Goal: Check status

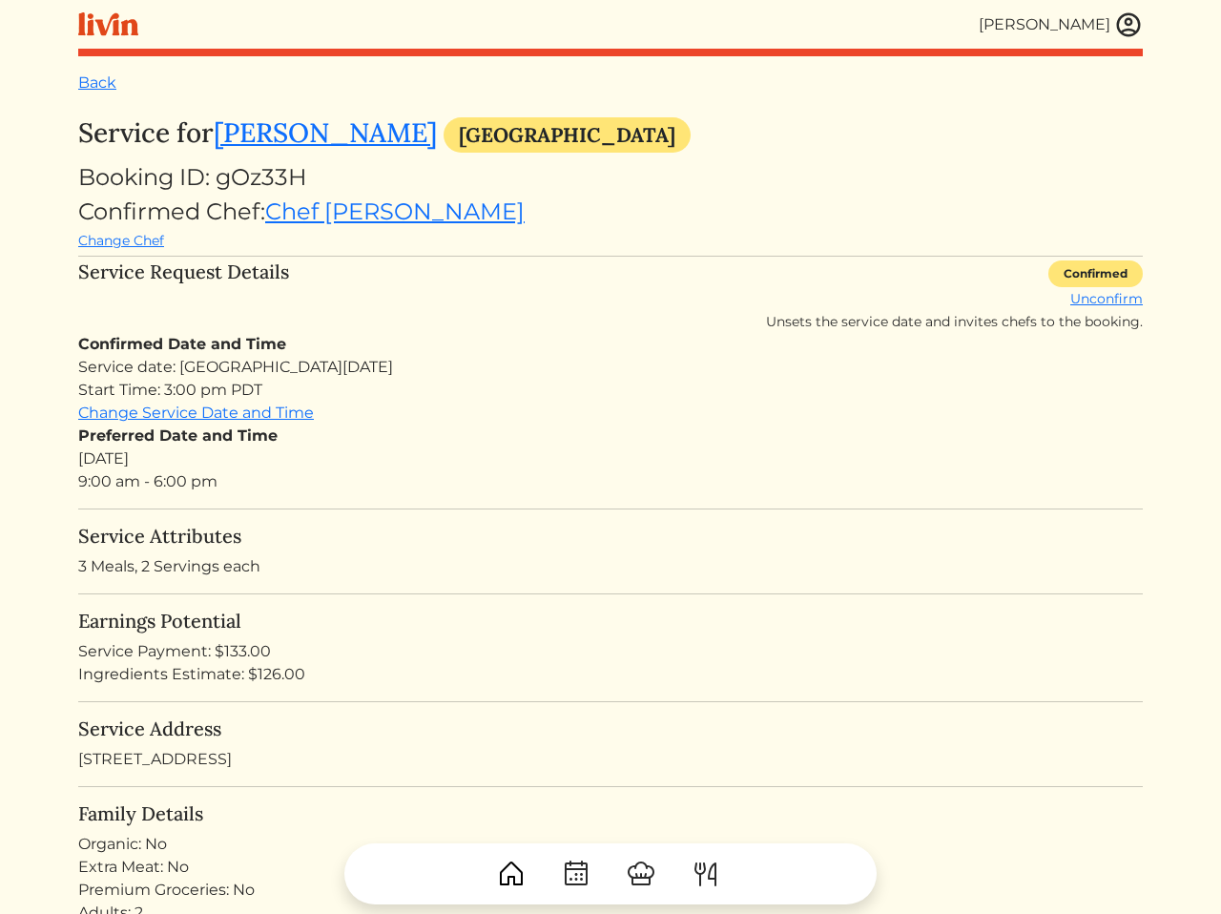
click at [507, 364] on div "Service date: Tue, Sep 9, 2025 Start Time: 3:00 pm PDT" at bounding box center [610, 379] width 1065 height 46
click at [406, 535] on h5 "Service Attributes" at bounding box center [610, 536] width 1065 height 23
click at [583, 615] on h5 "Earnings Potential" at bounding box center [610, 621] width 1065 height 23
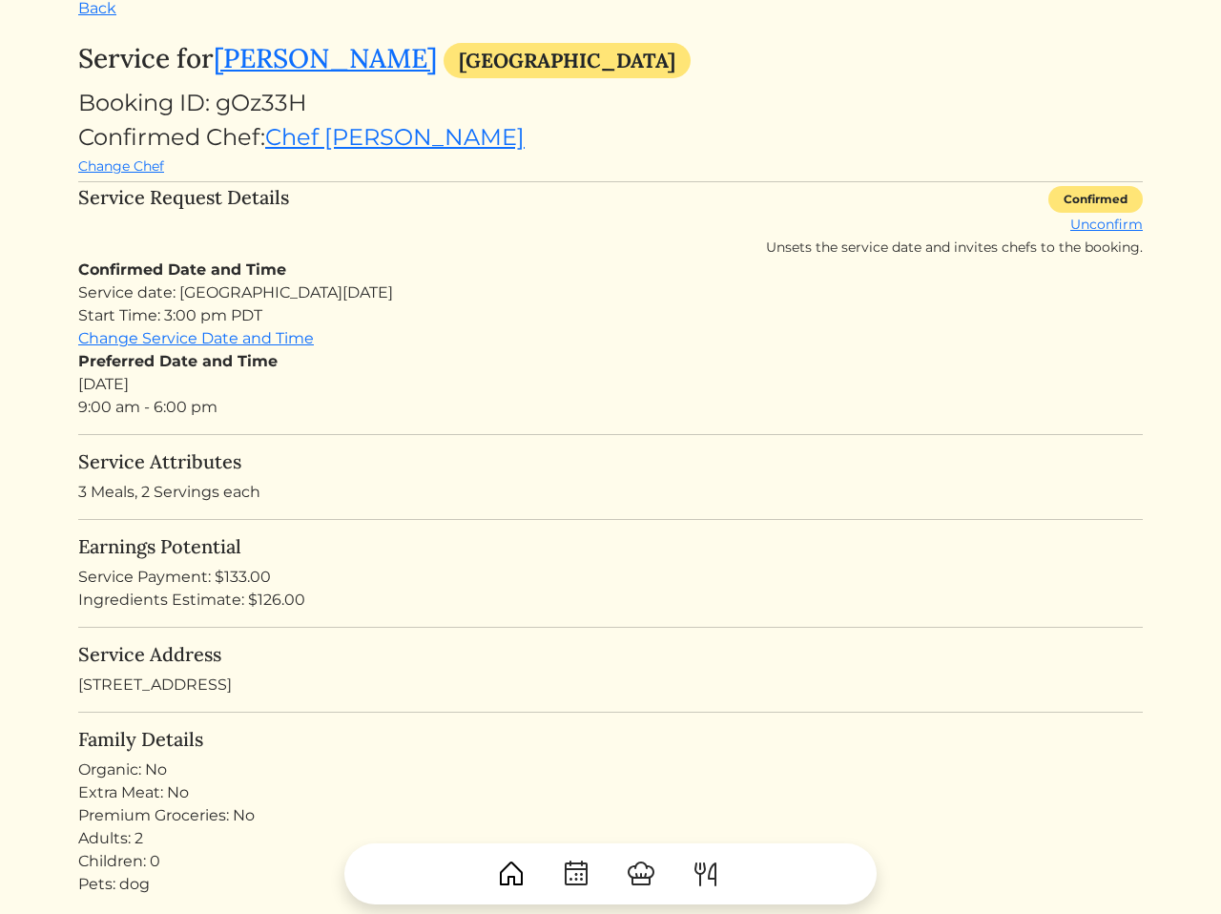
scroll to position [103, 0]
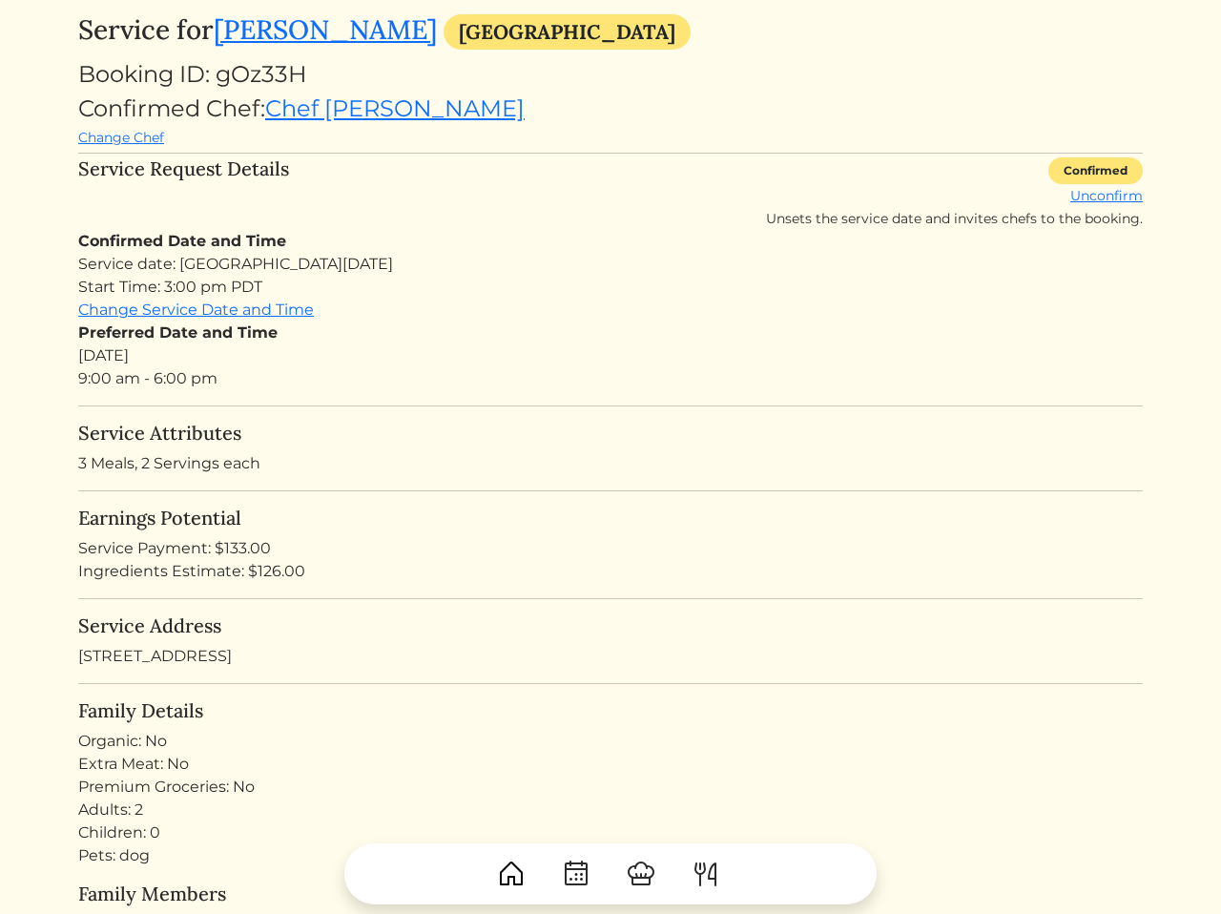
click at [583, 615] on h5 "Service Address" at bounding box center [610, 625] width 1065 height 23
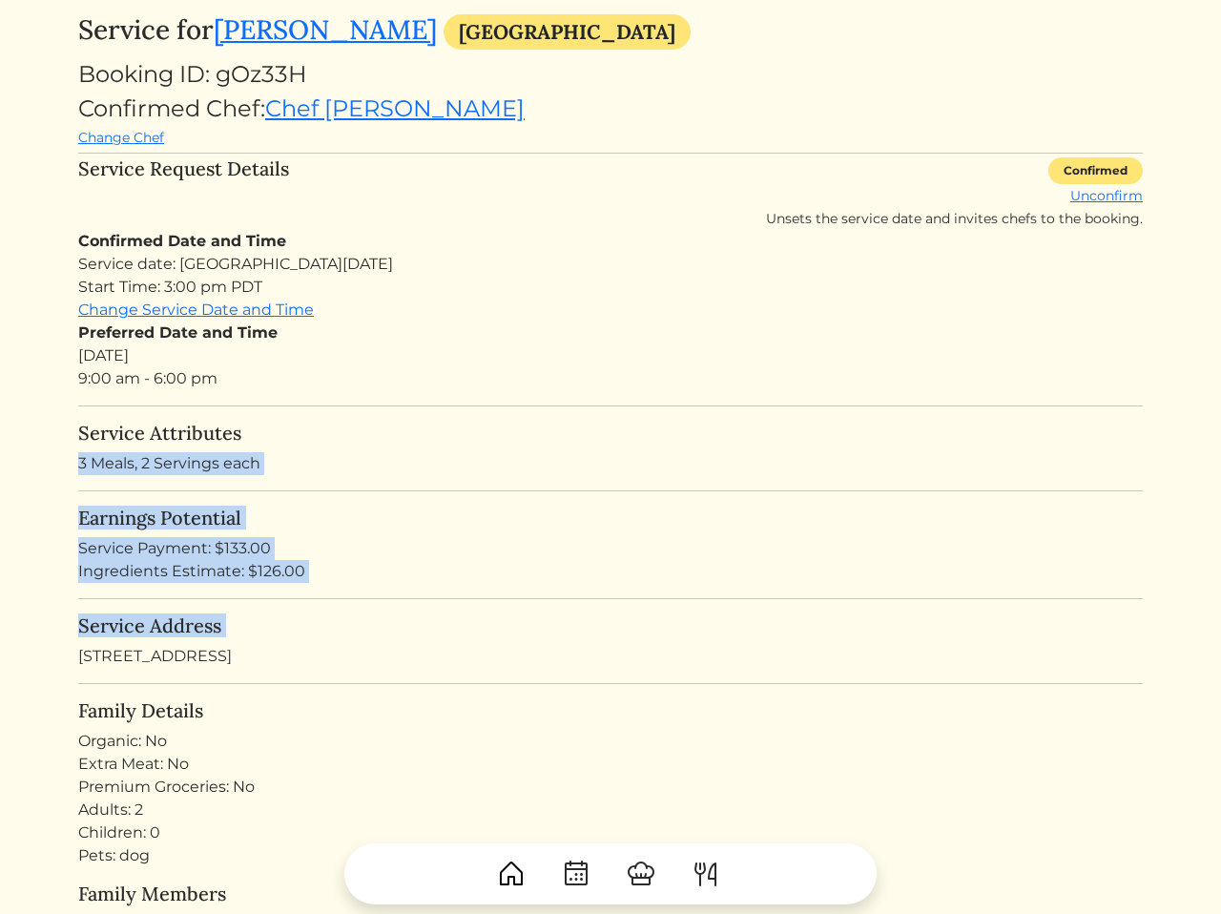
drag, startPoint x: 583, startPoint y: 615, endPoint x: 567, endPoint y: 430, distance: 185.8
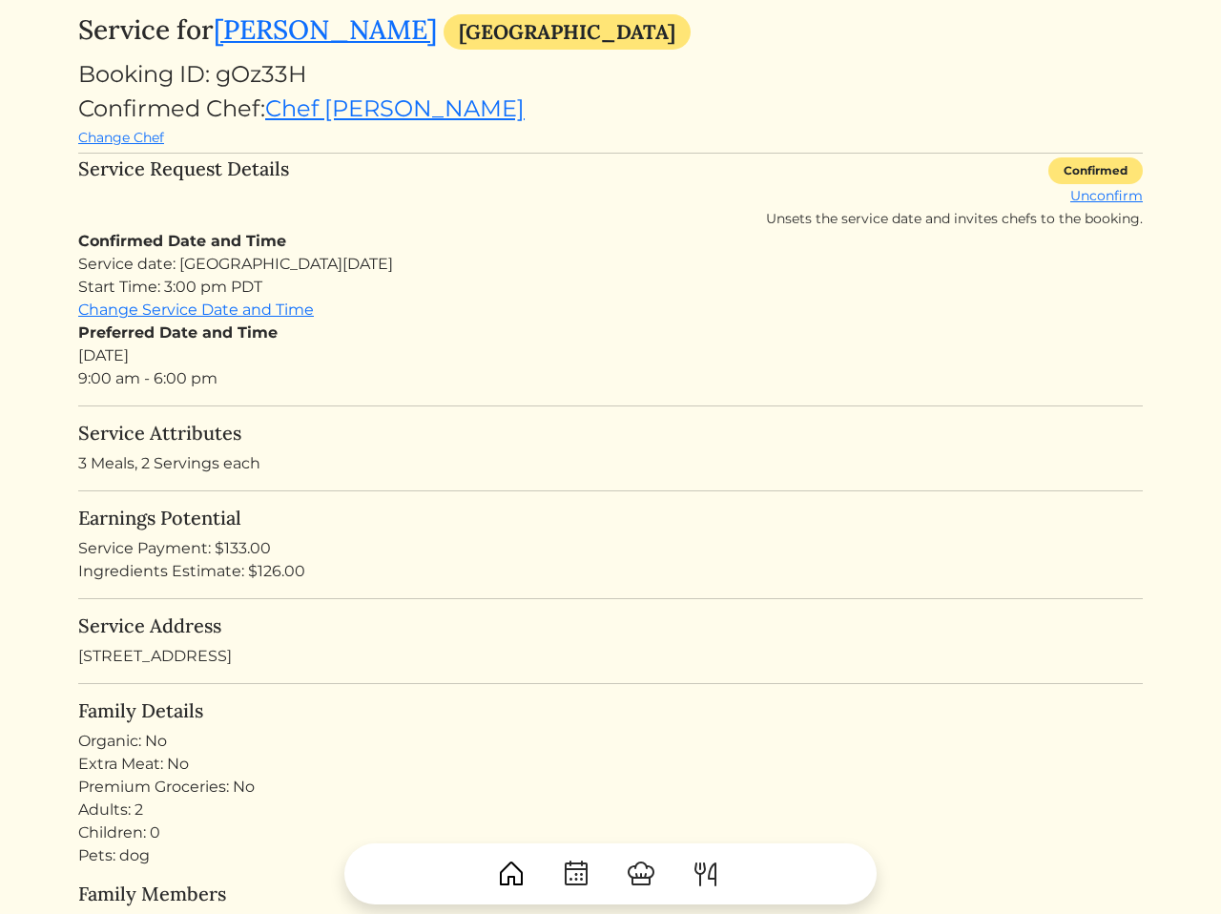
click at [496, 425] on h5 "Service Attributes" at bounding box center [610, 433] width 1065 height 23
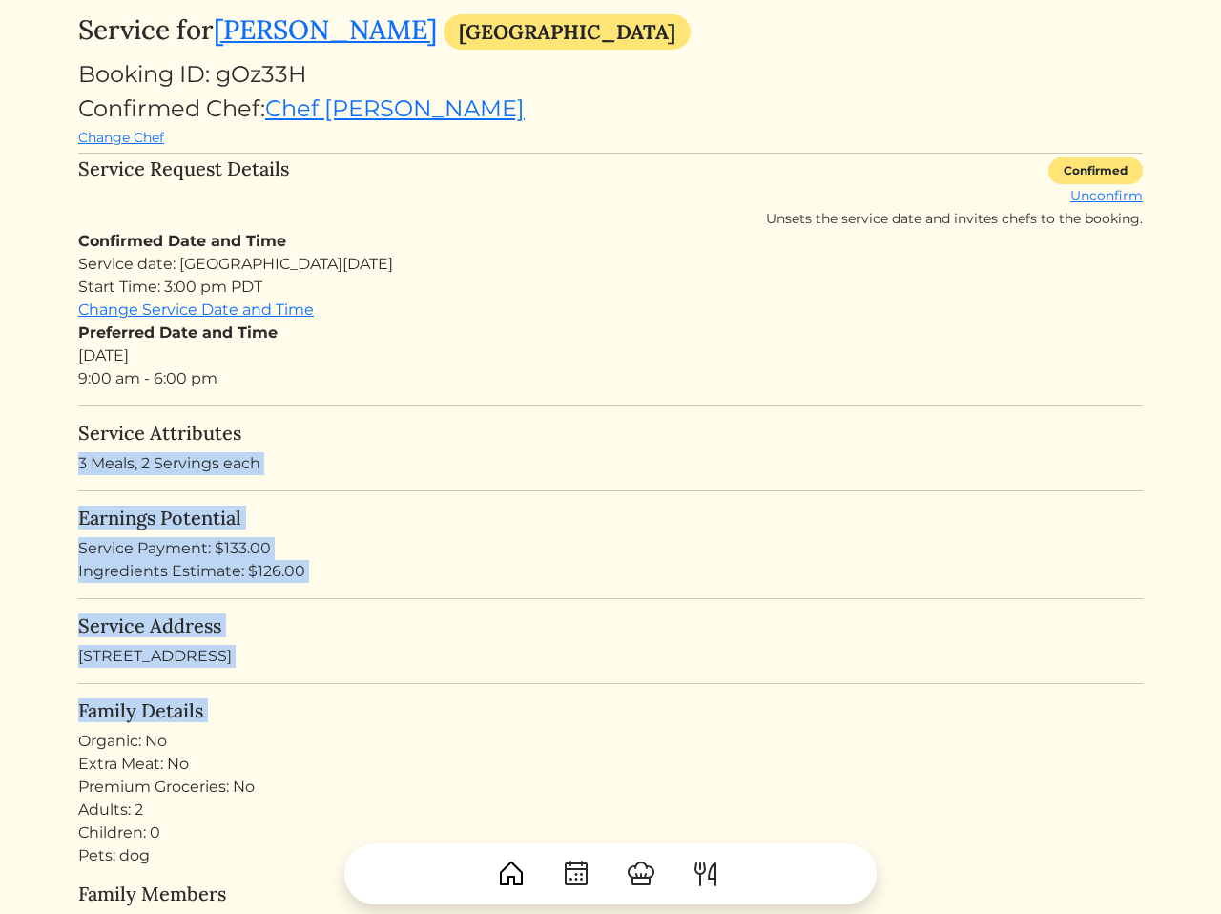
drag, startPoint x: 496, startPoint y: 425, endPoint x: 520, endPoint y: 703, distance: 279.6
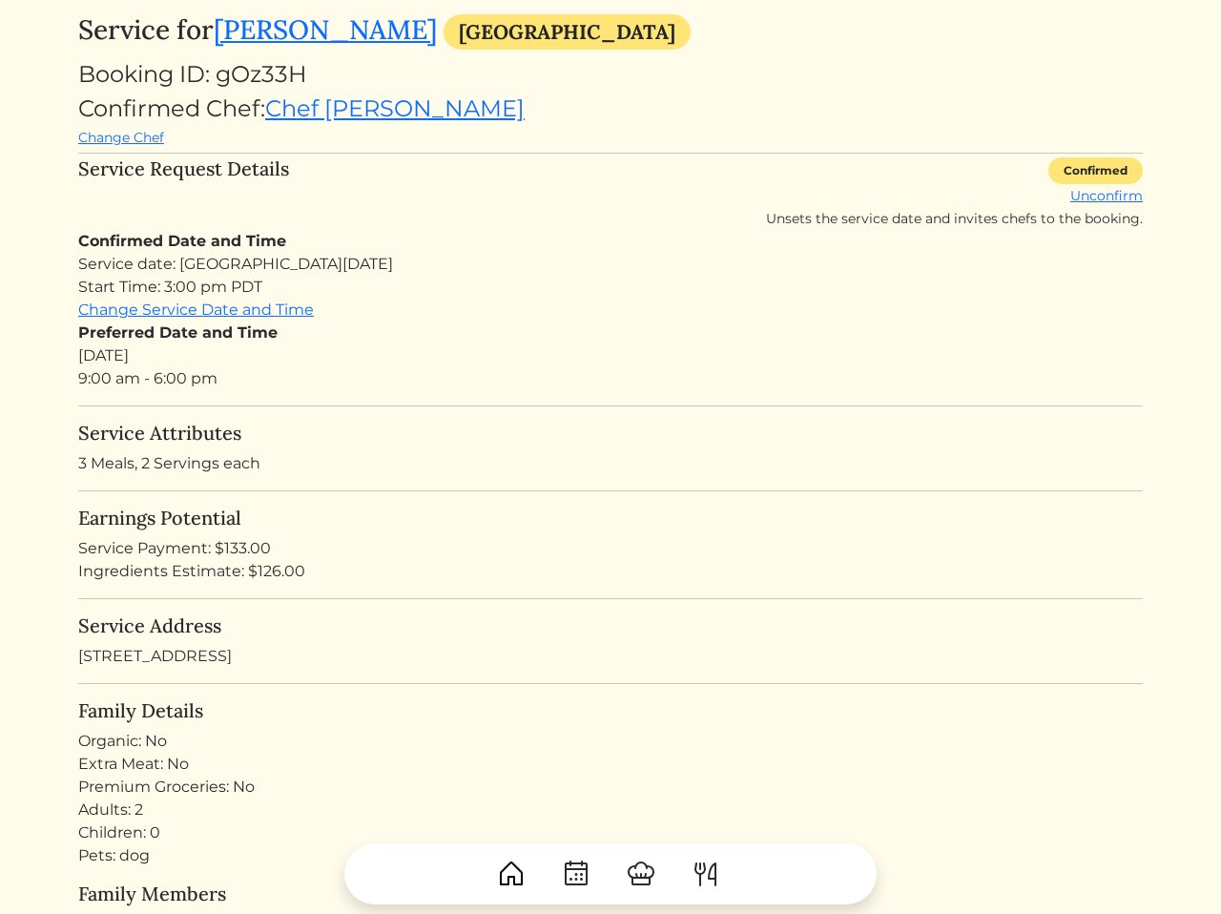
click at [453, 716] on h5 "Family Details" at bounding box center [610, 710] width 1065 height 23
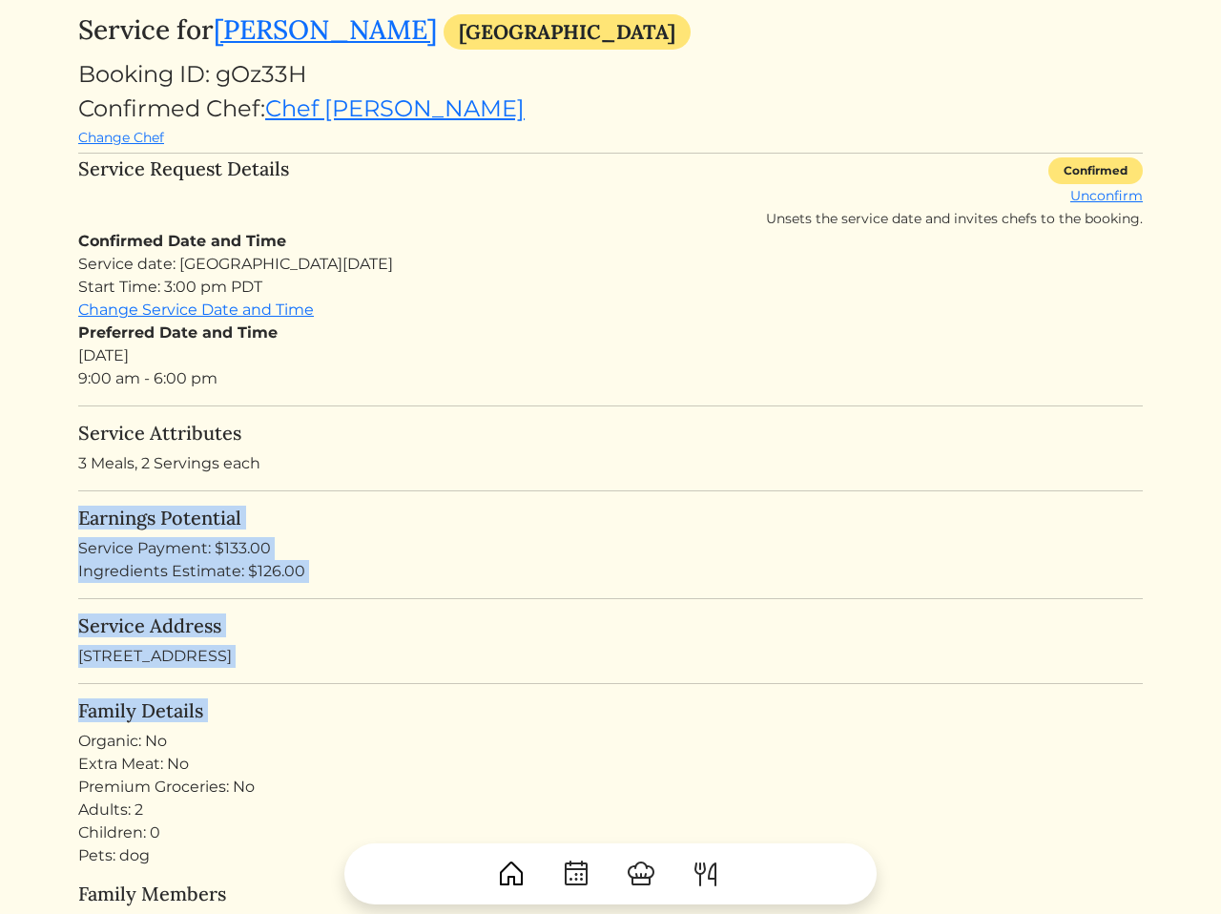
drag, startPoint x: 453, startPoint y: 716, endPoint x: 454, endPoint y: 471, distance: 244.2
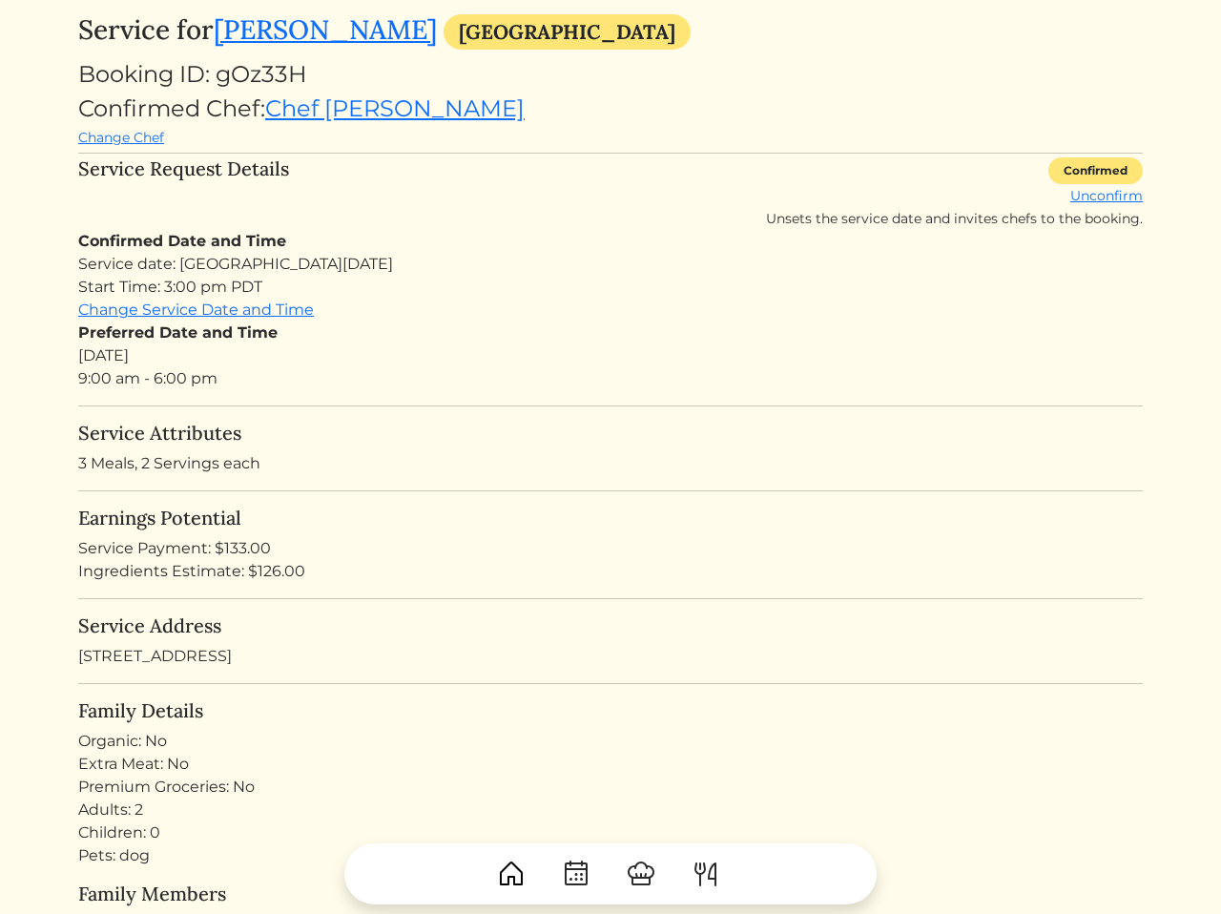
click at [364, 473] on p "3 Meals, 2 Servings each" at bounding box center [610, 463] width 1065 height 23
drag, startPoint x: 335, startPoint y: 410, endPoint x: 394, endPoint y: 744, distance: 339.1
click at [315, 747] on div "Organic: No" at bounding box center [610, 741] width 1065 height 23
drag, startPoint x: 315, startPoint y: 747, endPoint x: 355, endPoint y: 394, distance: 355.3
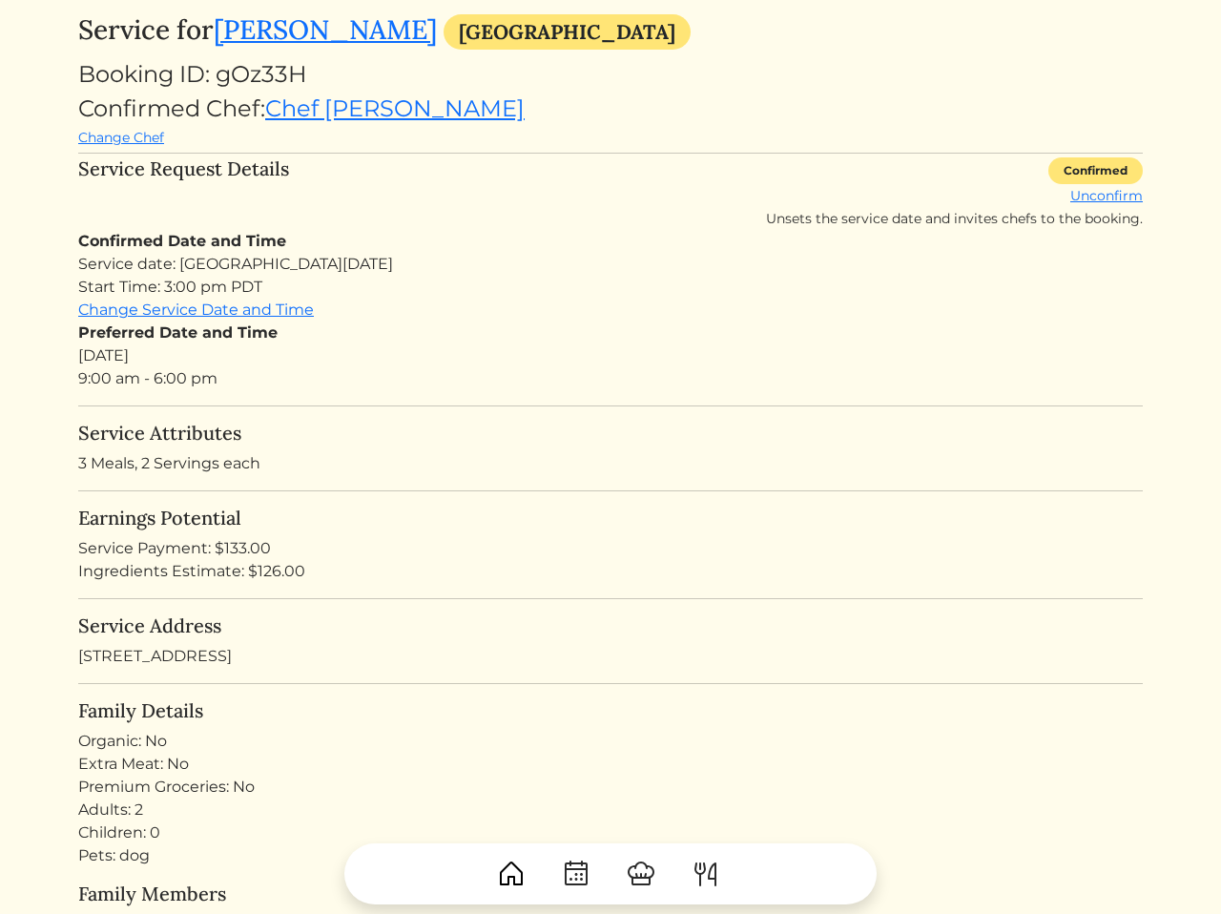
click at [333, 406] on hr at bounding box center [610, 405] width 1065 height 1
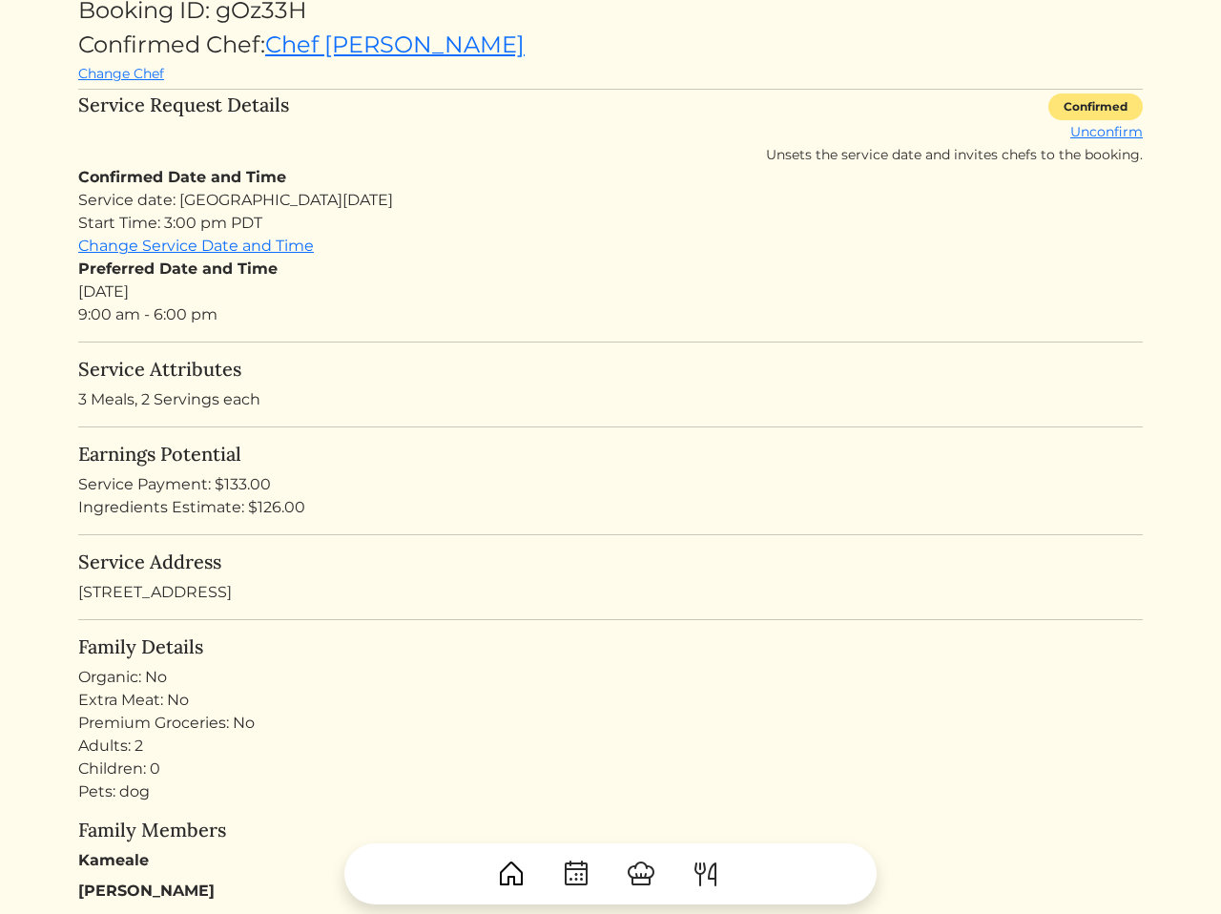
scroll to position [189, 0]
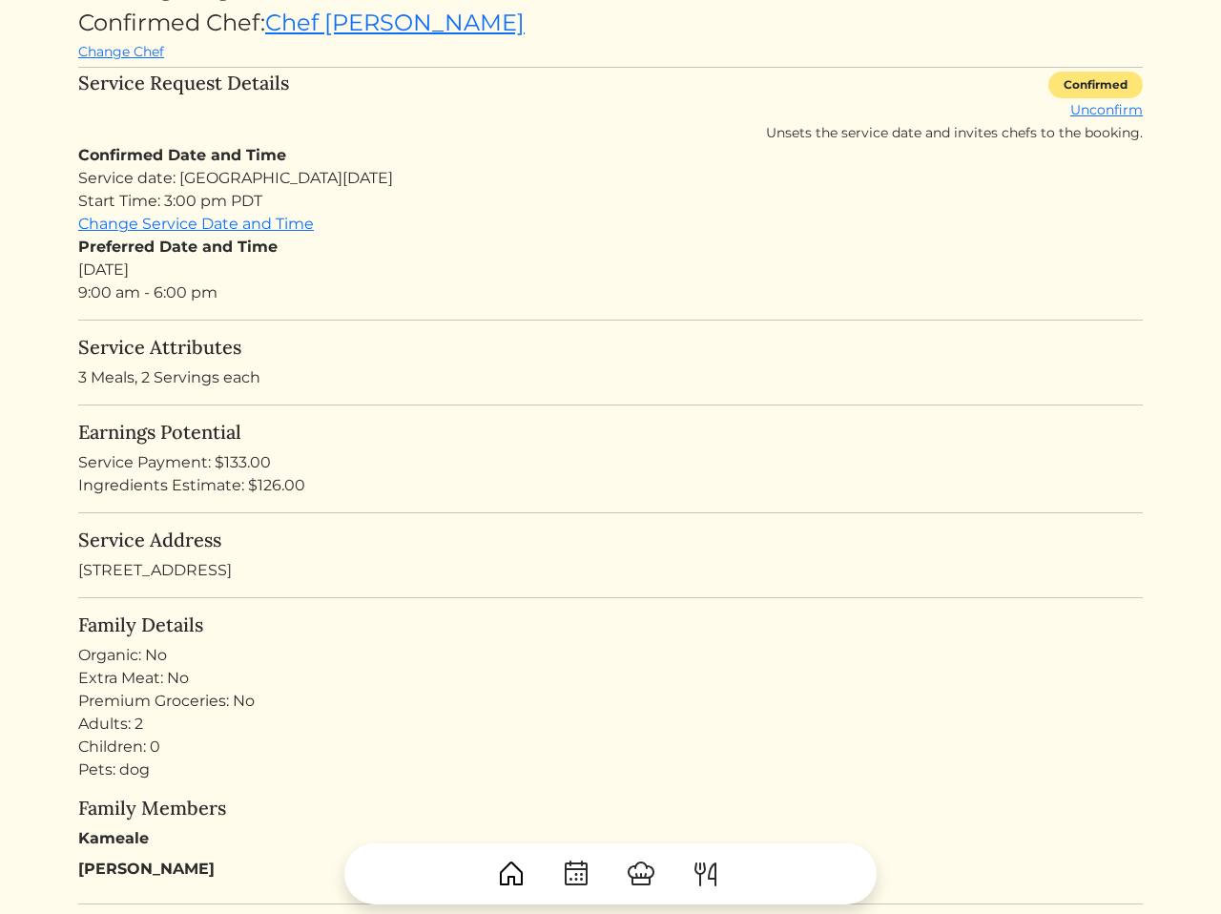
click at [467, 563] on div "Service Address [STREET_ADDRESS]" at bounding box center [610, 555] width 1065 height 53
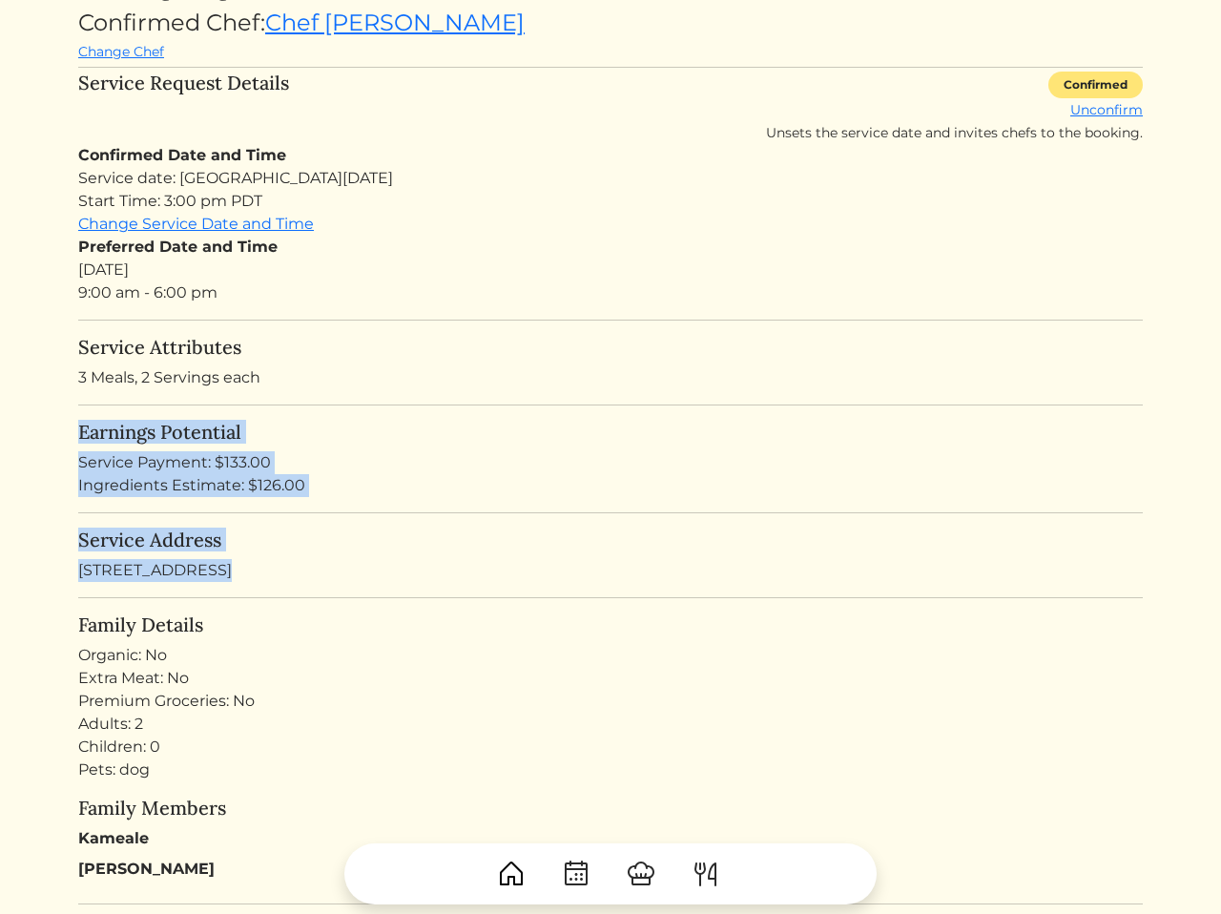
drag, startPoint x: 467, startPoint y: 563, endPoint x: 461, endPoint y: 407, distance: 155.6
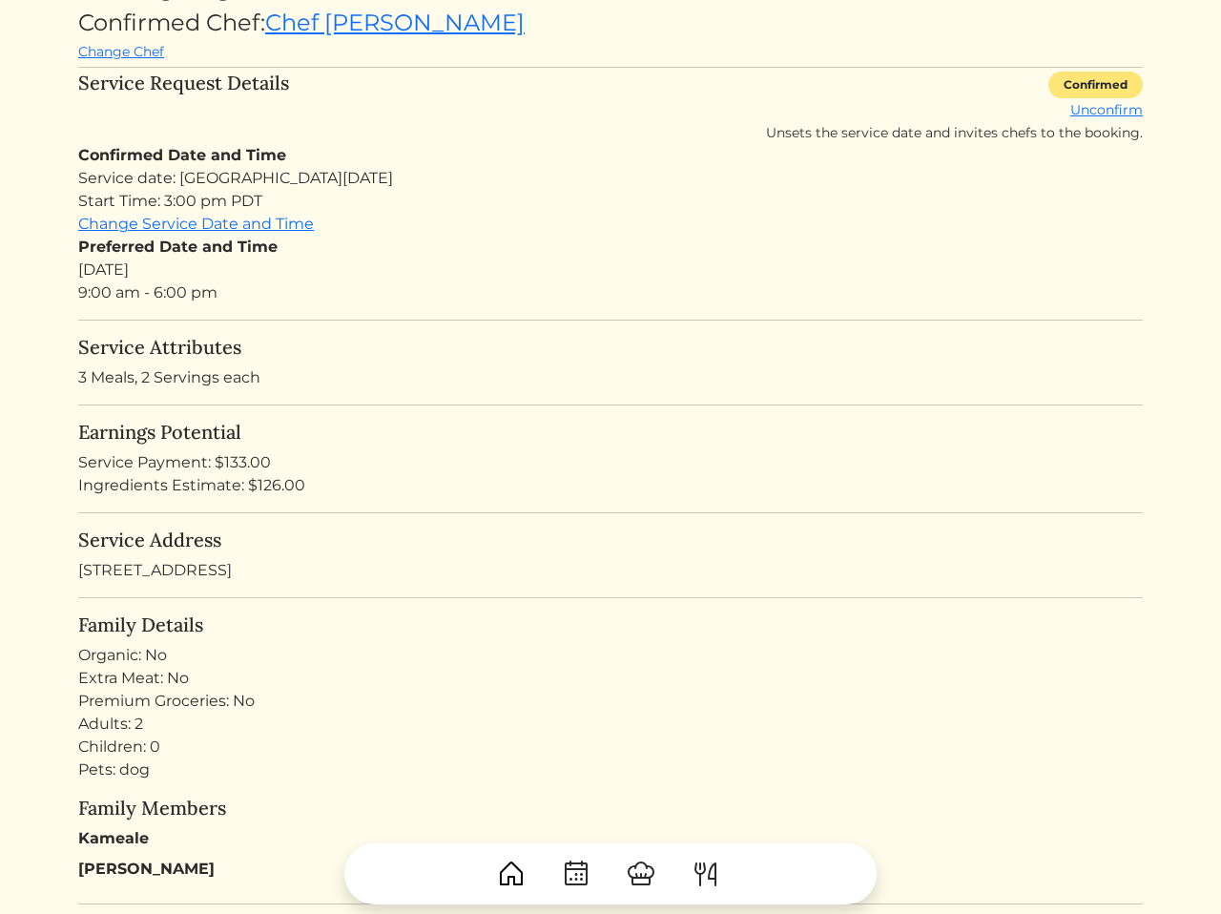
click at [402, 366] on div "Service Attributes 3 Meals, 2 Servings each" at bounding box center [610, 362] width 1065 height 53
drag, startPoint x: 361, startPoint y: 366, endPoint x: 369, endPoint y: 388, distance: 23.6
click at [369, 388] on div "Service Attributes 3 Meals, 2 Servings each" at bounding box center [610, 362] width 1065 height 53
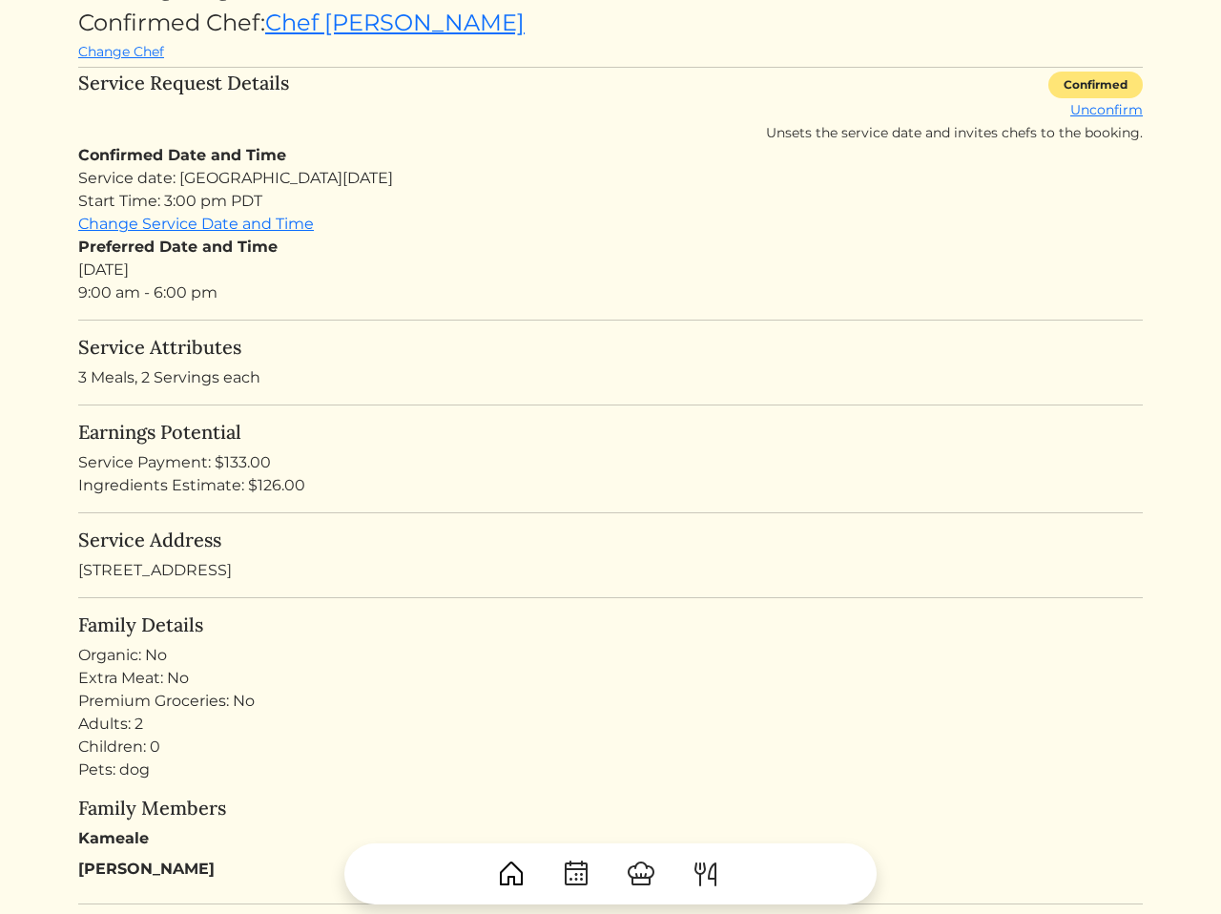
click at [631, 475] on div "Ingredients Estimate: $126.00" at bounding box center [610, 485] width 1065 height 23
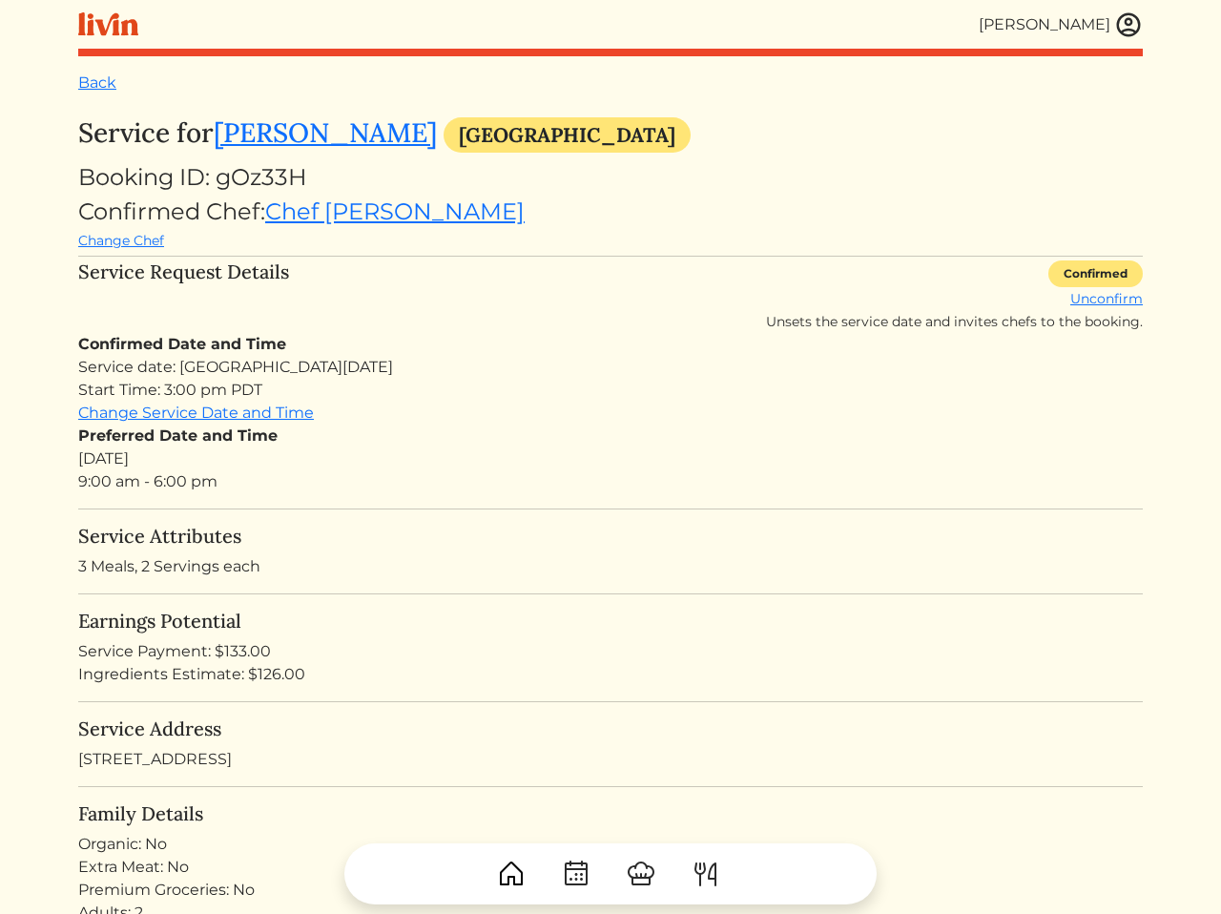
click at [294, 165] on div "Booking ID: gOz33H" at bounding box center [610, 177] width 1065 height 34
click at [296, 171] on div "Booking ID: gOz33H" at bounding box center [610, 177] width 1065 height 34
copy div "gOz33H"
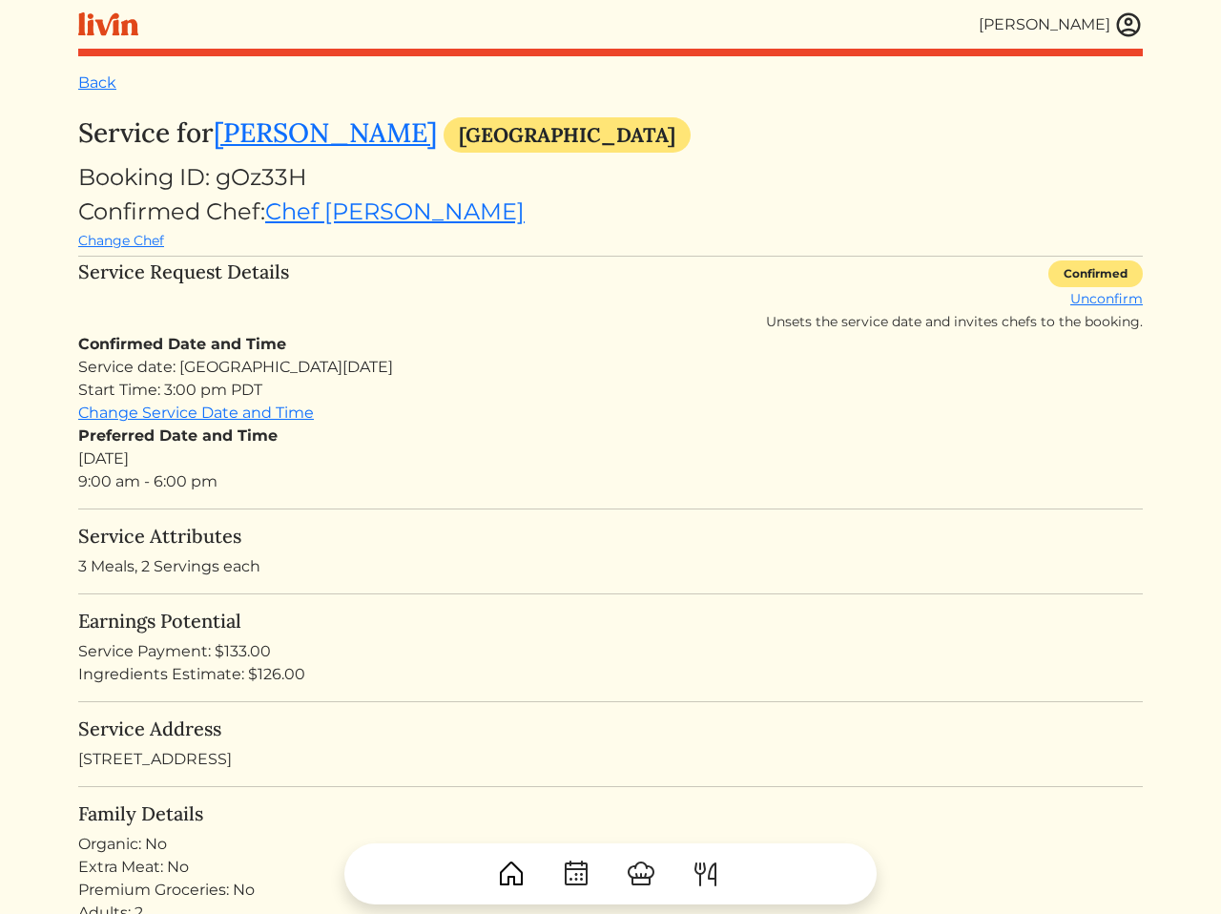
scroll to position [39, 0]
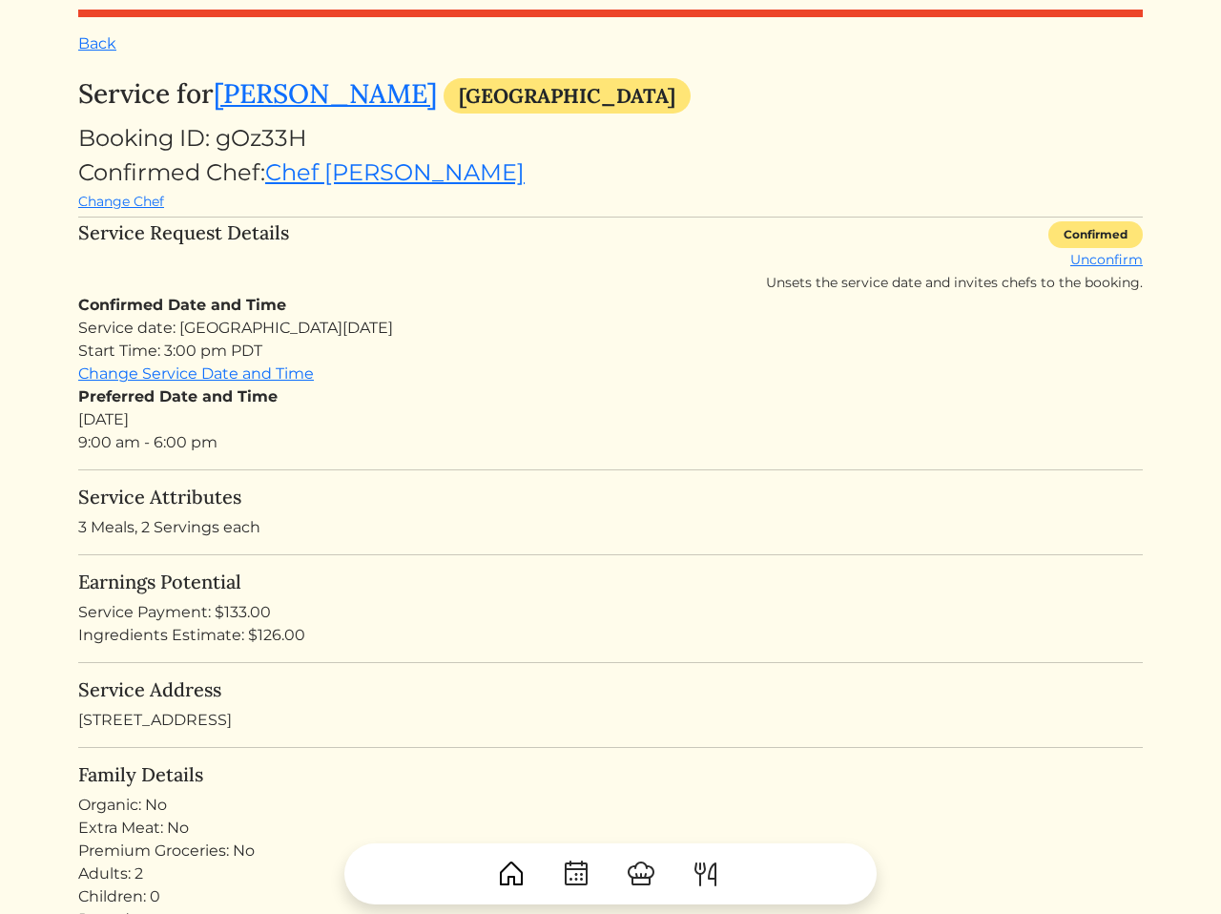
click at [370, 686] on h5 "Service Address" at bounding box center [610, 689] width 1065 height 23
click at [109, 523] on p "3 Meals, 2 Servings each" at bounding box center [610, 527] width 1065 height 23
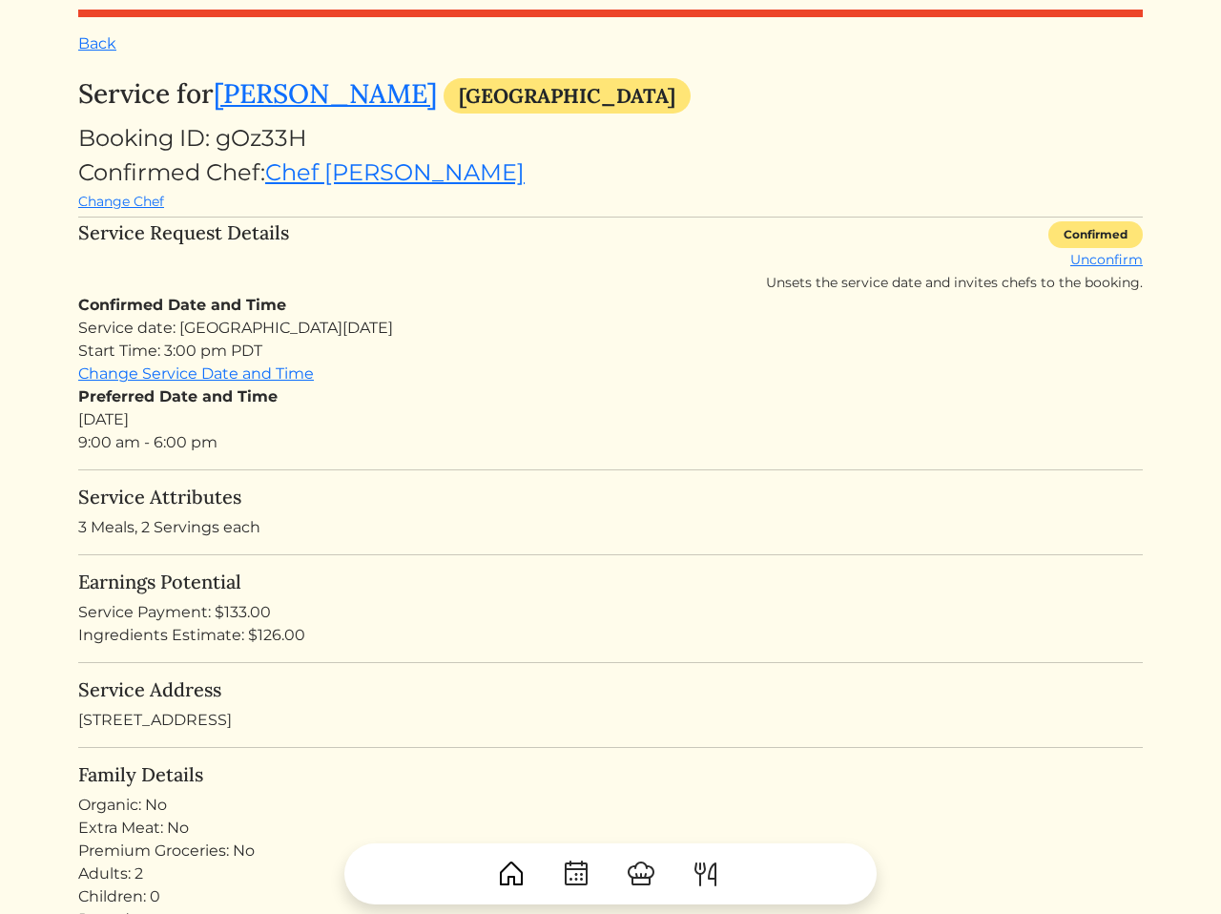
drag, startPoint x: 356, startPoint y: 553, endPoint x: 315, endPoint y: 437, distance: 123.4
click at [280, 447] on div "Preferred Date and Time [DATE] 9:00 am - 6:00 pm" at bounding box center [610, 419] width 1065 height 69
drag, startPoint x: 280, startPoint y: 447, endPoint x: 370, endPoint y: 649, distance: 221.6
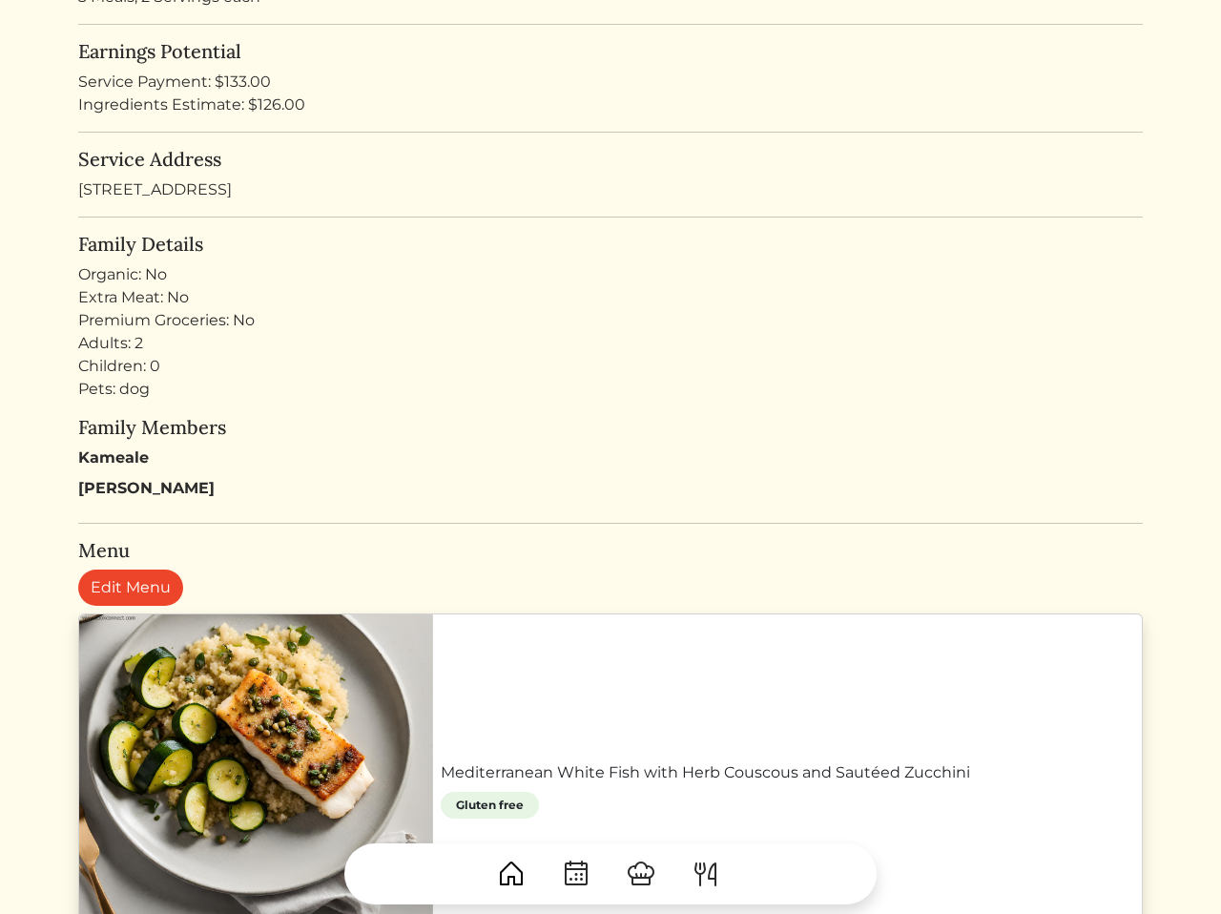
scroll to position [566, 0]
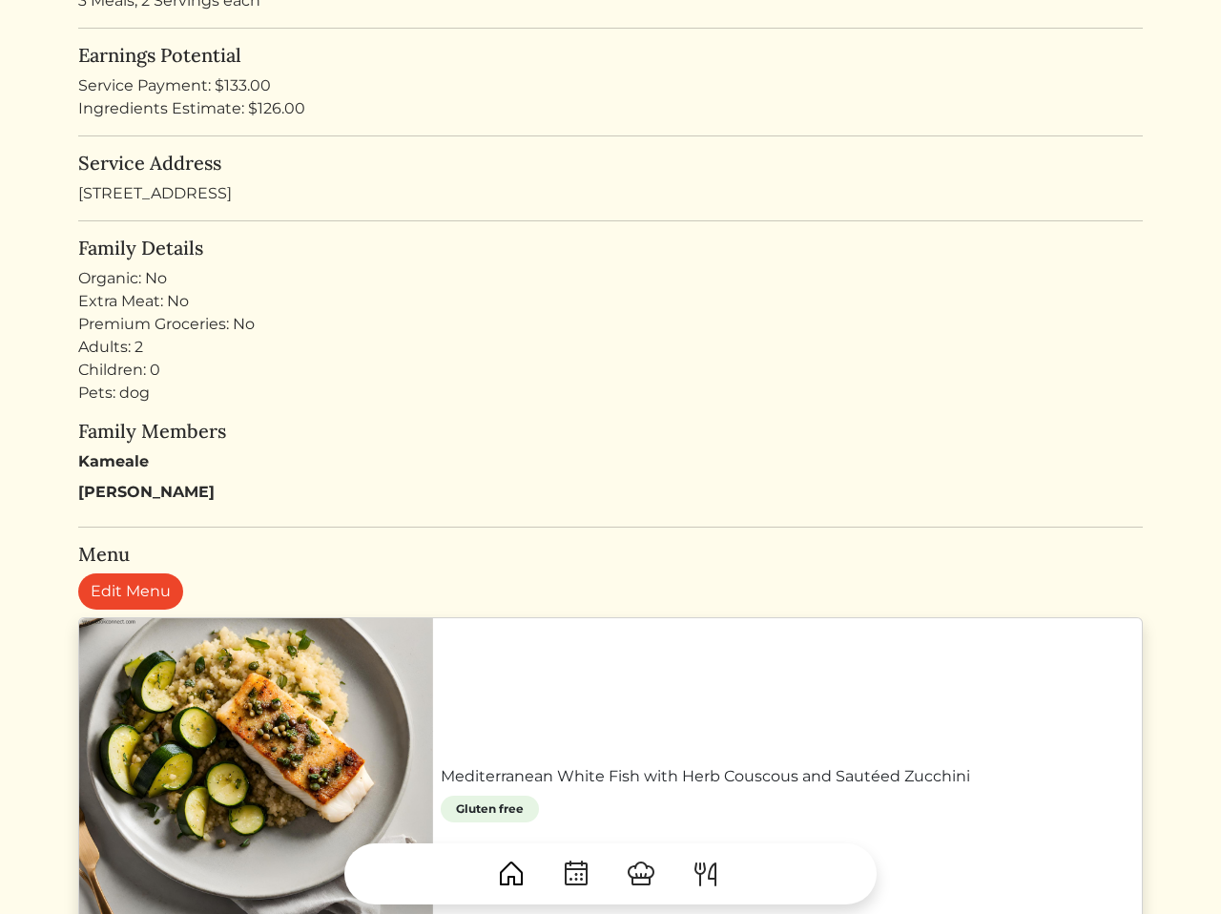
click at [320, 358] on div "Adults: 2 Children: 0 Pets: dog" at bounding box center [610, 370] width 1065 height 69
click at [297, 410] on div "Family Details Organic: No Extra Meat: No Premium Groceries: No Adults: 2 Child…" at bounding box center [610, 370] width 1065 height 267
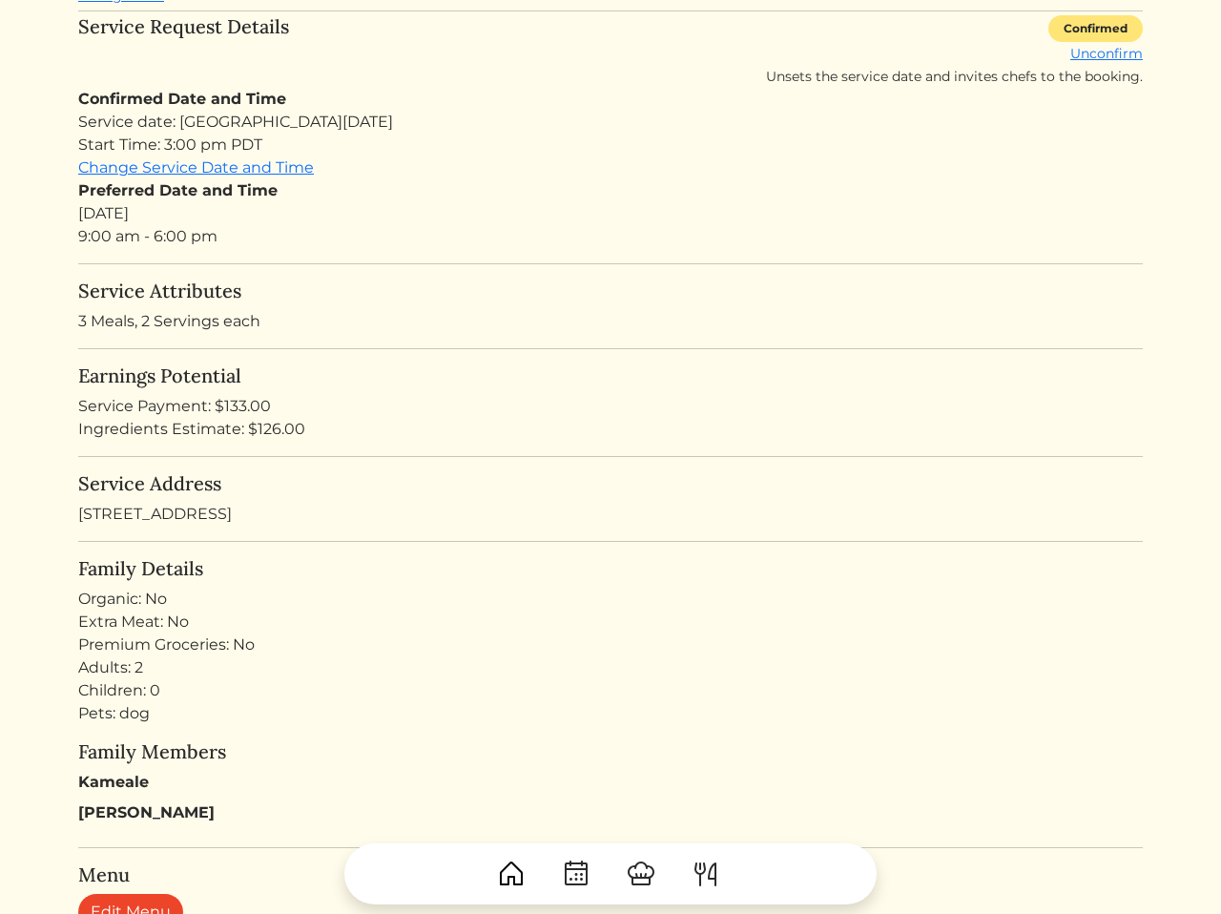
scroll to position [0, 0]
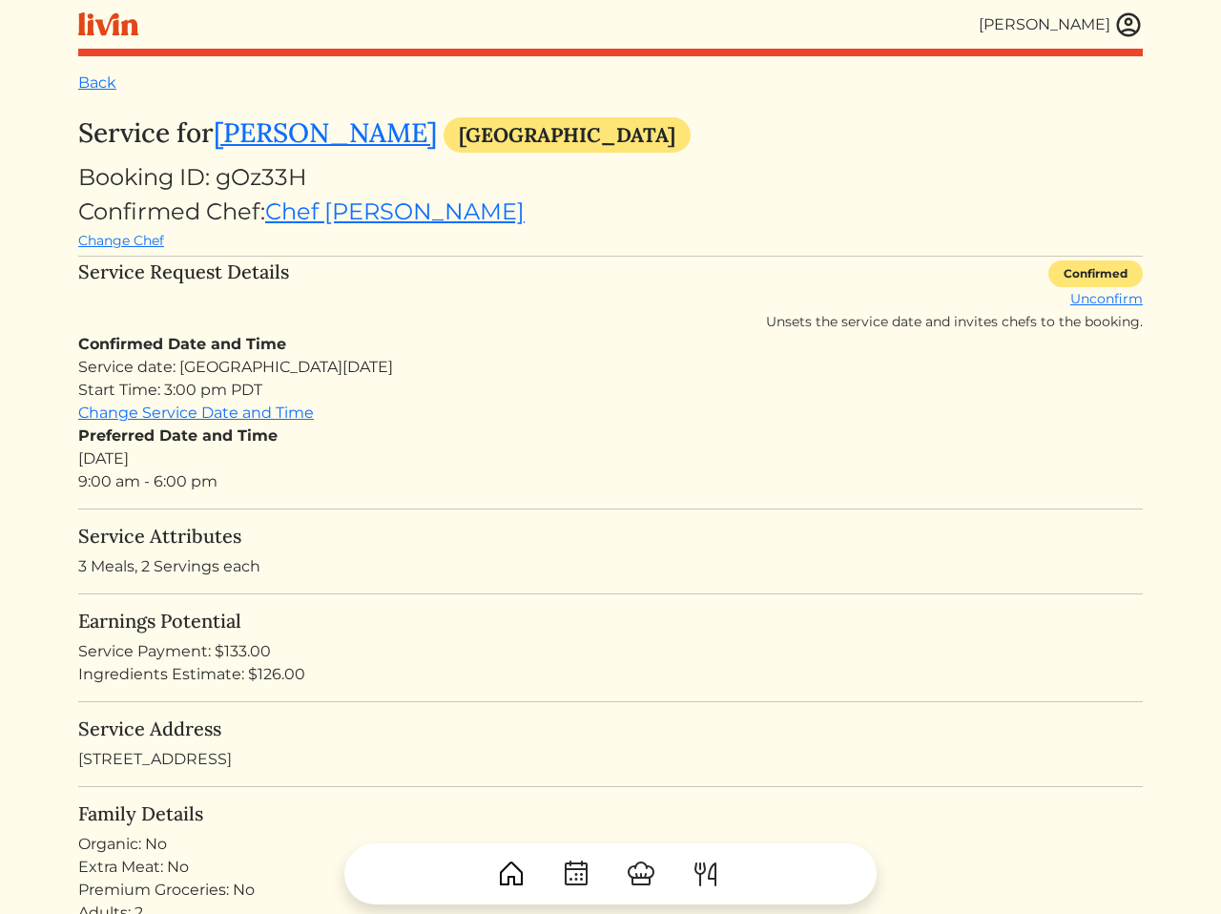
click at [661, 469] on div "Preferred Date and Time [DATE] 9:00 am - 6:00 pm" at bounding box center [610, 459] width 1065 height 69
click at [488, 615] on h5 "Earnings Potential" at bounding box center [610, 621] width 1065 height 23
click at [447, 453] on div "Preferred Date and Time [DATE] 9:00 am - 6:00 pm" at bounding box center [610, 459] width 1065 height 69
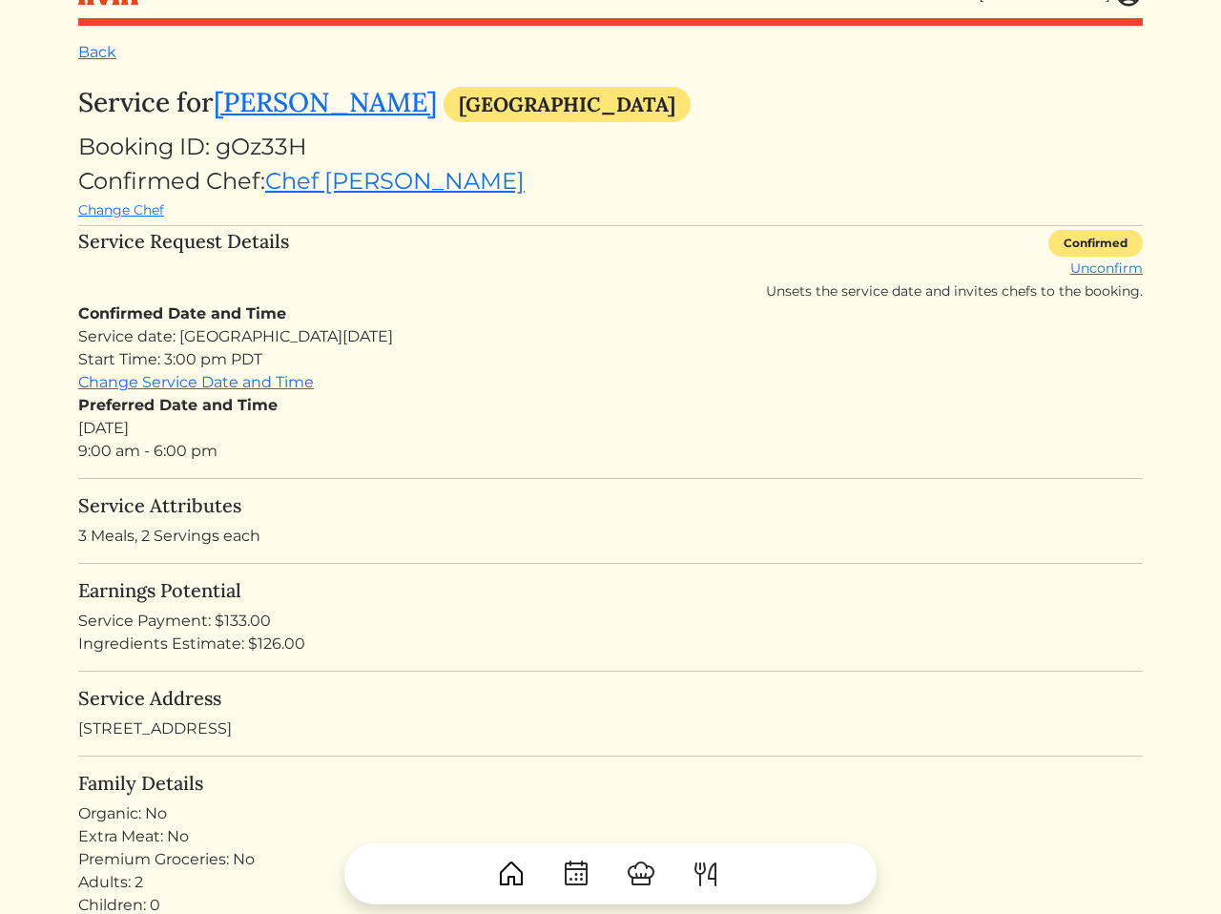
scroll to position [42, 0]
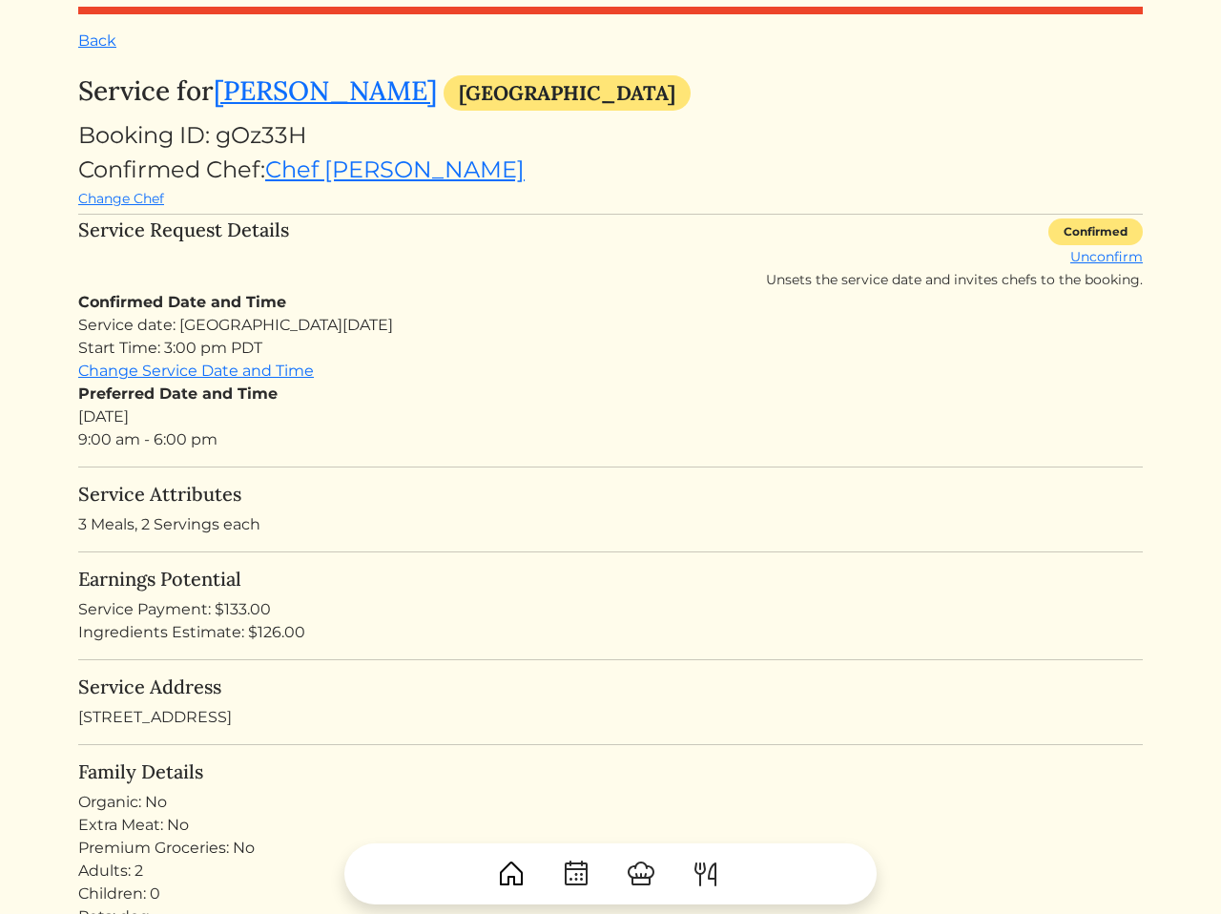
click at [111, 528] on p "3 Meals, 2 Servings each" at bounding box center [610, 524] width 1065 height 23
click at [382, 579] on h5 "Earnings Potential" at bounding box center [610, 579] width 1065 height 23
click at [581, 704] on div "Service Address [STREET_ADDRESS]" at bounding box center [610, 701] width 1065 height 53
click at [653, 634] on div "Ingredients Estimate: $126.00" at bounding box center [610, 632] width 1065 height 23
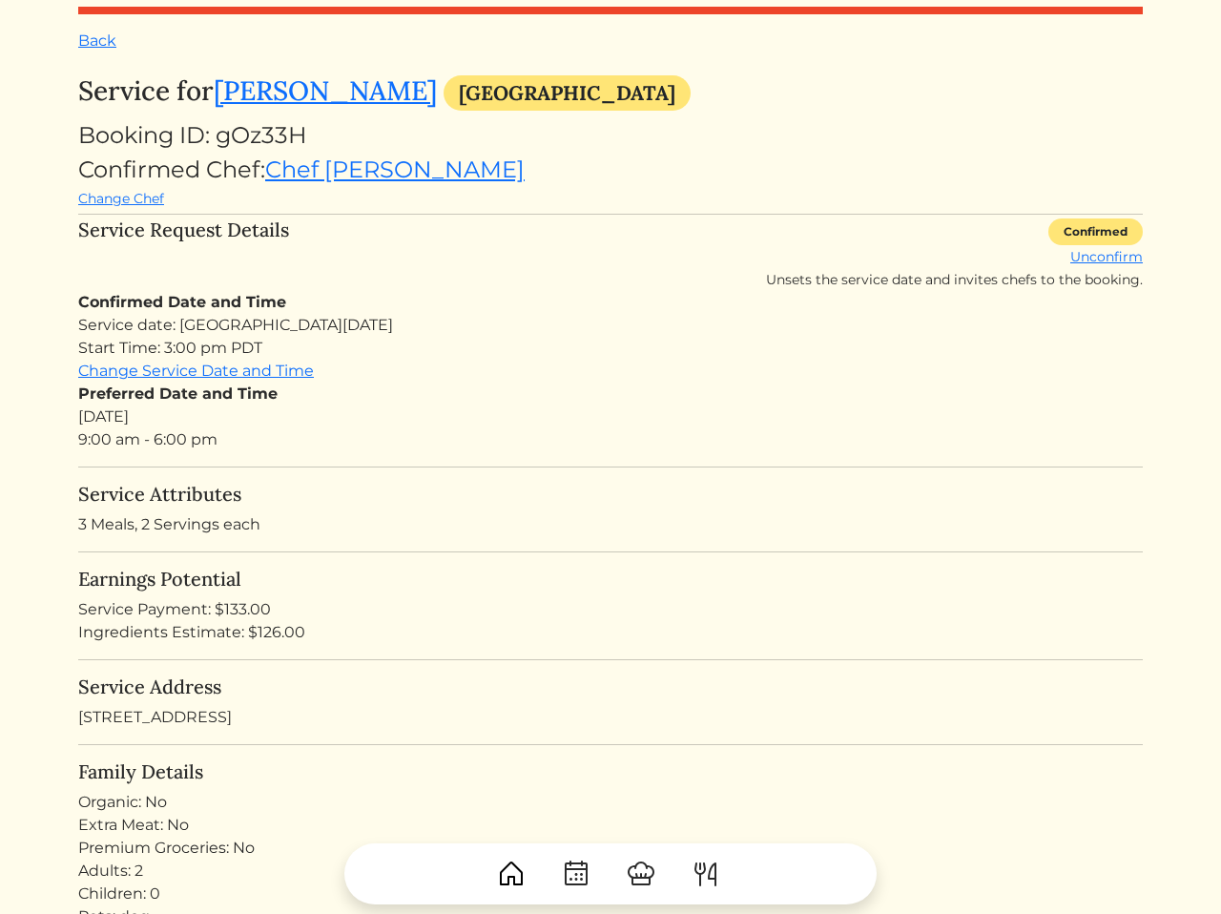
click at [637, 502] on h5 "Service Attributes" at bounding box center [610, 494] width 1065 height 23
click at [468, 527] on p "3 Meals, 2 Servings each" at bounding box center [610, 524] width 1065 height 23
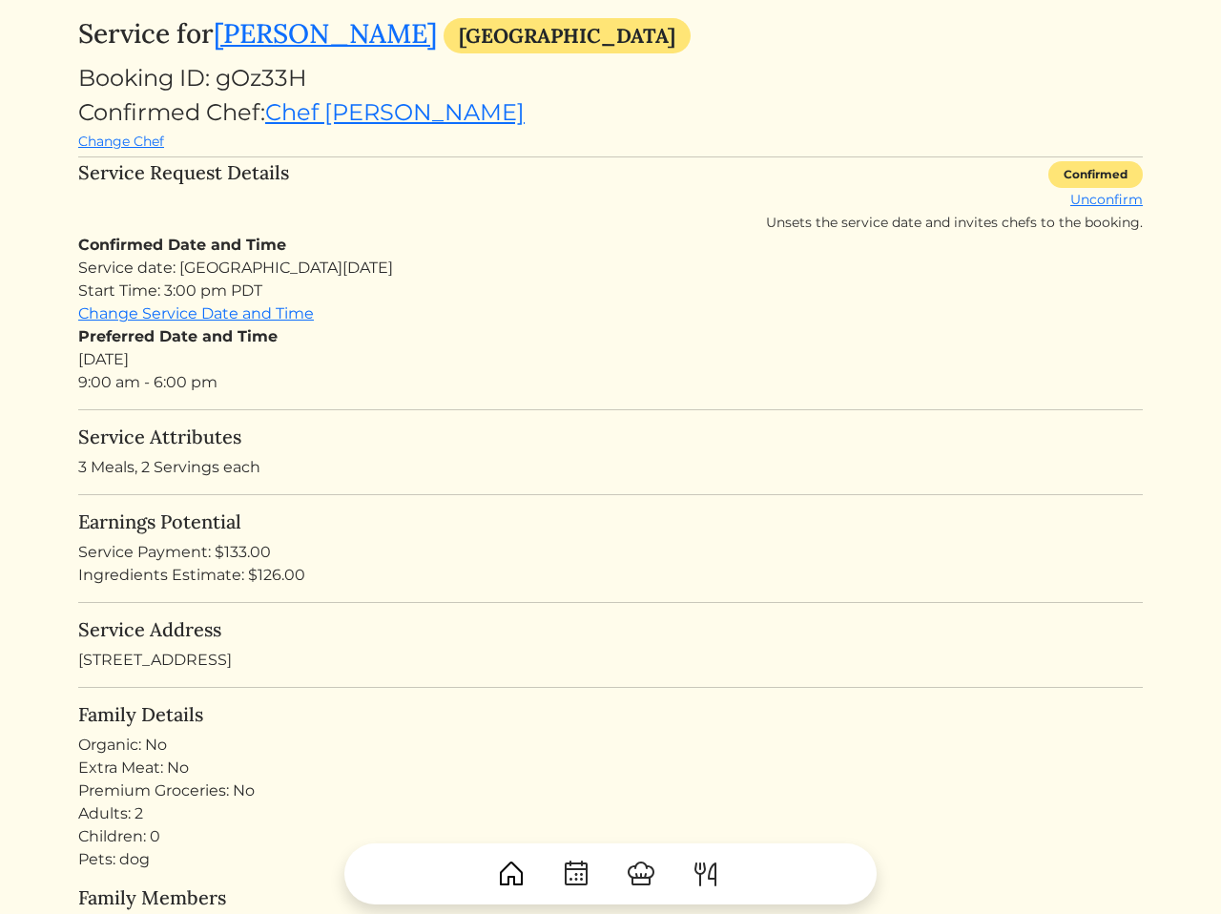
scroll to position [108, 0]
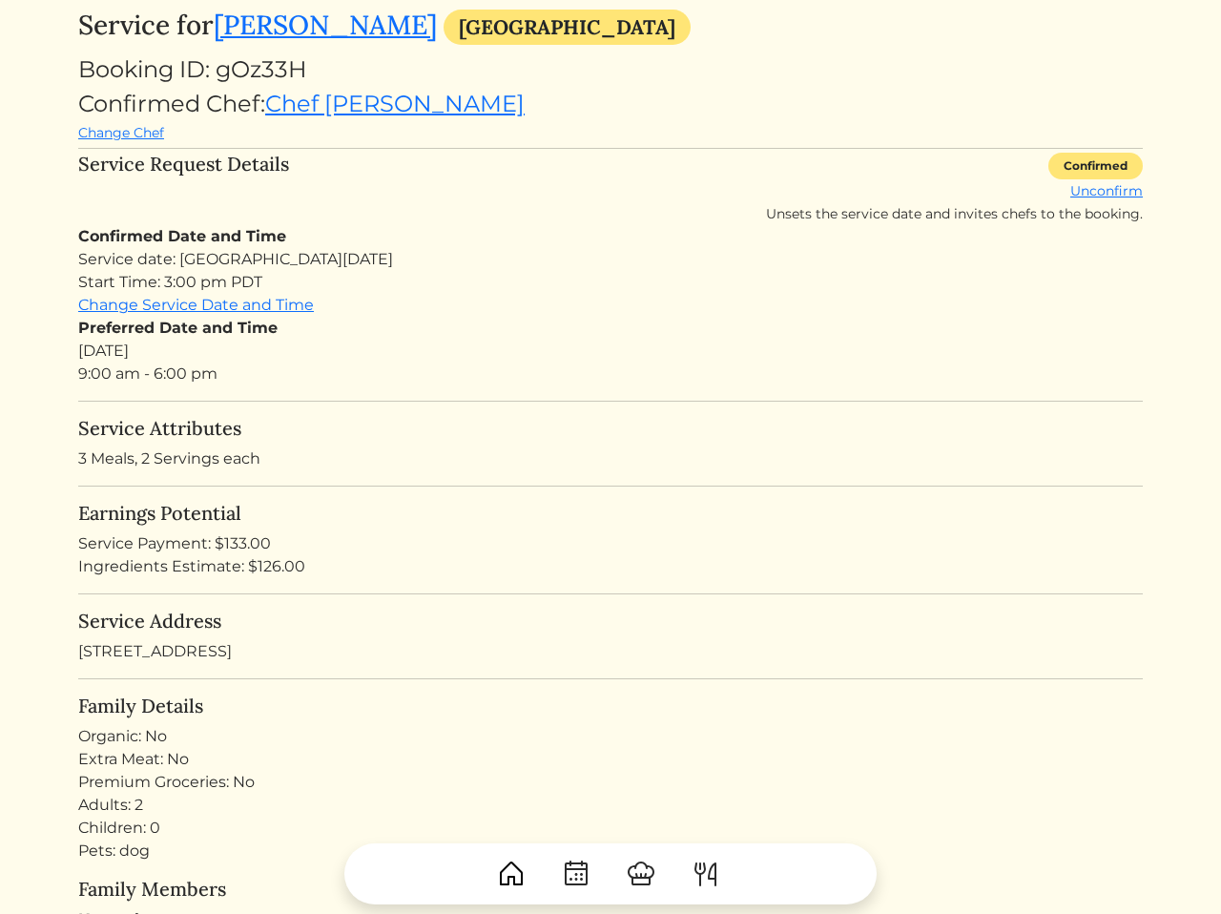
click at [468, 527] on div "Earnings Potential Service Payment: $133.00 Ingredients Estimate: $126.00" at bounding box center [610, 540] width 1065 height 76
click at [719, 758] on div "Extra Meat: No" at bounding box center [610, 759] width 1065 height 23
click at [340, 454] on p "3 Meals, 2 Servings each" at bounding box center [610, 458] width 1065 height 23
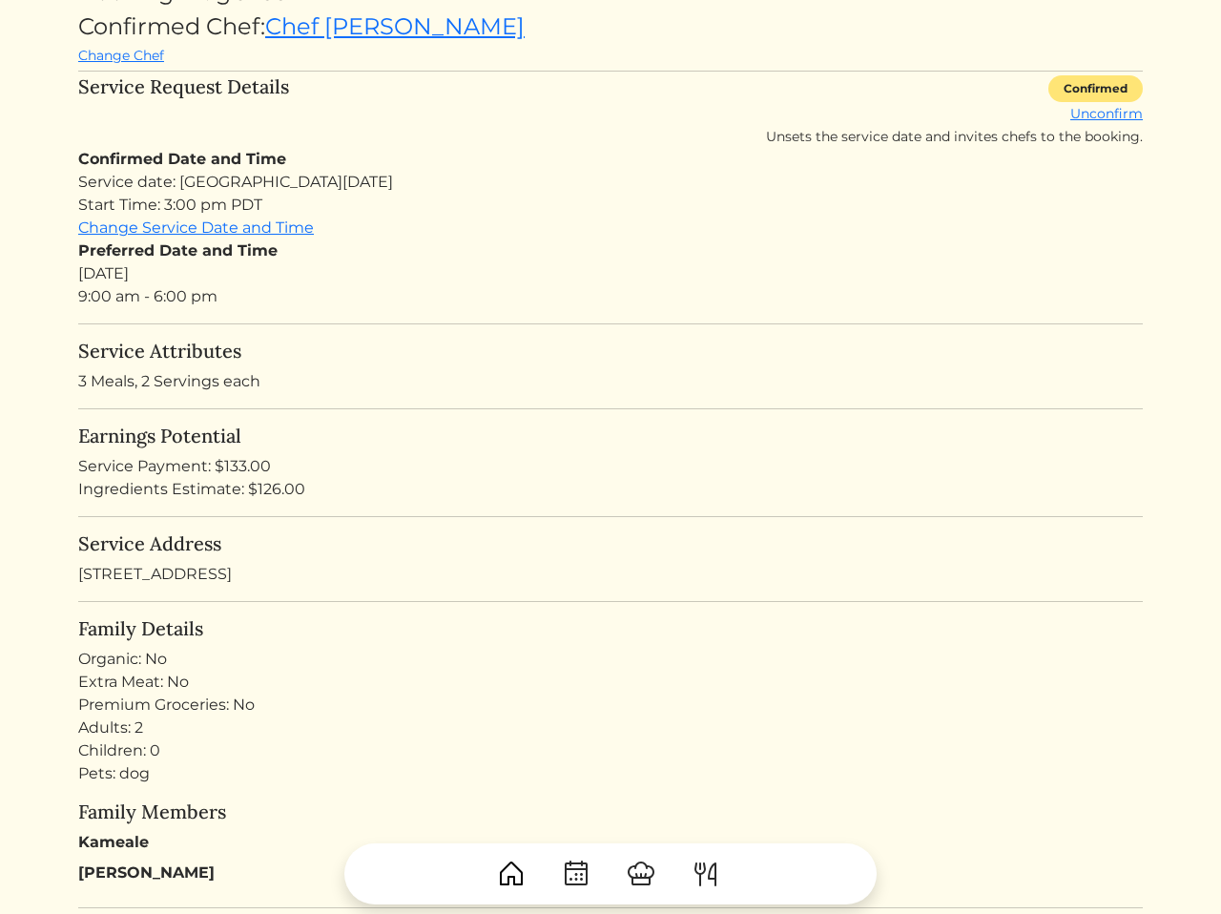
scroll to position [0, 0]
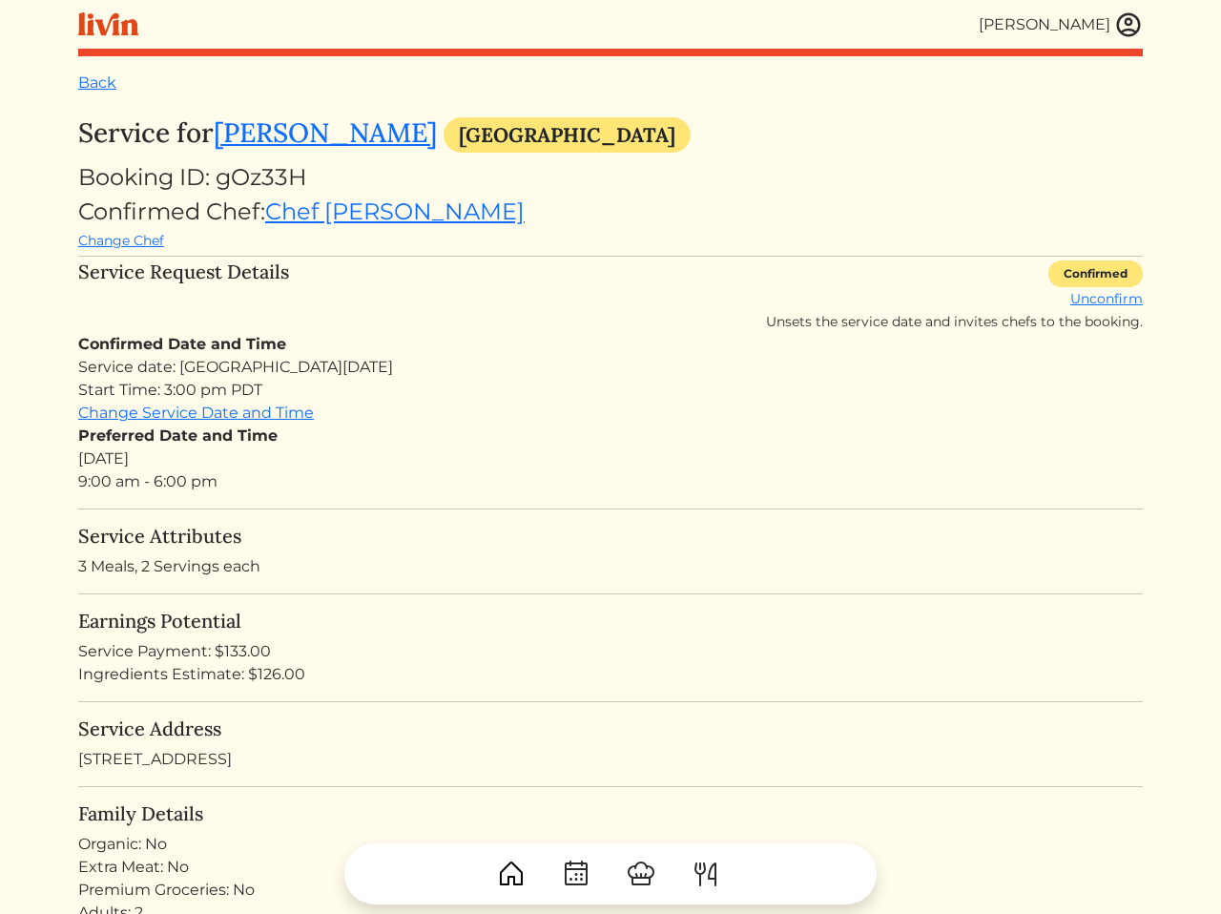
click at [535, 482] on div "Preferred Date and Time Tue, Sep 9, 2025 9:00 am - 6:00 pm" at bounding box center [610, 459] width 1065 height 69
click at [315, 142] on link "Kameale Terry" at bounding box center [325, 132] width 223 height 34
click at [513, 486] on div "Preferred Date and Time Tue, Sep 9, 2025 9:00 am - 6:00 pm" at bounding box center [610, 459] width 1065 height 69
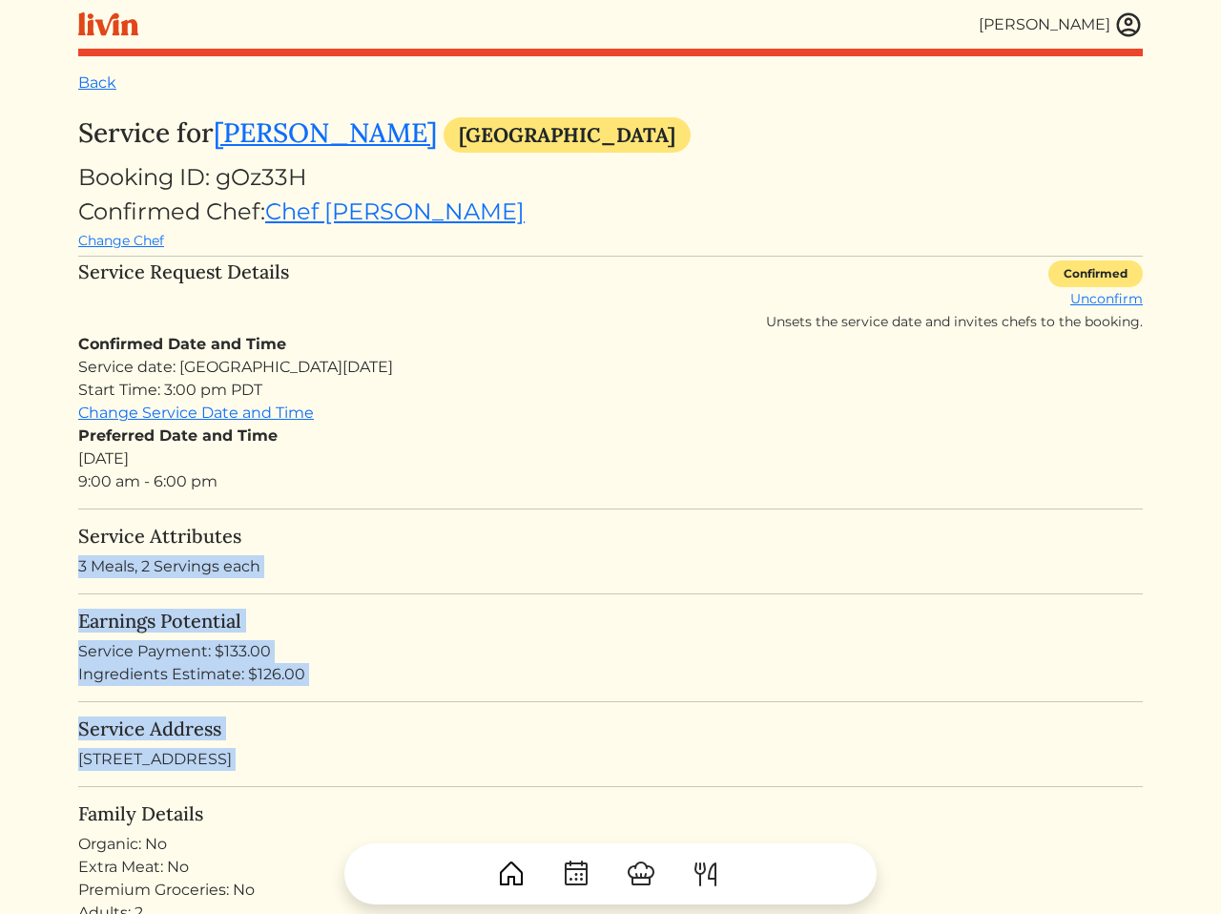
drag, startPoint x: 379, startPoint y: 529, endPoint x: 449, endPoint y: 797, distance: 277.2
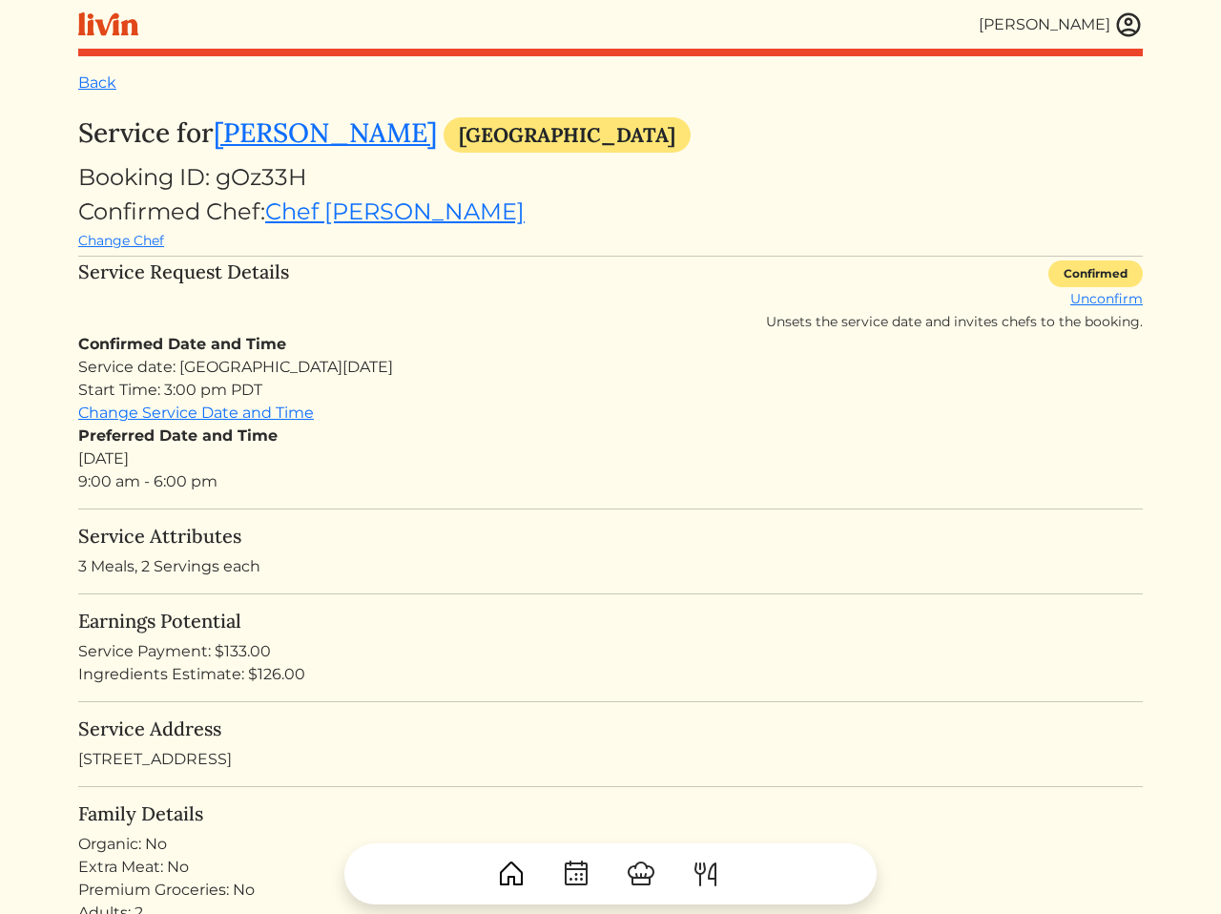
drag, startPoint x: 415, startPoint y: 789, endPoint x: 449, endPoint y: 493, distance: 297.8
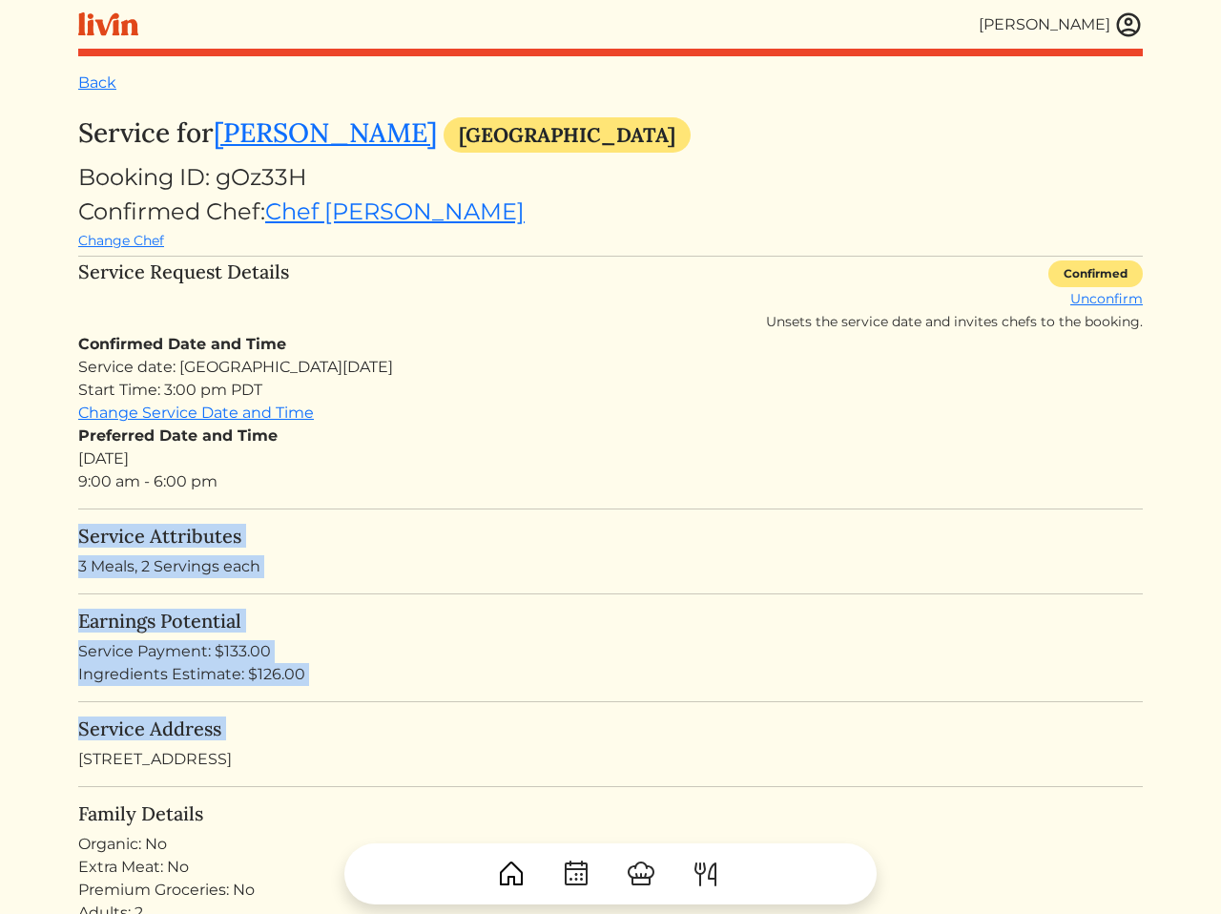
drag, startPoint x: 328, startPoint y: 511, endPoint x: 377, endPoint y: 737, distance: 230.4
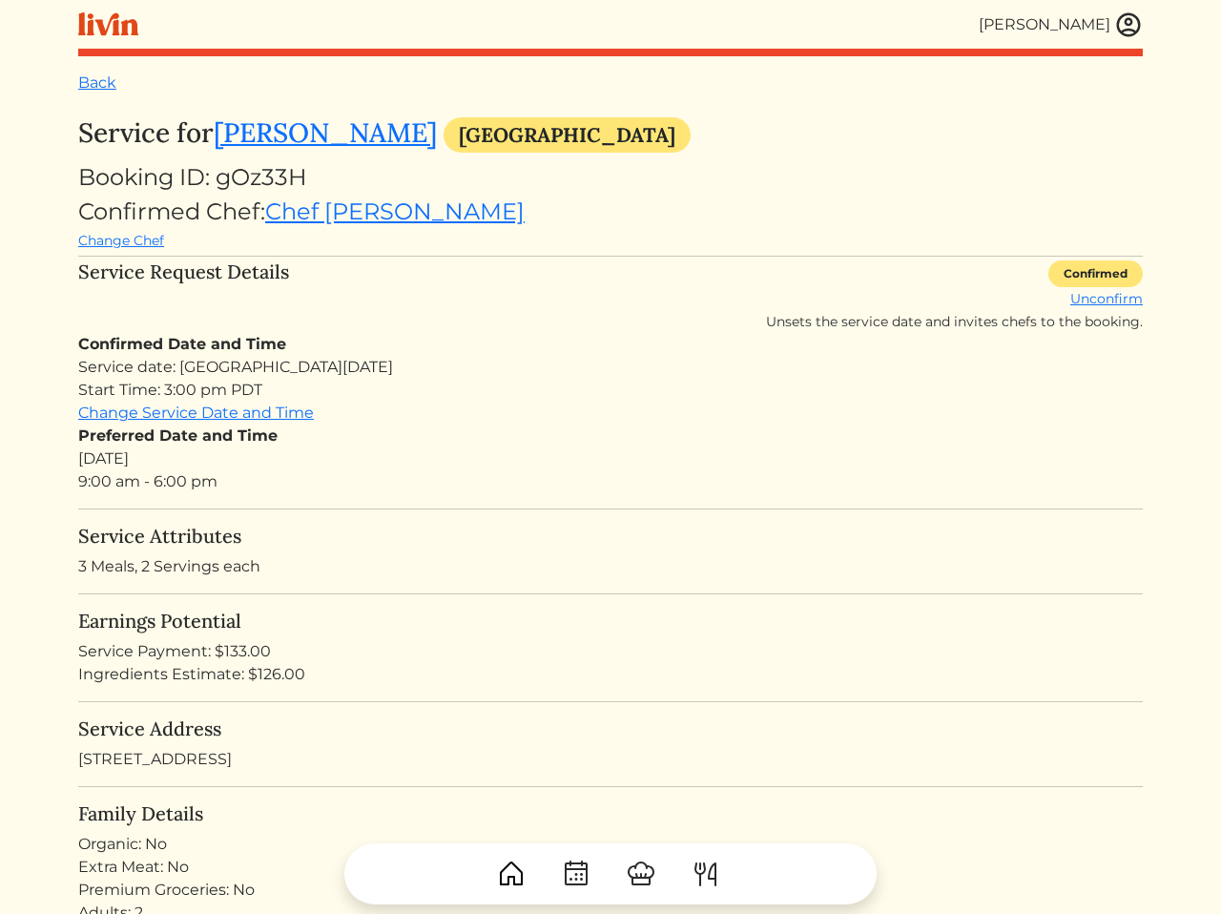
click at [542, 752] on div "Service Address 4063 W 60th St Los Angeles, CA 90043, USA" at bounding box center [610, 743] width 1065 height 53
drag, startPoint x: 542, startPoint y: 752, endPoint x: 465, endPoint y: 398, distance: 362.3
click at [381, 416] on div "Confirmed Date and Time Service date: Tue, Sep 9, 2025 Start Time: 3:00 pm PDT …" at bounding box center [610, 413] width 1065 height 160
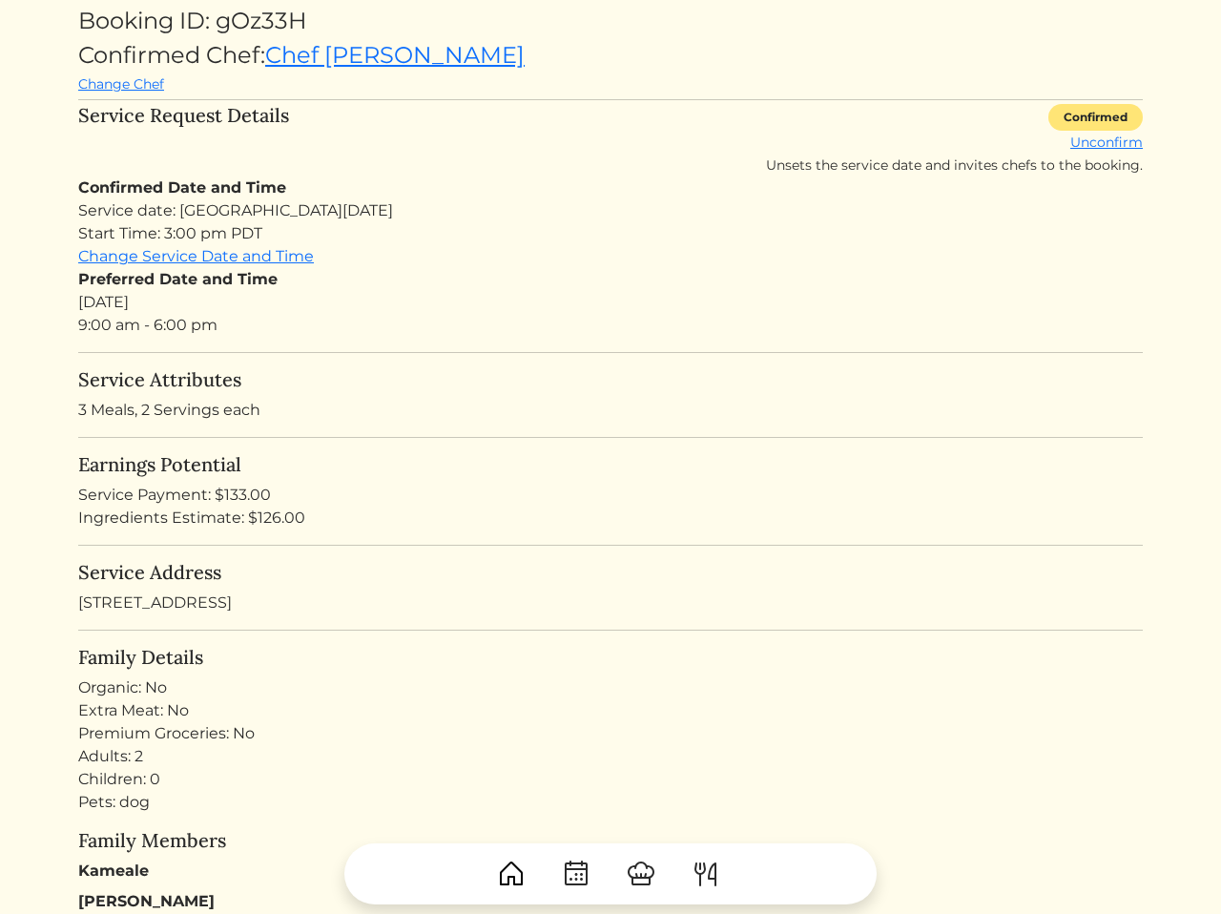
scroll to position [110, 0]
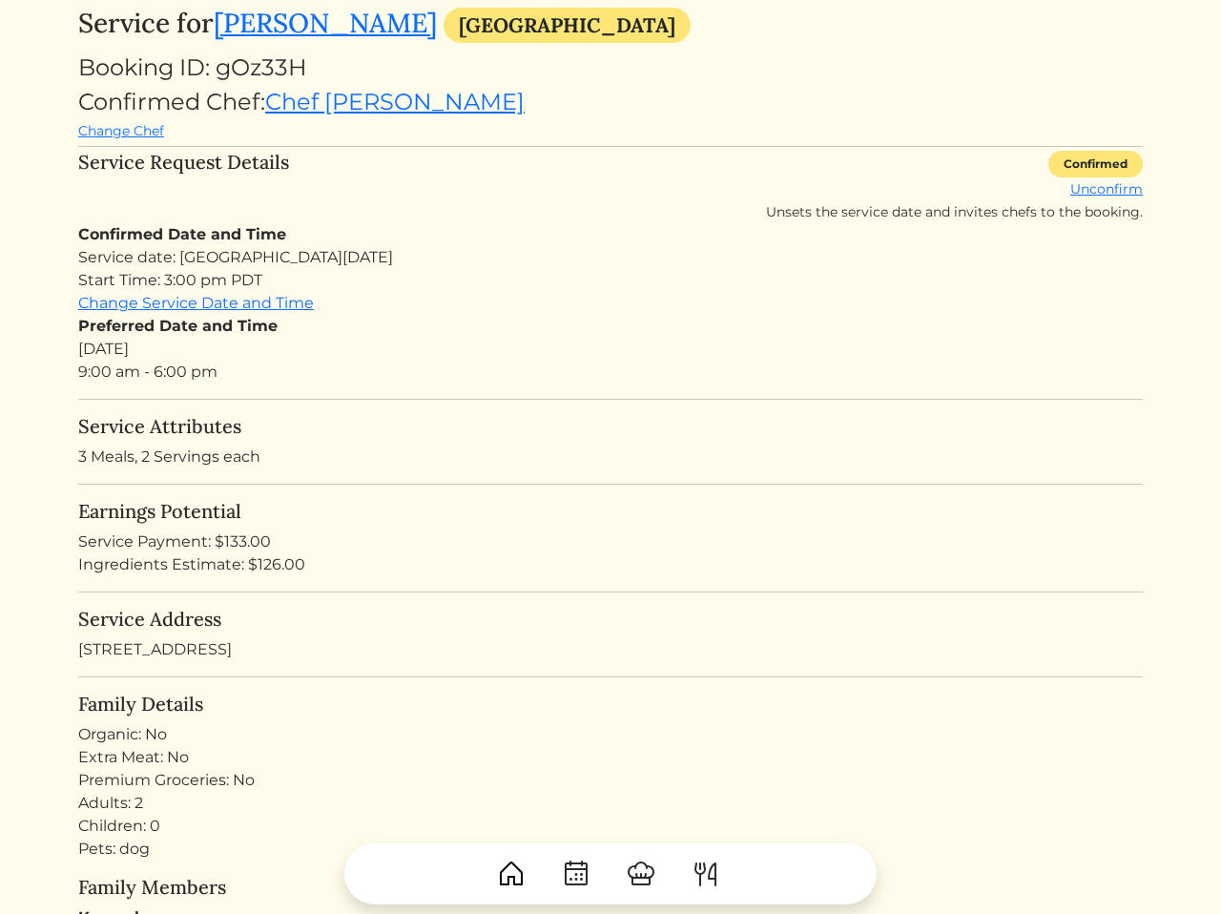
click at [550, 426] on h5 "Service Attributes" at bounding box center [610, 426] width 1065 height 23
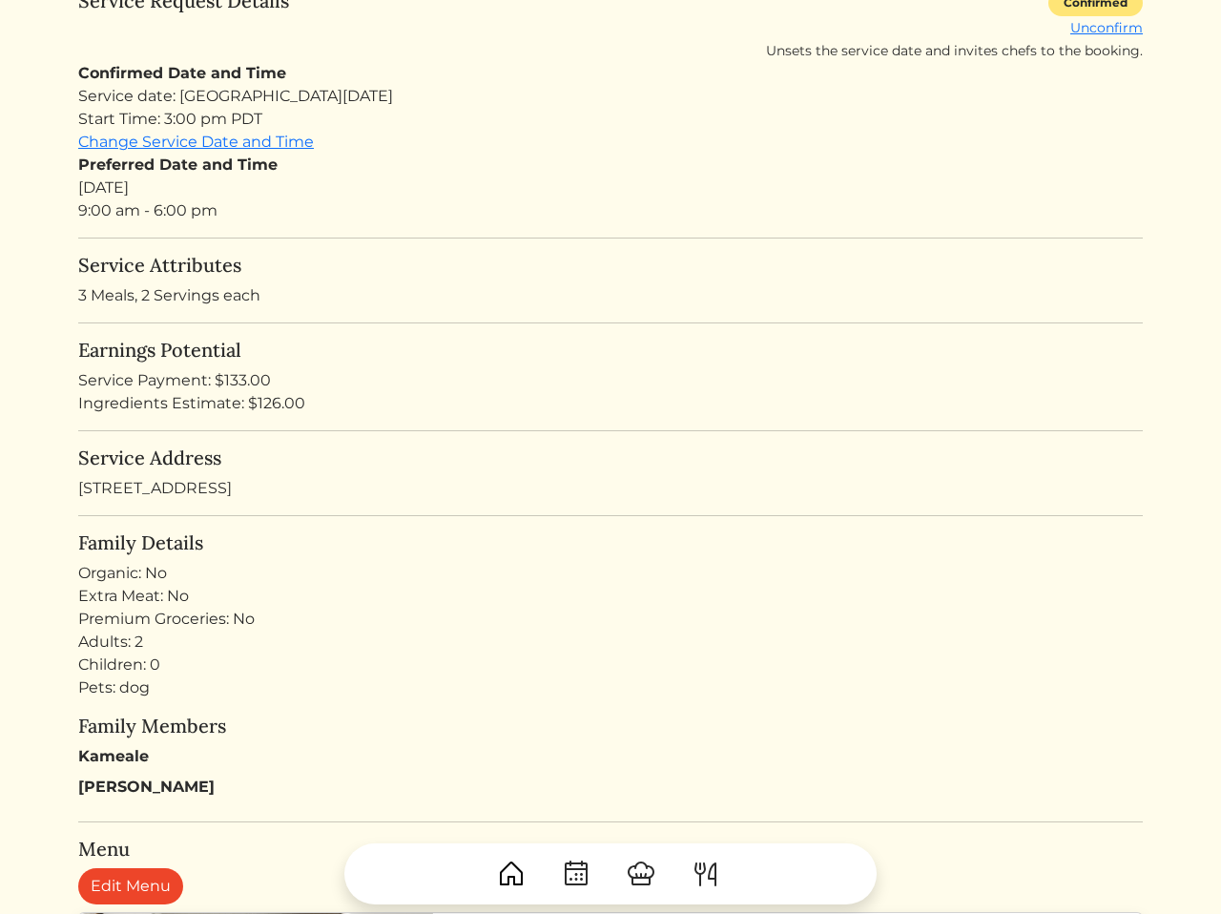
scroll to position [275, 0]
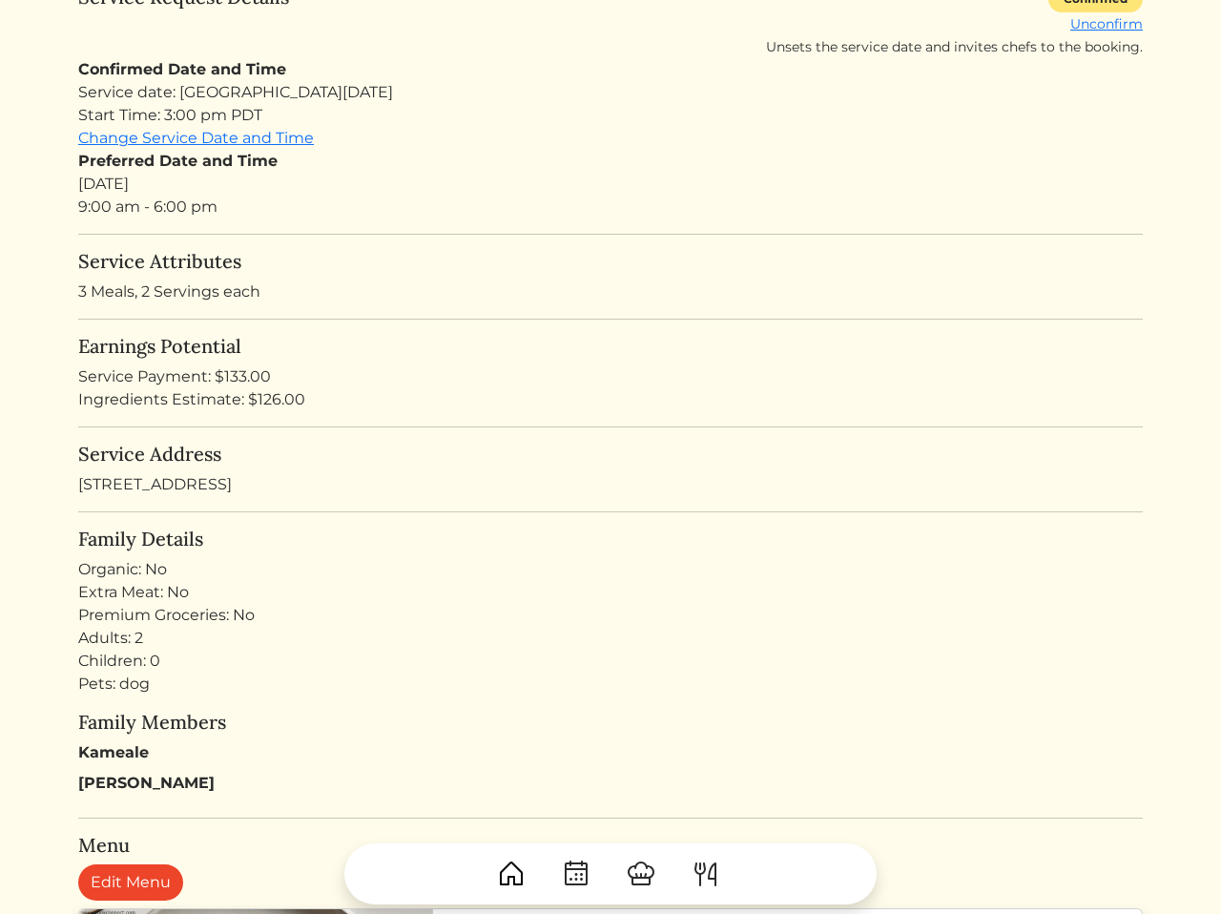
drag, startPoint x: 532, startPoint y: 585, endPoint x: 572, endPoint y: 280, distance: 307.9
click at [524, 270] on h5 "Service Attributes" at bounding box center [610, 261] width 1065 height 23
click at [571, 464] on h5 "Service Address" at bounding box center [610, 454] width 1065 height 23
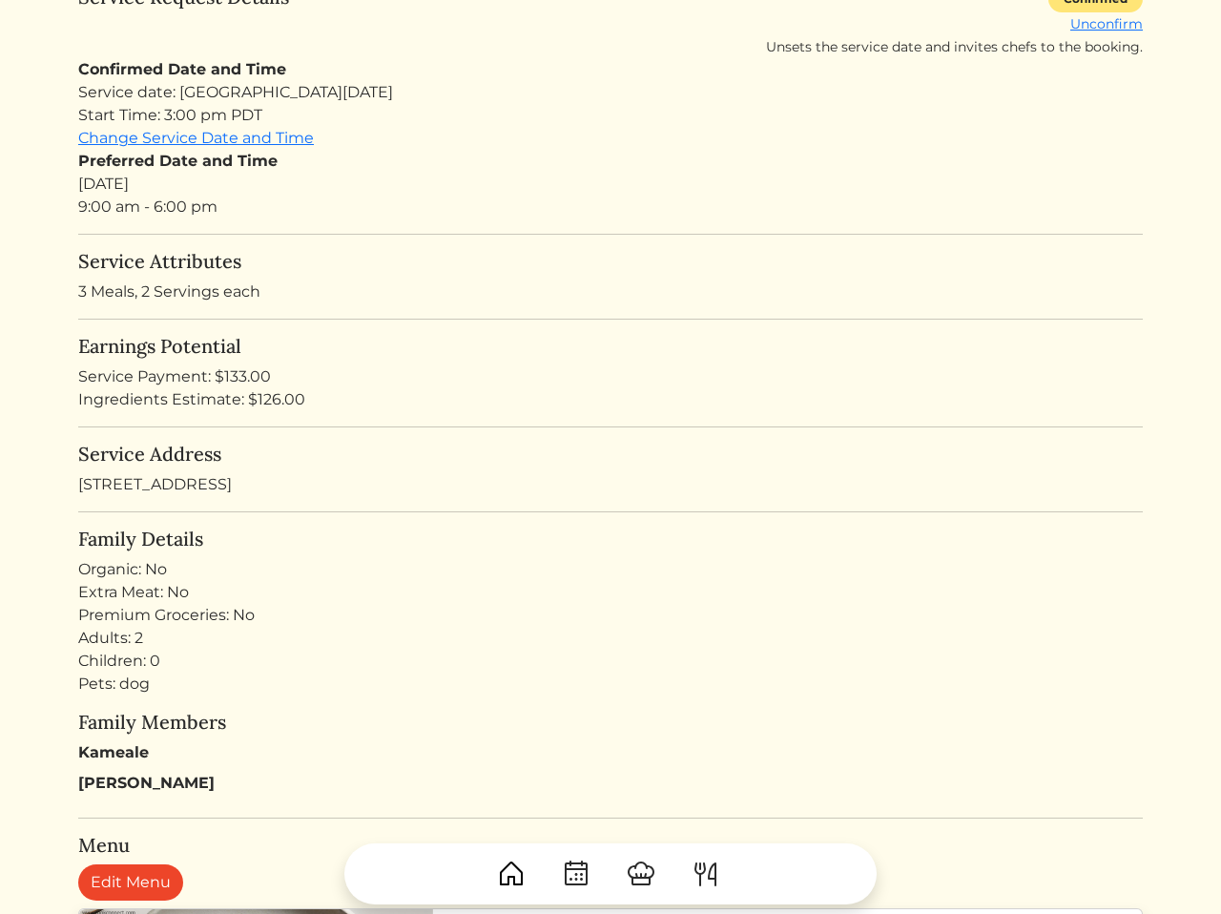
click at [571, 464] on h5 "Service Address" at bounding box center [610, 454] width 1065 height 23
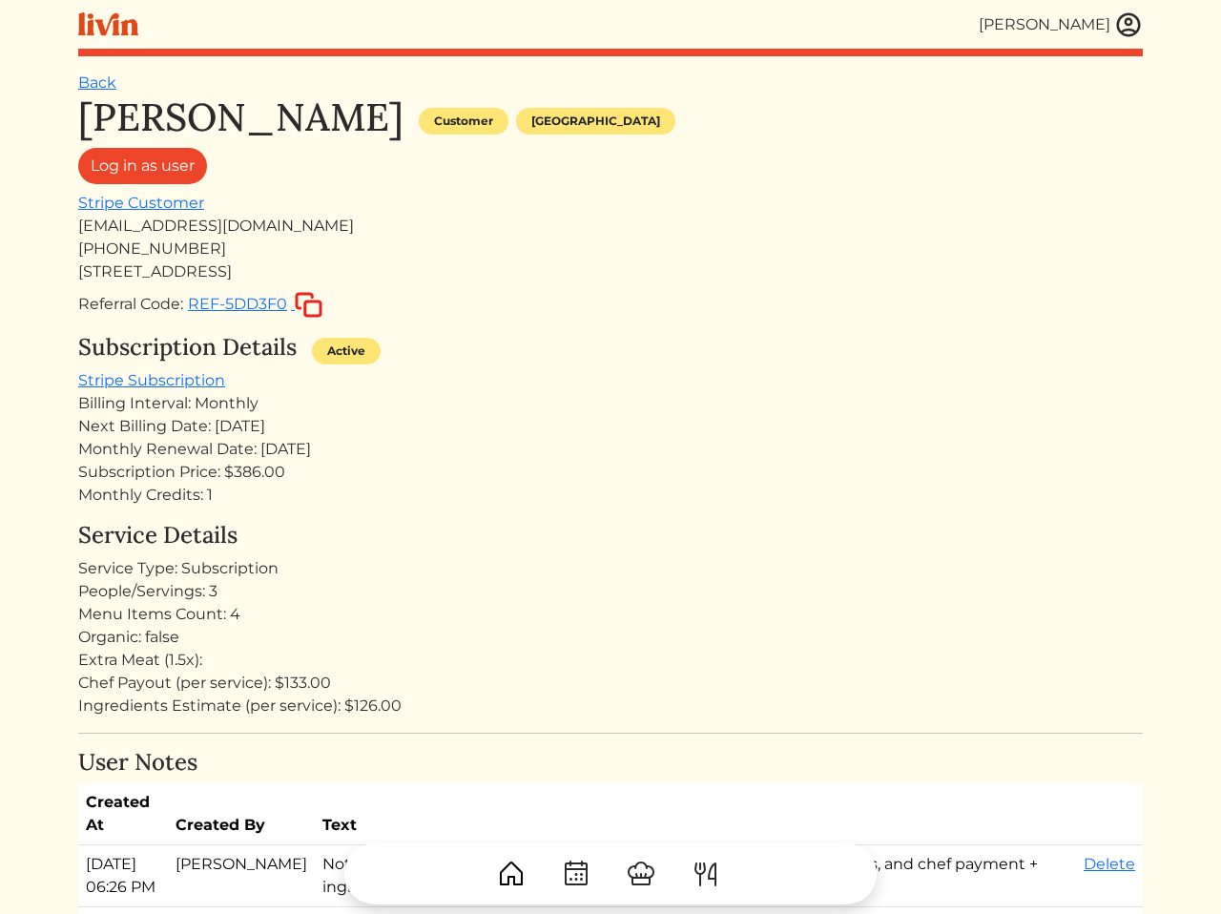
click at [516, 678] on div "Chef Payout (per service): $133.00" at bounding box center [610, 683] width 1065 height 23
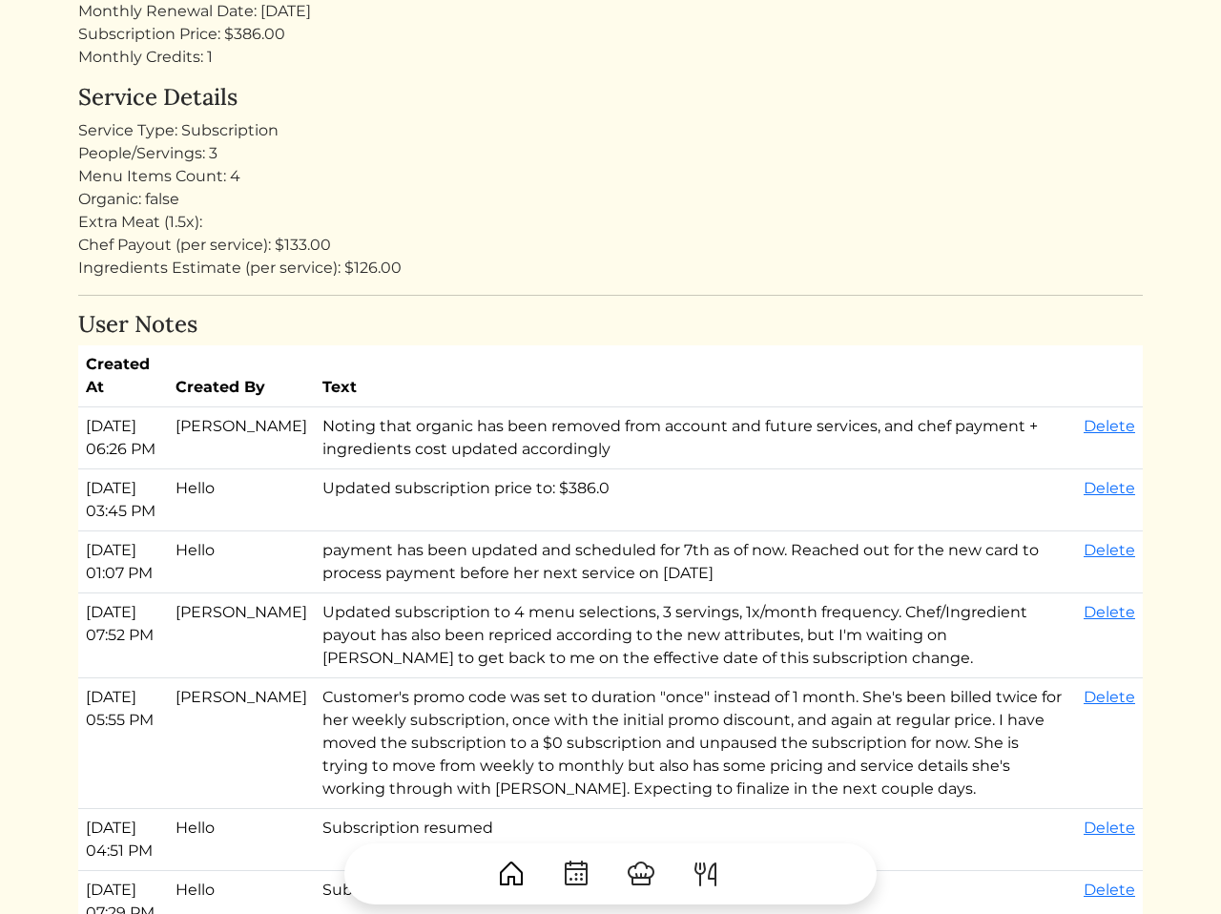
scroll to position [432, 0]
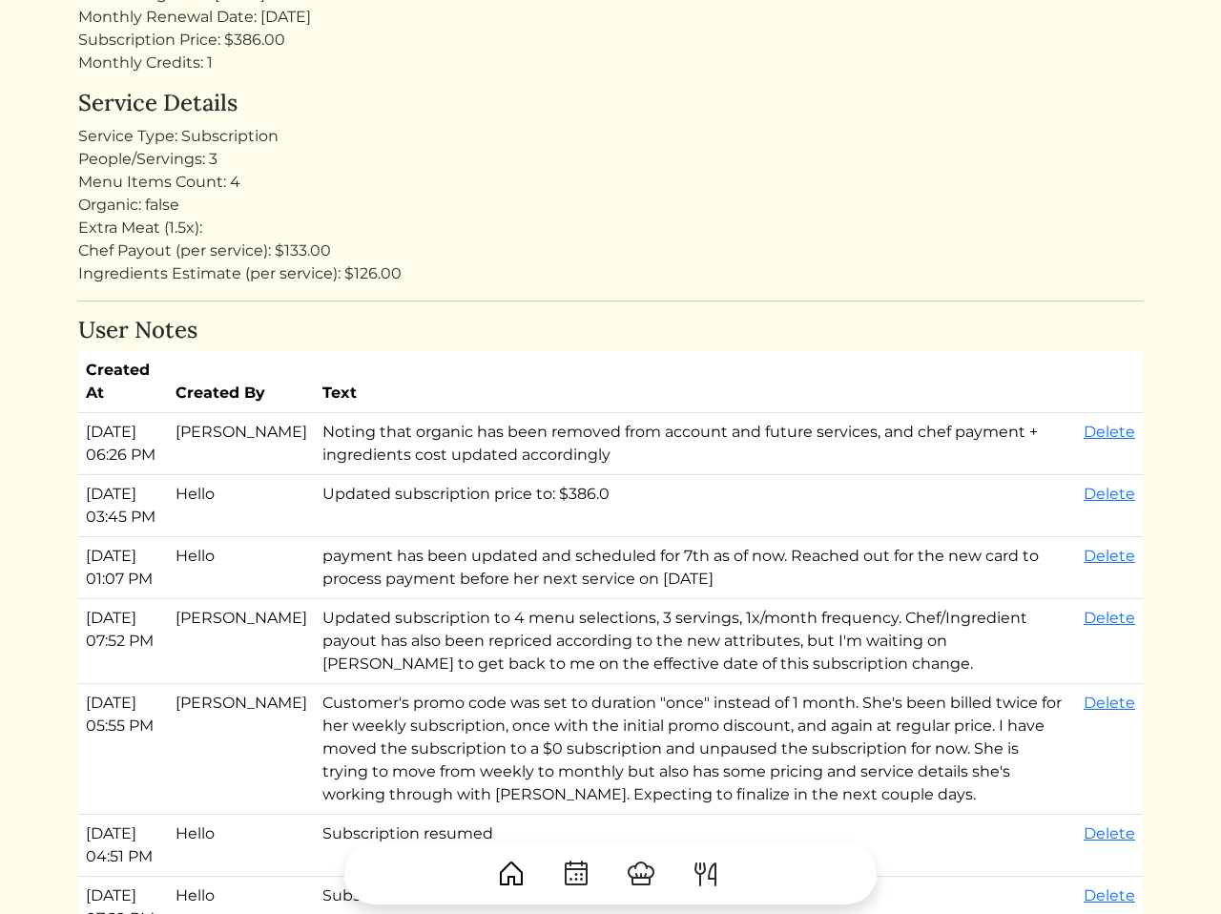
click at [571, 584] on td "payment has been updated and scheduled for 7th as of now. Reached out for the n…" at bounding box center [695, 568] width 761 height 62
click at [530, 535] on td "Updated subscription price to: $386.0" at bounding box center [695, 506] width 761 height 62
click at [577, 537] on td "Updated subscription price to: $386.0" at bounding box center [695, 506] width 761 height 62
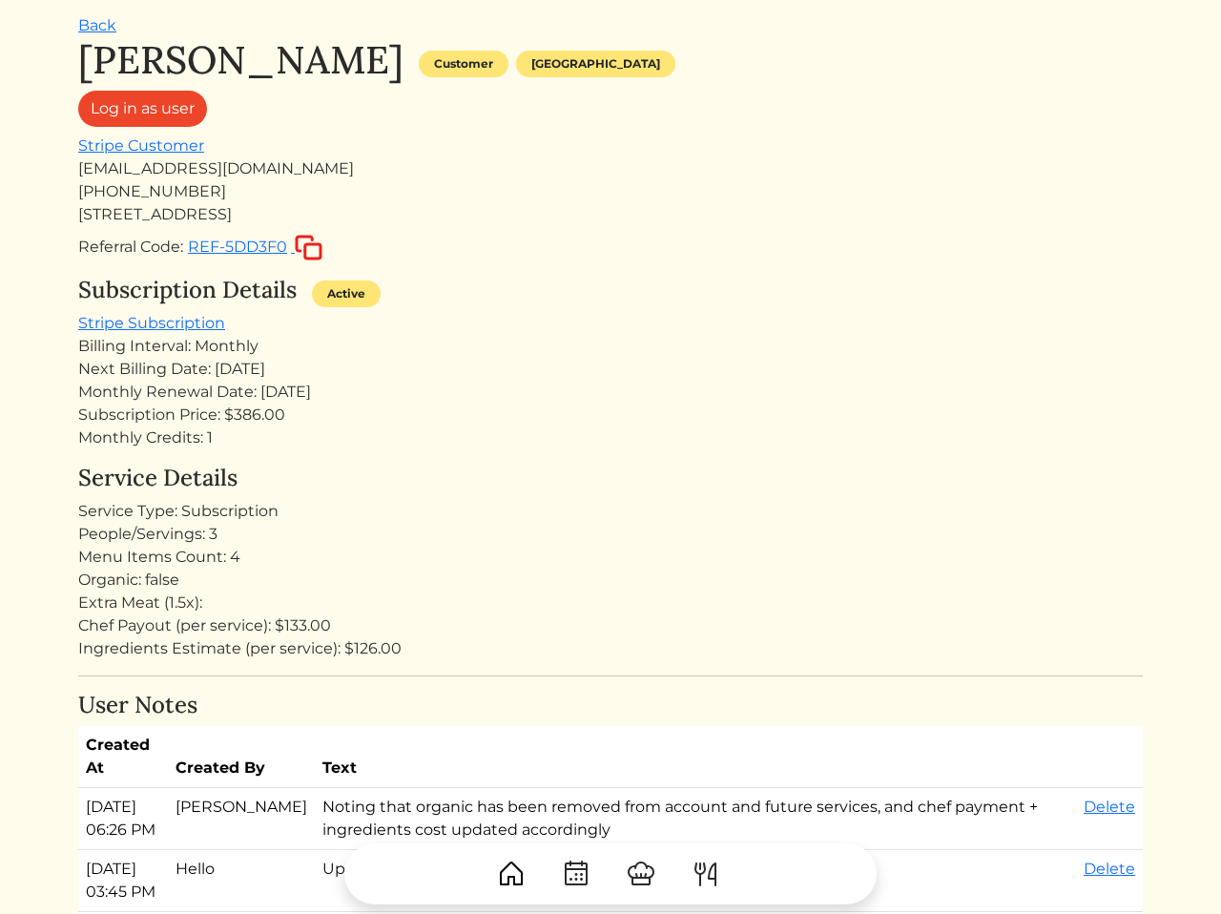
scroll to position [0, 0]
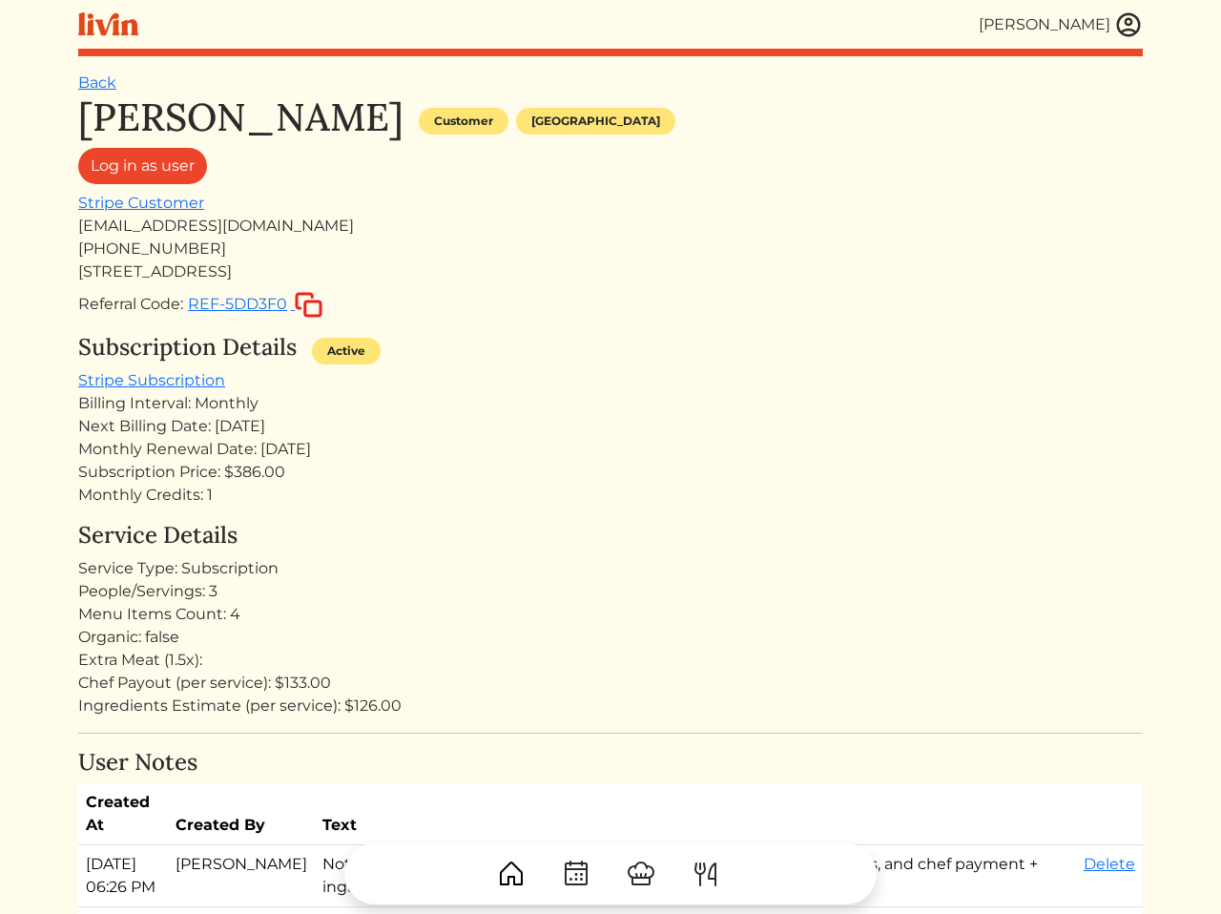
click at [558, 558] on div "Service Details Service Type: Subscription People/Servings: 3 Menu Items Count:…" at bounding box center [610, 620] width 1065 height 196
click at [208, 595] on div "People/Servings: 3" at bounding box center [610, 591] width 1065 height 23
click at [242, 626] on div "Organic: false" at bounding box center [610, 637] width 1065 height 23
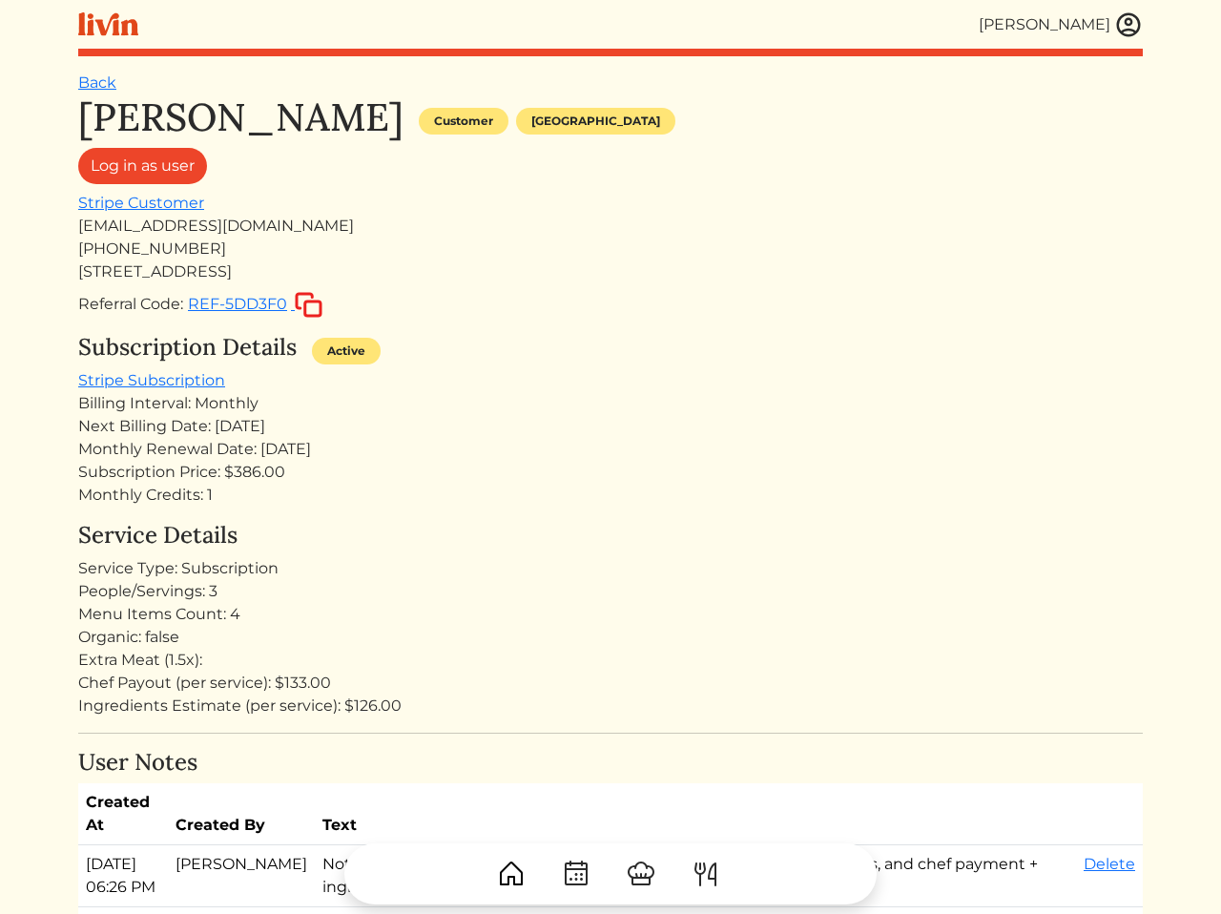
click at [242, 626] on div "Organic: false" at bounding box center [610, 637] width 1065 height 23
drag, startPoint x: 271, startPoint y: 620, endPoint x: 233, endPoint y: 571, distance: 62.6
click at [233, 571] on div "Service Details Service Type: Subscription People/Servings: 3 Menu Items Count:…" at bounding box center [610, 620] width 1065 height 196
click at [189, 599] on div "People/Servings: 3" at bounding box center [610, 591] width 1065 height 23
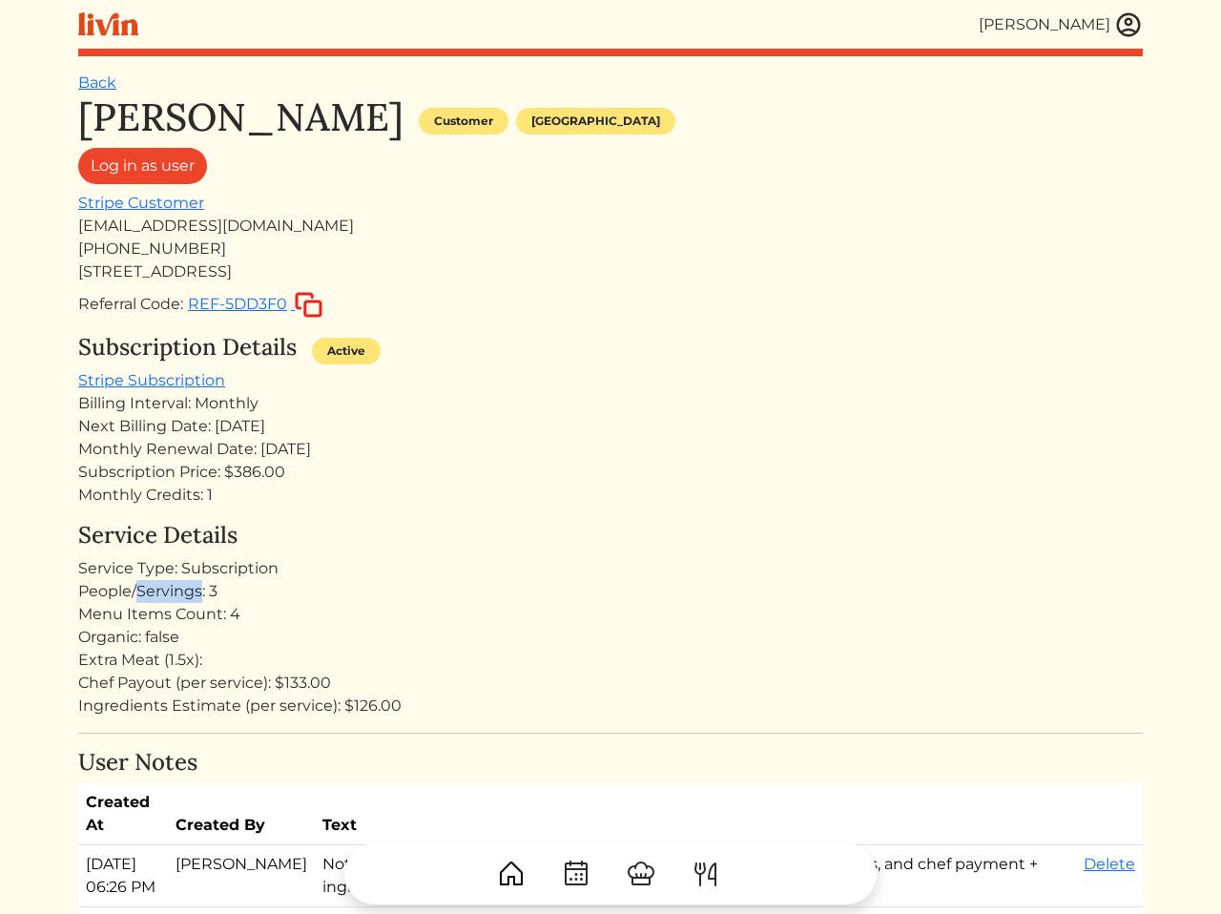
click at [189, 599] on div "People/Servings: 3" at bounding box center [610, 591] width 1065 height 23
click at [239, 626] on div "Organic: false" at bounding box center [610, 637] width 1065 height 23
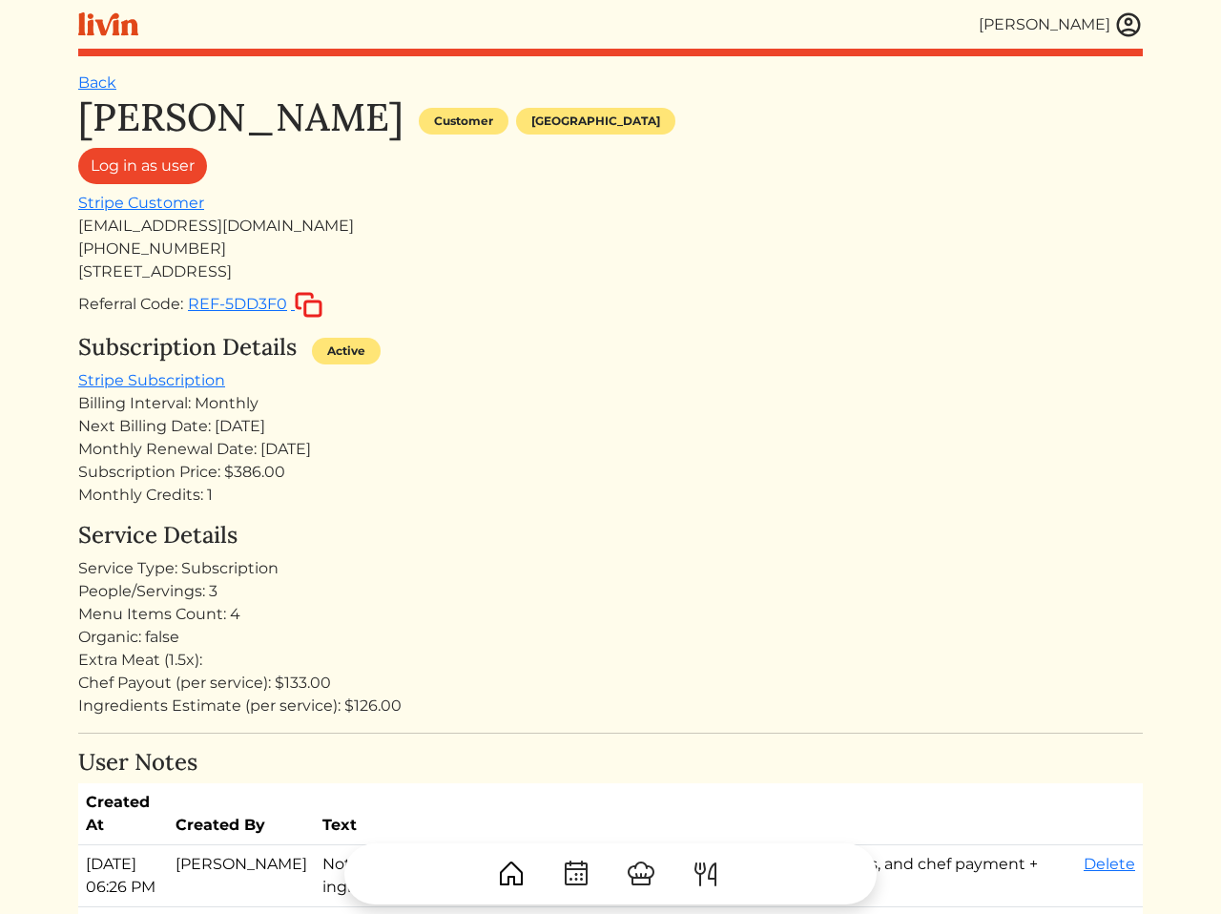
click at [252, 620] on div "Menu Items Count: 4" at bounding box center [610, 614] width 1065 height 23
drag, startPoint x: 252, startPoint y: 620, endPoint x: 80, endPoint y: 588, distance: 174.8
click at [80, 588] on div "Service Details Service Type: Subscription People/Servings: 3 Menu Items Count:…" at bounding box center [610, 620] width 1065 height 196
drag, startPoint x: 73, startPoint y: 589, endPoint x: 295, endPoint y: 613, distance: 222.7
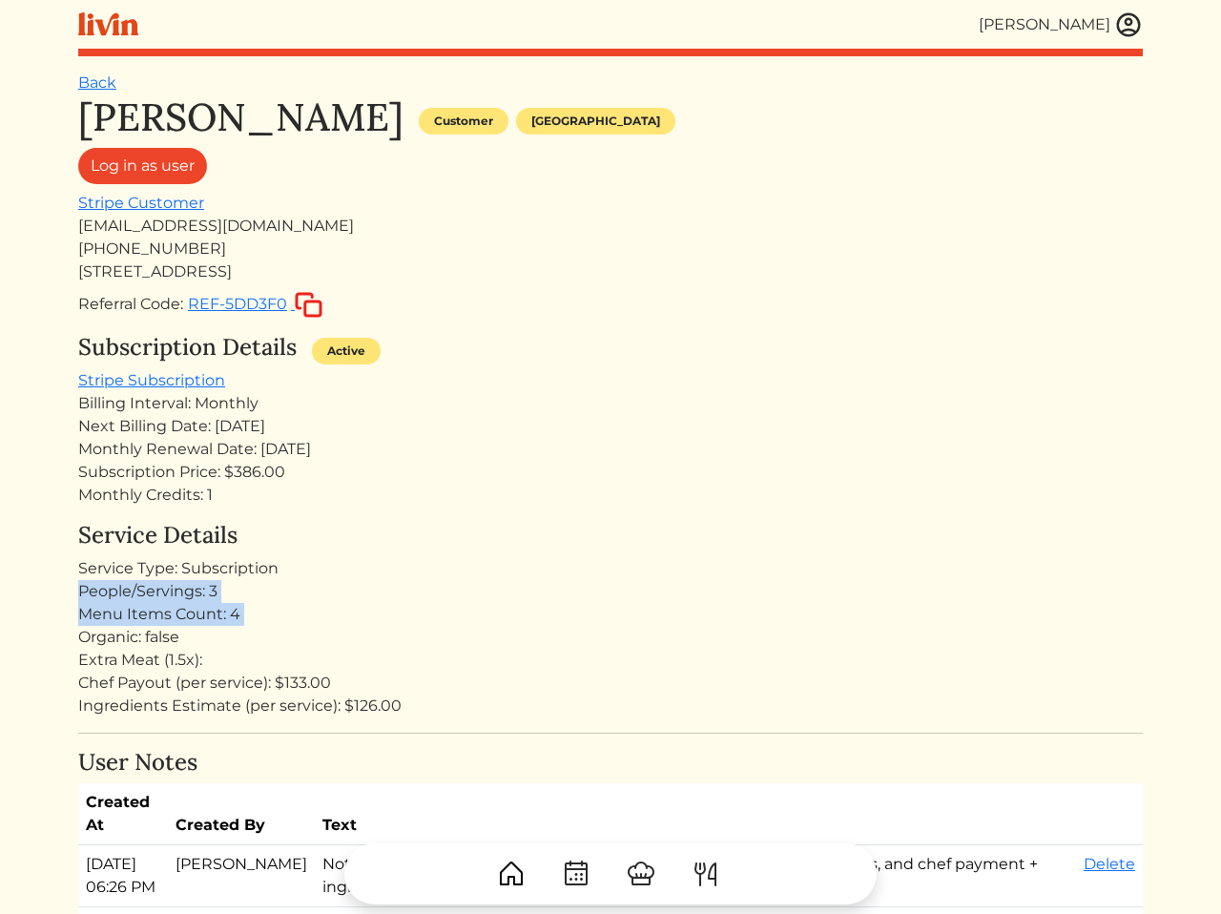
click at [263, 621] on div "Menu Items Count: 4" at bounding box center [610, 614] width 1065 height 23
click at [734, 563] on div "Service Type: Subscription" at bounding box center [610, 568] width 1065 height 23
click at [442, 656] on div "Extra Meat (1.5x):" at bounding box center [610, 660] width 1065 height 23
drag, startPoint x: 442, startPoint y: 656, endPoint x: 435, endPoint y: 522, distance: 134.7
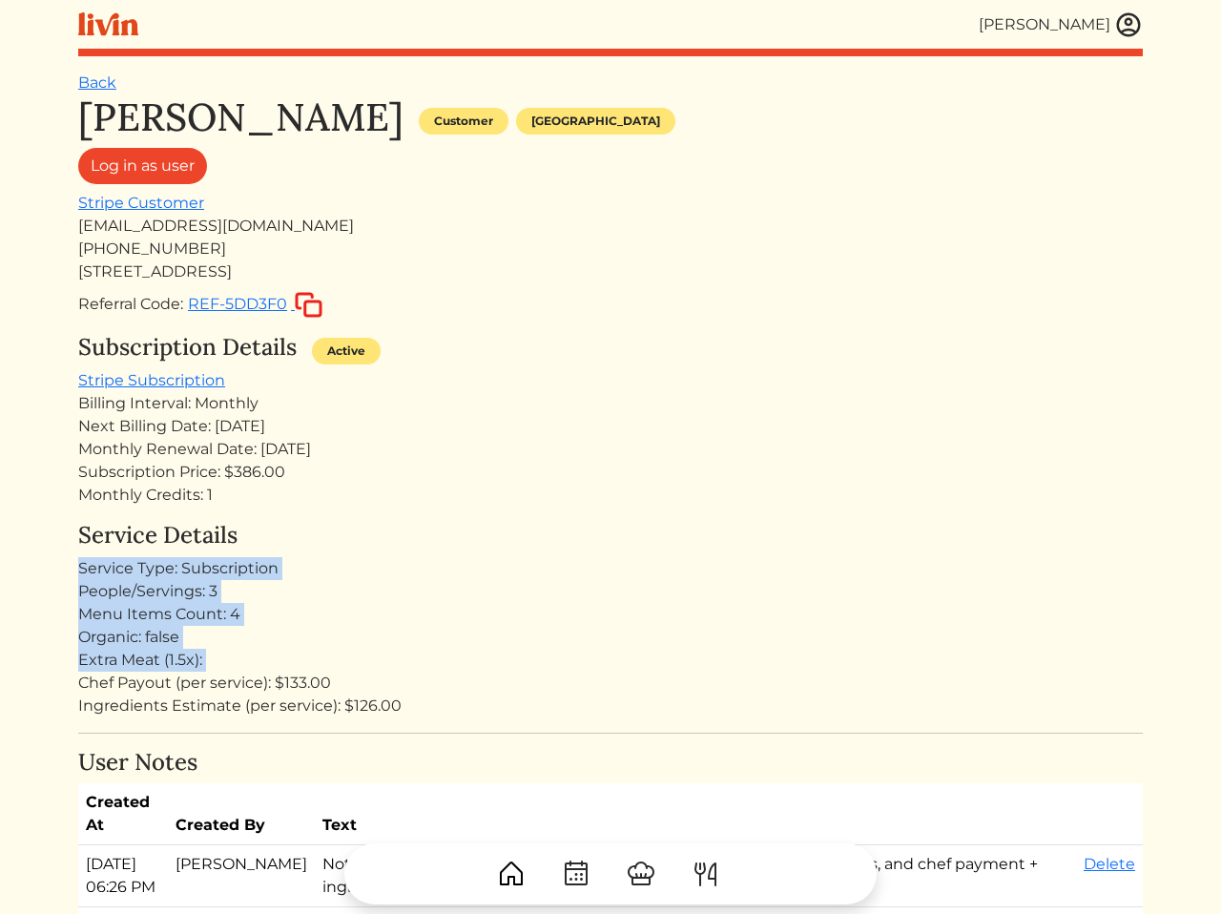
click at [435, 522] on div "Service Details Service Type: Subscription People/Servings: 3 Menu Items Count:…" at bounding box center [610, 620] width 1065 height 196
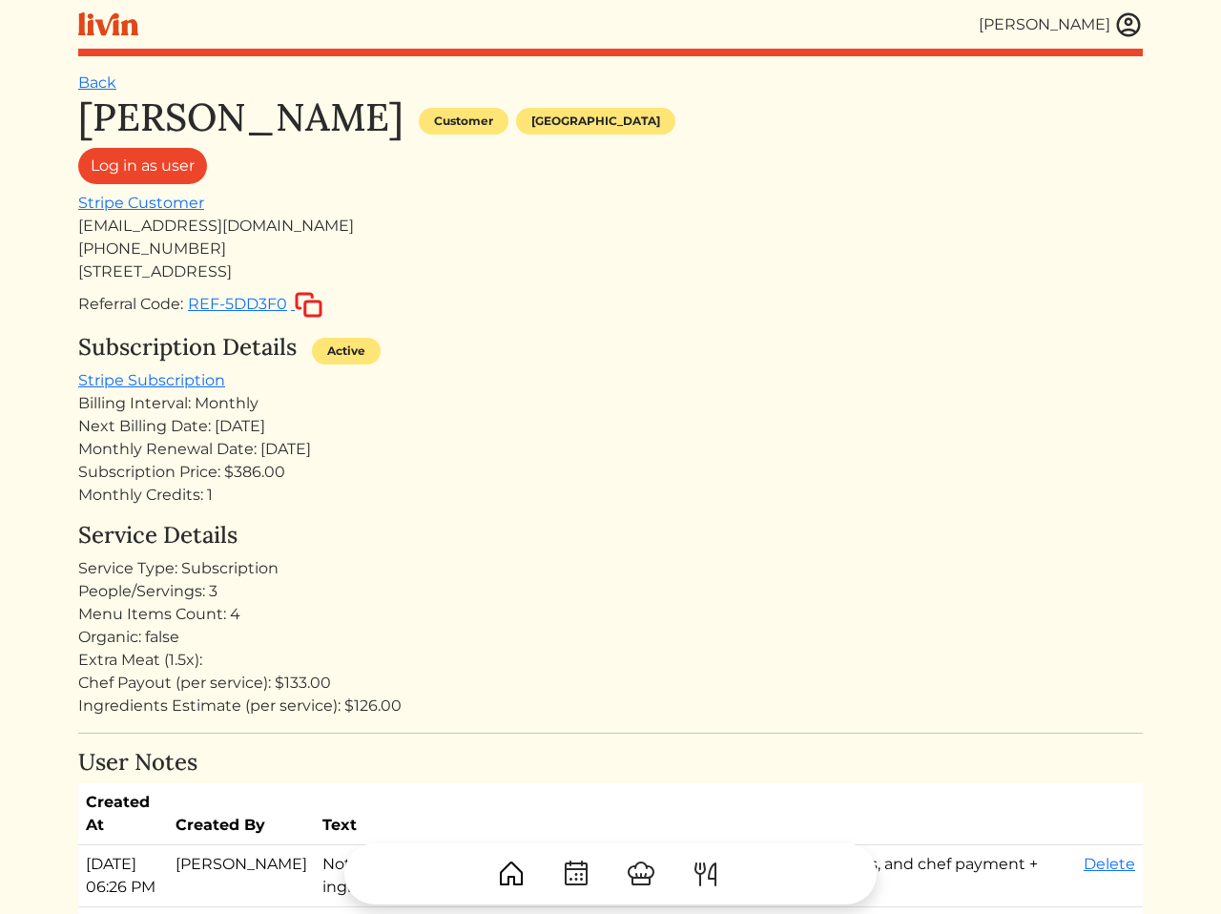
click at [356, 554] on div "Service Details Service Type: Subscription People/Servings: 3 Menu Items Count:…" at bounding box center [610, 620] width 1065 height 196
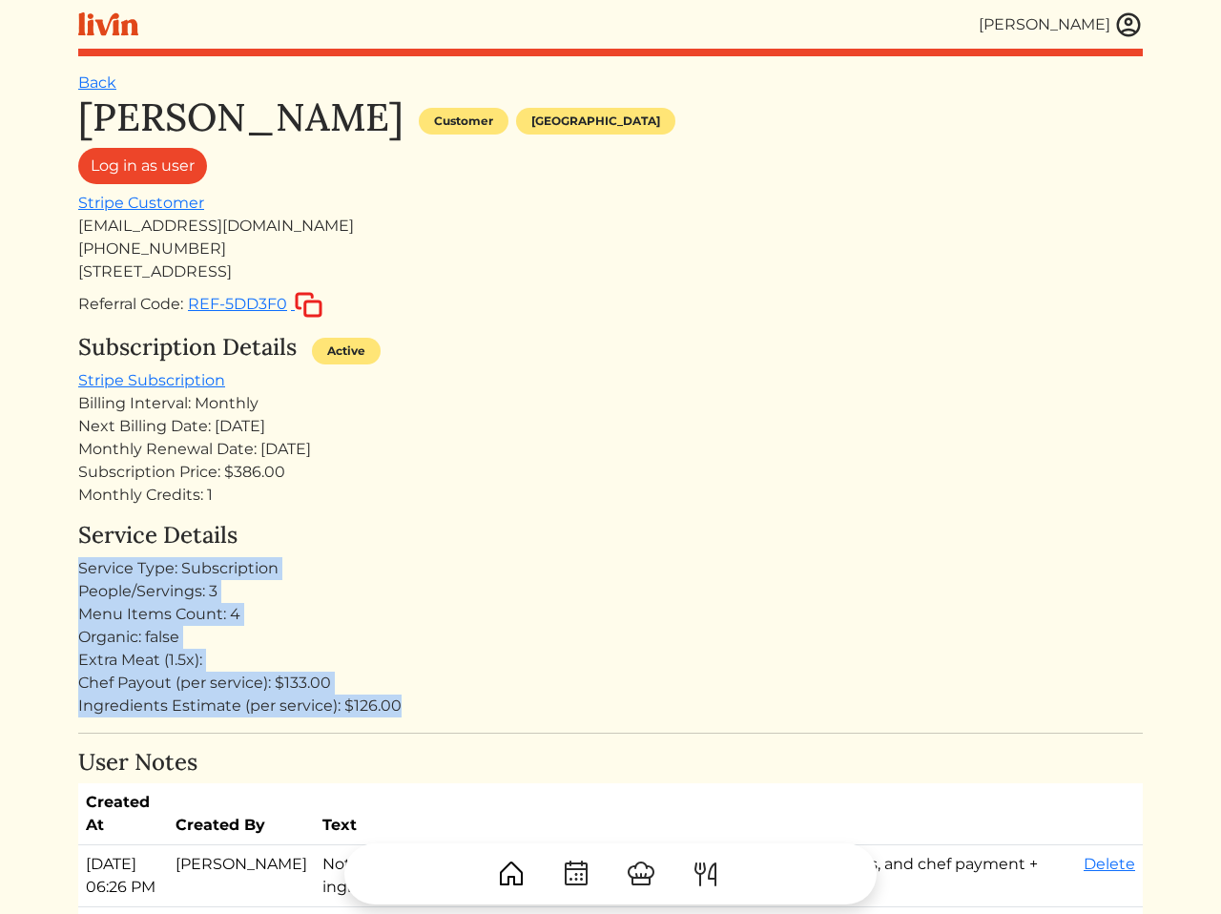
drag, startPoint x: 356, startPoint y: 554, endPoint x: 416, endPoint y: 699, distance: 157.0
click at [416, 699] on div "Service Details Service Type: Subscription People/Servings: 3 Menu Items Count:…" at bounding box center [610, 620] width 1065 height 196
click at [407, 706] on div "Ingredients Estimate (per service): $126.00" at bounding box center [610, 706] width 1065 height 23
drag, startPoint x: 407, startPoint y: 706, endPoint x: 423, endPoint y: 514, distance: 192.4
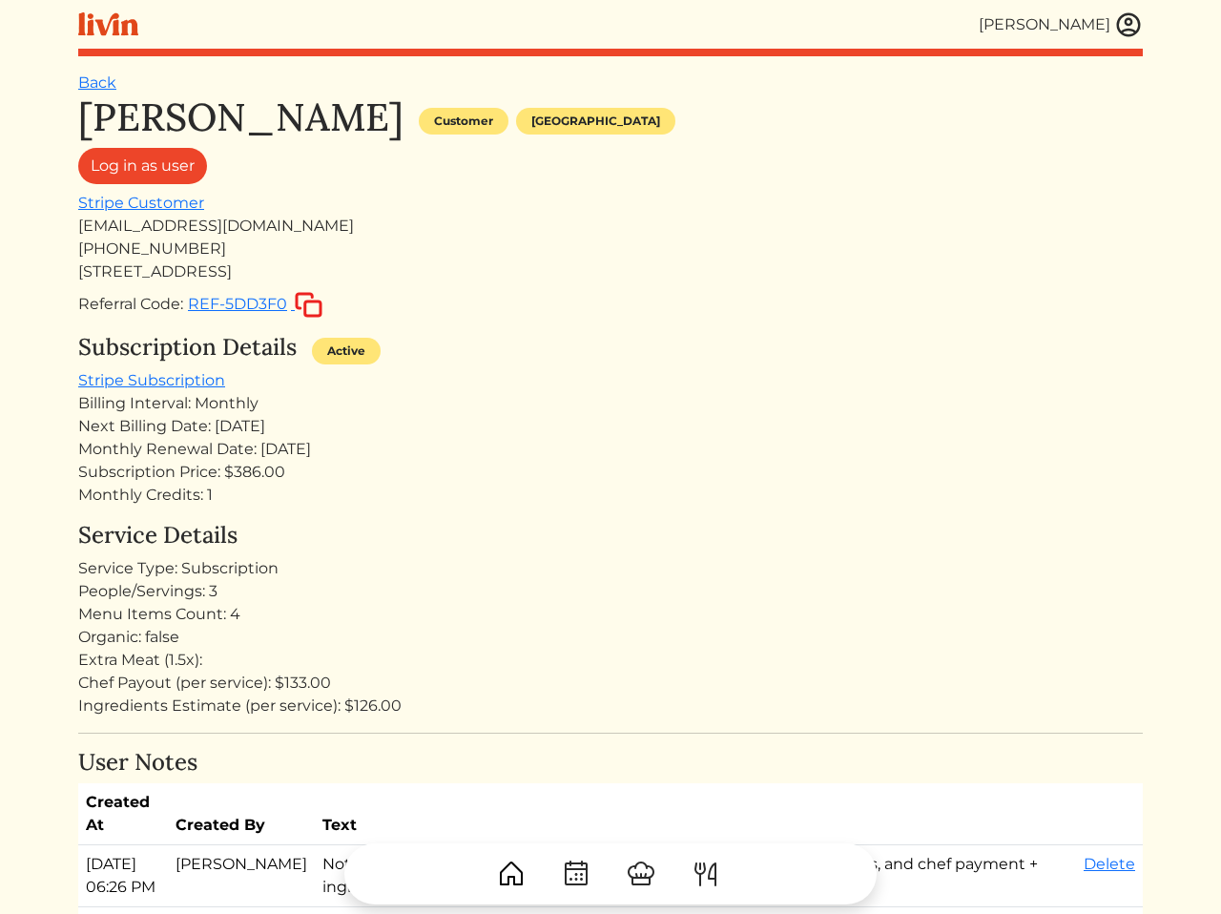
click at [370, 535] on h4 "Service Details" at bounding box center [610, 536] width 1065 height 28
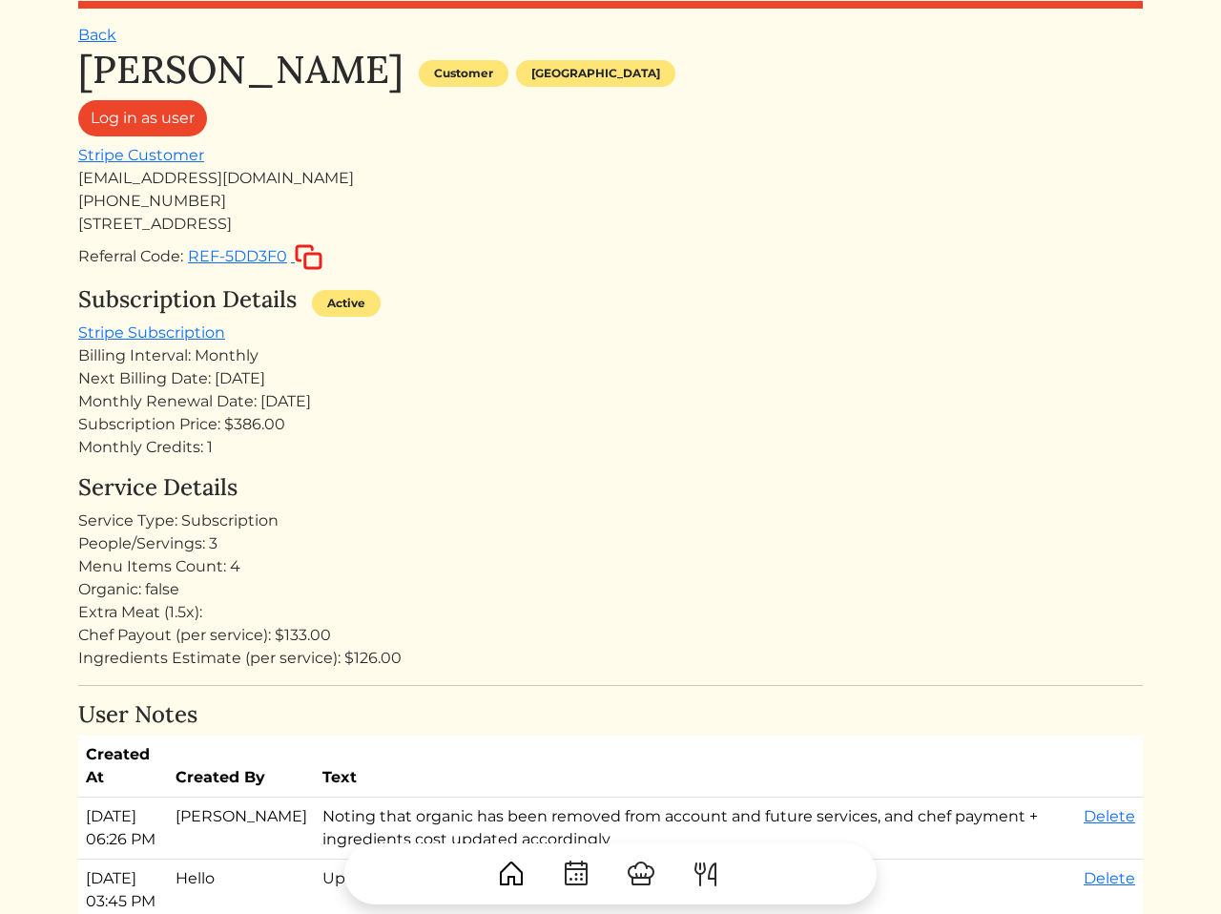
scroll to position [50, 0]
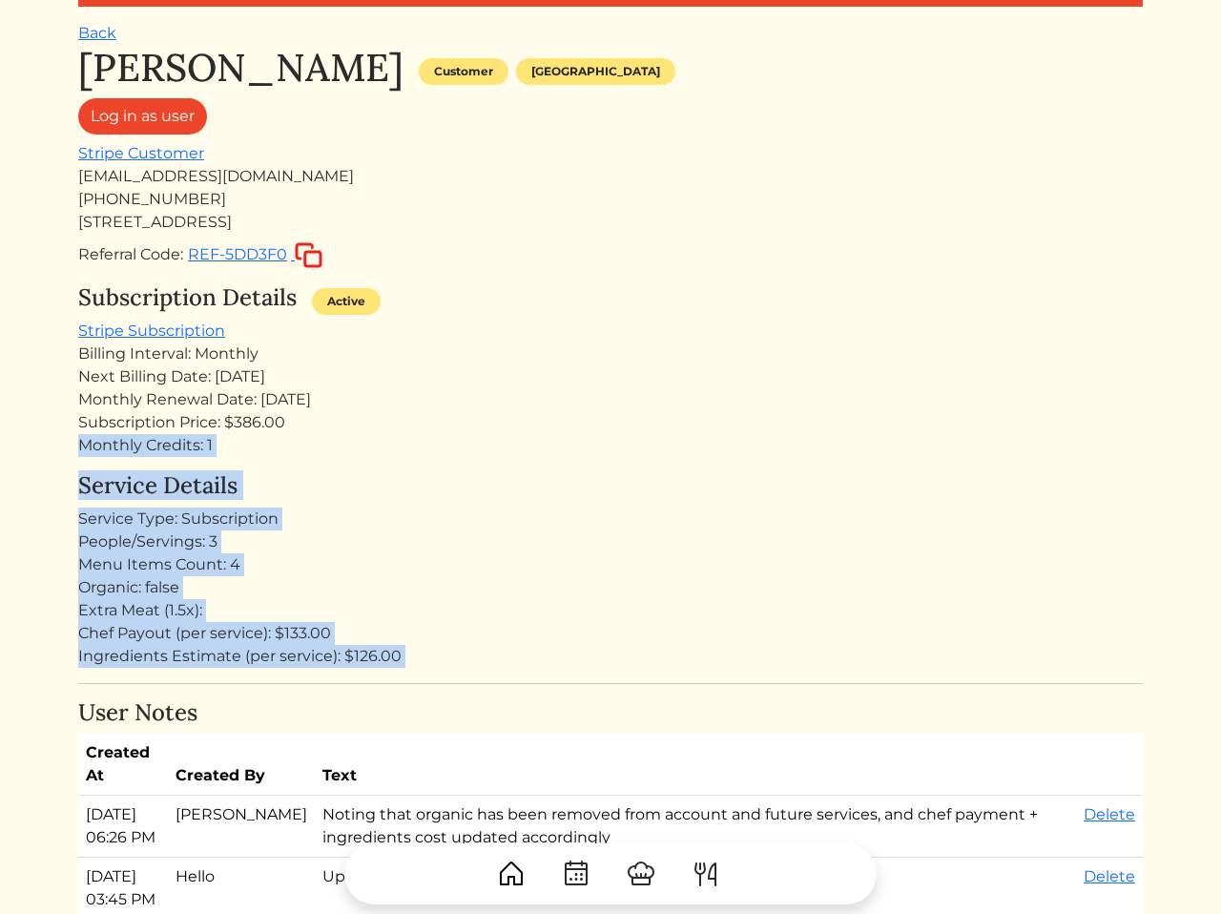
drag, startPoint x: 384, startPoint y: 687, endPoint x: 364, endPoint y: 433, distance: 254.6
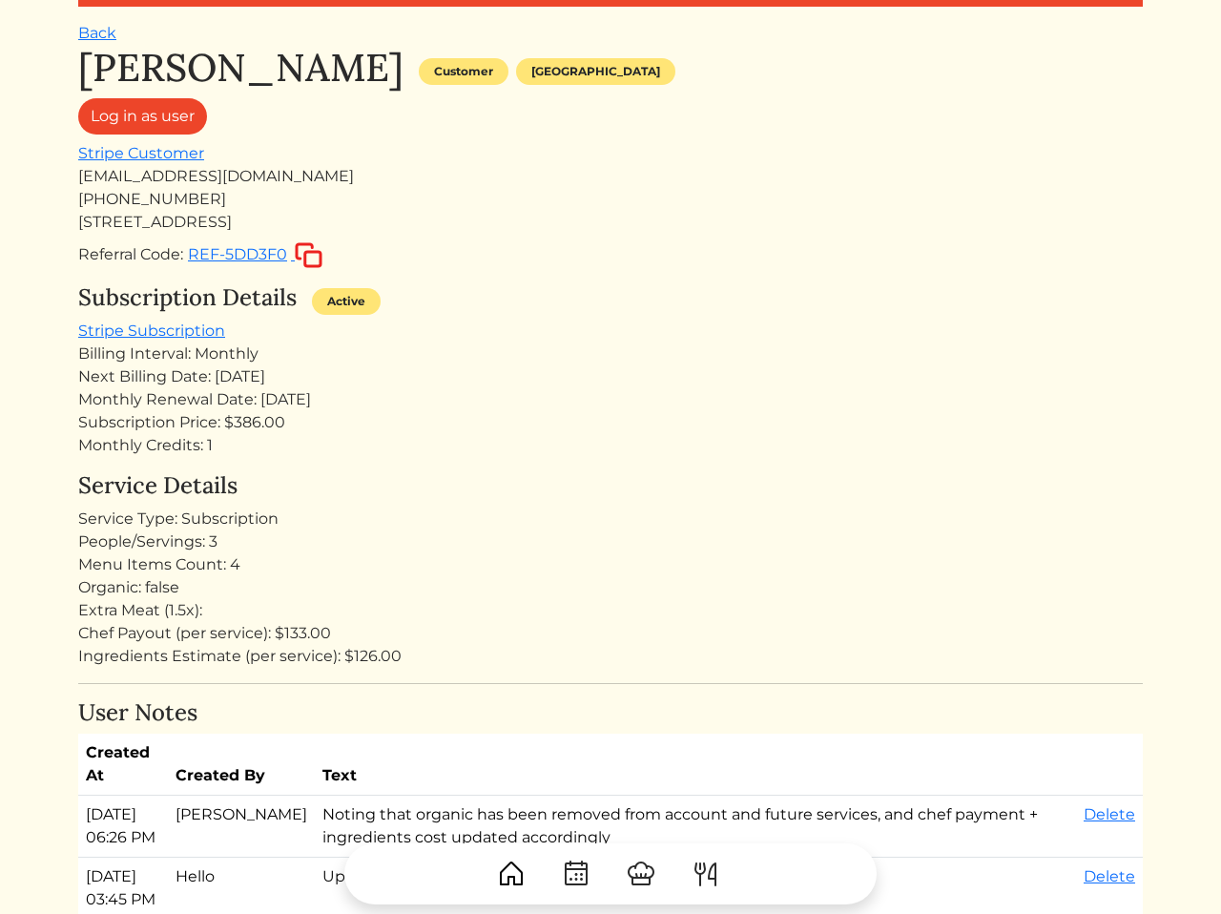
click at [307, 426] on div "Subscription Price: $386.00" at bounding box center [610, 422] width 1065 height 23
click at [205, 571] on div "Menu Items Count: 4" at bounding box center [610, 564] width 1065 height 23
click at [313, 571] on div "Menu Items Count: 4" at bounding box center [610, 564] width 1065 height 23
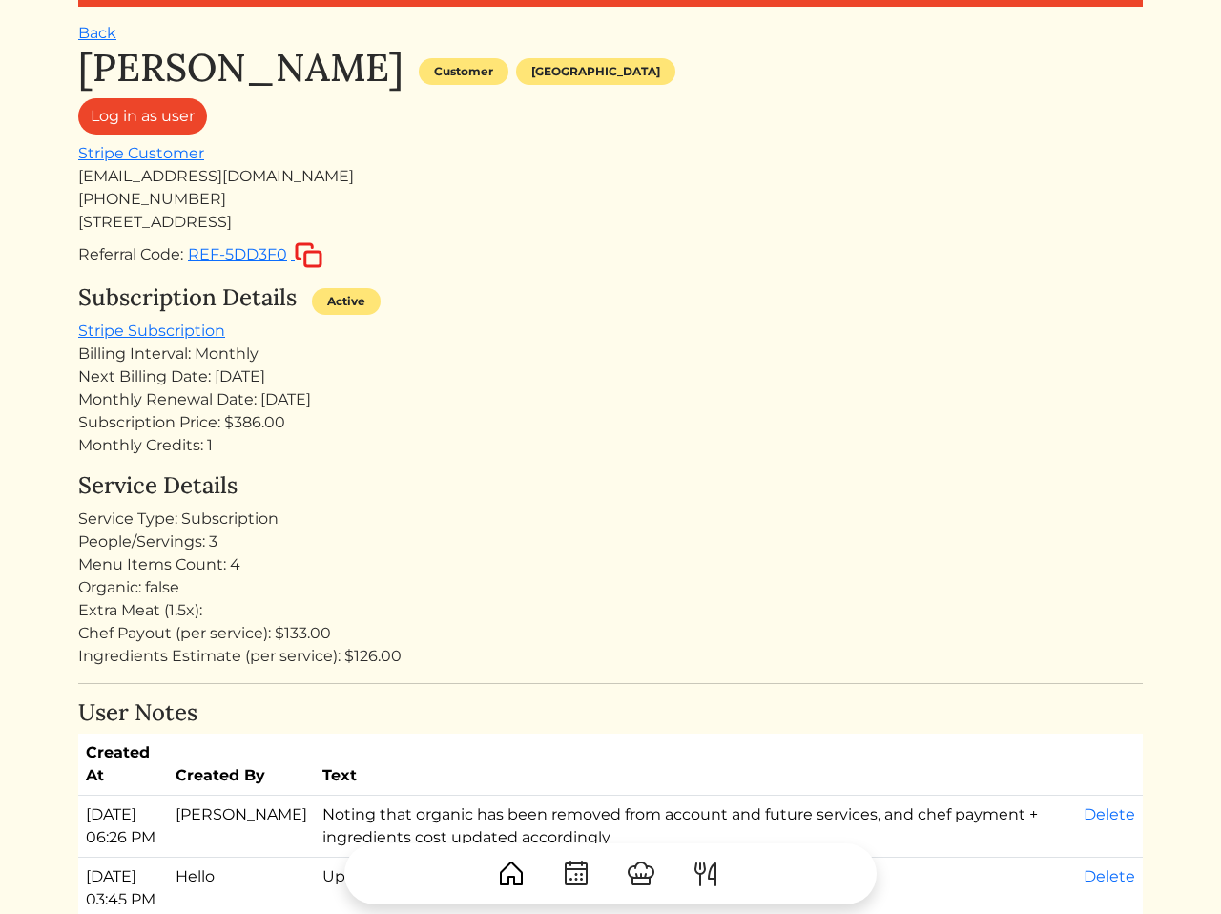
click at [479, 627] on div "Chef Payout (per service): $133.00" at bounding box center [610, 633] width 1065 height 23
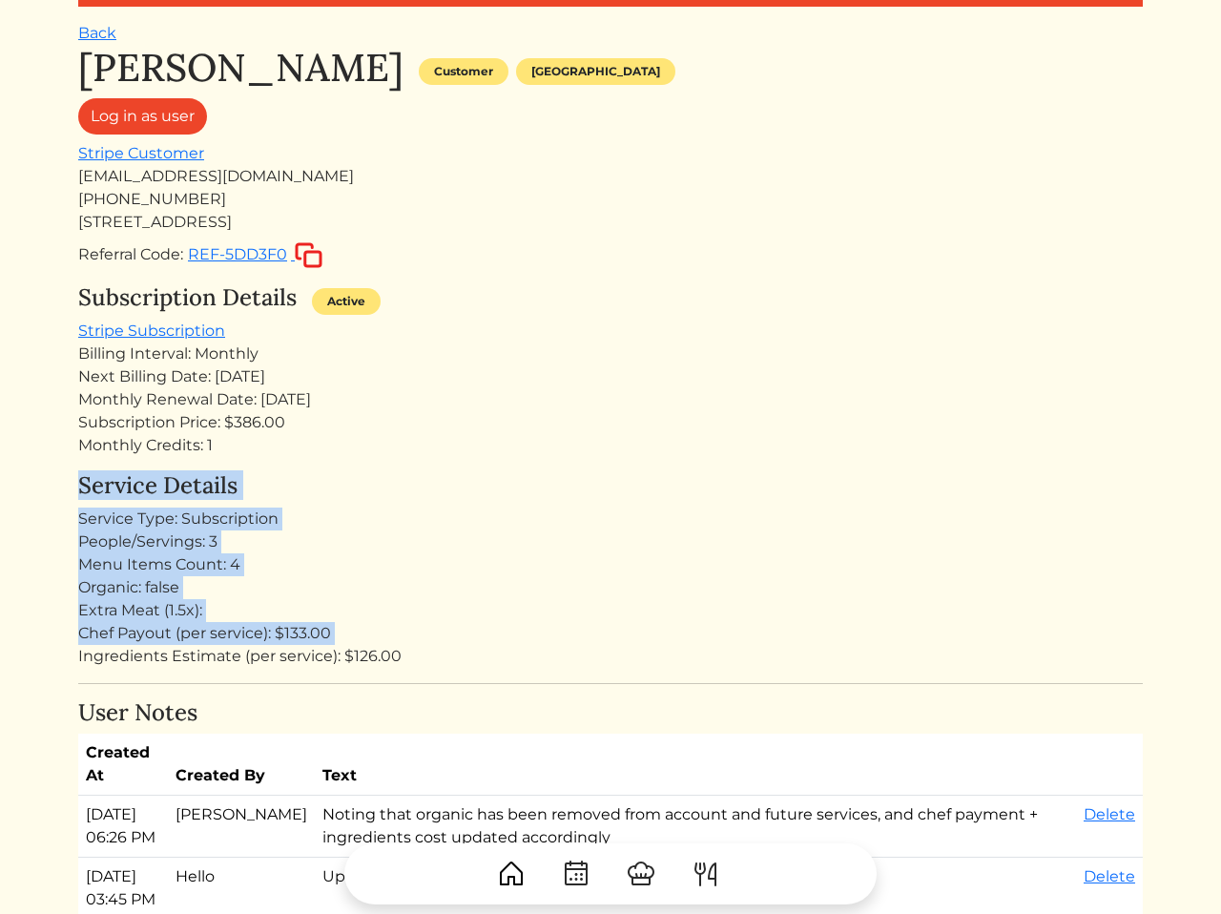
drag, startPoint x: 479, startPoint y: 627, endPoint x: 453, endPoint y: 437, distance: 191.6
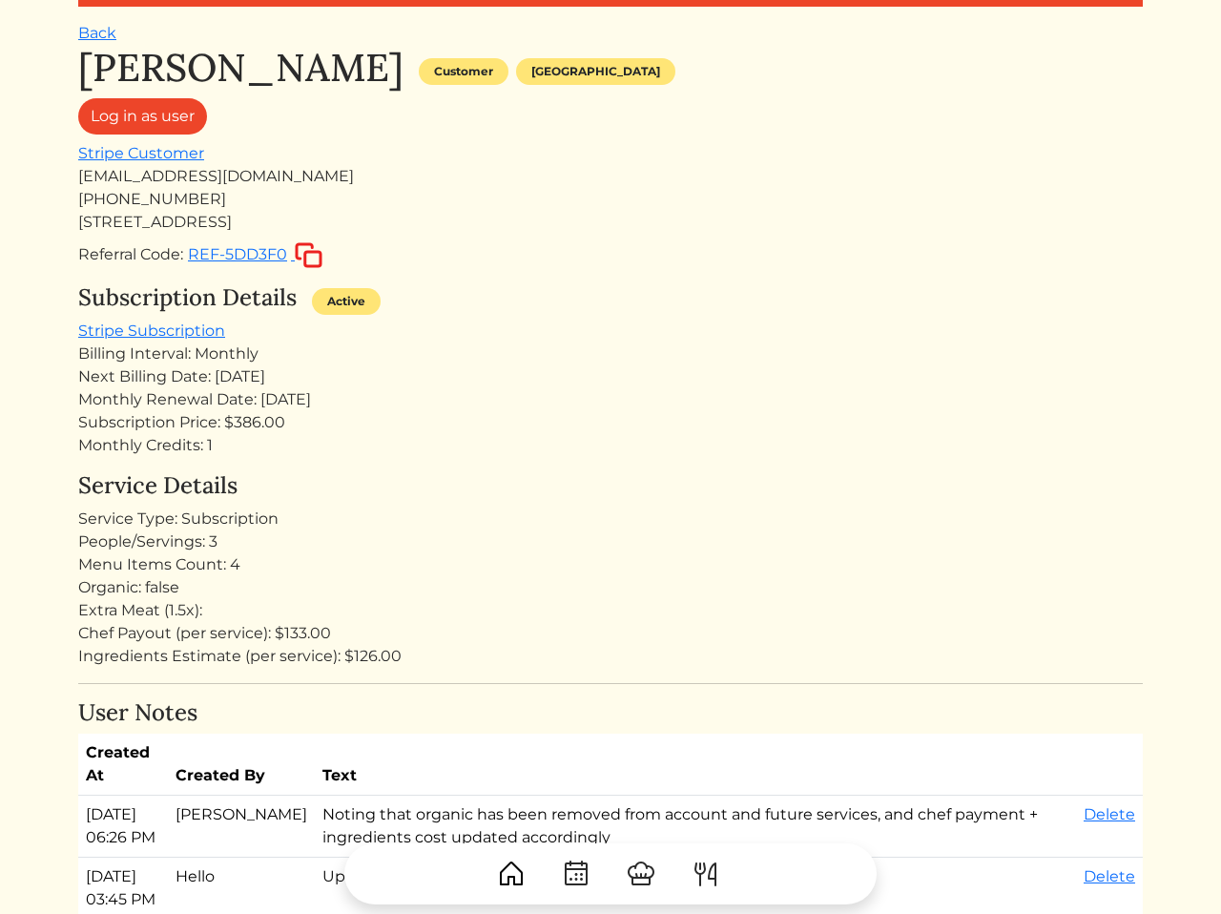
click at [370, 484] on h4 "Service Details" at bounding box center [610, 486] width 1065 height 28
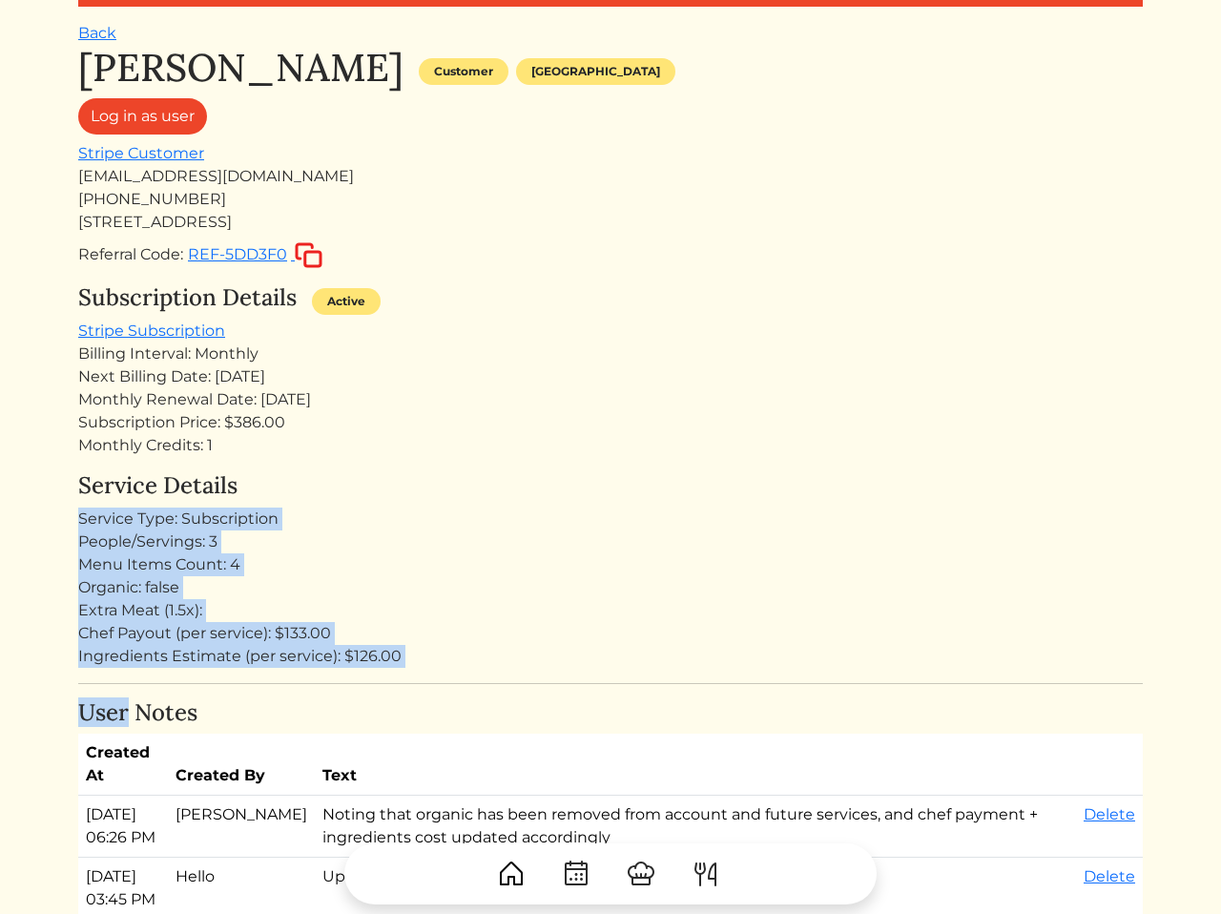
drag, startPoint x: 370, startPoint y: 484, endPoint x: 436, endPoint y: 685, distance: 211.8
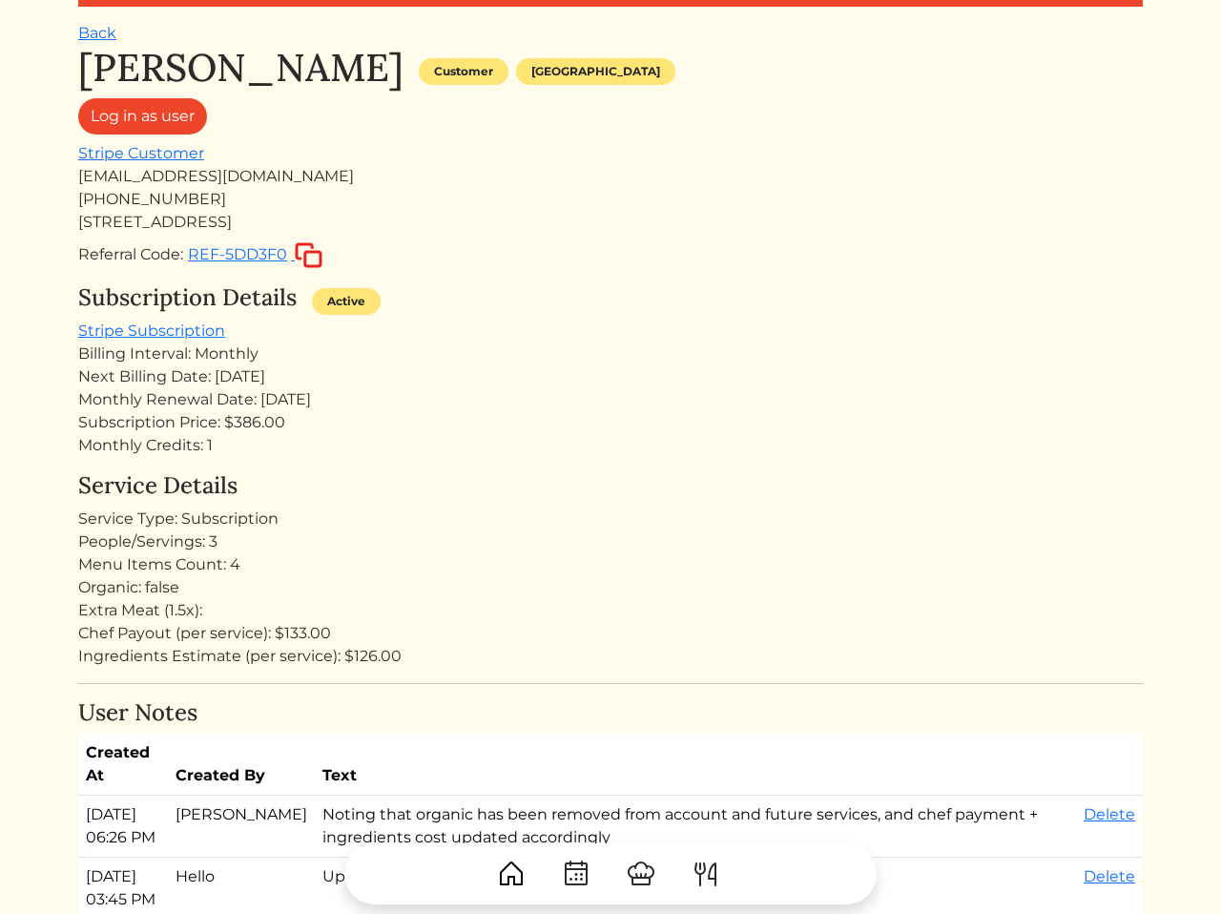
click at [486, 654] on div "Ingredients Estimate (per service): $126.00" at bounding box center [610, 656] width 1065 height 23
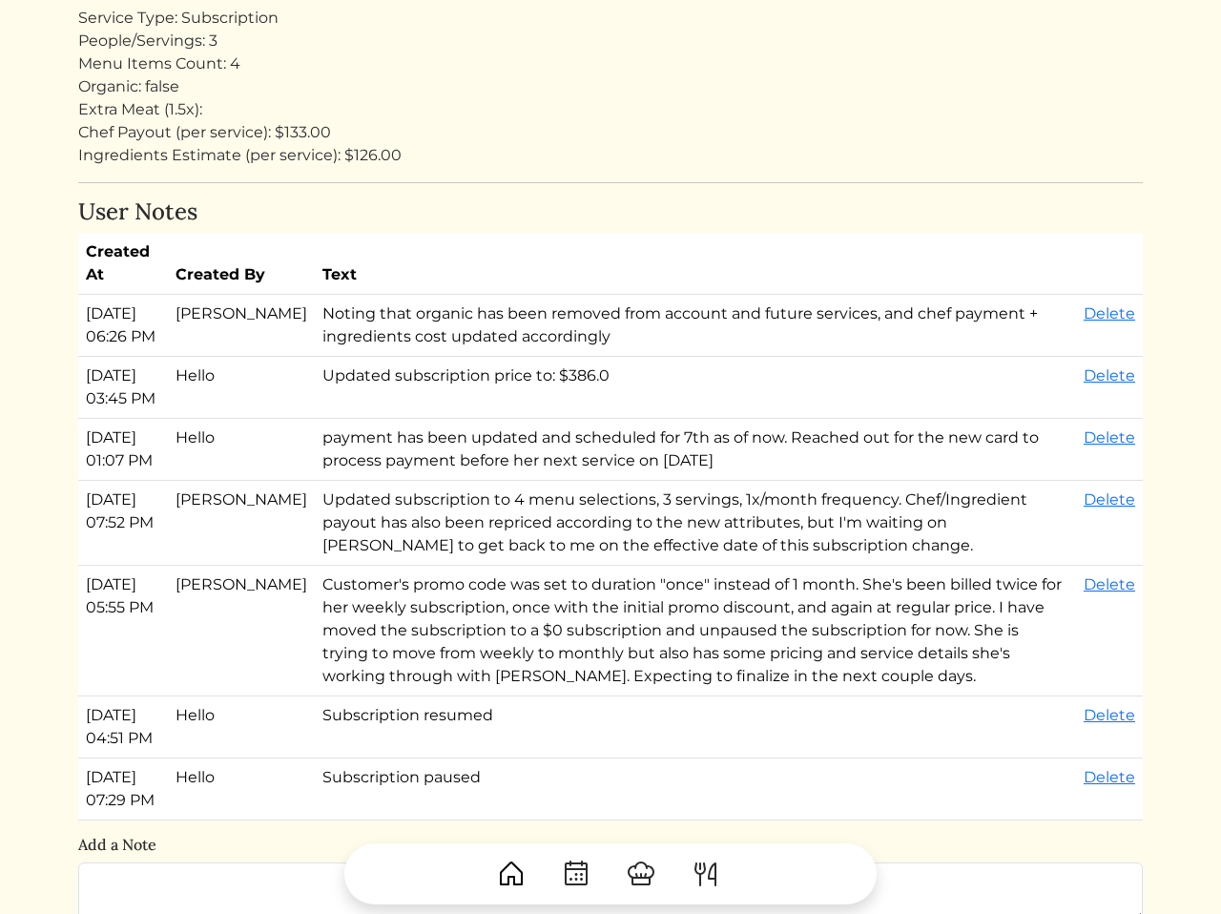
scroll to position [568, 0]
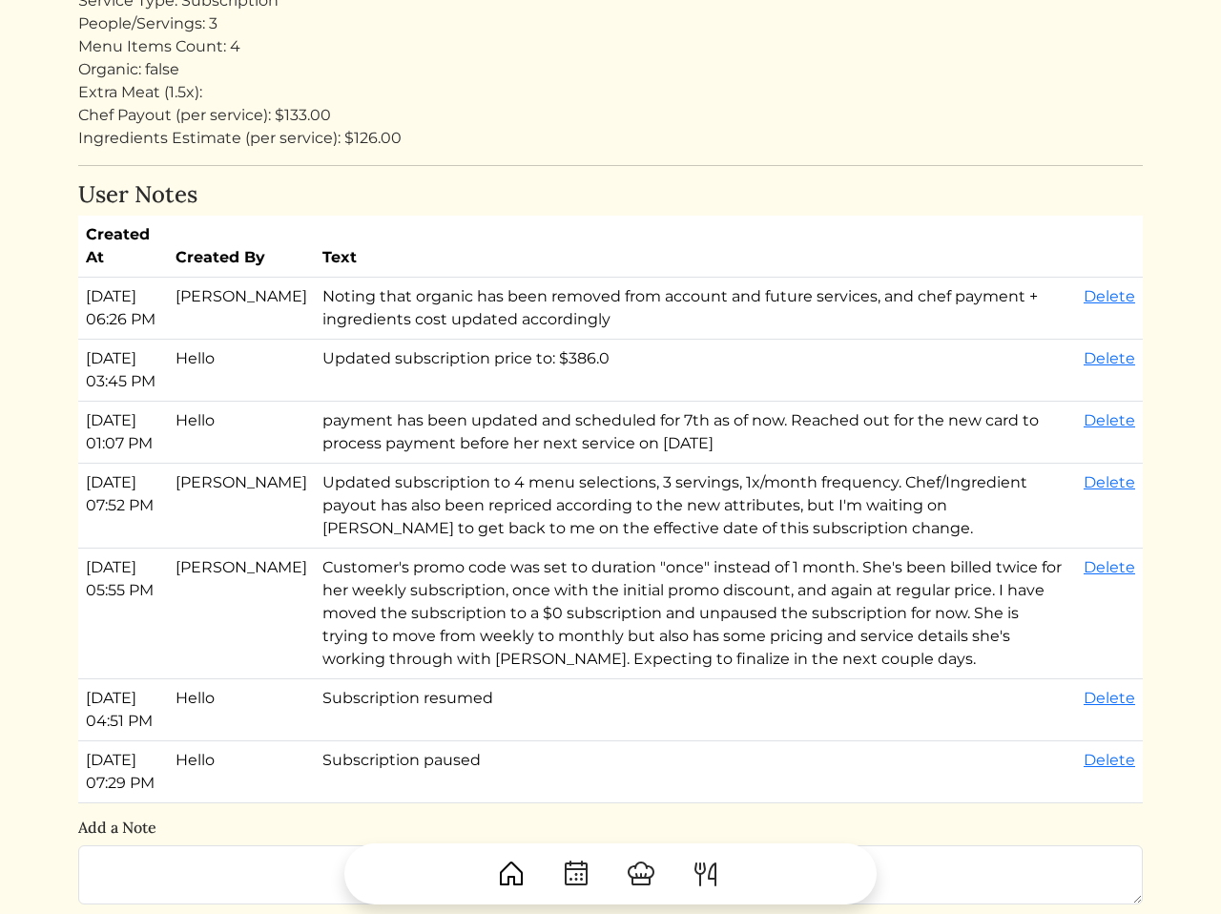
click at [646, 549] on td "Updated subscription to 4 menu selections, 3 servings, 1x/month frequency. Chef…" at bounding box center [695, 506] width 761 height 85
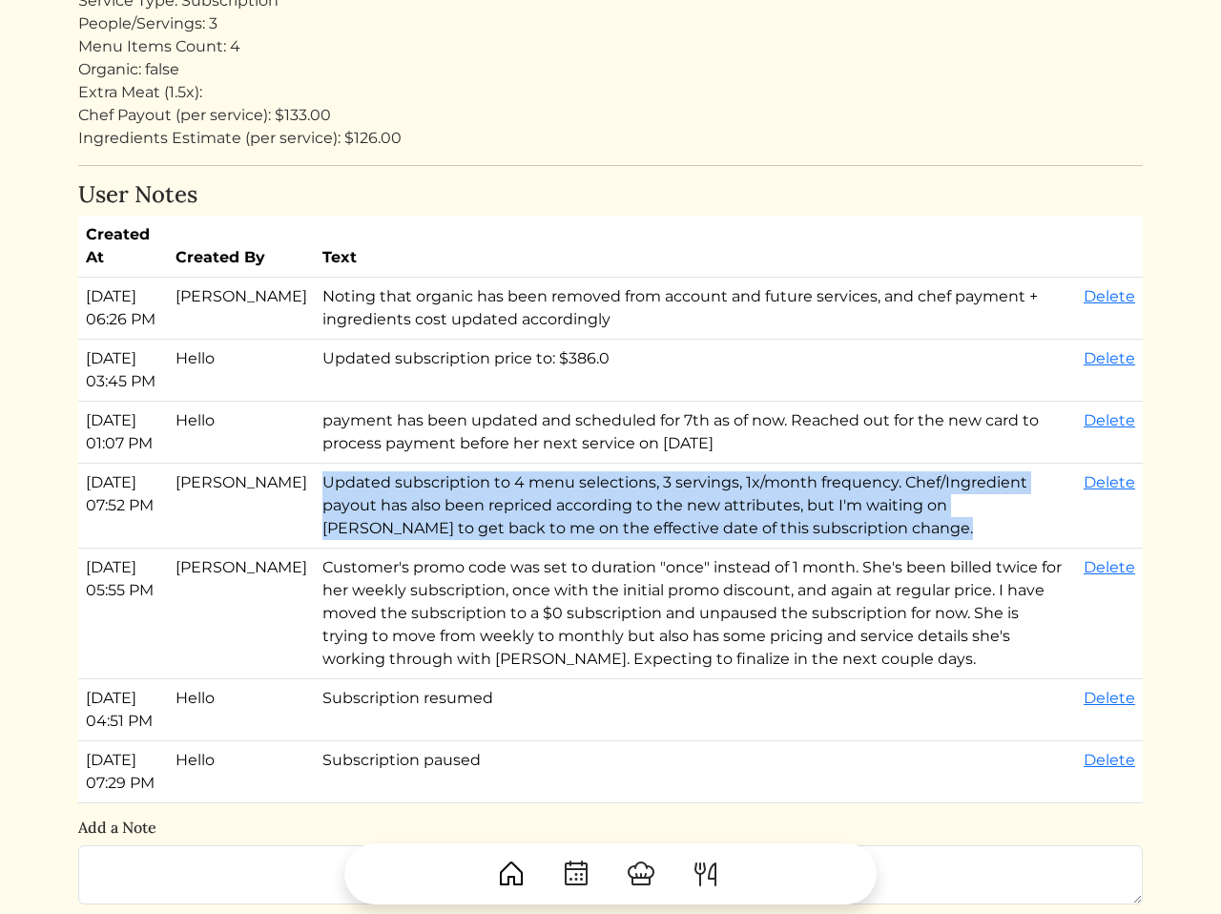
click at [646, 549] on td "Updated subscription to 4 menu selections, 3 servings, 1x/month frequency. Chef…" at bounding box center [695, 506] width 761 height 85
click at [622, 549] on td "Updated subscription to 4 menu selections, 3 servings, 1x/month frequency. Chef…" at bounding box center [695, 506] width 761 height 85
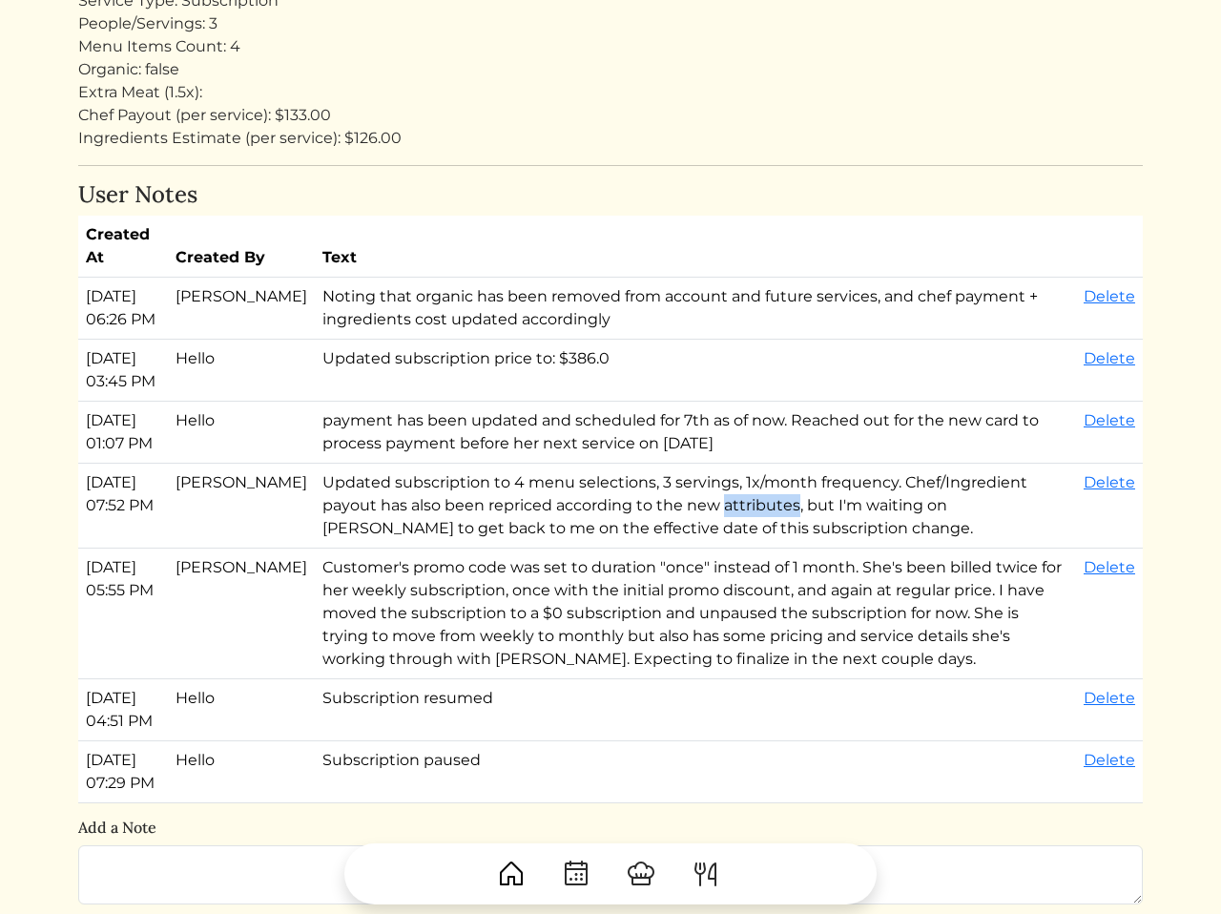
click at [622, 549] on td "Updated subscription to 4 menu selections, 3 servings, 1x/month frequency. Chef…" at bounding box center [695, 506] width 761 height 85
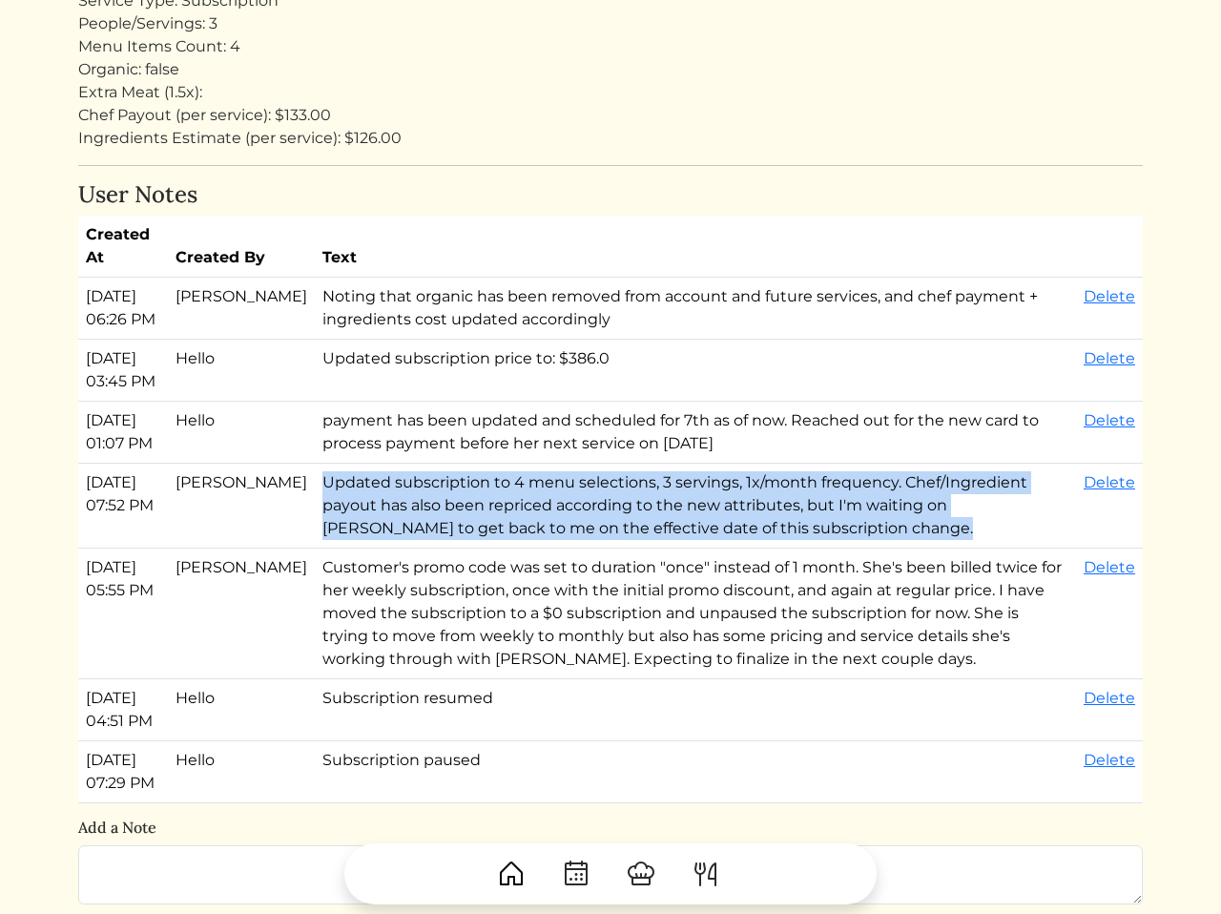
click at [622, 549] on td "Updated subscription to 4 menu selections, 3 servings, 1x/month frequency. Chef…" at bounding box center [695, 506] width 761 height 85
click at [729, 549] on td "Updated subscription to 4 menu selections, 3 servings, 1x/month frequency. Chef…" at bounding box center [695, 506] width 761 height 85
drag, startPoint x: 706, startPoint y: 602, endPoint x: 676, endPoint y: 491, distance: 114.6
click at [676, 491] on tbody "Sep 03, 2025, 06:26 PM Calvin Wang Noting that organic has been removed from ac…" at bounding box center [610, 541] width 1065 height 526
click at [620, 549] on td "Updated subscription to 4 menu selections, 3 servings, 1x/month frequency. Chef…" at bounding box center [695, 506] width 761 height 85
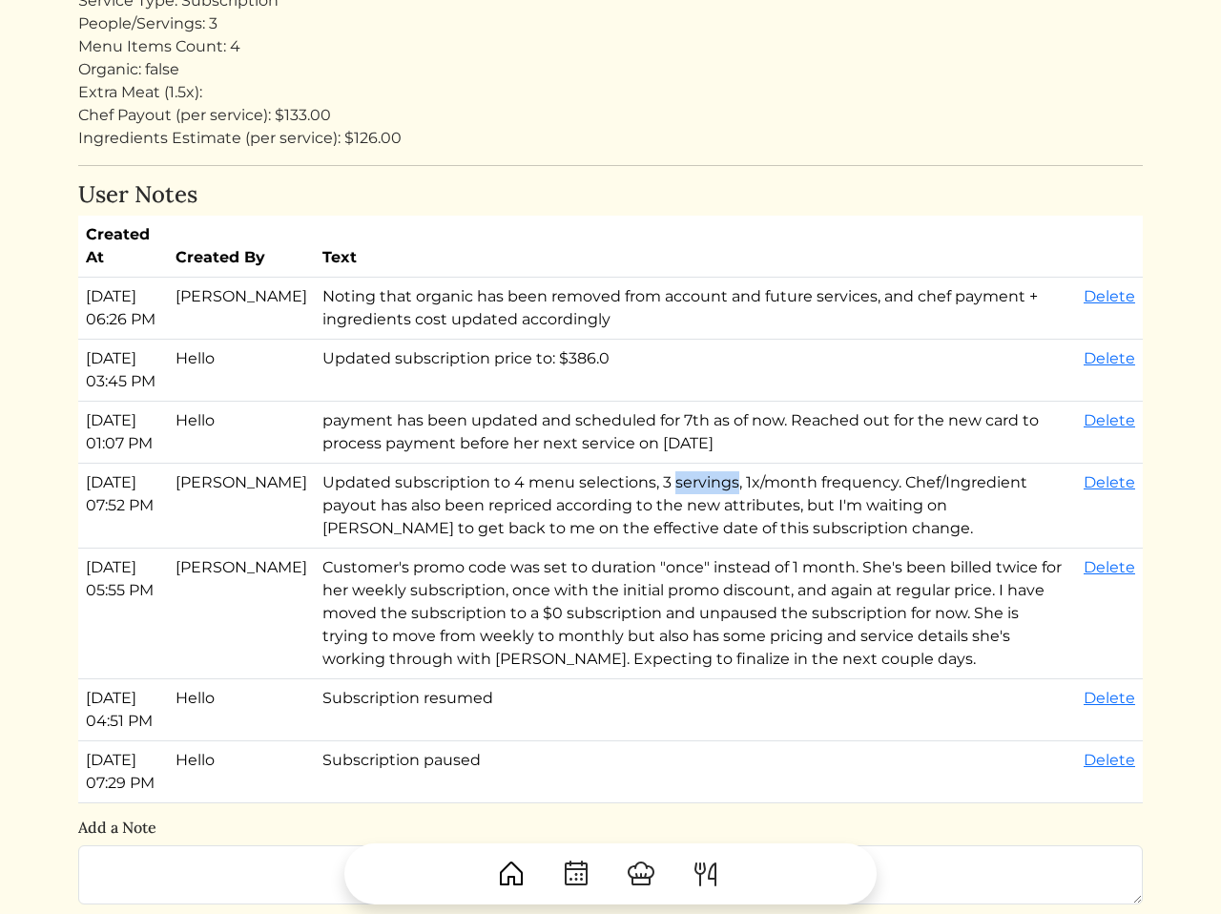
click at [620, 549] on td "Updated subscription to 4 menu selections, 3 servings, 1x/month frequency. Chef…" at bounding box center [695, 506] width 761 height 85
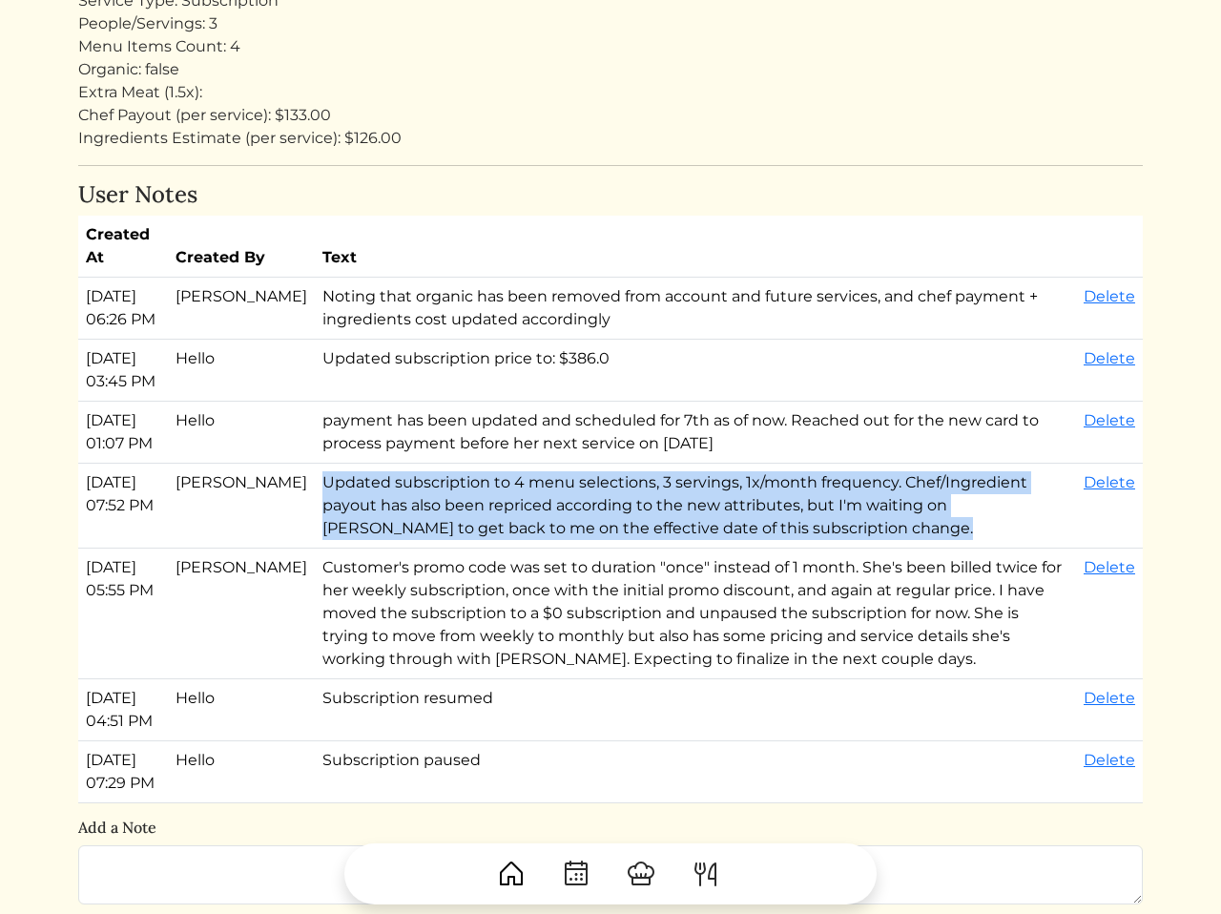
click at [620, 549] on td "Updated subscription to 4 menu selections, 3 servings, 1x/month frequency. Chef…" at bounding box center [695, 506] width 761 height 85
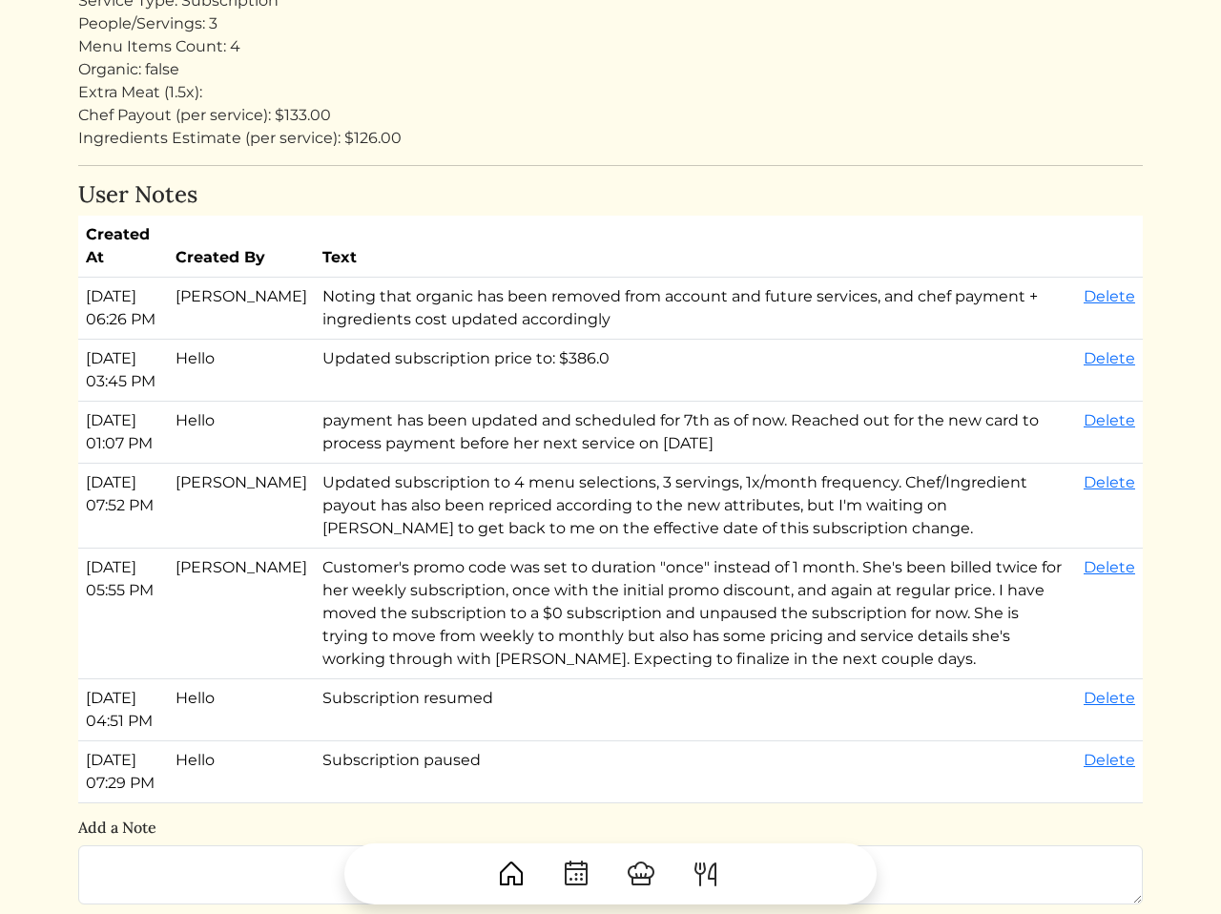
click at [531, 549] on td "Updated subscription to 4 menu selections, 3 servings, 1x/month frequency. Chef…" at bounding box center [695, 506] width 761 height 85
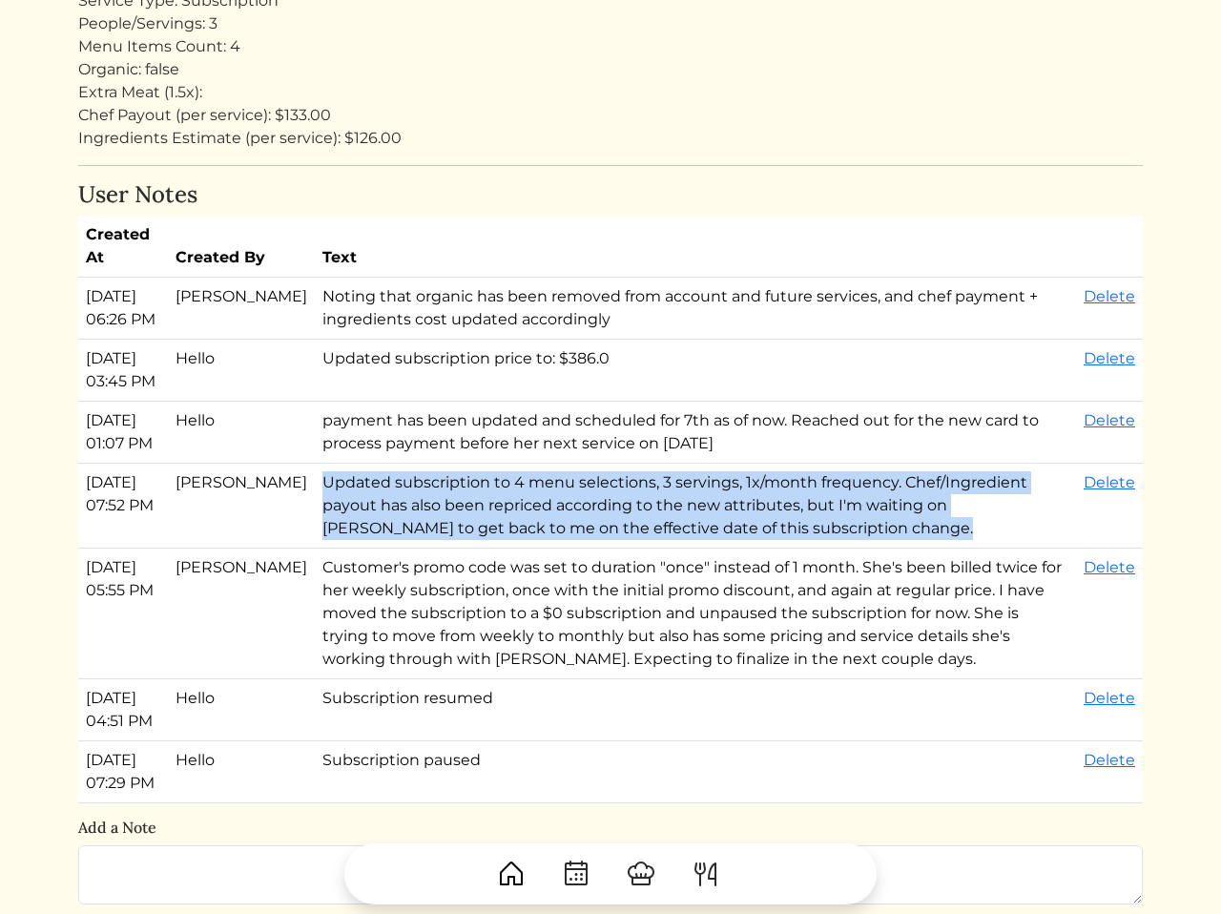
click at [531, 549] on td "Updated subscription to 4 menu selections, 3 servings, 1x/month frequency. Chef…" at bounding box center [695, 506] width 761 height 85
click at [642, 549] on td "Updated subscription to 4 menu selections, 3 servings, 1x/month frequency. Chef…" at bounding box center [695, 506] width 761 height 85
drag, startPoint x: 642, startPoint y: 598, endPoint x: 622, endPoint y: 554, distance: 48.2
click at [622, 549] on td "Updated subscription to 4 menu selections, 3 servings, 1x/month frequency. Chef…" at bounding box center [695, 506] width 761 height 85
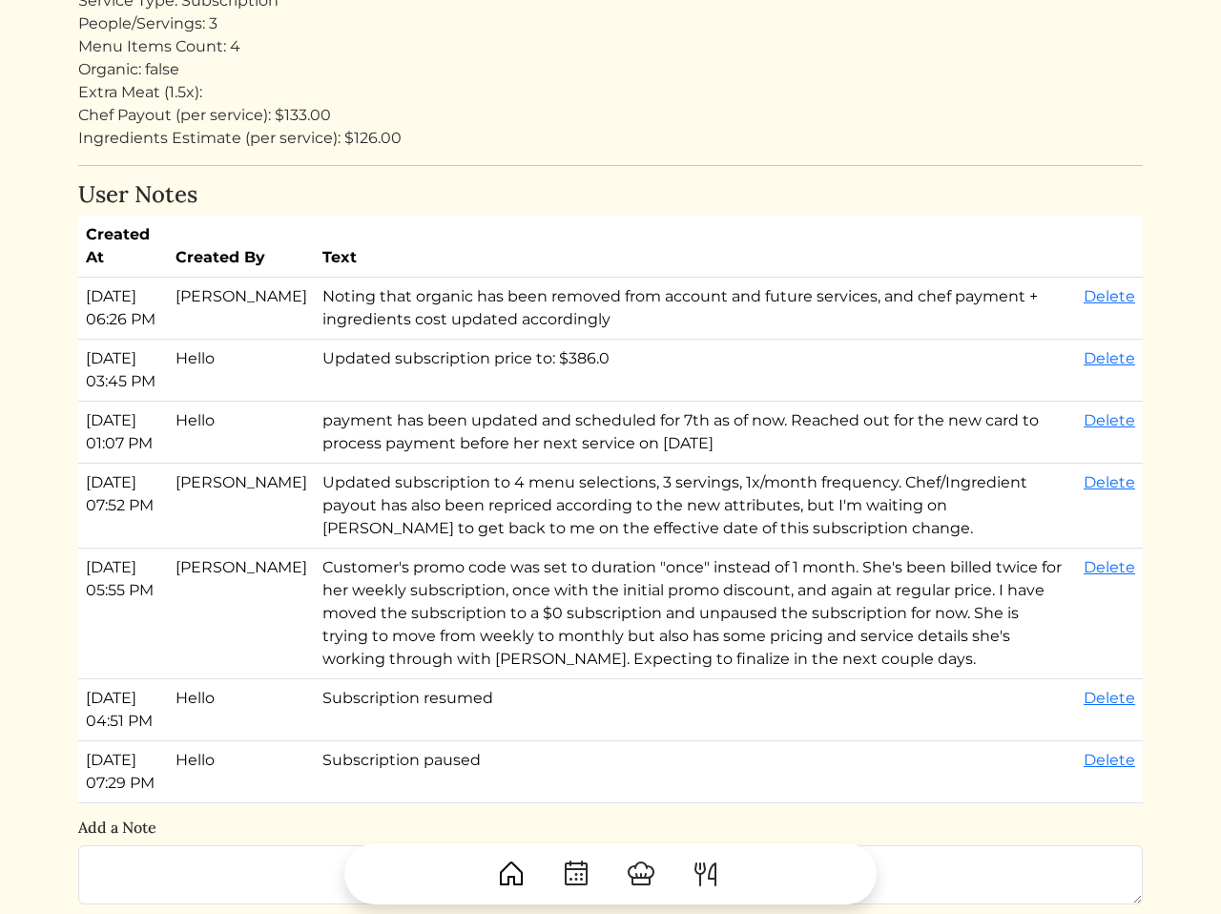
click at [561, 549] on td "Updated subscription to 4 menu selections, 3 servings, 1x/month frequency. Chef…" at bounding box center [695, 506] width 761 height 85
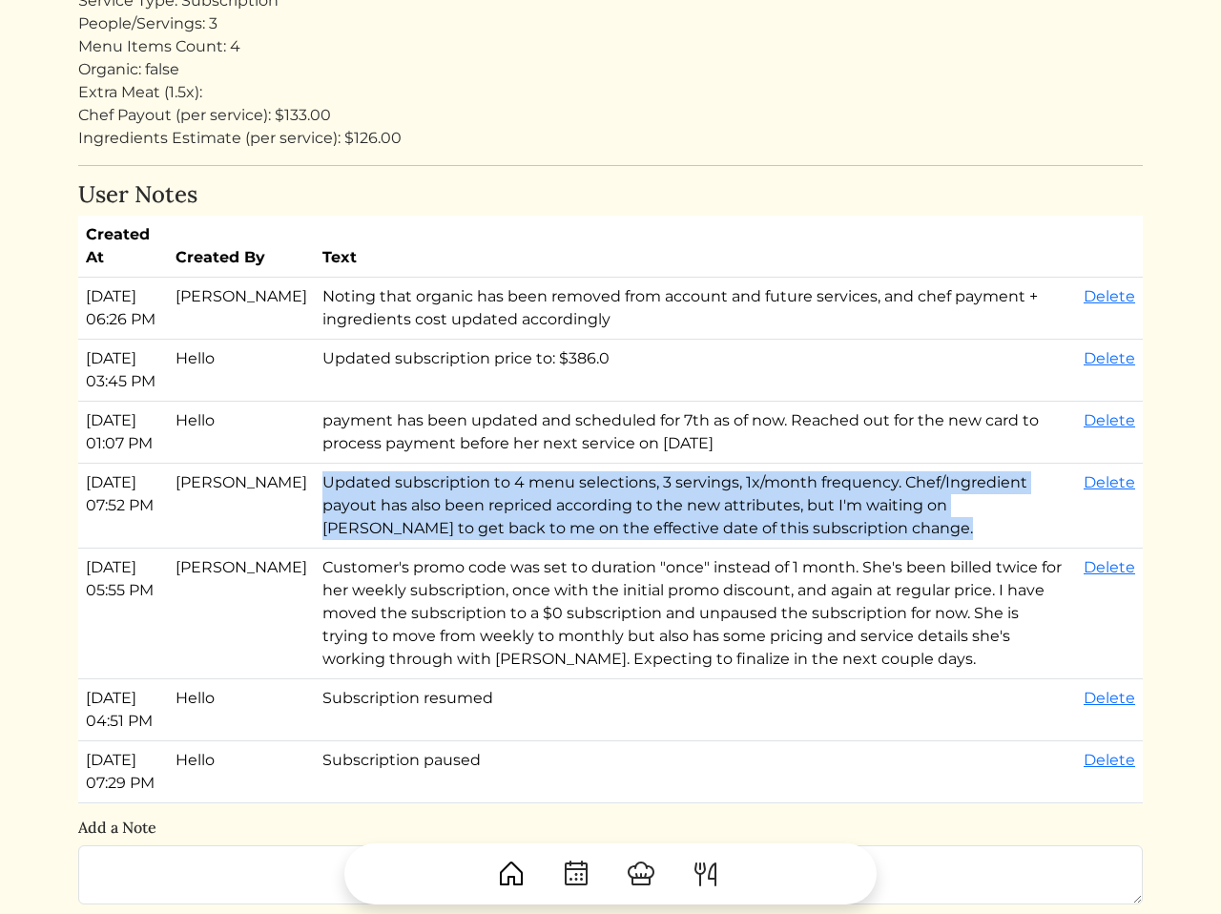
click at [561, 549] on td "Updated subscription to 4 menu selections, 3 servings, 1x/month frequency. Chef…" at bounding box center [695, 506] width 761 height 85
click at [572, 549] on td "Updated subscription to 4 menu selections, 3 servings, 1x/month frequency. Chef…" at bounding box center [695, 506] width 761 height 85
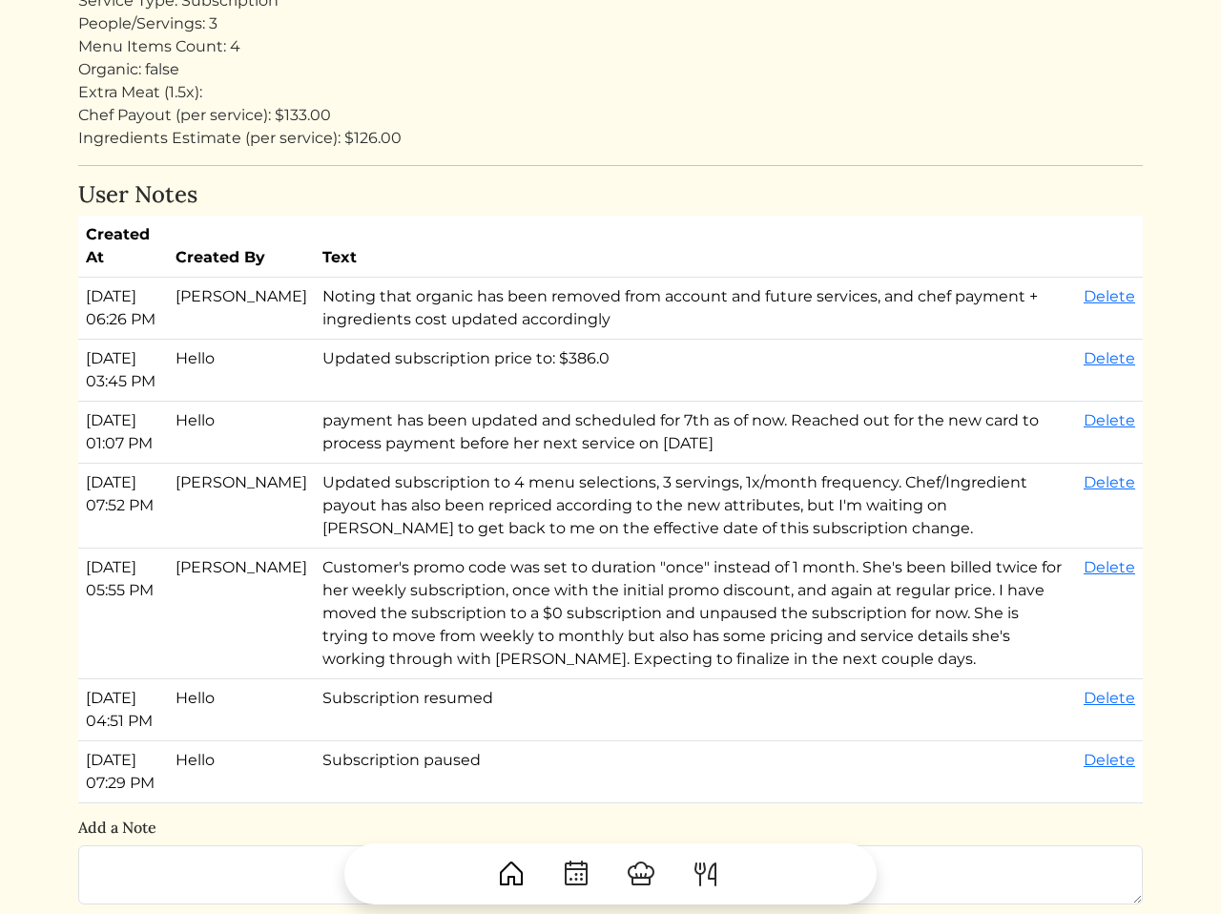
click at [572, 549] on td "Updated subscription to 4 menu selections, 3 servings, 1x/month frequency. Chef…" at bounding box center [695, 506] width 761 height 85
click at [670, 549] on td "Updated subscription to 4 menu selections, 3 servings, 1x/month frequency. Chef…" at bounding box center [695, 506] width 761 height 85
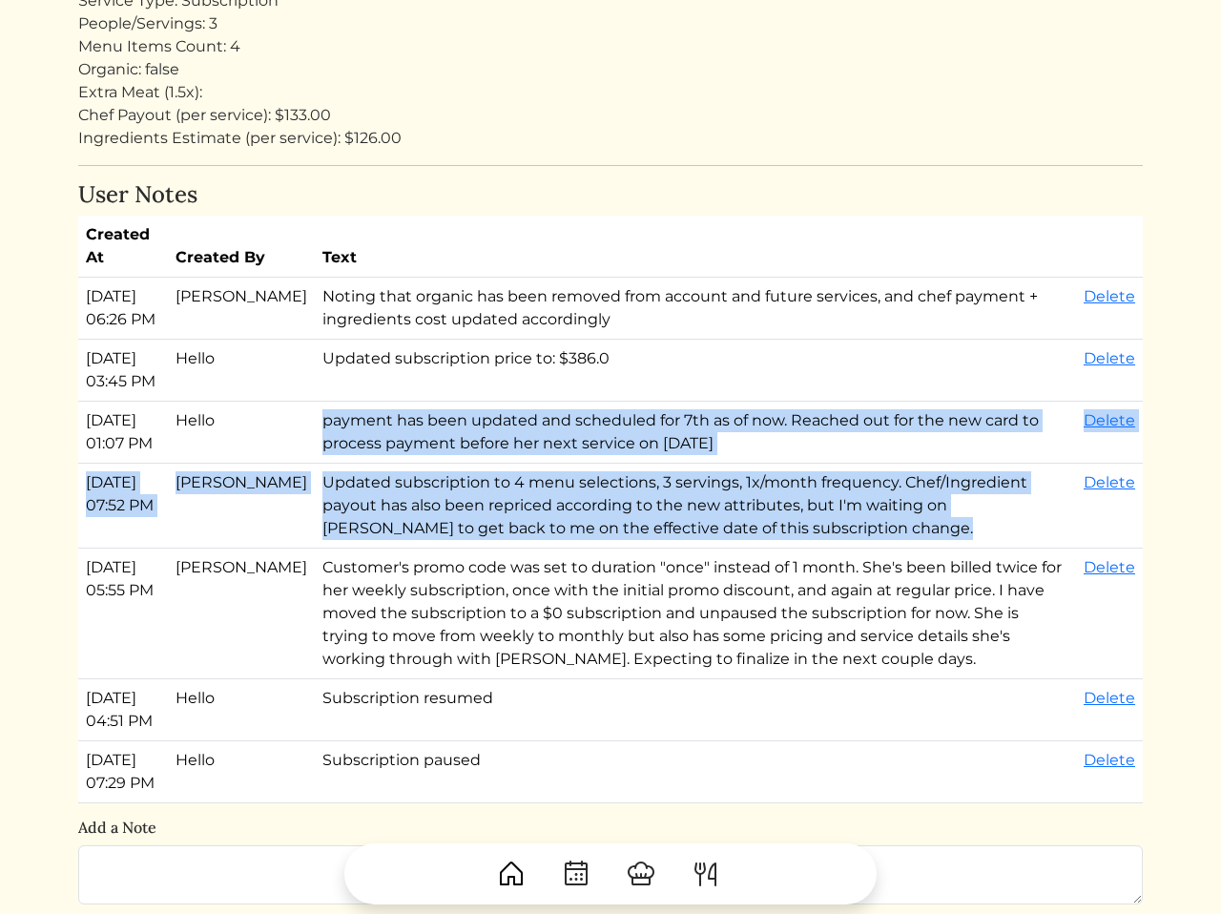
drag, startPoint x: 670, startPoint y: 592, endPoint x: 610, endPoint y: 527, distance: 89.1
click at [610, 527] on tbody "Sep 03, 2025, 06:26 PM Calvin Wang Noting that organic has been removed from ac…" at bounding box center [610, 541] width 1065 height 526
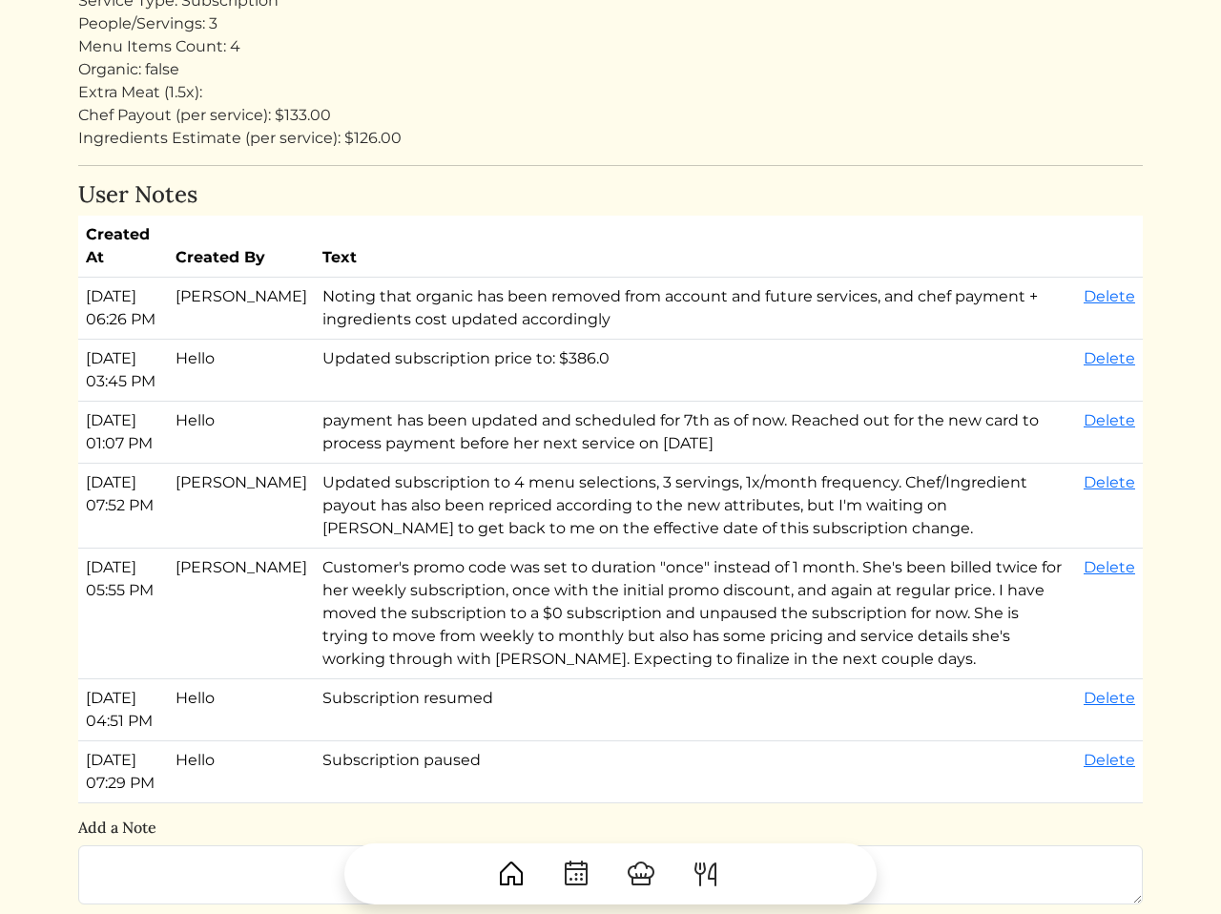
click at [511, 549] on td "Updated subscription to 4 menu selections, 3 servings, 1x/month frequency. Chef…" at bounding box center [695, 506] width 761 height 85
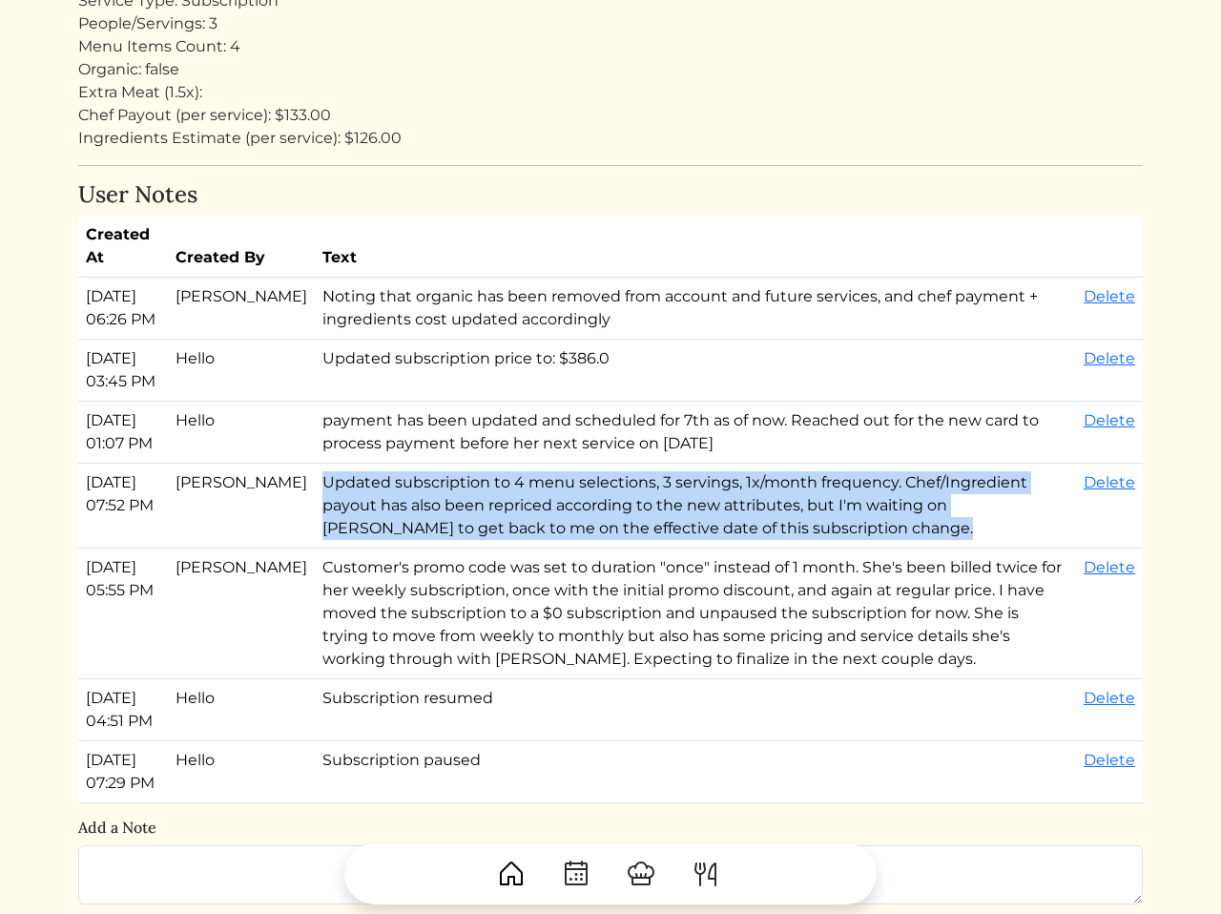
click at [511, 549] on td "Updated subscription to 4 menu selections, 3 servings, 1x/month frequency. Chef…" at bounding box center [695, 506] width 761 height 85
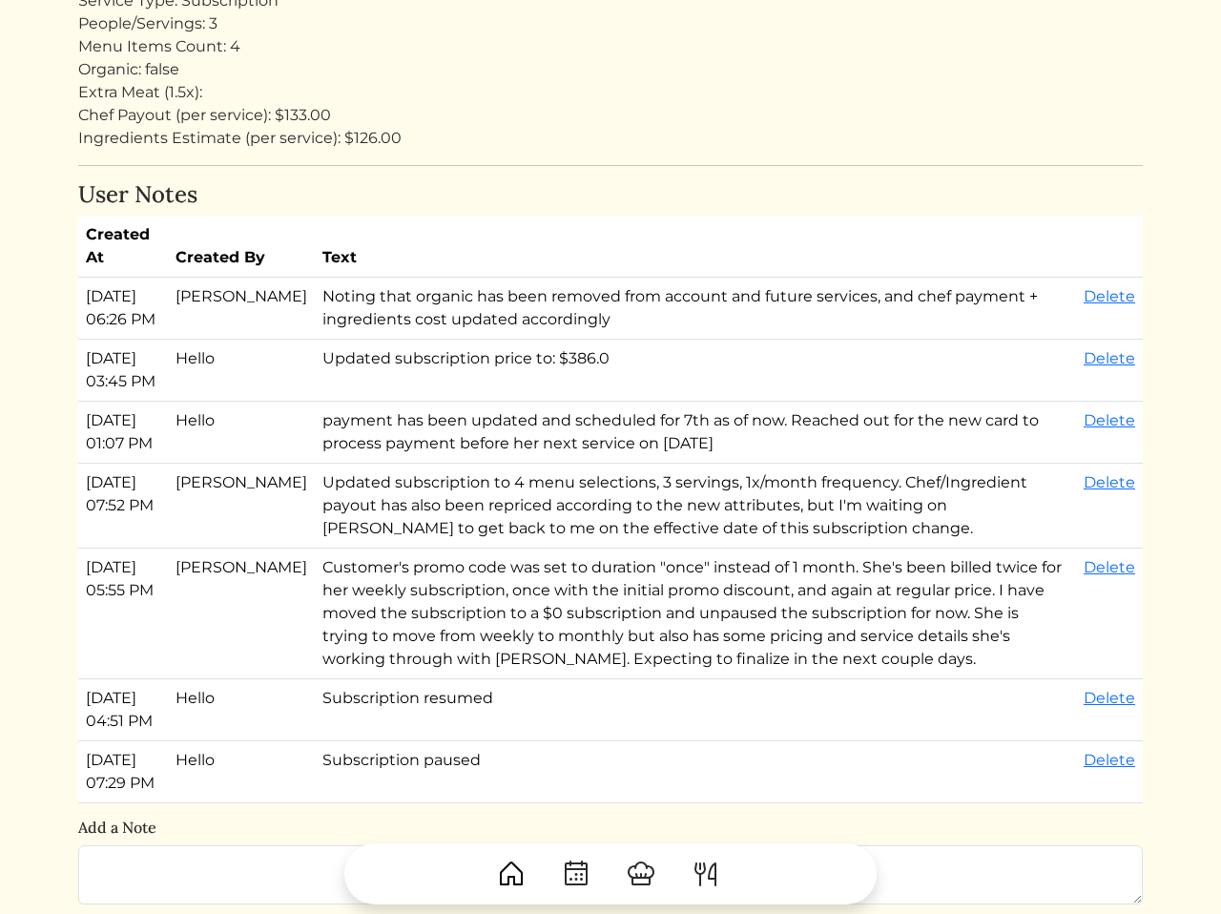
click at [534, 464] on td "payment has been updated and scheduled for 7th as of now. Reached out for the n…" at bounding box center [695, 433] width 761 height 62
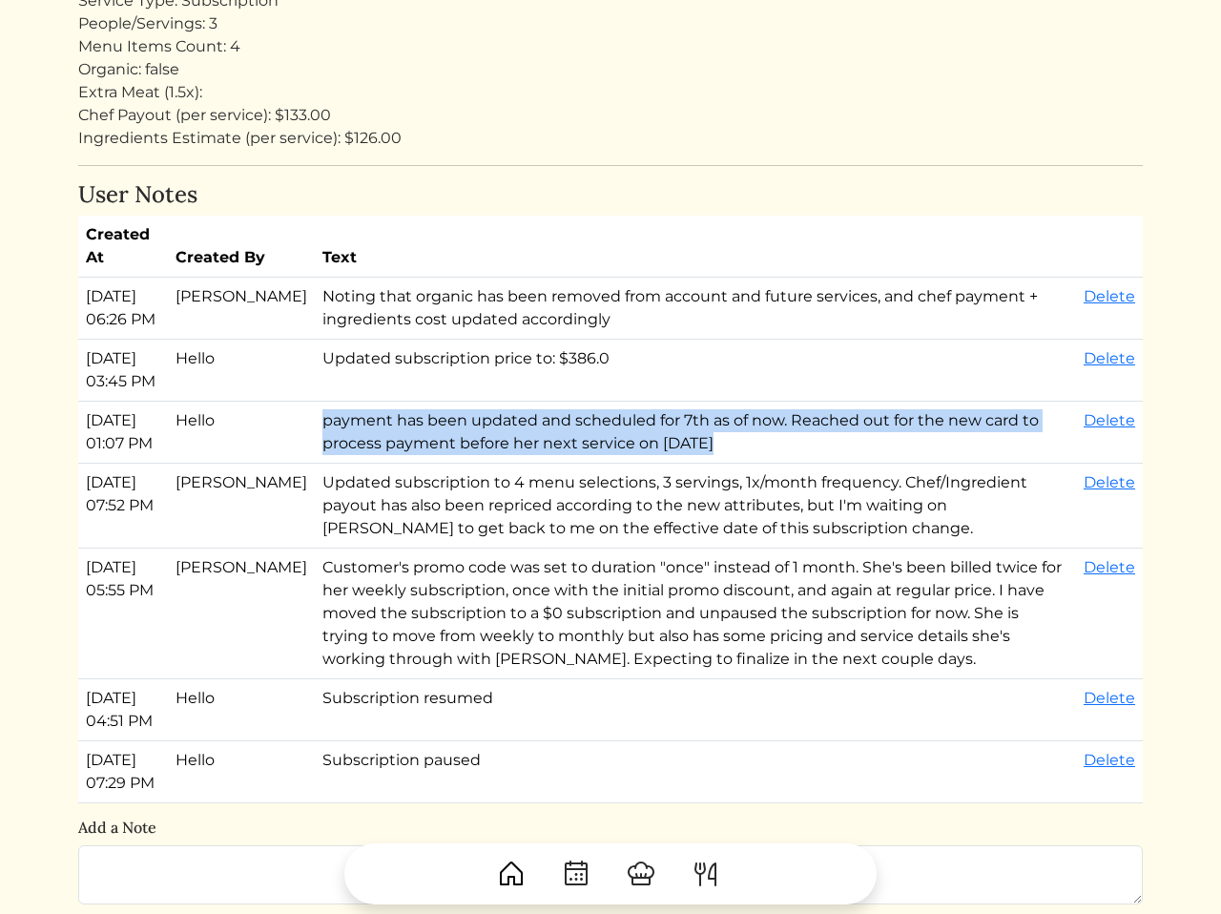
click at [534, 464] on td "payment has been updated and scheduled for 7th as of now. Reached out for the n…" at bounding box center [695, 433] width 761 height 62
click at [637, 464] on td "payment has been updated and scheduled for 7th as of now. Reached out for the n…" at bounding box center [695, 433] width 761 height 62
drag, startPoint x: 637, startPoint y: 484, endPoint x: 608, endPoint y: 424, distance: 67.0
click at [608, 424] on tbody "Sep 03, 2025, 06:26 PM Calvin Wang Noting that organic has been removed from ac…" at bounding box center [610, 541] width 1065 height 526
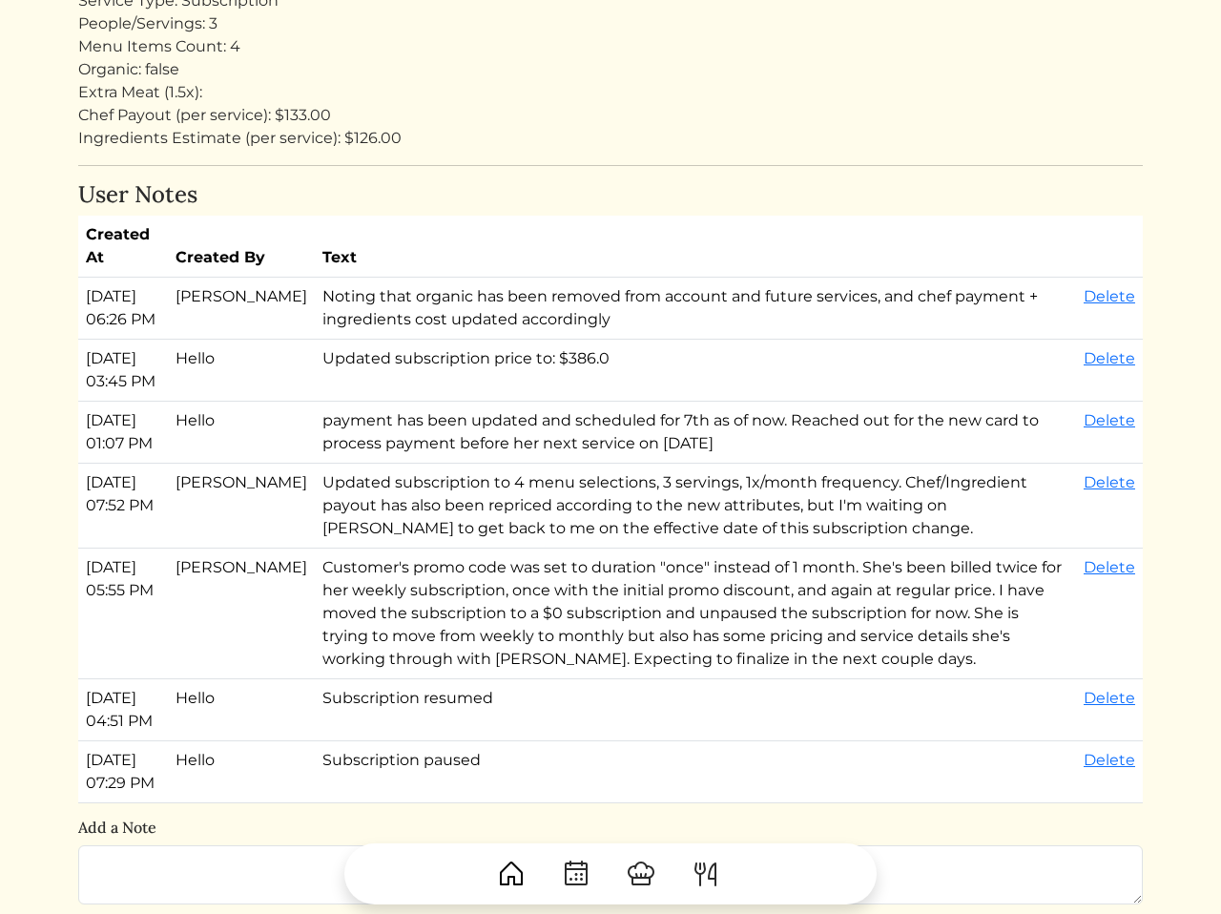
click at [555, 460] on td "payment has been updated and scheduled for 7th as of now. Reached out for the n…" at bounding box center [695, 433] width 761 height 62
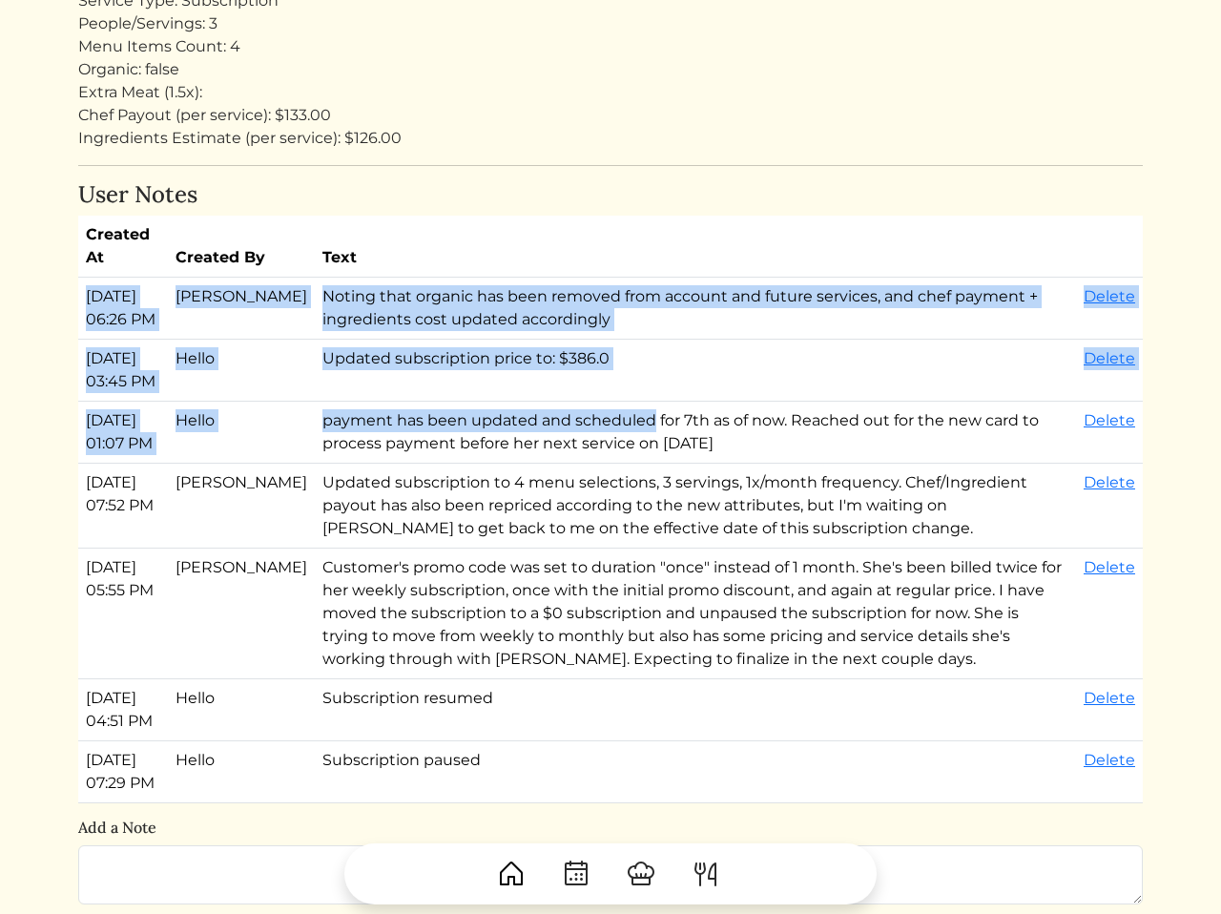
drag, startPoint x: 555, startPoint y: 460, endPoint x: 535, endPoint y: 253, distance: 208.0
click at [535, 253] on table "Created At Created By Text Sep 03, 2025, 06:26 PM Calvin Wang Noting that organ…" at bounding box center [610, 510] width 1065 height 588
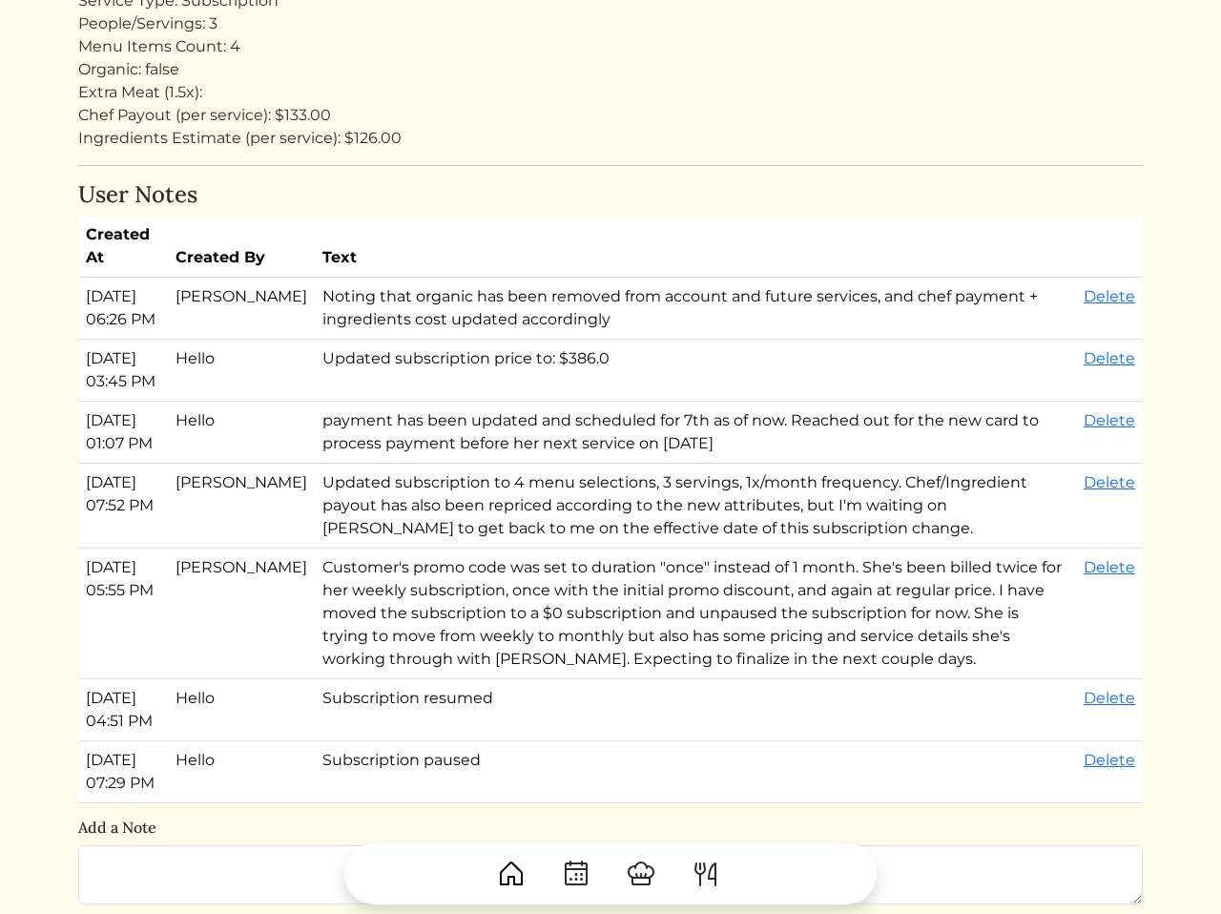
click at [507, 248] on th "Text" at bounding box center [695, 247] width 761 height 62
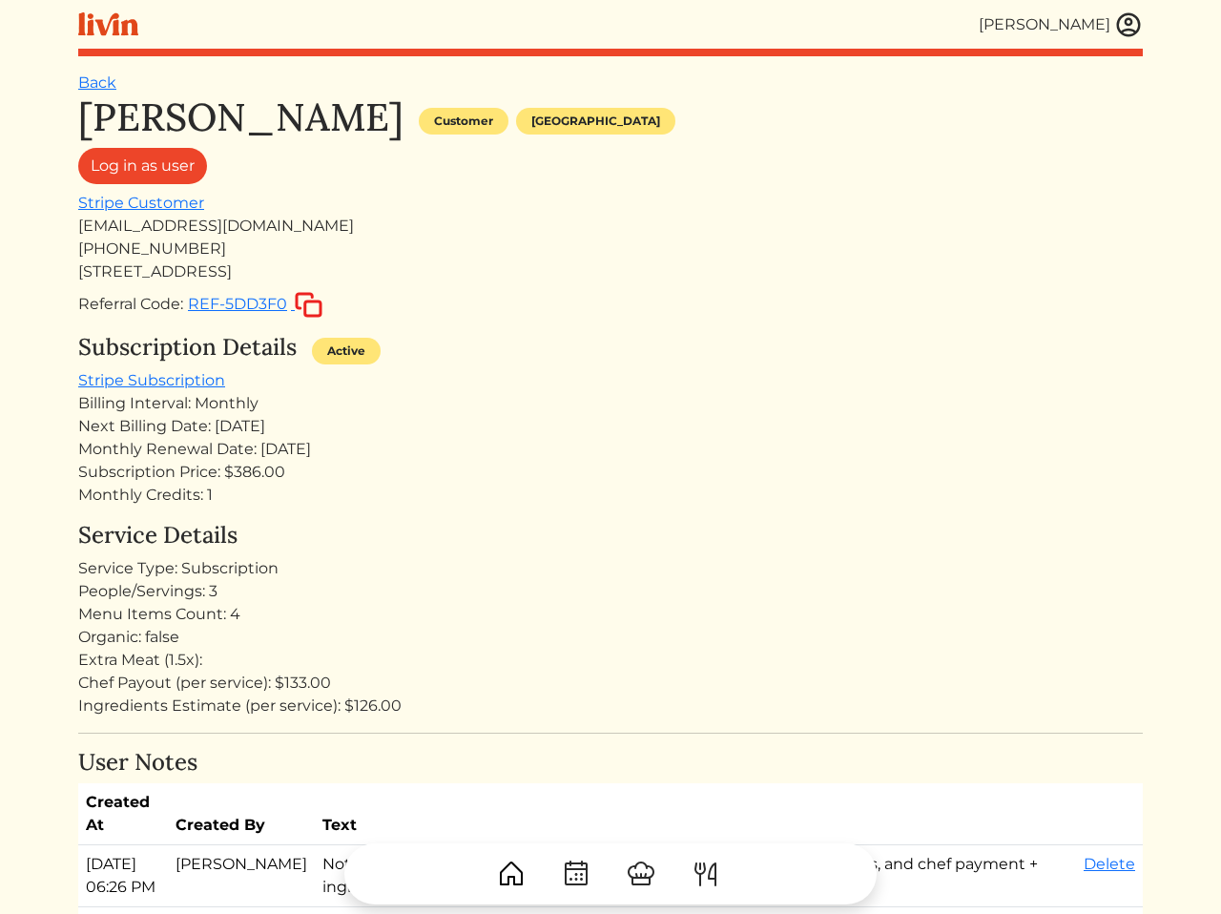
click at [587, 363] on div "Subscription Details Active" at bounding box center [610, 351] width 1065 height 35
click at [661, 647] on div "Organic: false" at bounding box center [610, 637] width 1065 height 23
drag, startPoint x: 263, startPoint y: 565, endPoint x: 287, endPoint y: 616, distance: 56.8
click at [287, 616] on div "Service Details Service Type: Subscription People/Servings: 3 Menu Items Count:…" at bounding box center [610, 620] width 1065 height 196
click at [270, 626] on div "Organic: false" at bounding box center [610, 637] width 1065 height 23
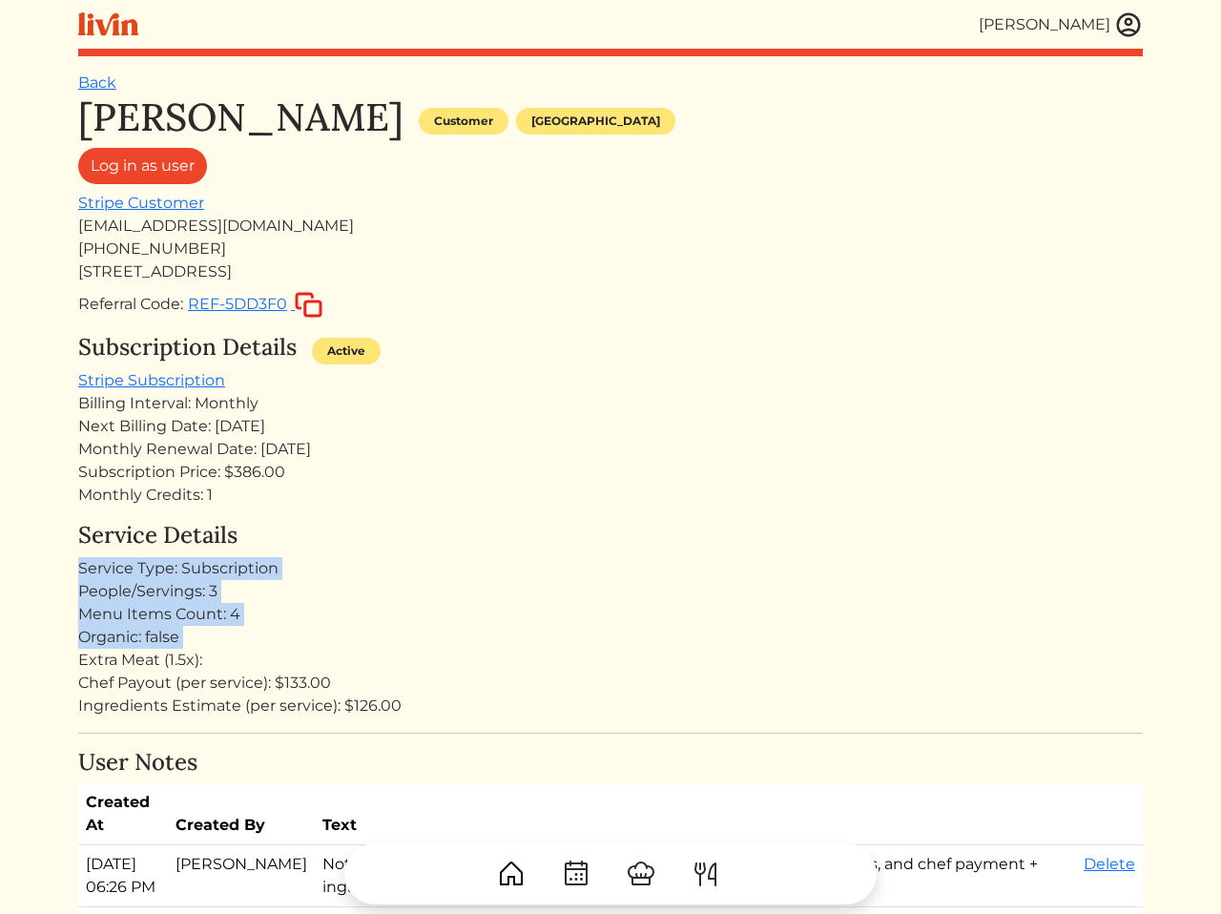
drag, startPoint x: 270, startPoint y: 626, endPoint x: 310, endPoint y: 546, distance: 89.6
click at [310, 546] on div "Service Details Service Type: Subscription People/Servings: 3 Menu Items Count:…" at bounding box center [610, 620] width 1065 height 196
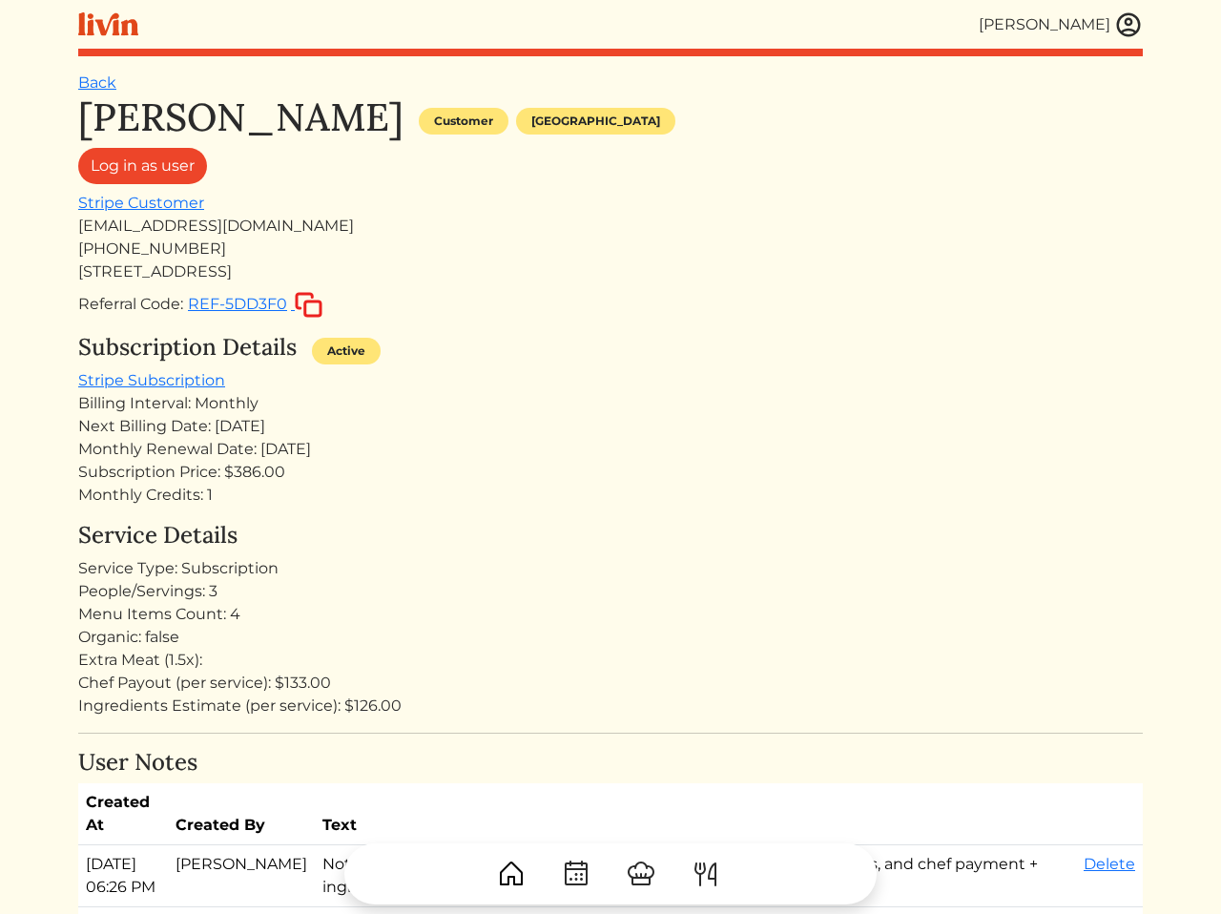
click at [260, 551] on div "Service Details Service Type: Subscription People/Servings: 3 Menu Items Count:…" at bounding box center [610, 620] width 1065 height 196
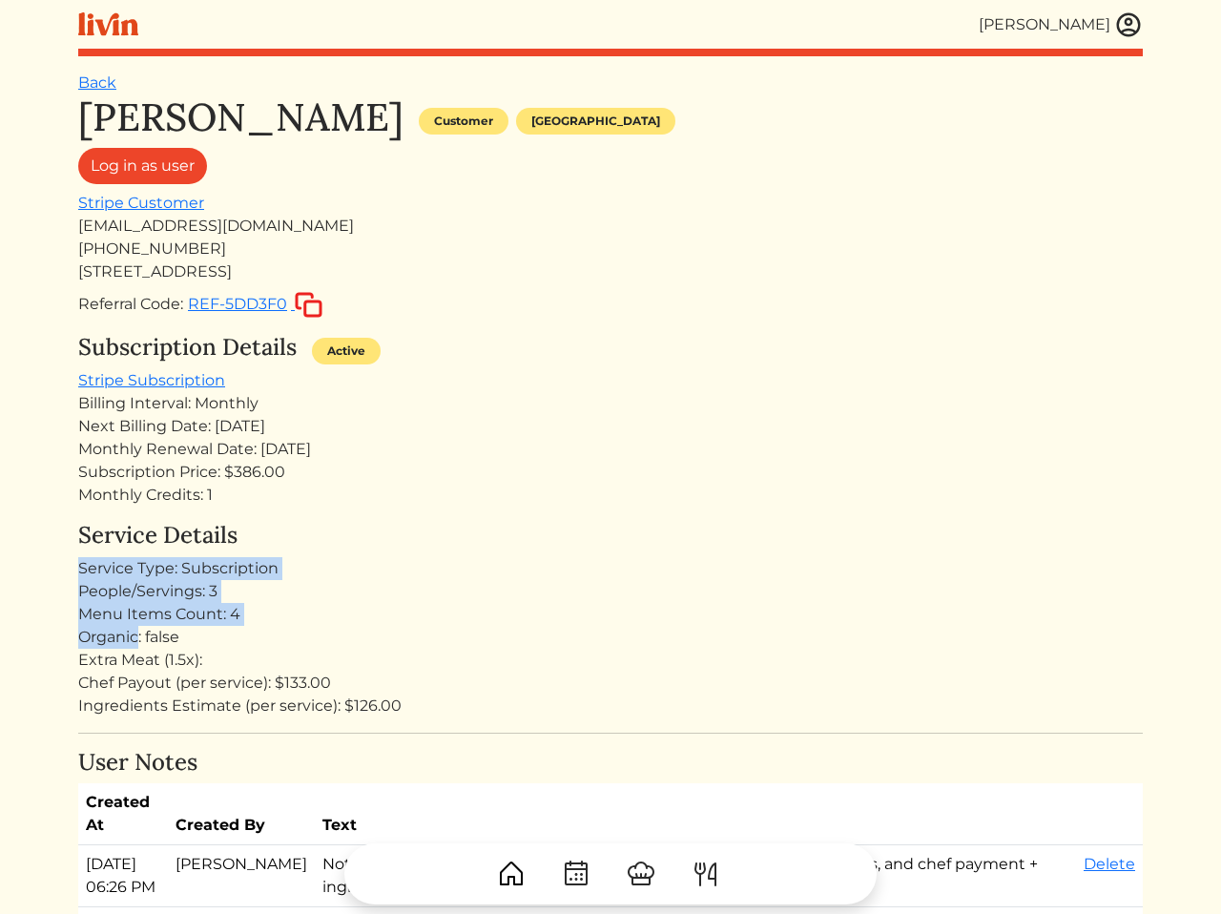
drag, startPoint x: 260, startPoint y: 551, endPoint x: 287, endPoint y: 625, distance: 78.2
click at [287, 625] on div "Service Details Service Type: Subscription People/Servings: 3 Menu Items Count:…" at bounding box center [610, 620] width 1065 height 196
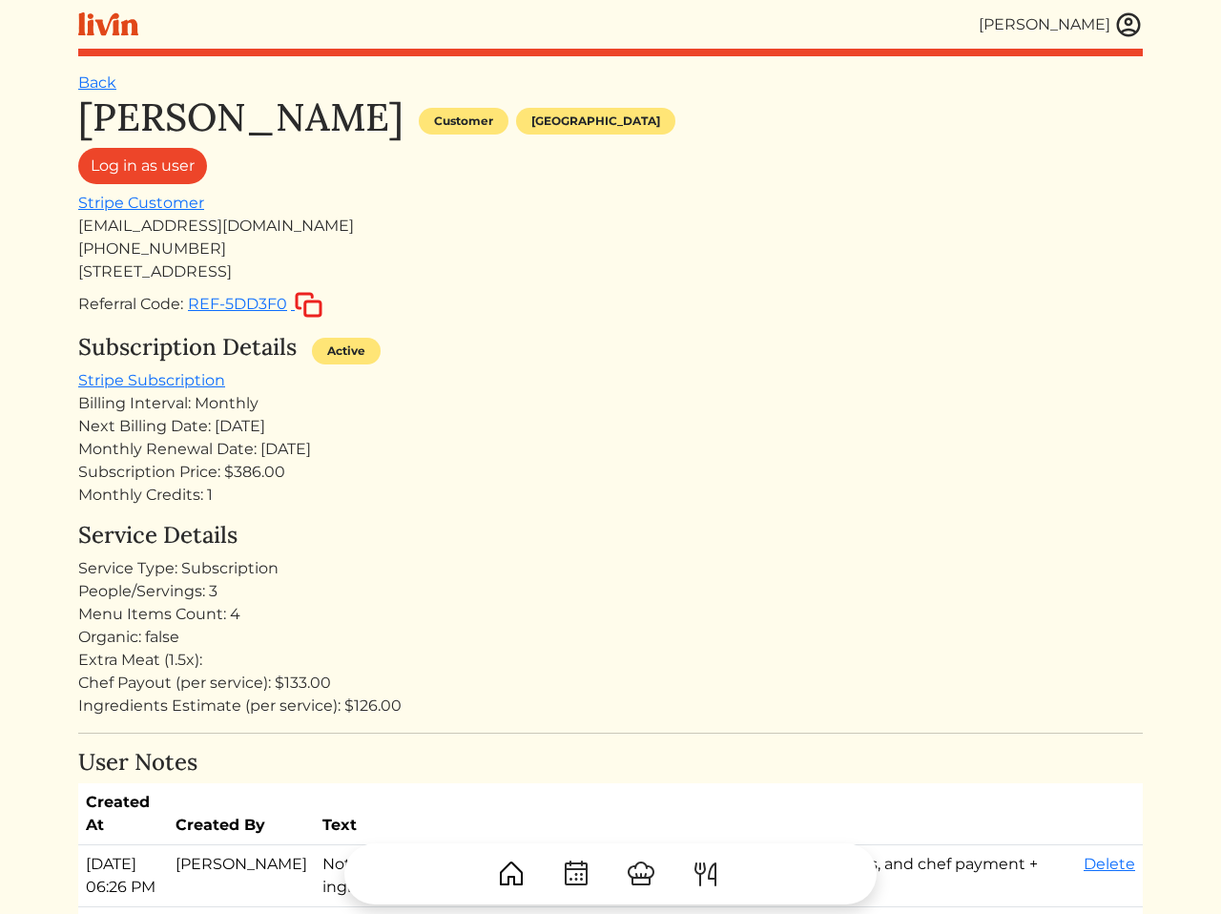
click at [275, 622] on div "Menu Items Count: 4" at bounding box center [610, 614] width 1065 height 23
drag, startPoint x: 275, startPoint y: 622, endPoint x: 174, endPoint y: 592, distance: 105.6
click at [174, 592] on div "Service Details Service Type: Subscription People/Servings: 3 Menu Items Count:…" at bounding box center [610, 620] width 1065 height 196
click at [128, 615] on div "Menu Items Count: 4" at bounding box center [610, 614] width 1065 height 23
click at [399, 538] on h4 "Service Details" at bounding box center [610, 536] width 1065 height 28
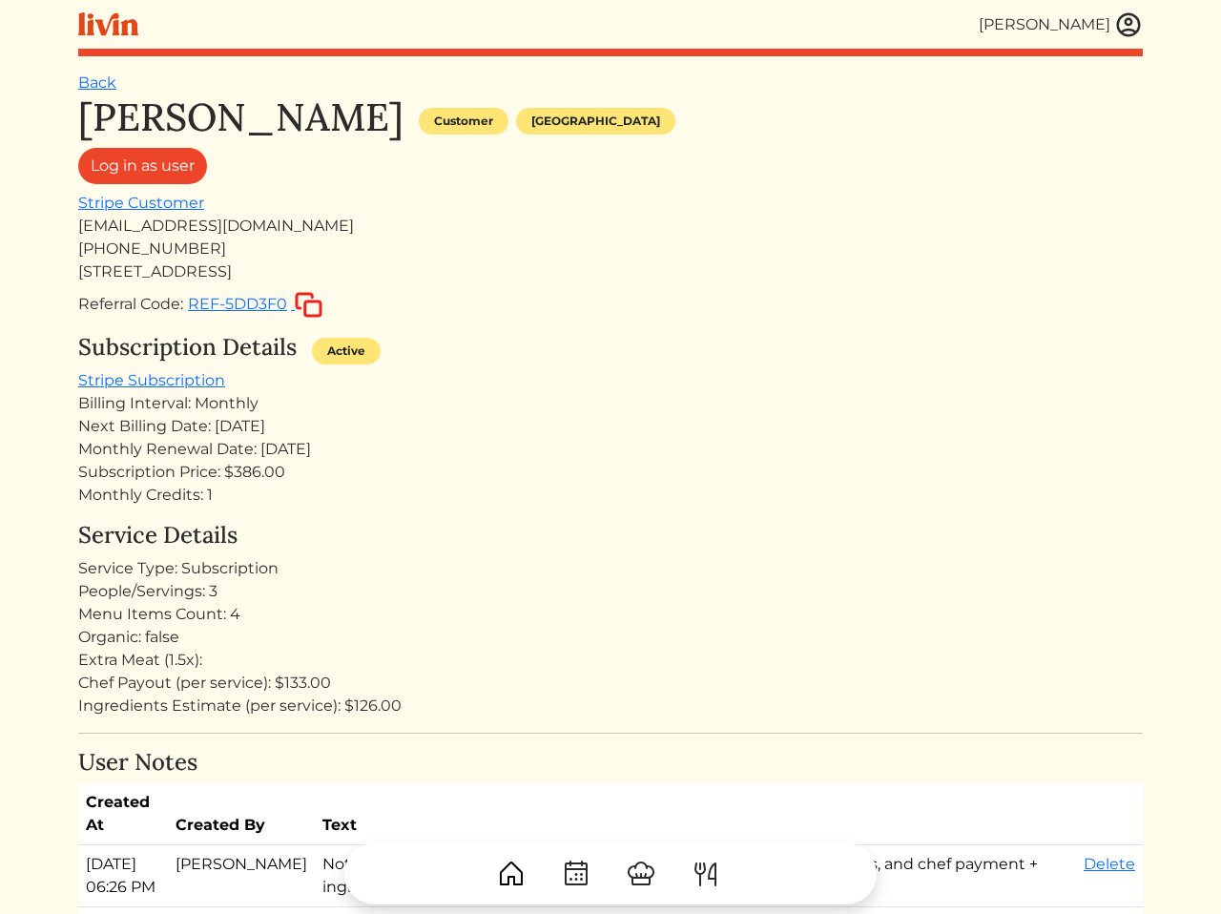
click at [639, 635] on div "Organic: false" at bounding box center [610, 637] width 1065 height 23
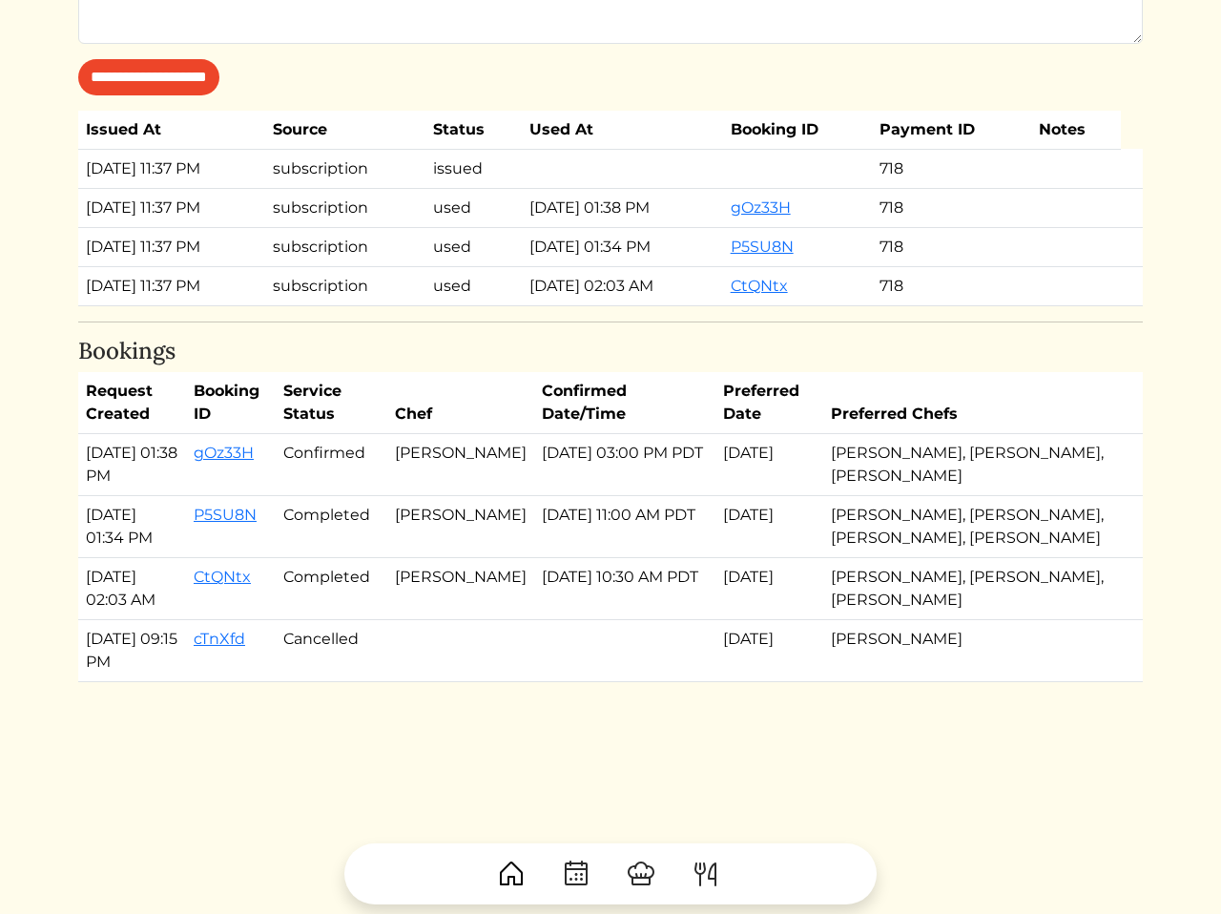
scroll to position [1752, 0]
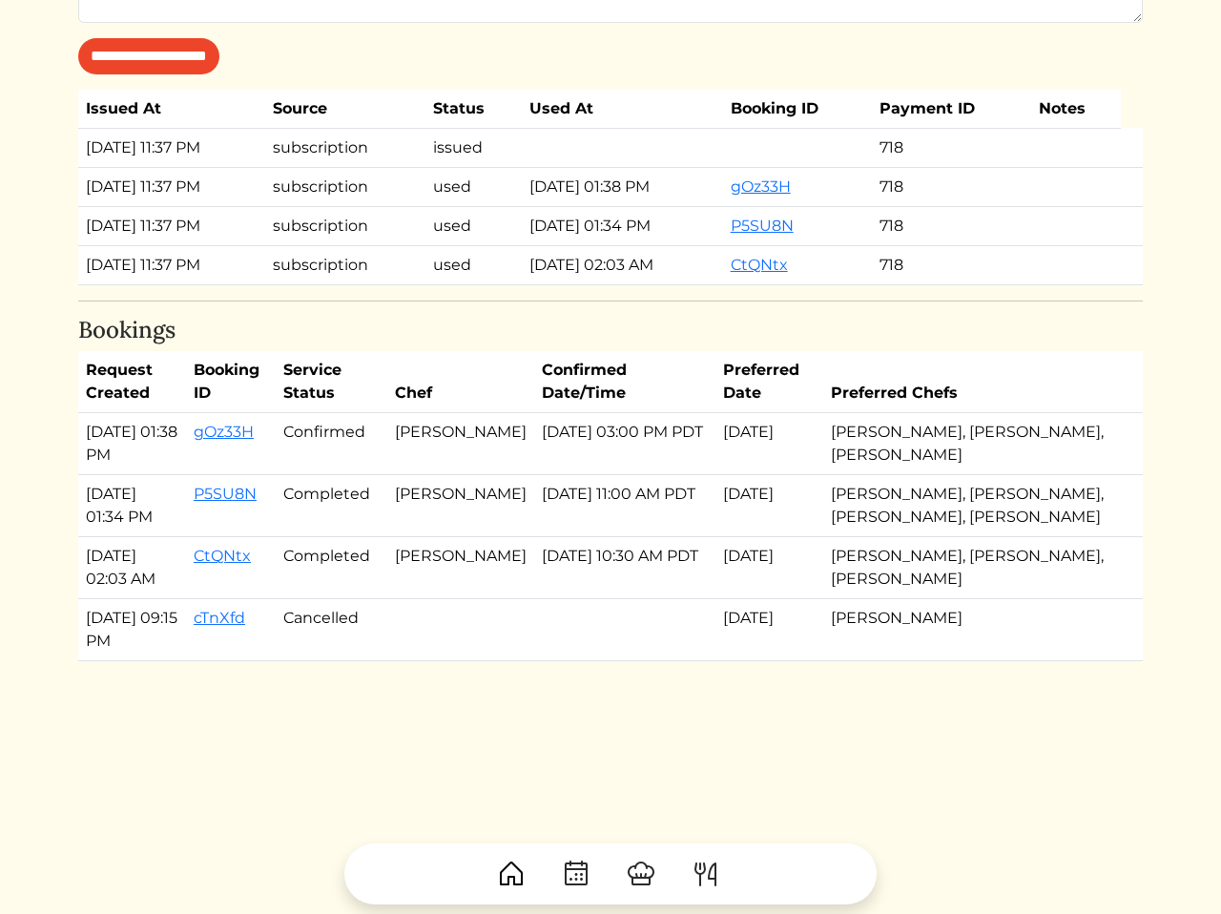
click at [675, 475] on td "Sep 09, 2025, 03:00 PM PDT" at bounding box center [624, 444] width 181 height 62
click at [610, 475] on td "Sep 09, 2025, 03:00 PM PDT" at bounding box center [624, 444] width 181 height 62
drag, startPoint x: 610, startPoint y: 583, endPoint x: 588, endPoint y: 523, distance: 64.0
click at [588, 523] on table "Request Created Booking ID Service Status Chef Confirmed Date/Time Preferred Da…" at bounding box center [610, 506] width 1065 height 310
click at [493, 475] on td "Ryan Balbuena" at bounding box center [460, 444] width 147 height 62
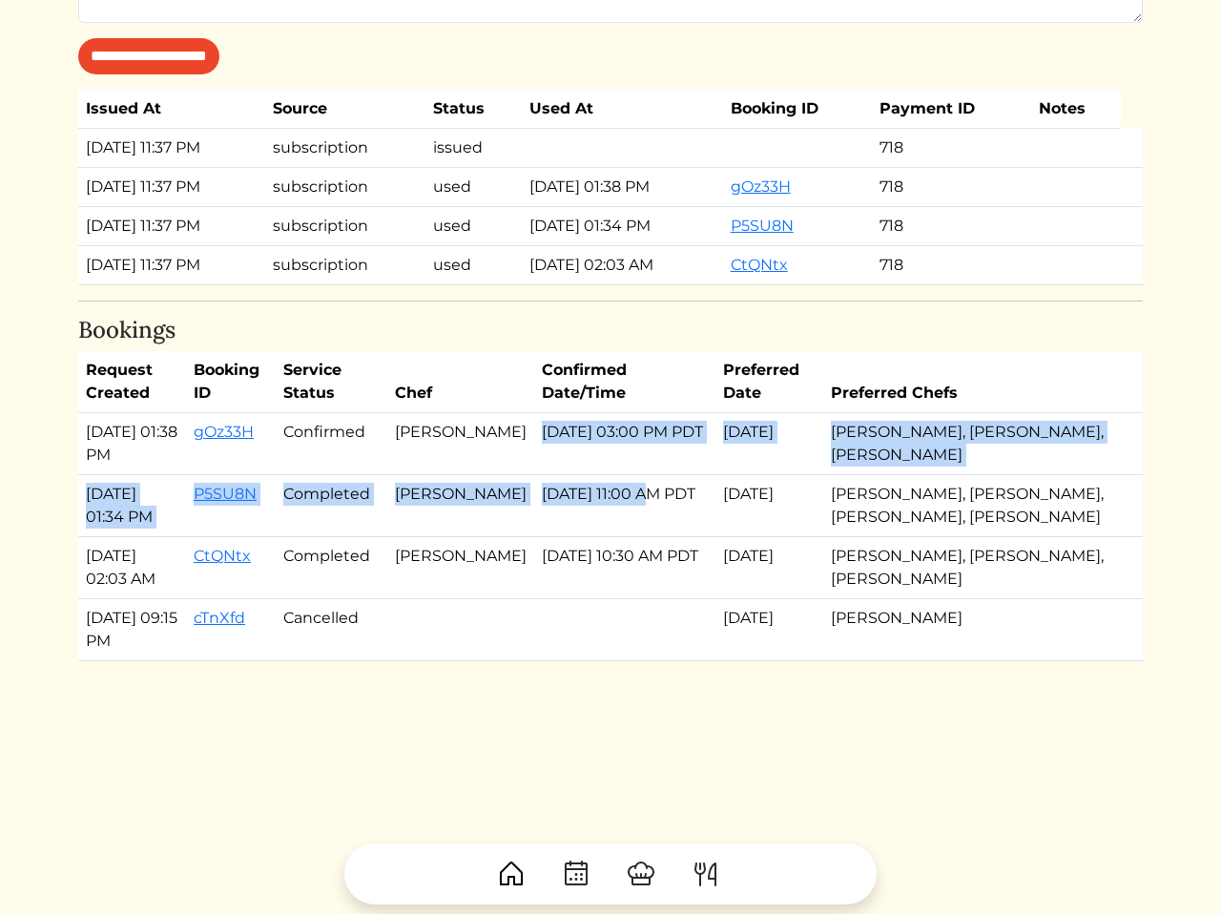
drag, startPoint x: 493, startPoint y: 529, endPoint x: 616, endPoint y: 604, distance: 144.3
click at [616, 604] on tbody "Aug 30, 2025, 01:38 PM gOz33H Confirmed Ryan Balbuena Sep 09, 2025, 03:00 PM PD…" at bounding box center [610, 537] width 1065 height 248
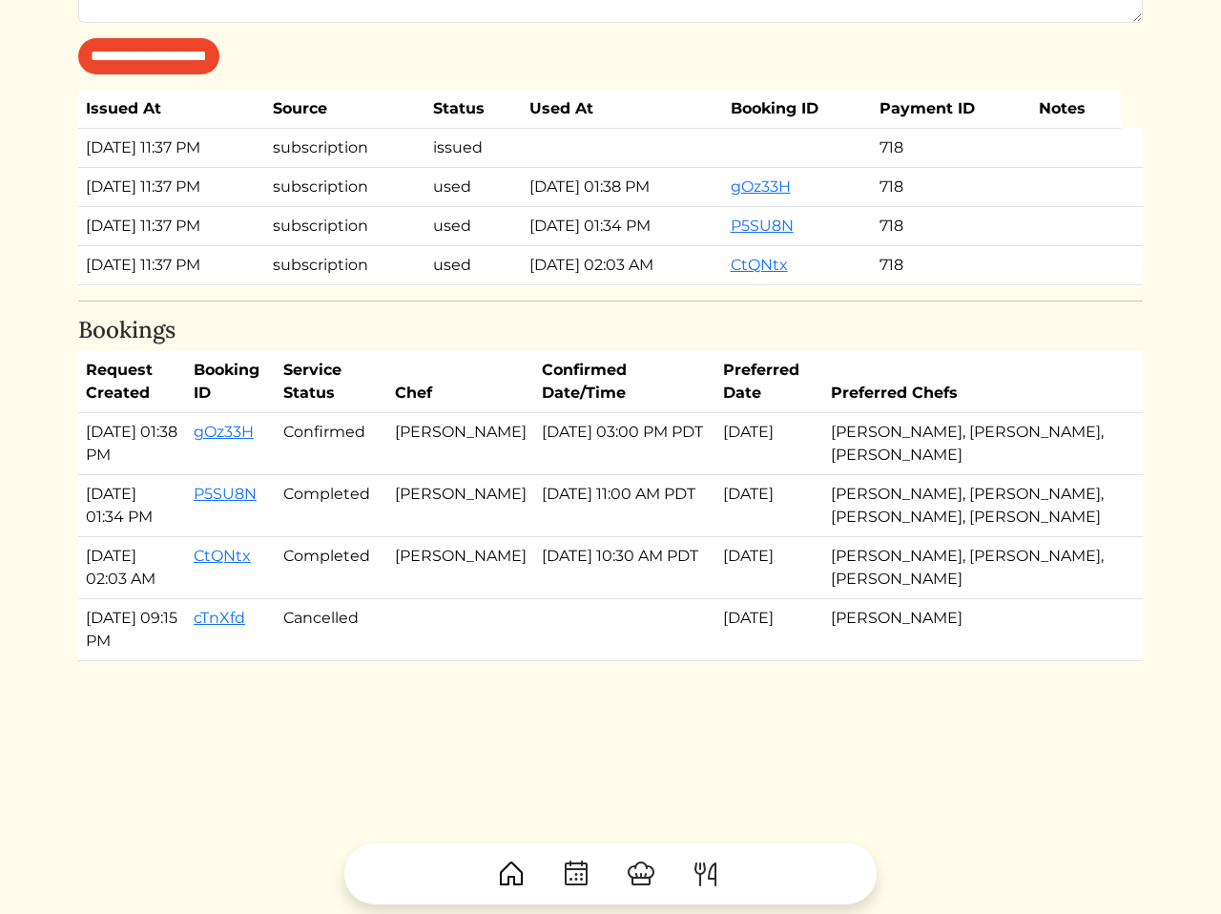
click at [534, 537] on td "Sep 02, 2025, 11:00 AM PDT" at bounding box center [624, 506] width 181 height 62
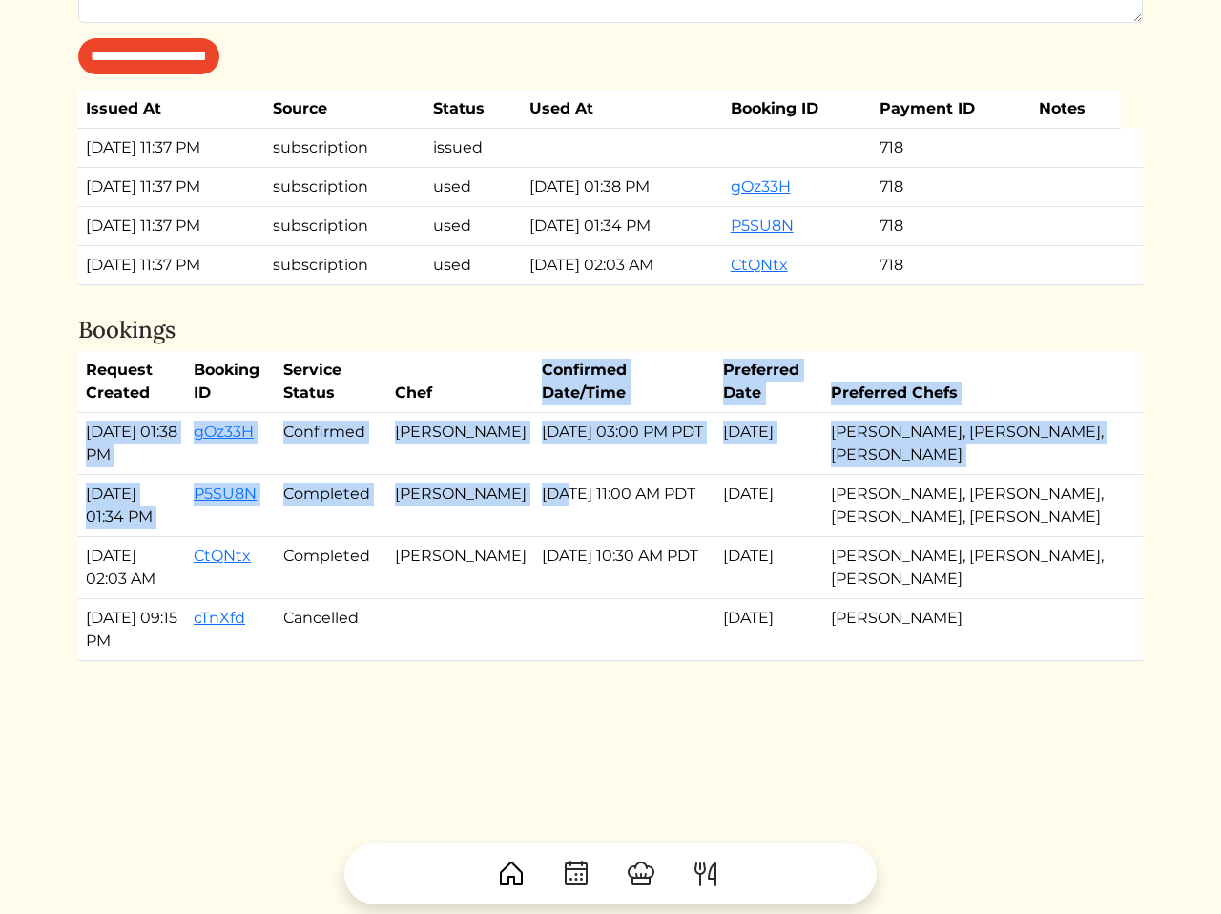
drag, startPoint x: 522, startPoint y: 593, endPoint x: 459, endPoint y: 505, distance: 108.8
click at [459, 505] on table "Request Created Booking ID Service Status Chef Confirmed Date/Time Preferred Da…" at bounding box center [610, 506] width 1065 height 310
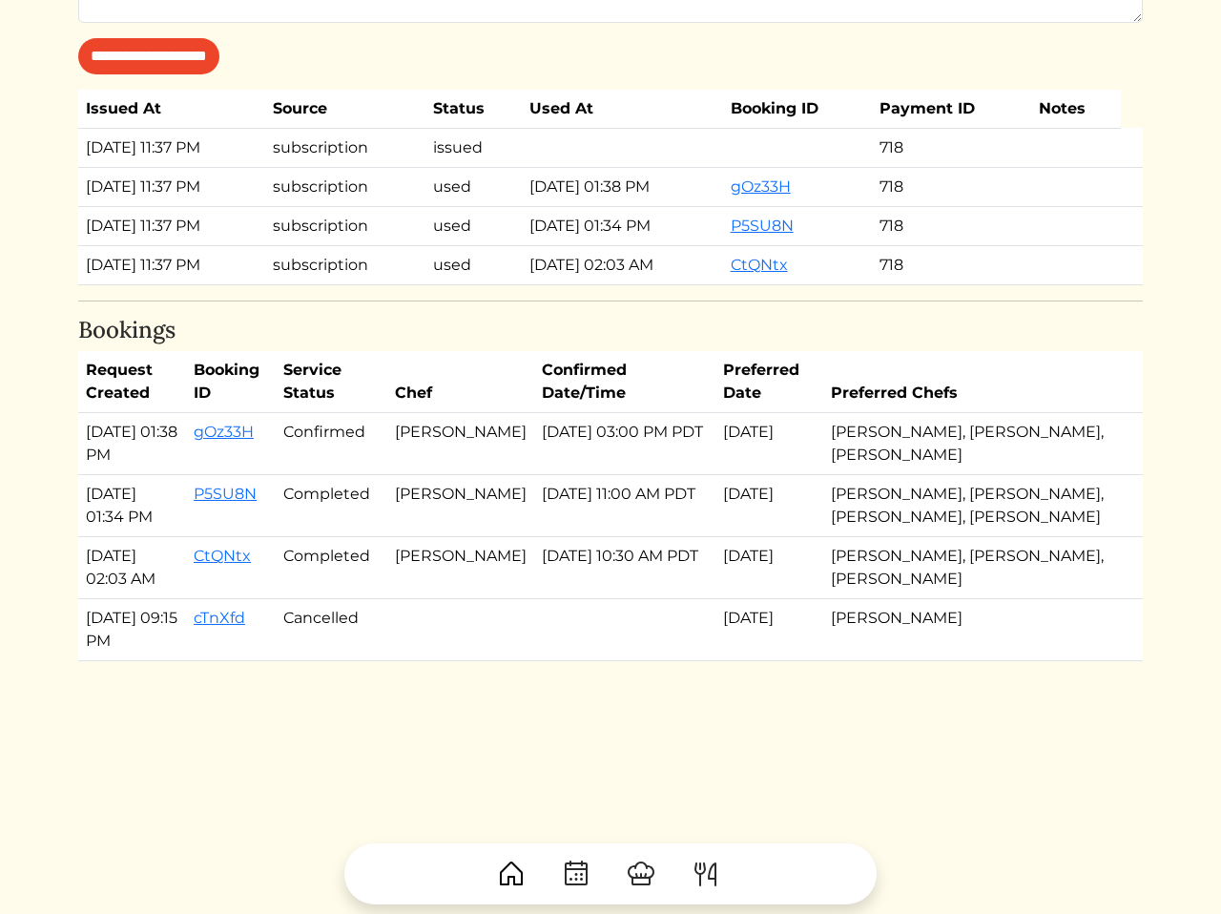
click at [387, 475] on td "Confirmed" at bounding box center [332, 444] width 113 height 62
click at [577, 475] on td "Sep 09, 2025, 03:00 PM PDT" at bounding box center [624, 444] width 181 height 62
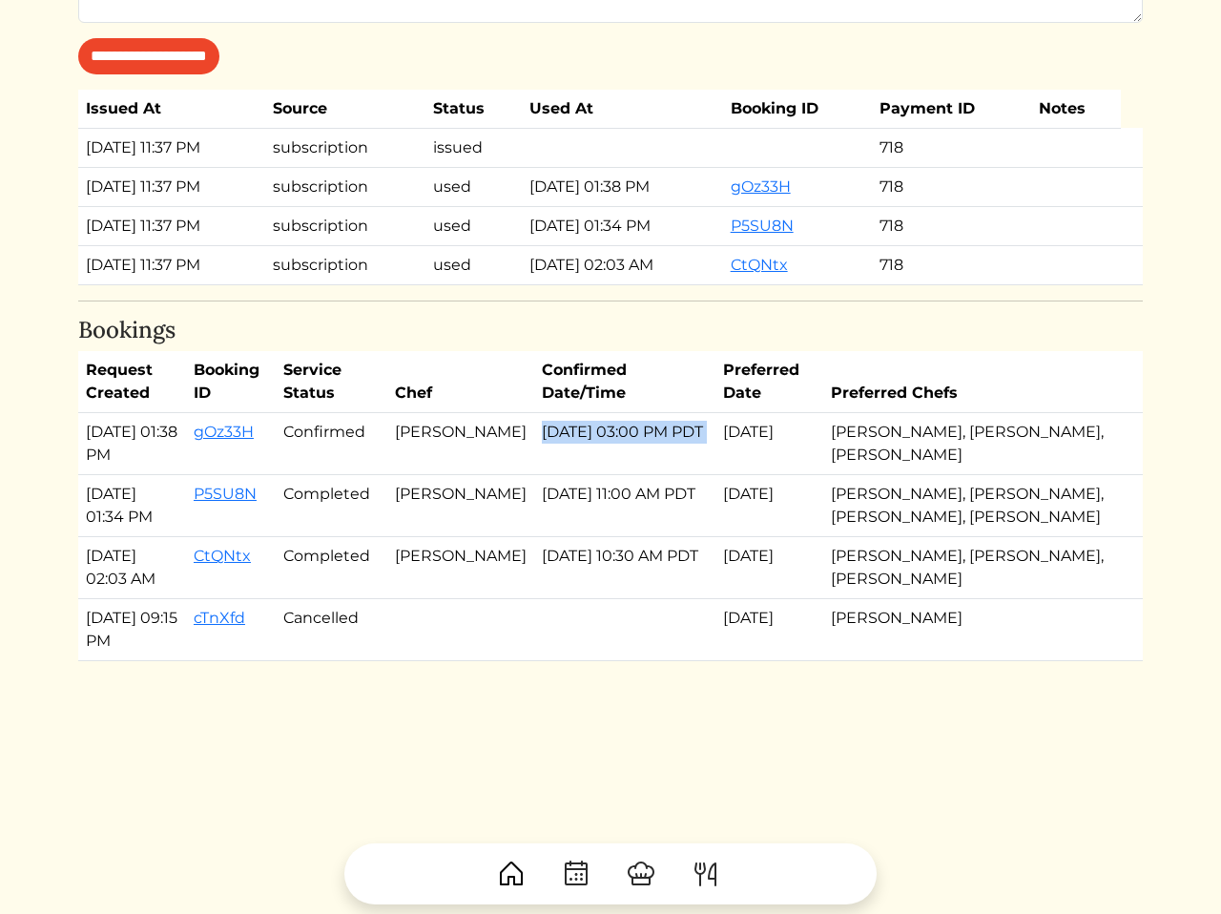
click at [577, 475] on td "Sep 09, 2025, 03:00 PM PDT" at bounding box center [624, 444] width 181 height 62
click at [634, 475] on td "Sep 09, 2025, 03:00 PM PDT" at bounding box center [624, 444] width 181 height 62
click at [603, 475] on td "Sep 09, 2025, 03:00 PM PDT" at bounding box center [624, 444] width 181 height 62
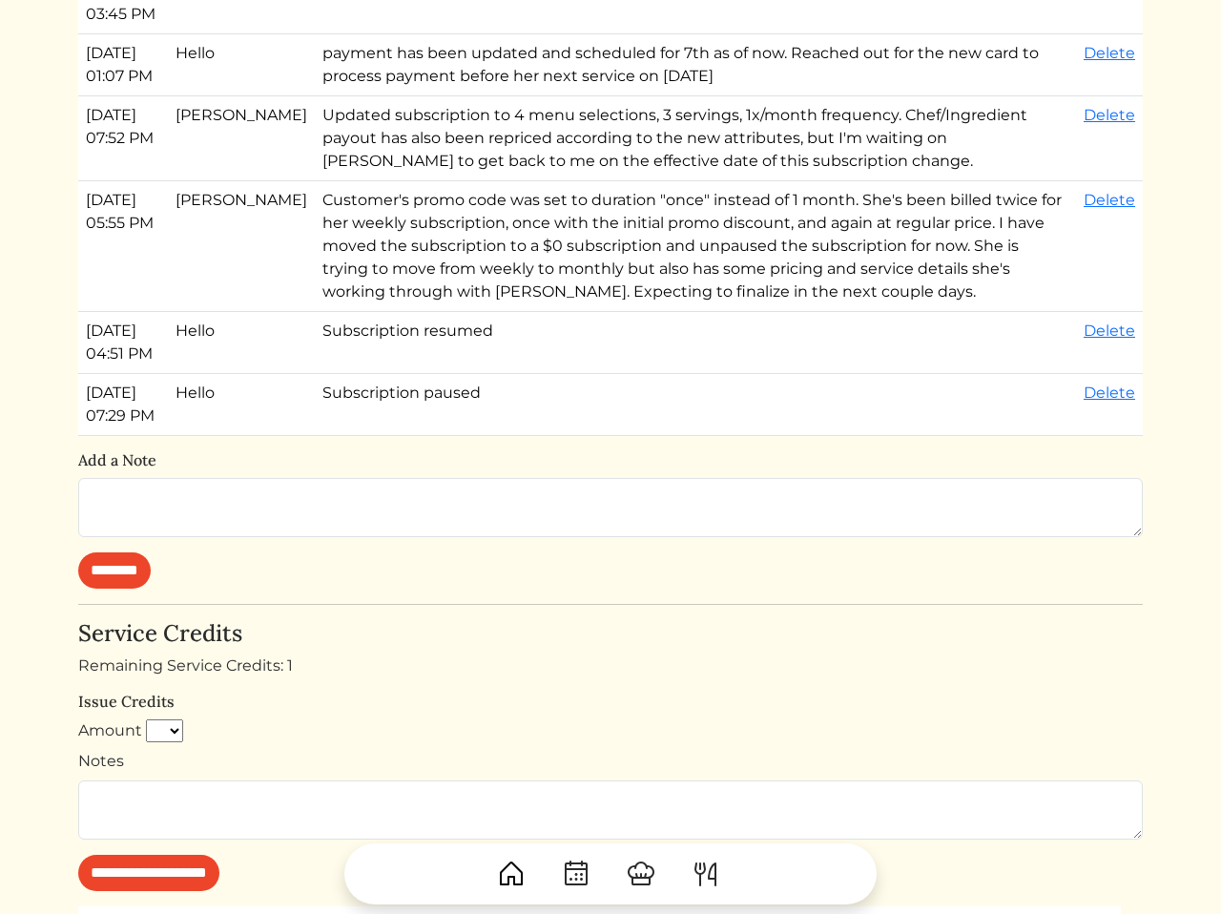
scroll to position [650, 0]
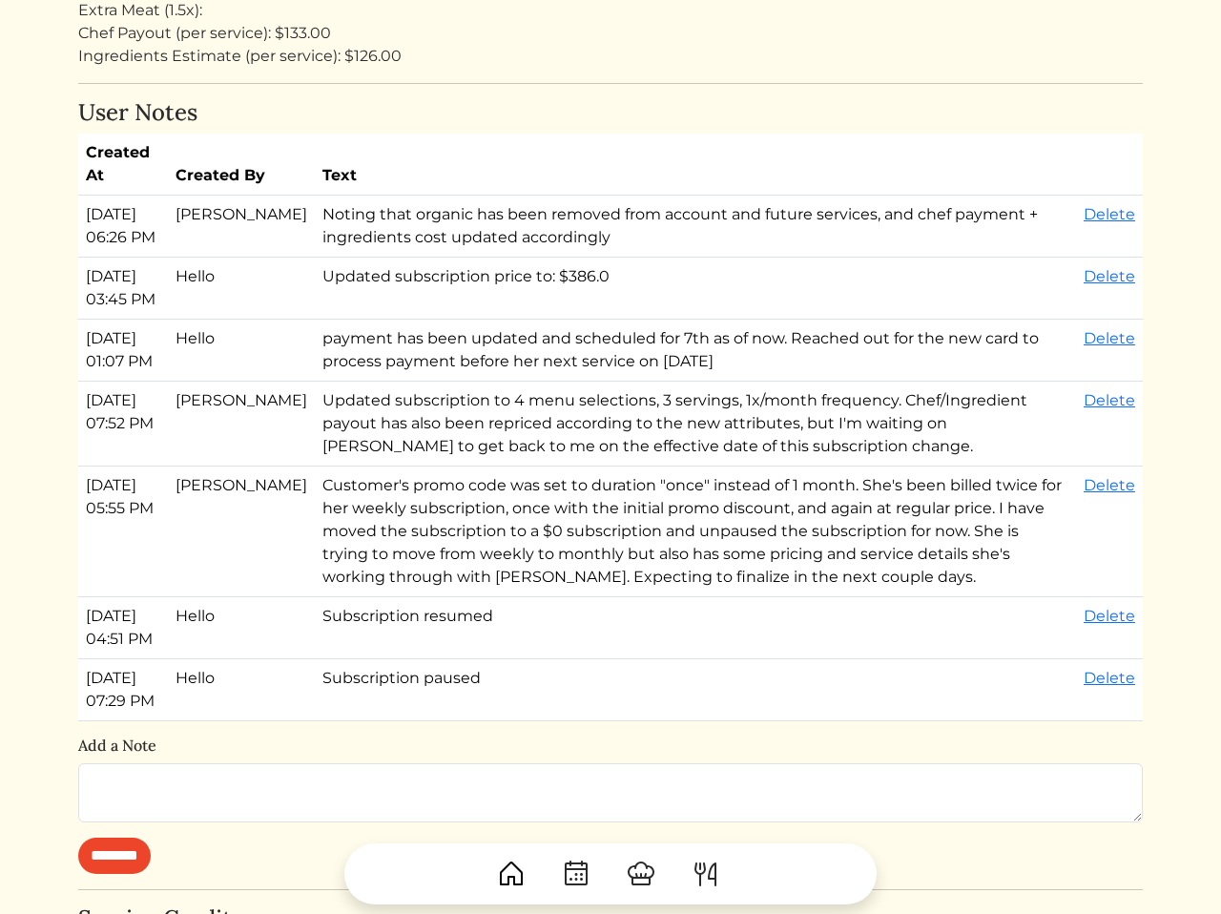
click at [564, 320] on td "Updated subscription price to: $386.0" at bounding box center [695, 289] width 761 height 62
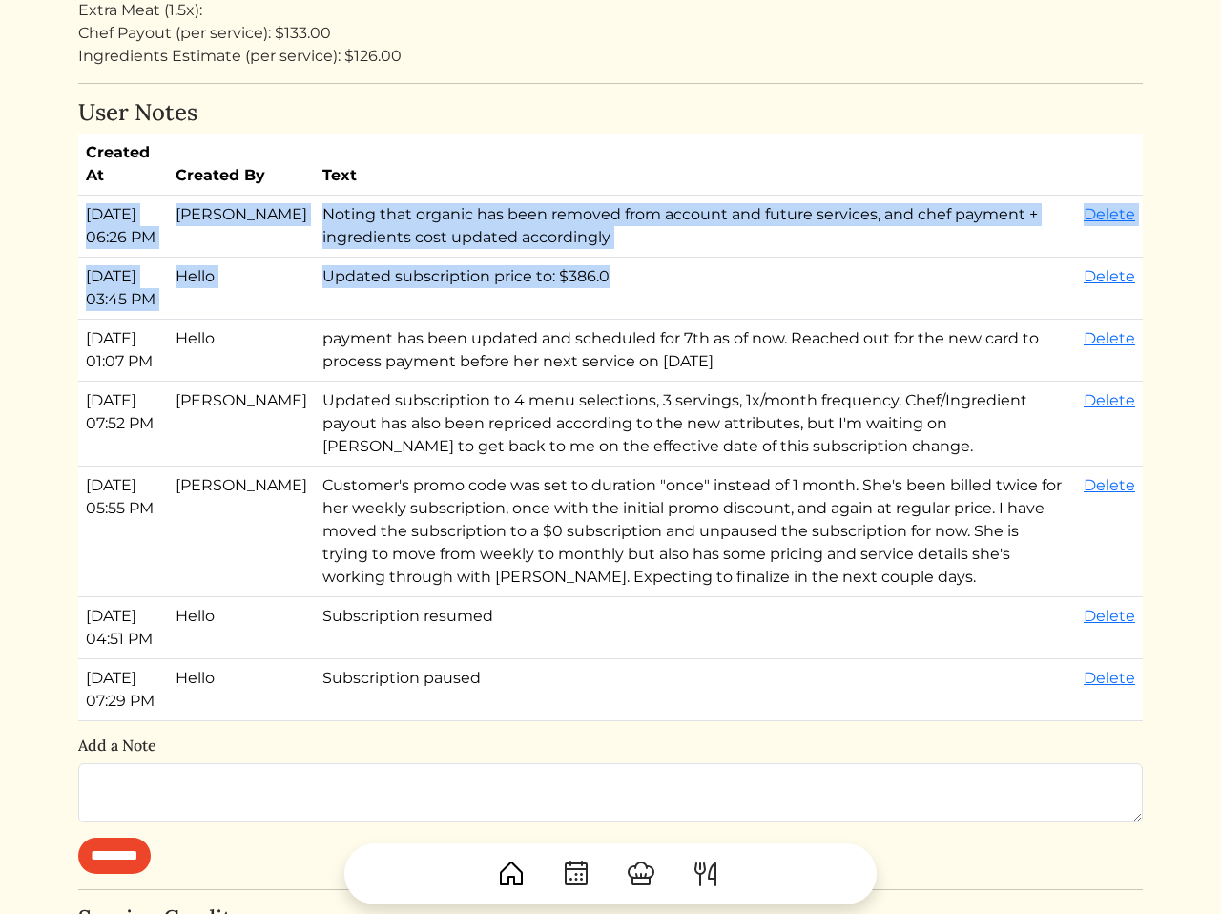
drag, startPoint x: 561, startPoint y: 303, endPoint x: 581, endPoint y: 178, distance: 126.6
click at [581, 178] on table "Created At Created By Text Sep 03, 2025, 06:26 PM Calvin Wang Noting that organ…" at bounding box center [610, 428] width 1065 height 588
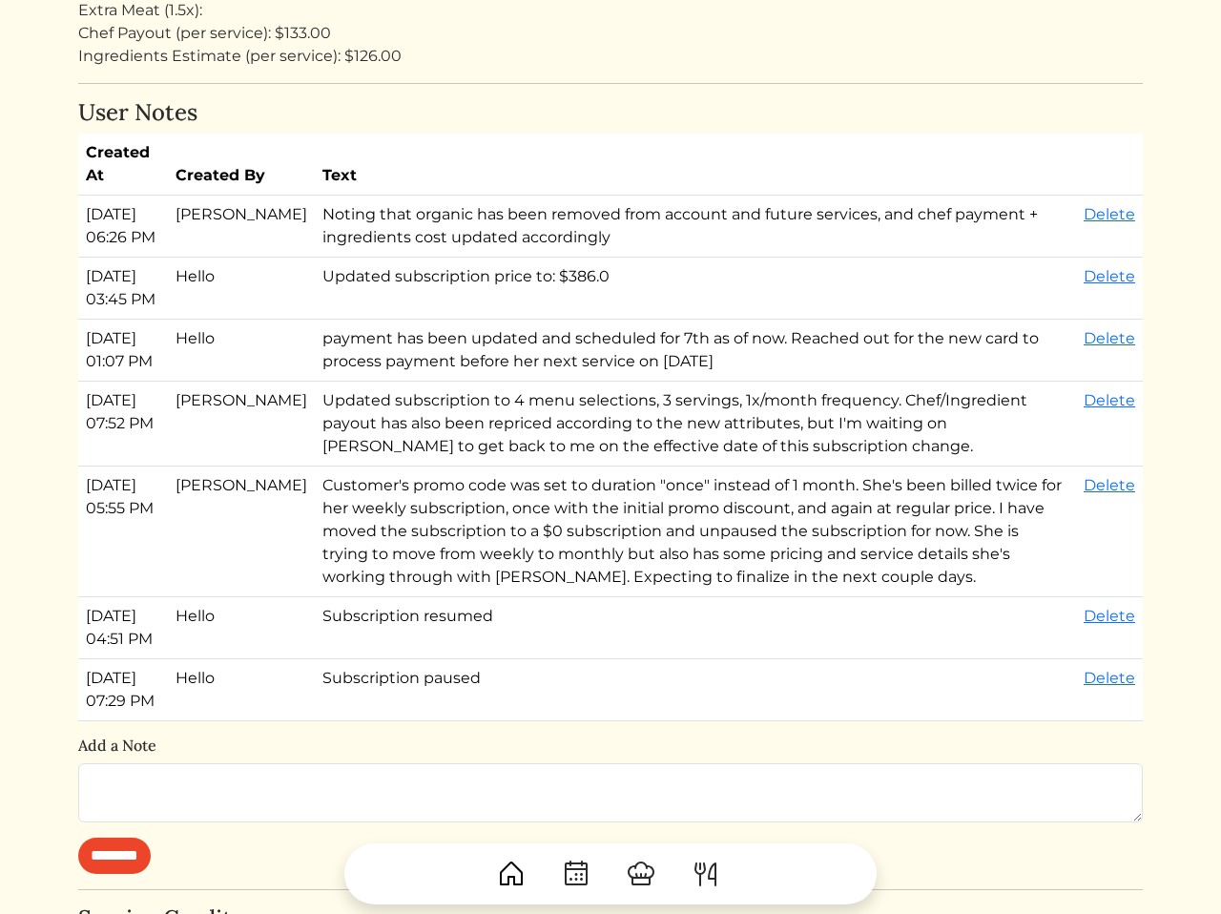
click at [544, 190] on th "Text" at bounding box center [695, 165] width 761 height 62
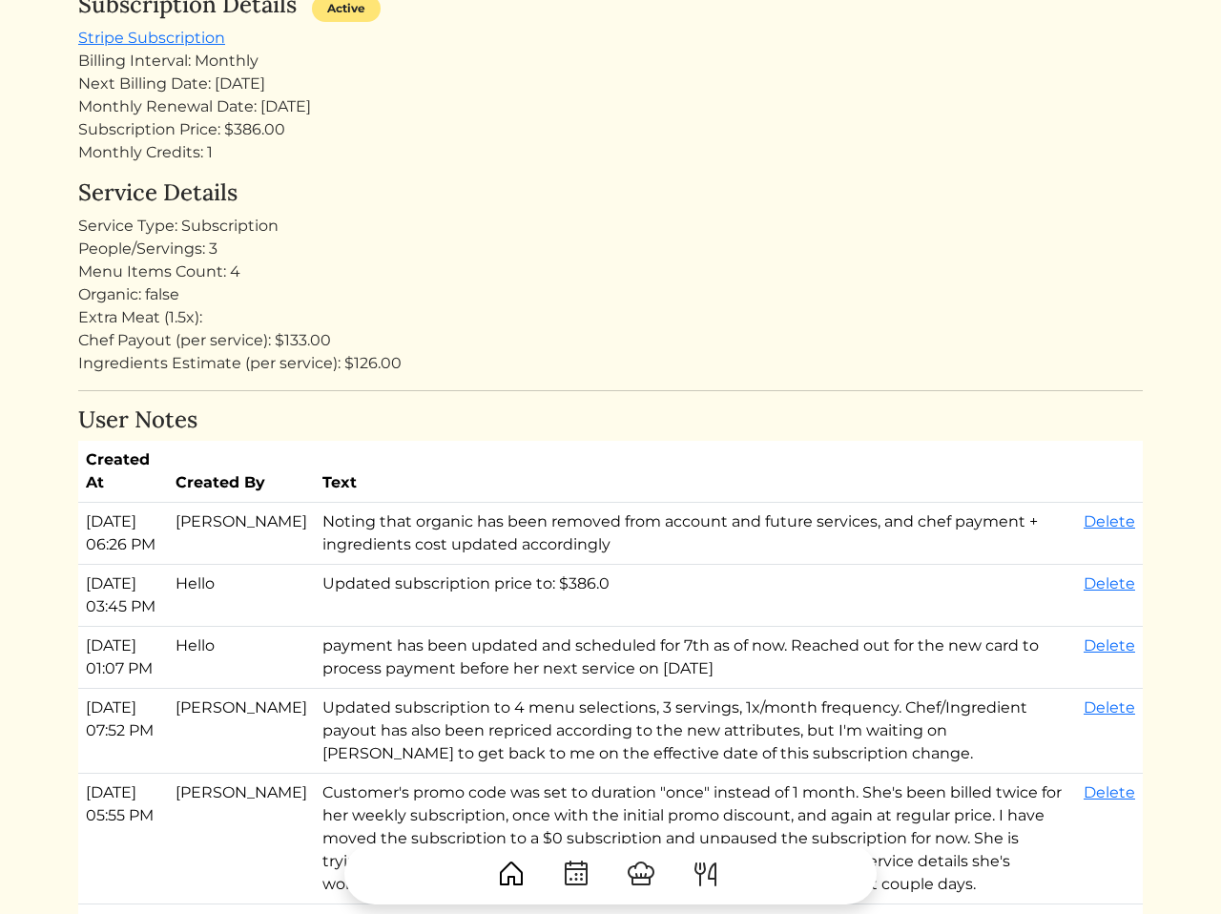
scroll to position [338, 0]
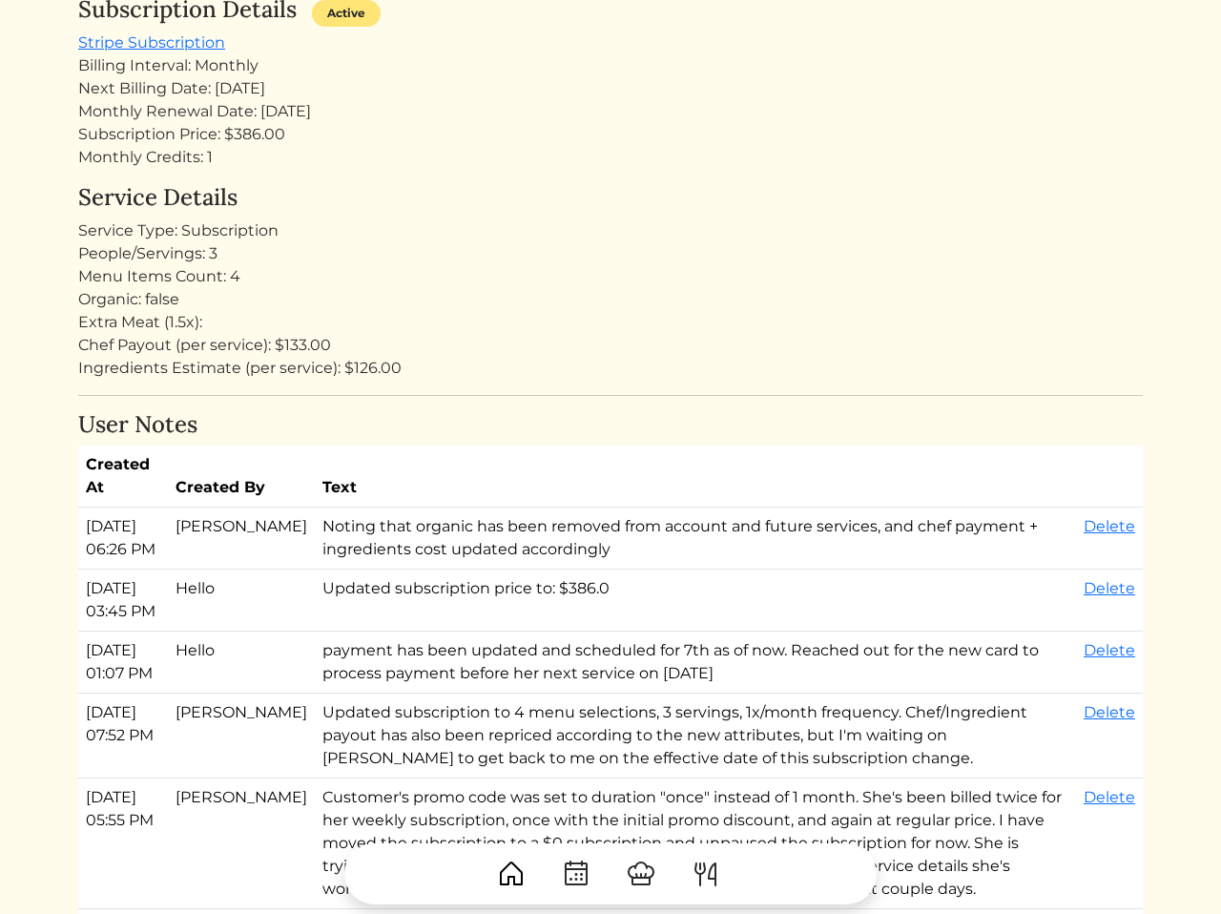
click at [451, 298] on div "Organic: false" at bounding box center [610, 299] width 1065 height 23
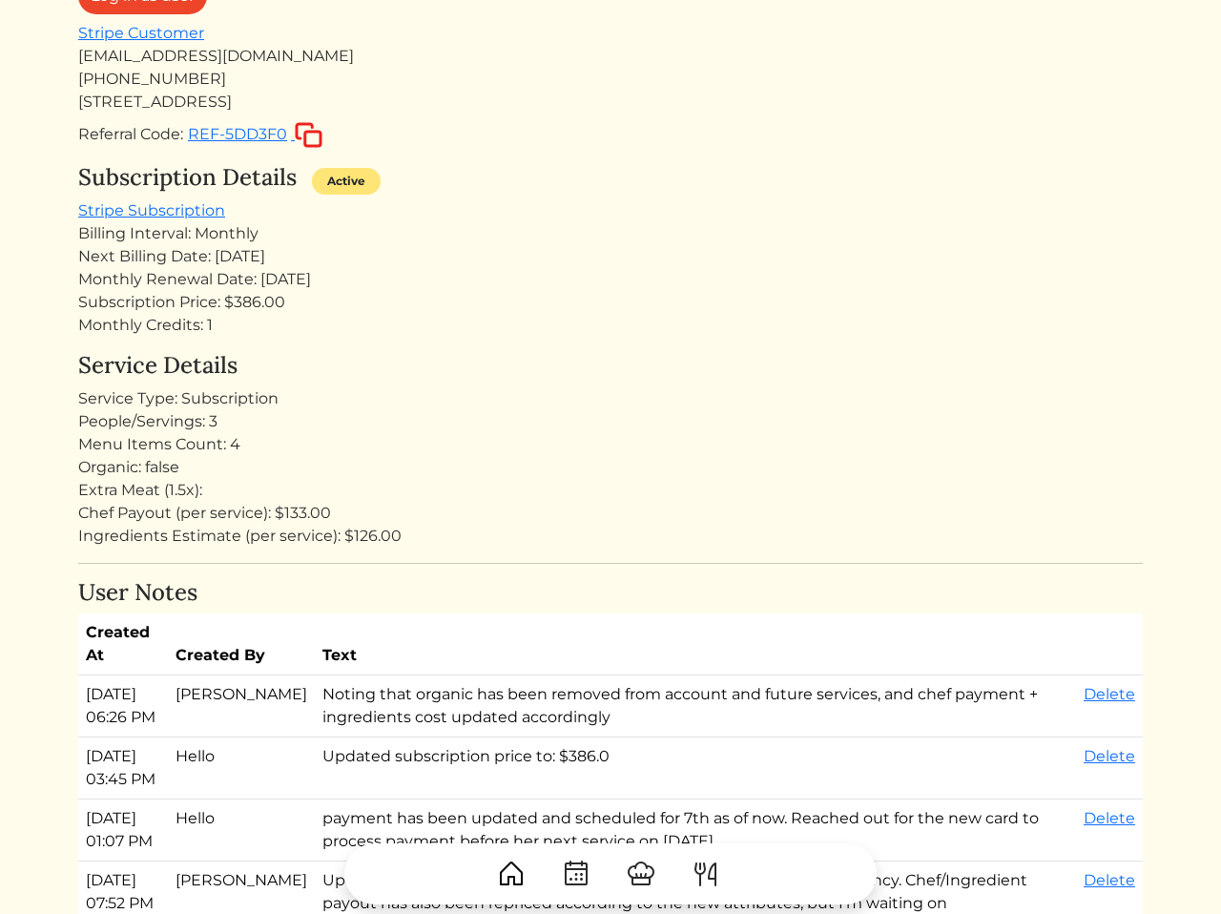
click at [186, 425] on div "People/Servings: 3" at bounding box center [610, 421] width 1065 height 23
click at [780, 502] on div "Chef Payout (per service): $133.00" at bounding box center [610, 513] width 1065 height 23
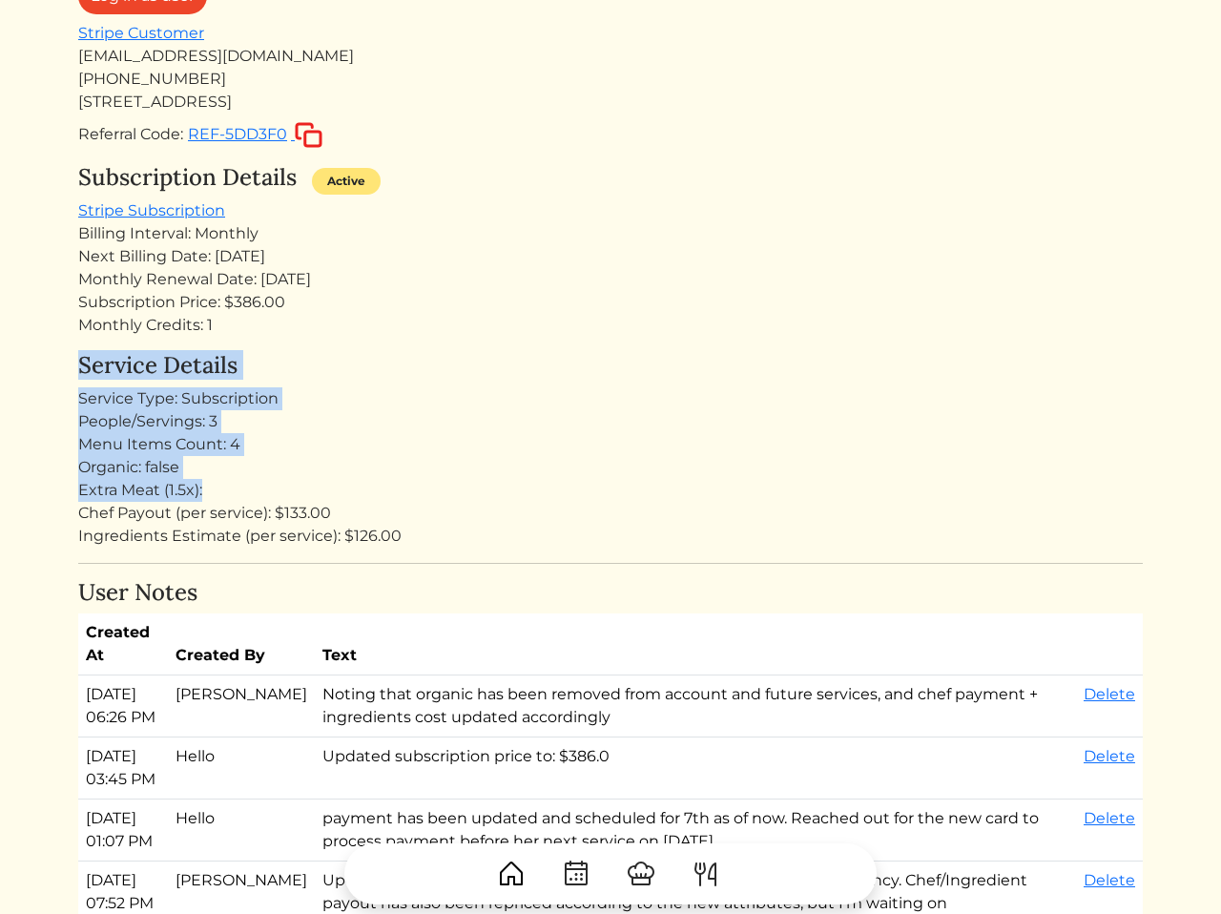
drag, startPoint x: 780, startPoint y: 501, endPoint x: 738, endPoint y: 315, distance: 190.9
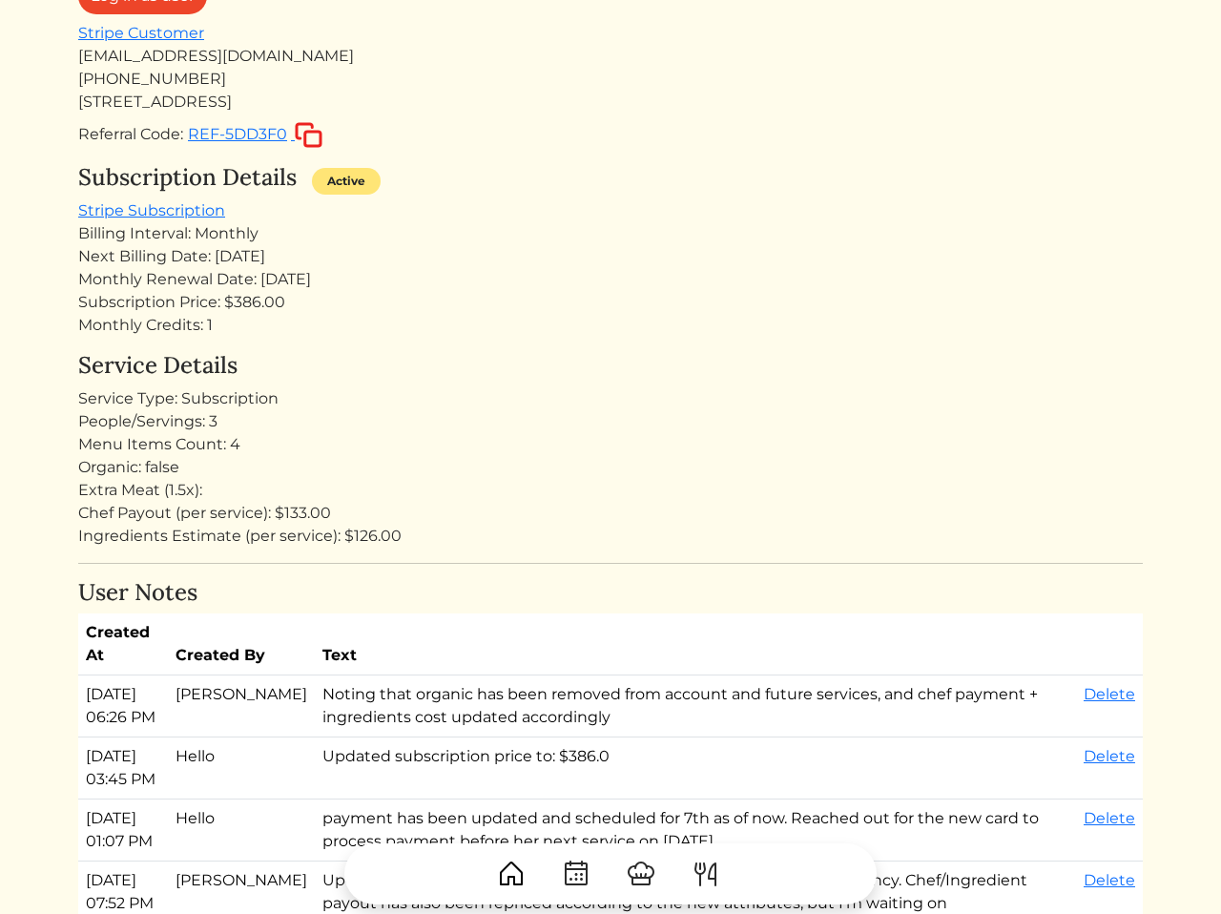
click at [671, 226] on div "Billing Interval: Monthly" at bounding box center [610, 233] width 1065 height 23
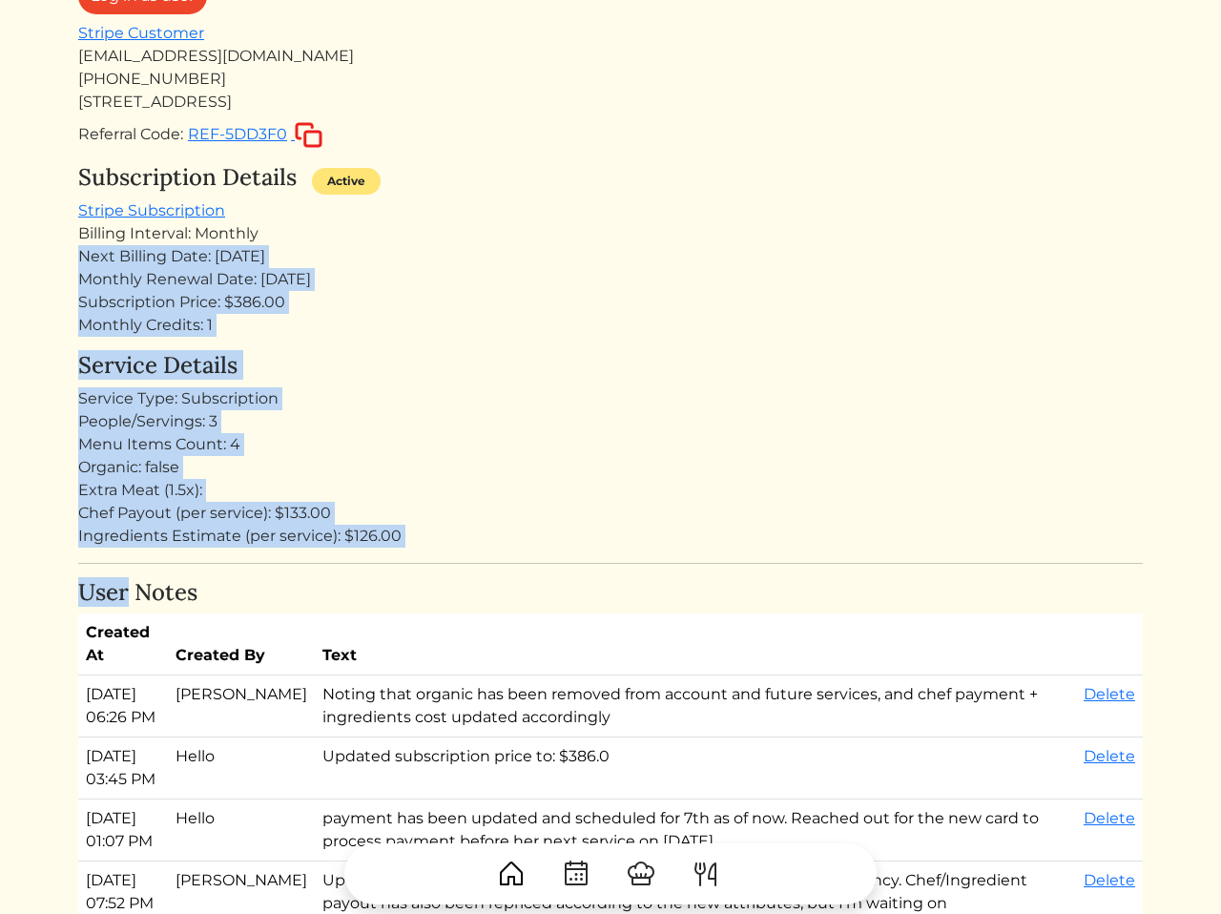
drag, startPoint x: 671, startPoint y: 226, endPoint x: 709, endPoint y: 571, distance: 347.5
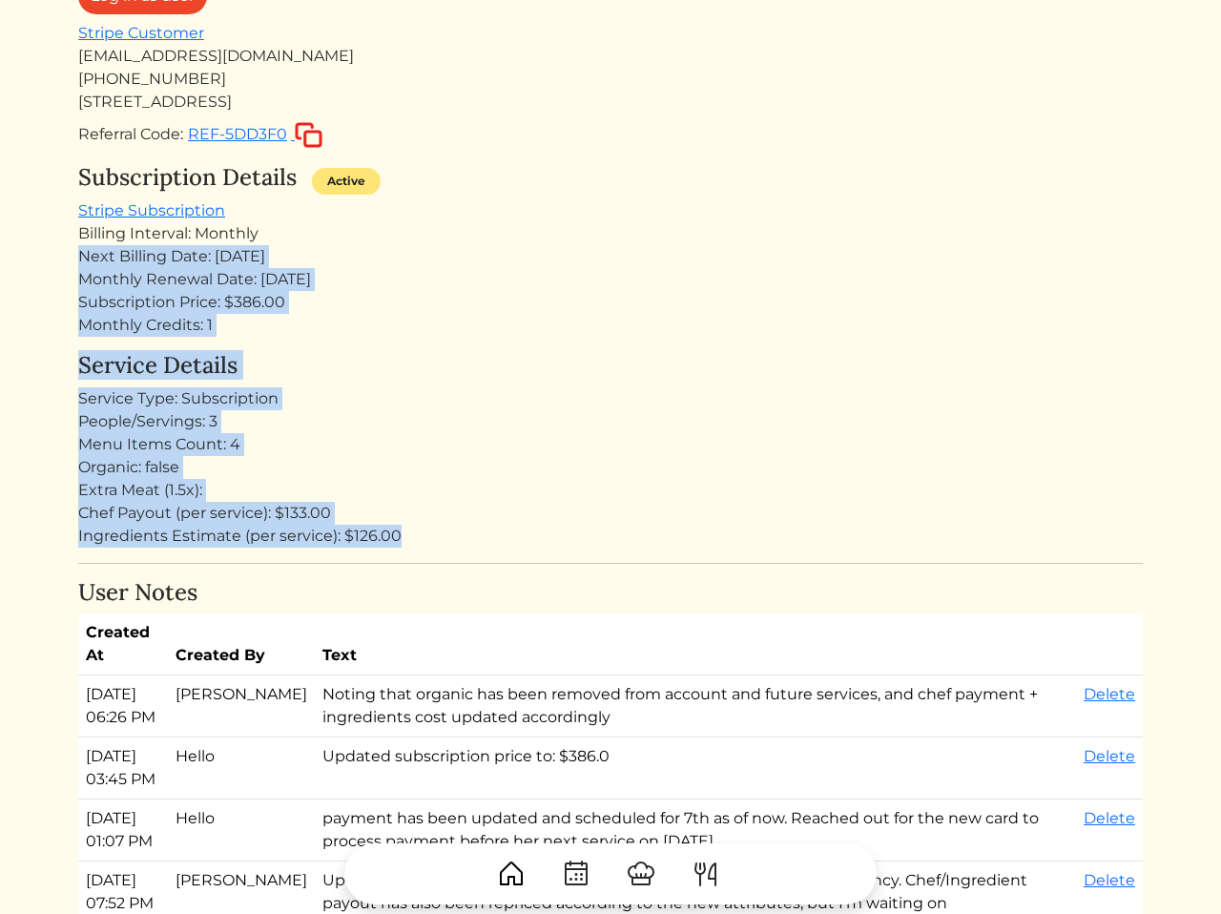
drag, startPoint x: 650, startPoint y: 552, endPoint x: 685, endPoint y: 241, distance: 313.0
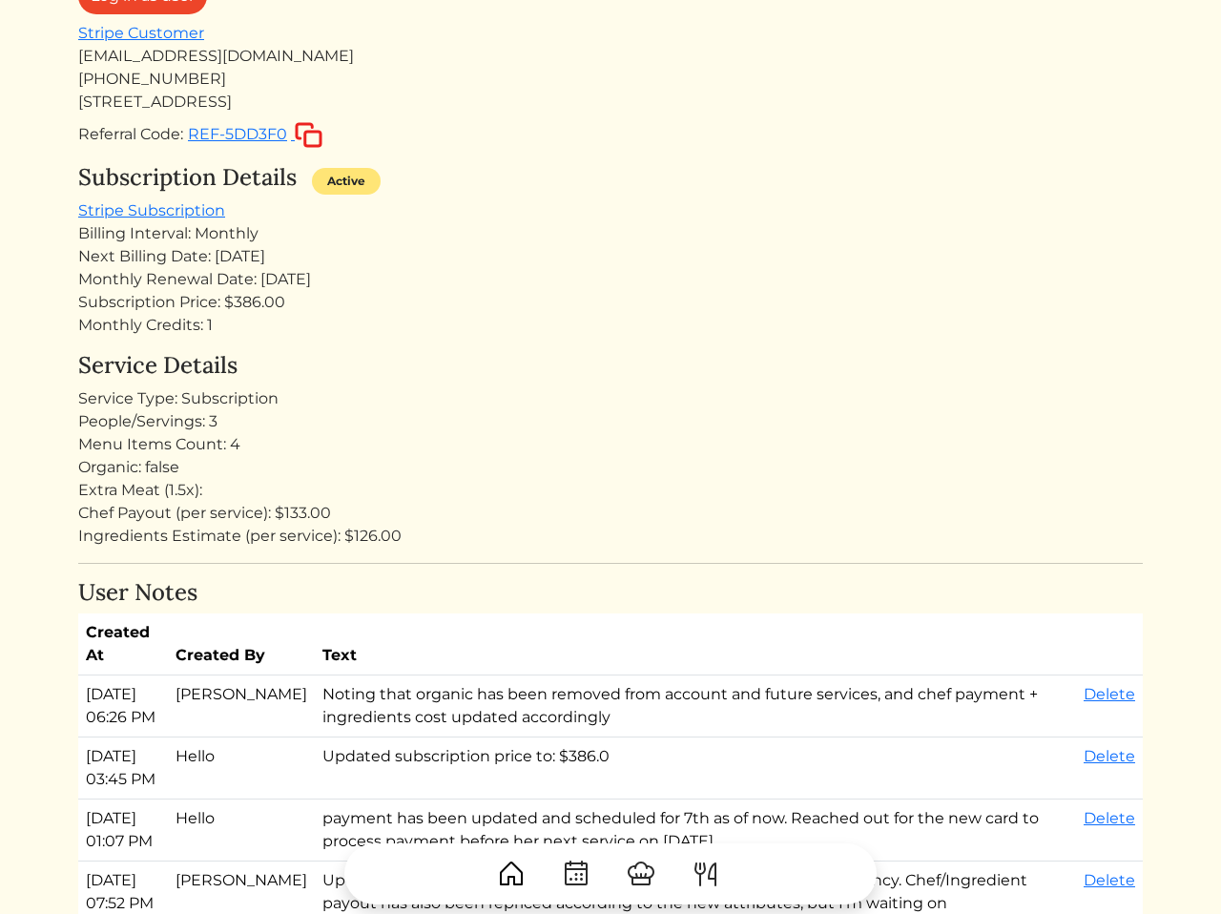
click at [604, 233] on div "Billing Interval: Monthly" at bounding box center [610, 233] width 1065 height 23
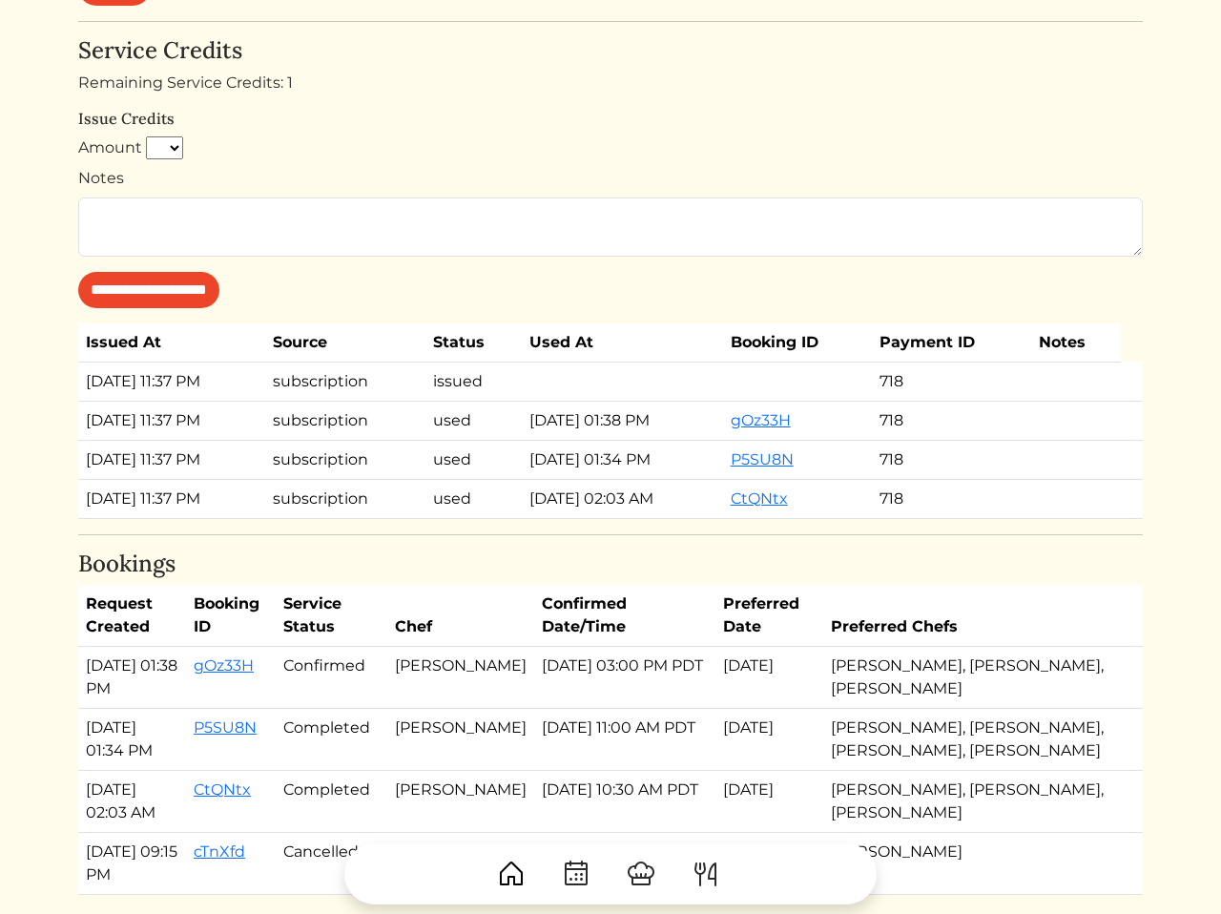
scroll to position [1592, 0]
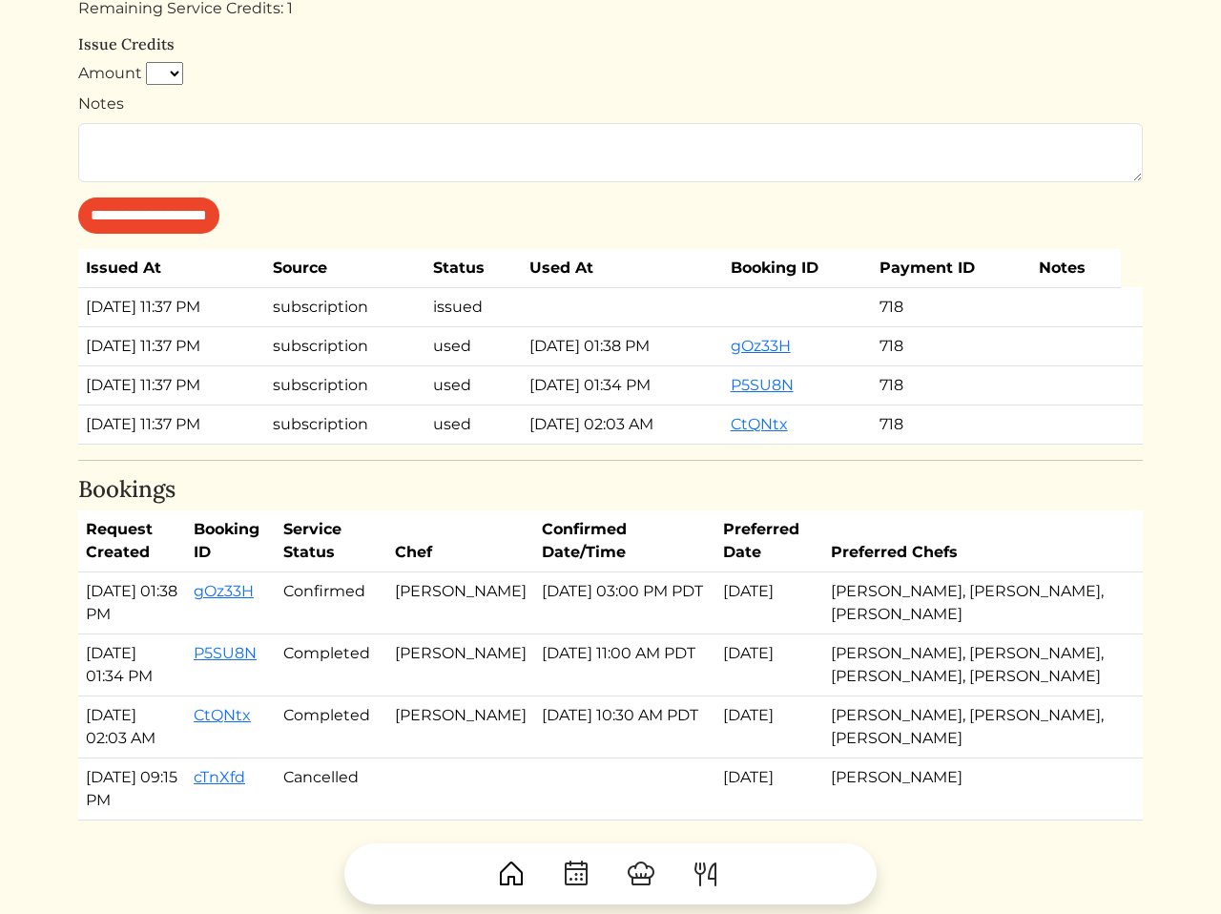
click at [522, 405] on td "used" at bounding box center [474, 384] width 96 height 39
click at [495, 326] on td "issued" at bounding box center [474, 306] width 96 height 39
click at [585, 326] on td at bounding box center [622, 306] width 201 height 39
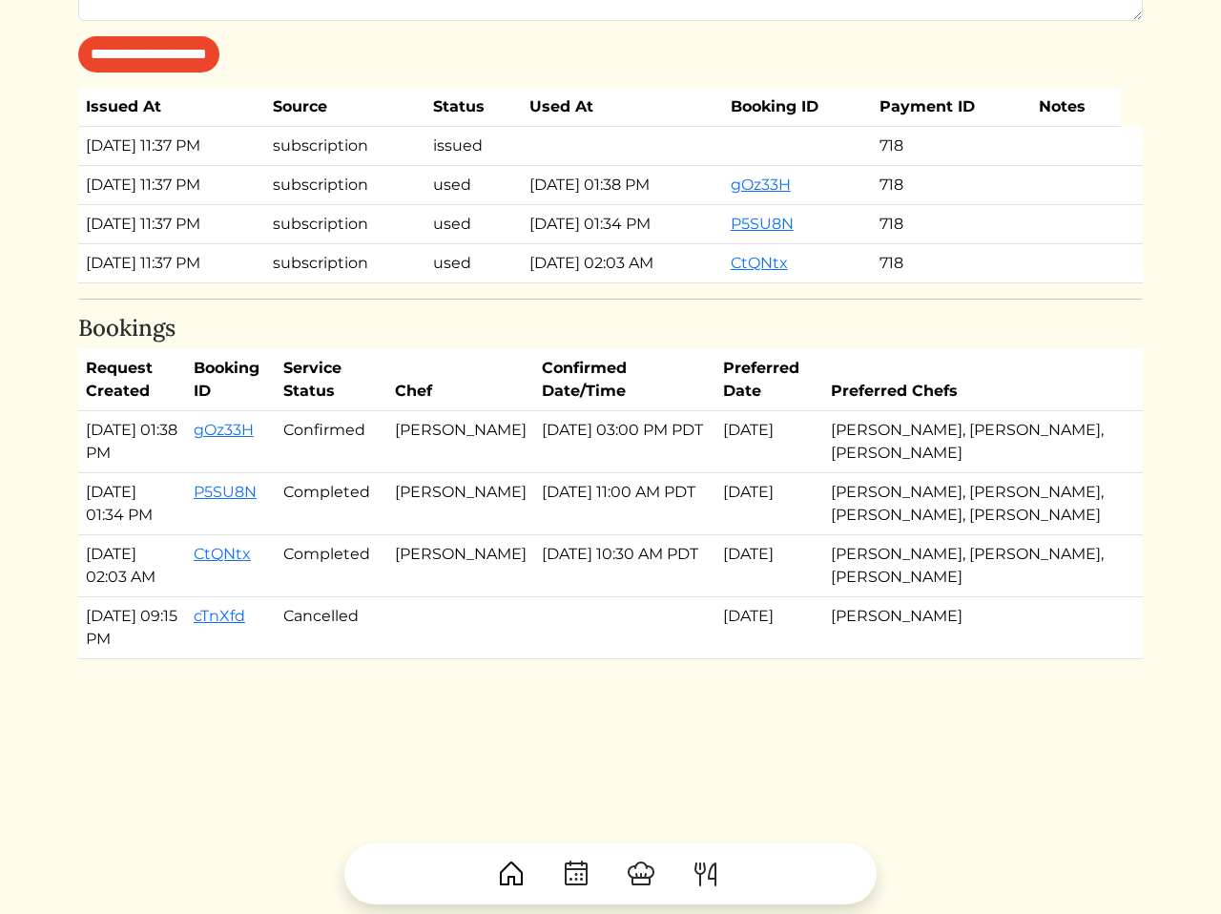
scroll to position [1876, 0]
drag, startPoint x: 645, startPoint y: 809, endPoint x: 620, endPoint y: 383, distance: 427.2
click at [501, 377] on th "Chef" at bounding box center [460, 380] width 147 height 62
drag, startPoint x: 501, startPoint y: 377, endPoint x: 528, endPoint y: 686, distance: 310.3
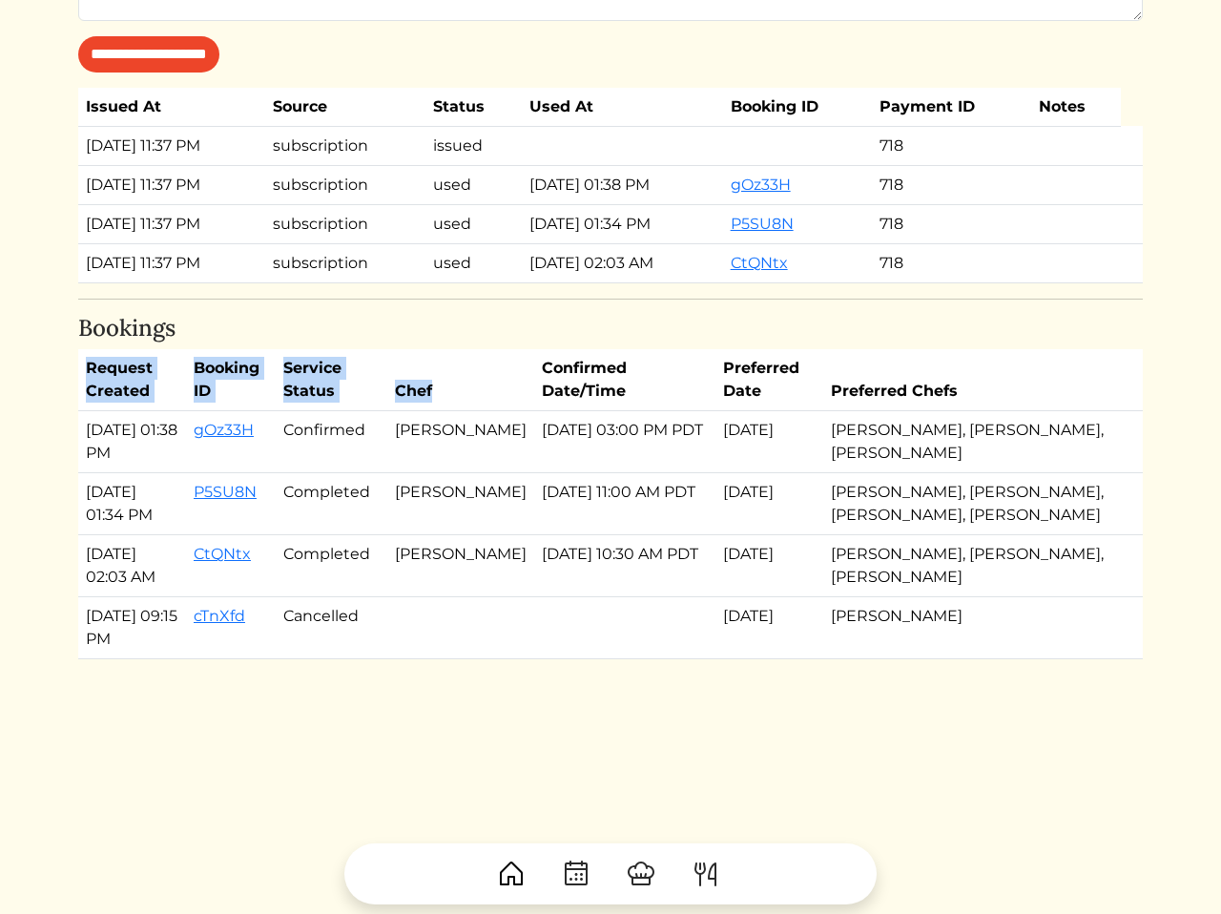
drag, startPoint x: 517, startPoint y: 741, endPoint x: 482, endPoint y: 434, distance: 309.2
click at [426, 436] on td "Ryan Balbuena" at bounding box center [460, 442] width 147 height 62
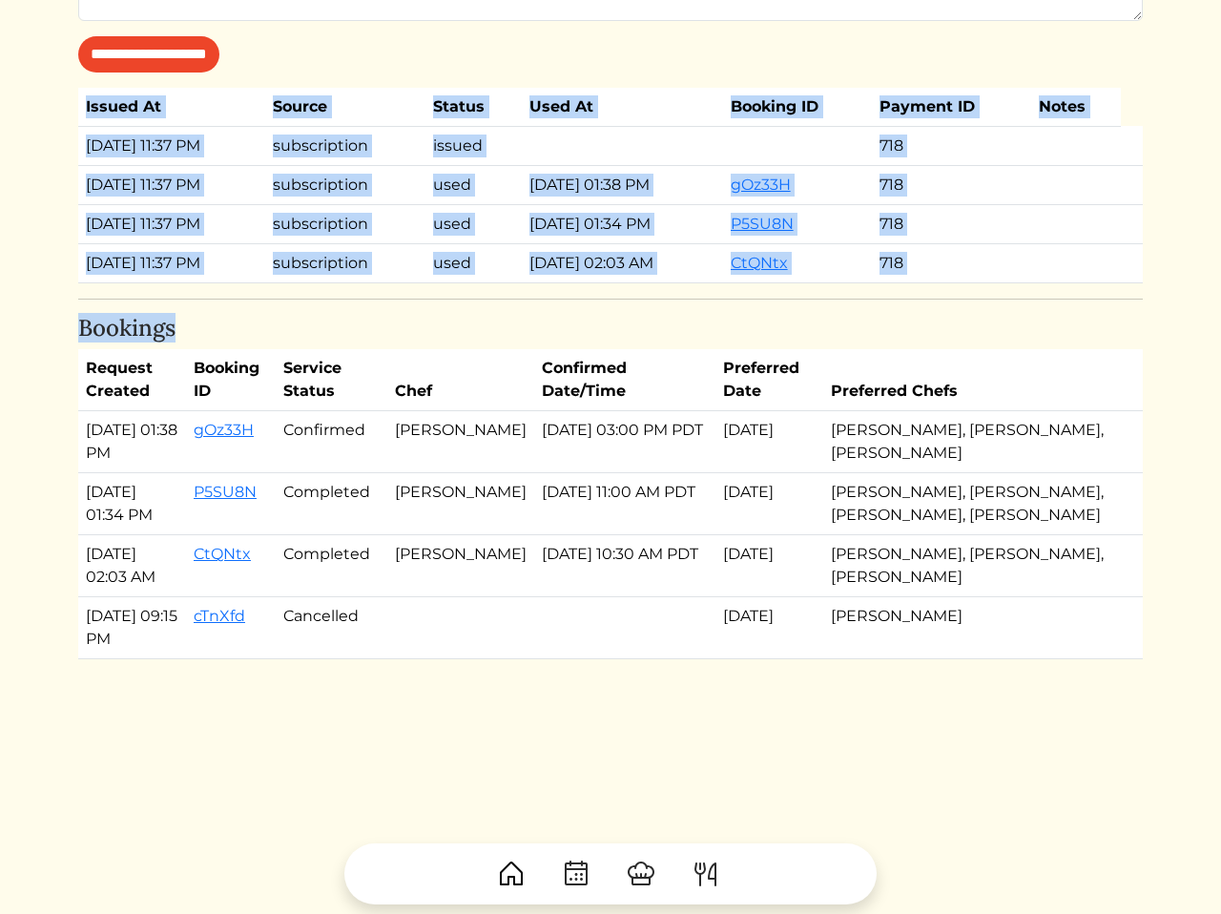
drag, startPoint x: 56, startPoint y: 328, endPoint x: 503, endPoint y: 775, distance: 631.5
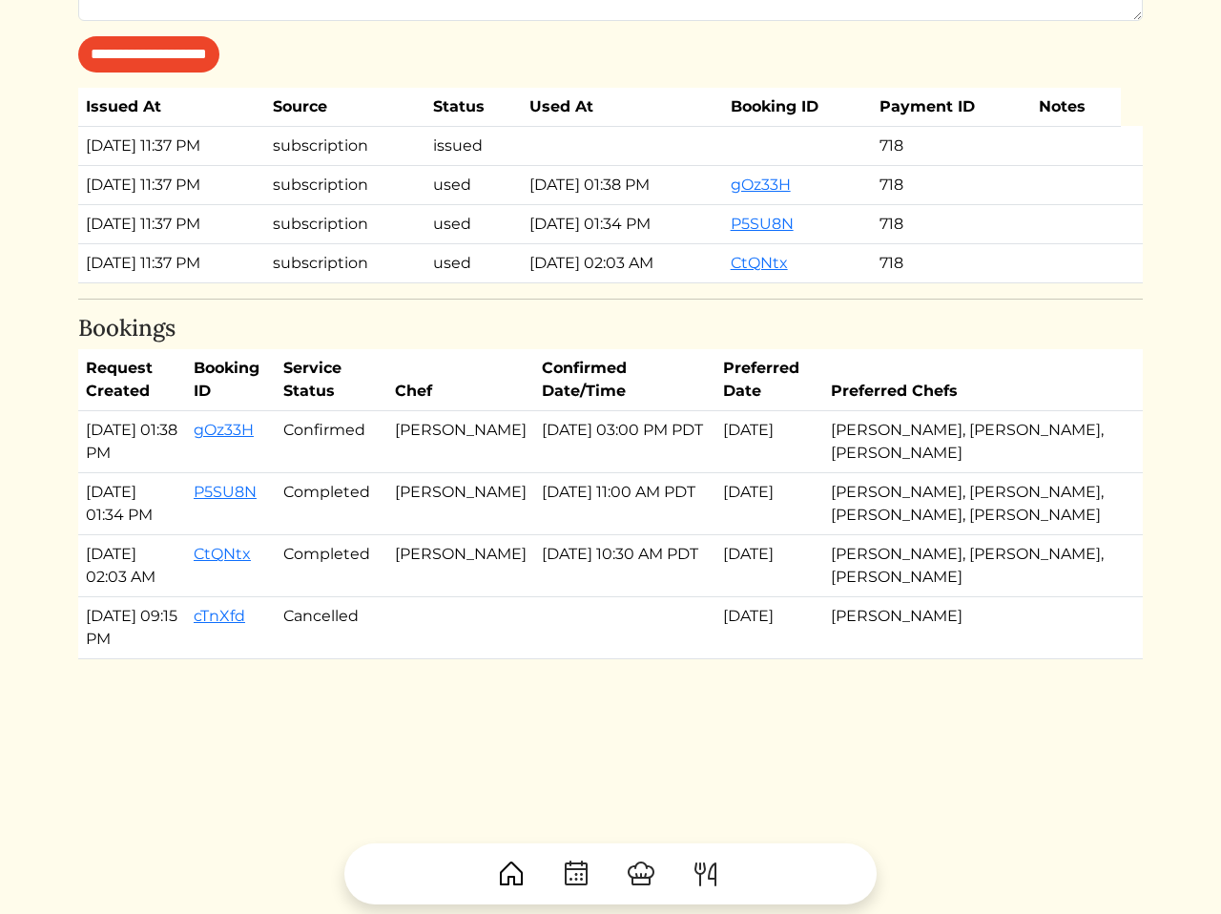
click at [800, 443] on td "Sep 09, 2025" at bounding box center [770, 442] width 108 height 62
click at [668, 473] on td "Sep 09, 2025, 03:00 PM PDT" at bounding box center [624, 442] width 181 height 62
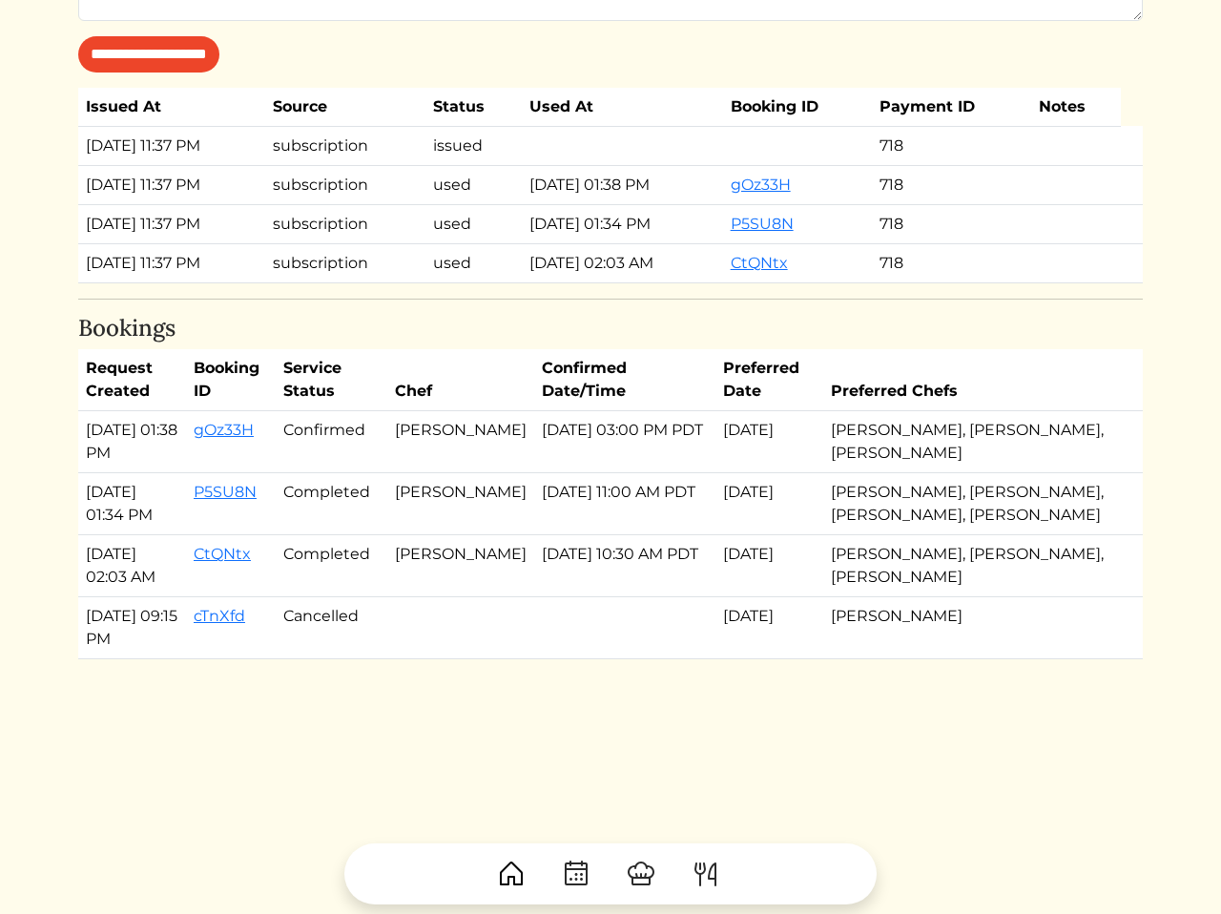
click at [668, 473] on td "Sep 09, 2025, 03:00 PM PDT" at bounding box center [624, 442] width 181 height 62
click at [746, 473] on td "Sep 09, 2025" at bounding box center [770, 442] width 108 height 62
drag, startPoint x: 746, startPoint y: 538, endPoint x: 532, endPoint y: 456, distance: 228.9
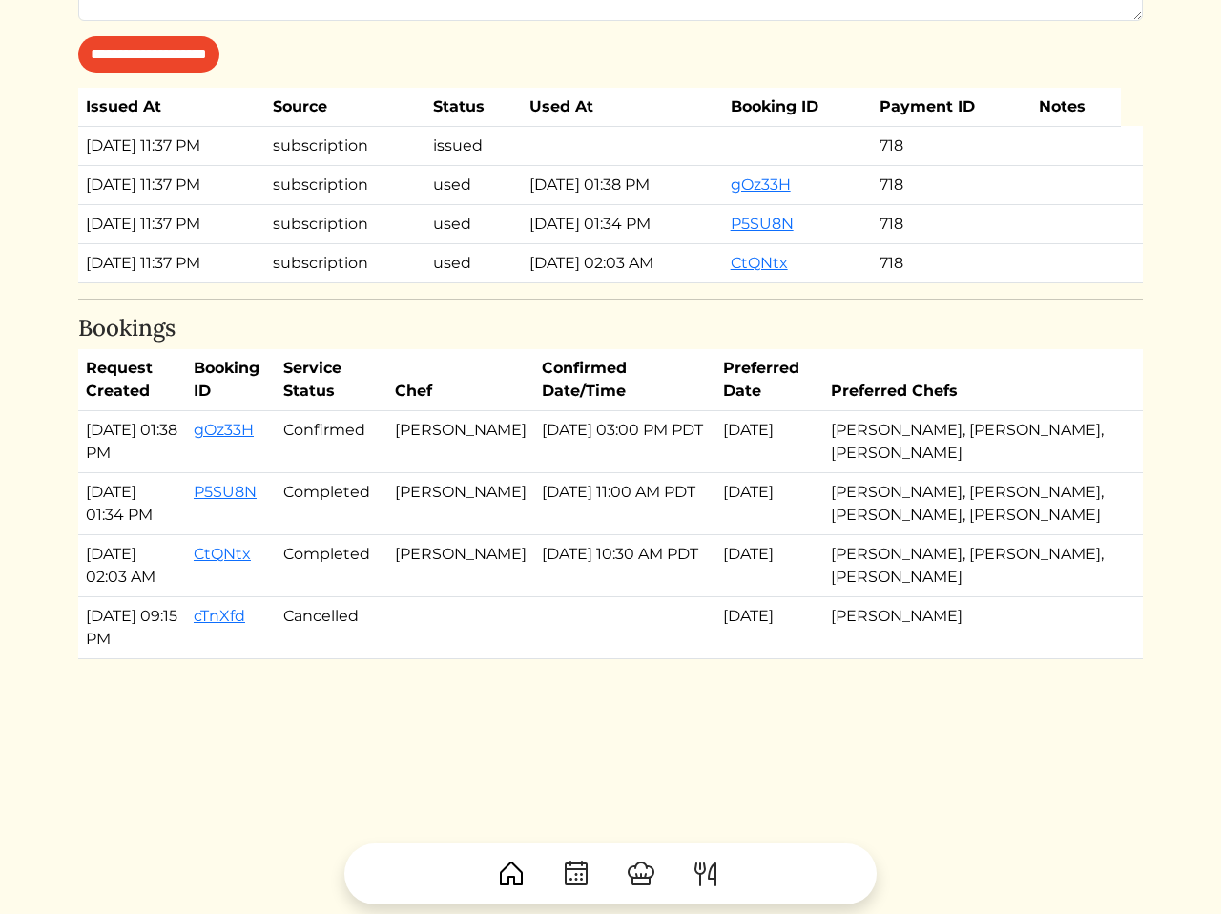
click at [532, 456] on table "Request Created Booking ID Service Status Chef Confirmed Date/Time Preferred Da…" at bounding box center [610, 504] width 1065 height 310
click at [488, 473] on td "Ryan Balbuena" at bounding box center [460, 442] width 147 height 62
click at [579, 597] on td "Aug 27, 2025, 10:30 AM PDT" at bounding box center [624, 566] width 181 height 62
click at [490, 597] on td "Ryan Balbuena" at bounding box center [460, 566] width 147 height 62
click at [463, 473] on td "Ryan Balbuena" at bounding box center [460, 442] width 147 height 62
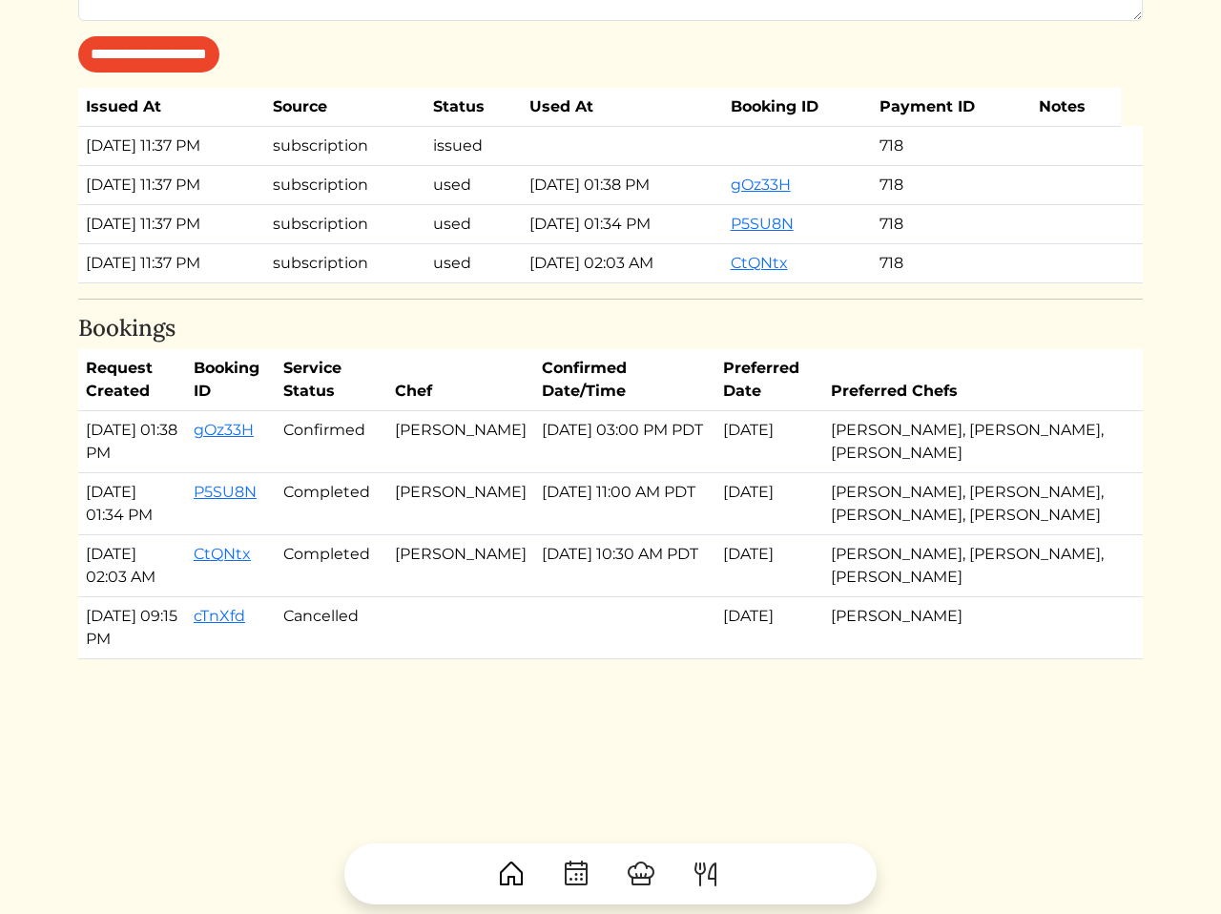
click at [534, 473] on td "Sep 09, 2025, 03:00 PM PDT" at bounding box center [624, 442] width 181 height 62
click at [791, 473] on td "Sep 09, 2025" at bounding box center [770, 442] width 108 height 62
click at [816, 535] on td "Sep 02, 2025" at bounding box center [770, 504] width 108 height 62
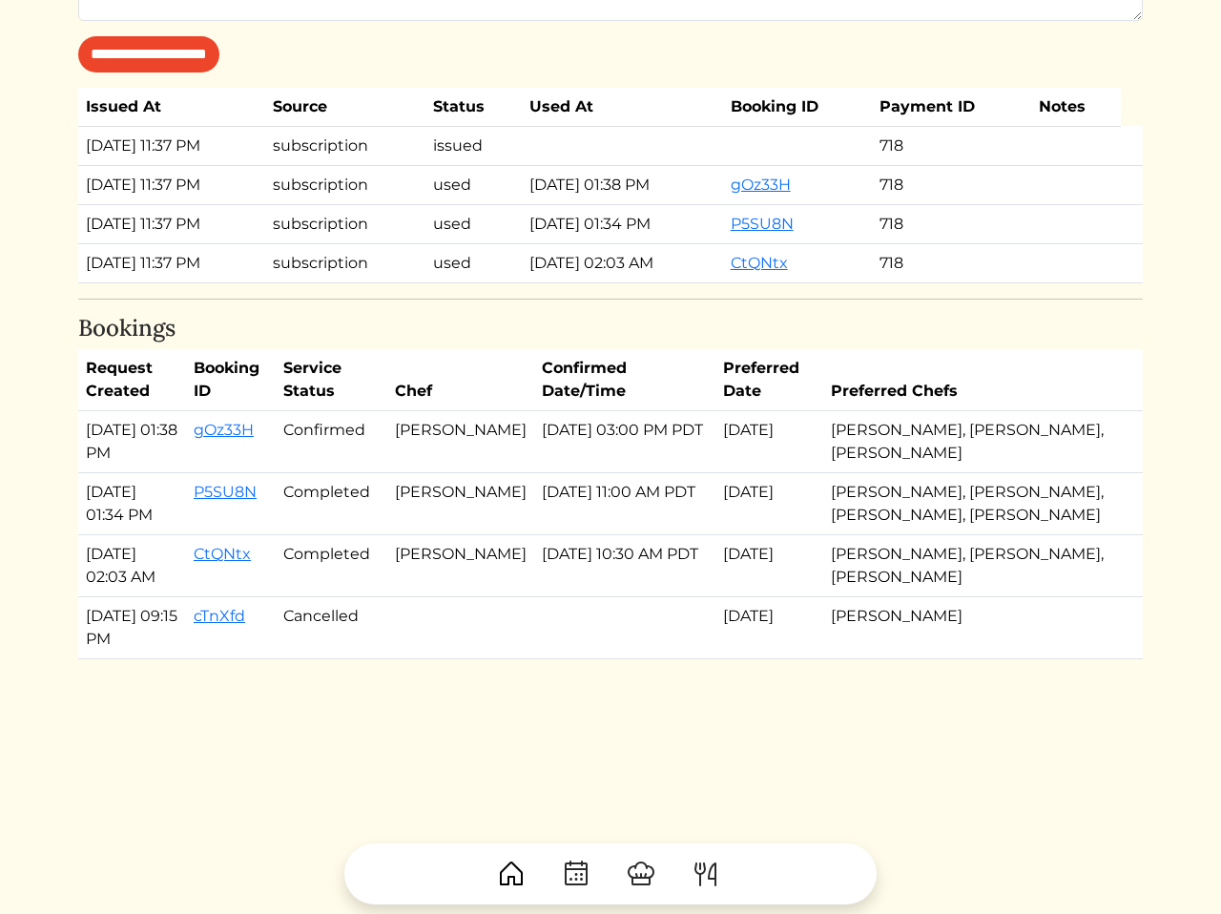
drag, startPoint x: 816, startPoint y: 557, endPoint x: 803, endPoint y: 491, distance: 67.0
click at [803, 491] on tbody "Aug 30, 2025, 01:38 PM gOz33H Confirmed Ryan Balbuena Sep 09, 2025, 03:00 PM PD…" at bounding box center [610, 535] width 1065 height 248
click at [777, 473] on td "Sep 09, 2025" at bounding box center [770, 442] width 108 height 62
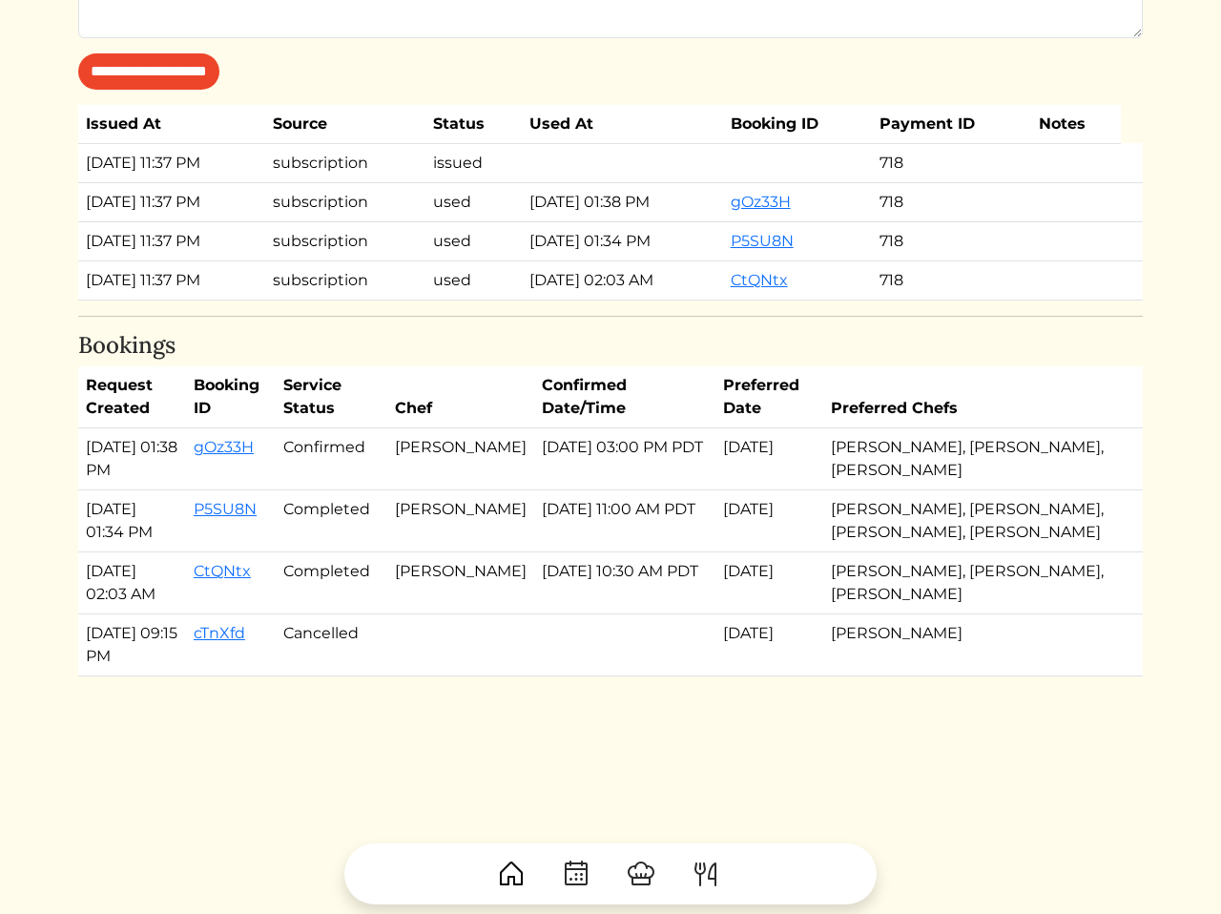
scroll to position [1732, 0]
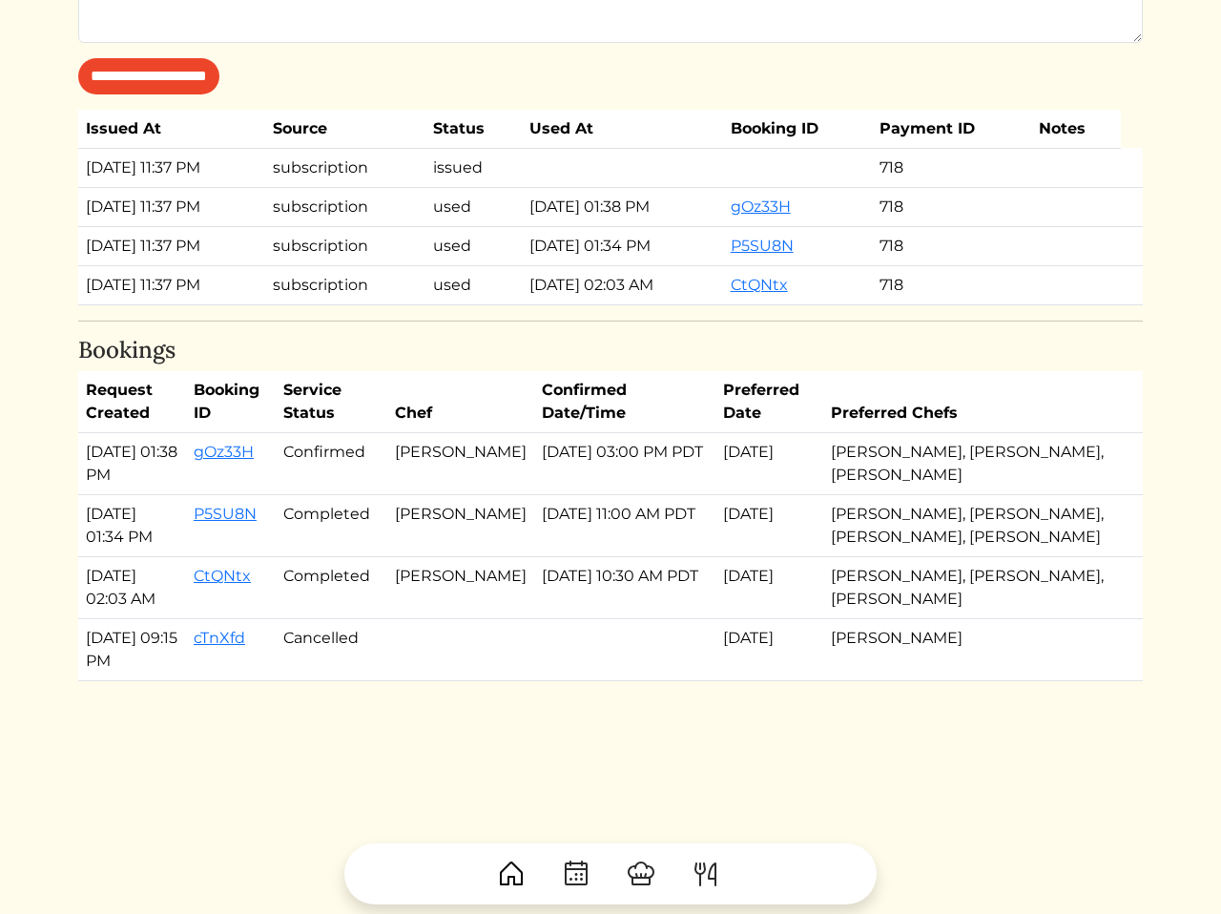
click at [747, 433] on th "Preferred Date" at bounding box center [770, 402] width 108 height 62
click at [703, 433] on th "Confirmed Date/Time" at bounding box center [624, 402] width 181 height 62
drag, startPoint x: 703, startPoint y: 499, endPoint x: 1003, endPoint y: 587, distance: 312.2
click at [1003, 587] on table "Request Created Booking ID Service Status Chef Confirmed Date/Time Preferred Da…" at bounding box center [610, 526] width 1065 height 310
click at [1042, 495] on td "Nick Rodriguez, Ryan Balbuena, Courtney Williams" at bounding box center [975, 464] width 304 height 62
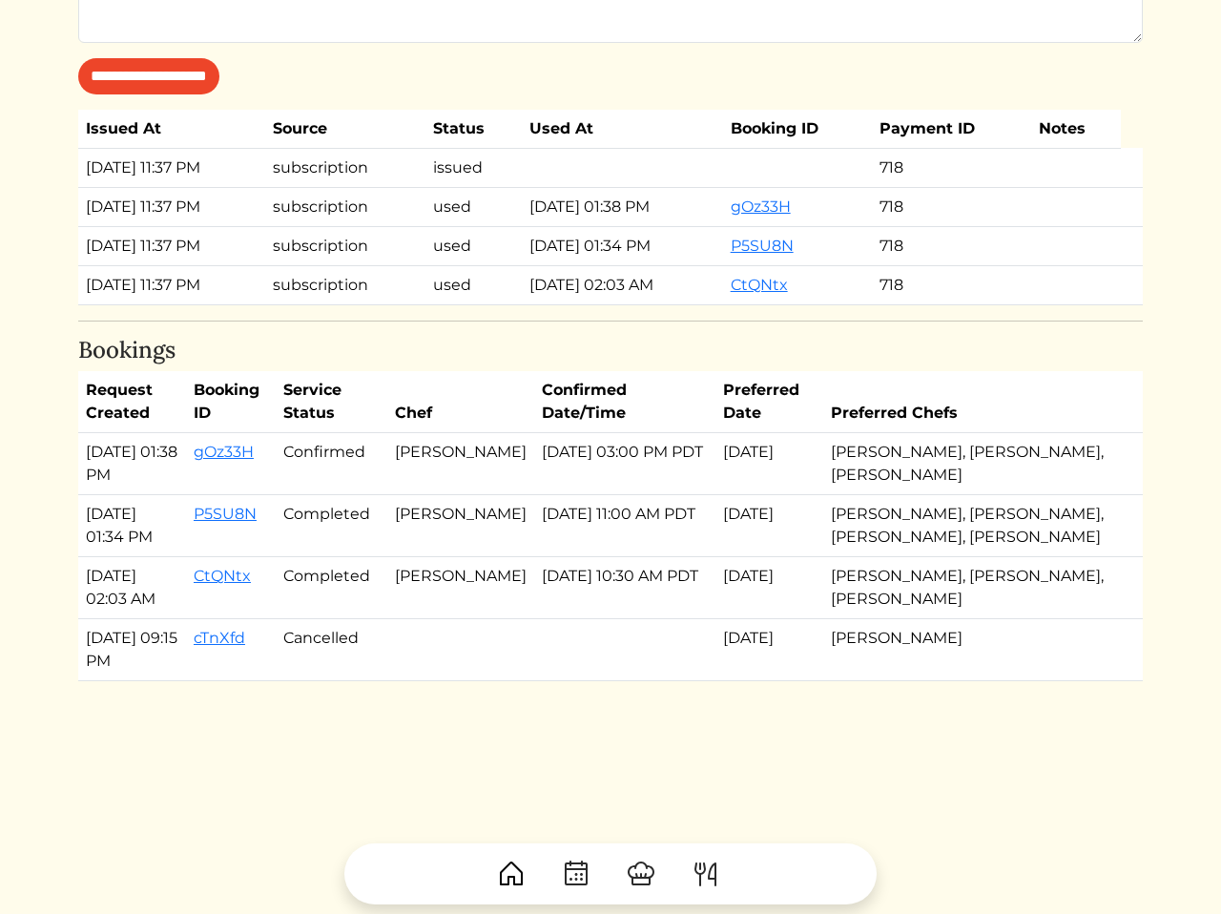
click at [1042, 495] on td "Nick Rodriguez, Ryan Balbuena, Courtney Williams" at bounding box center [975, 464] width 304 height 62
click at [917, 433] on th "Preferred Chefs" at bounding box center [975, 402] width 304 height 62
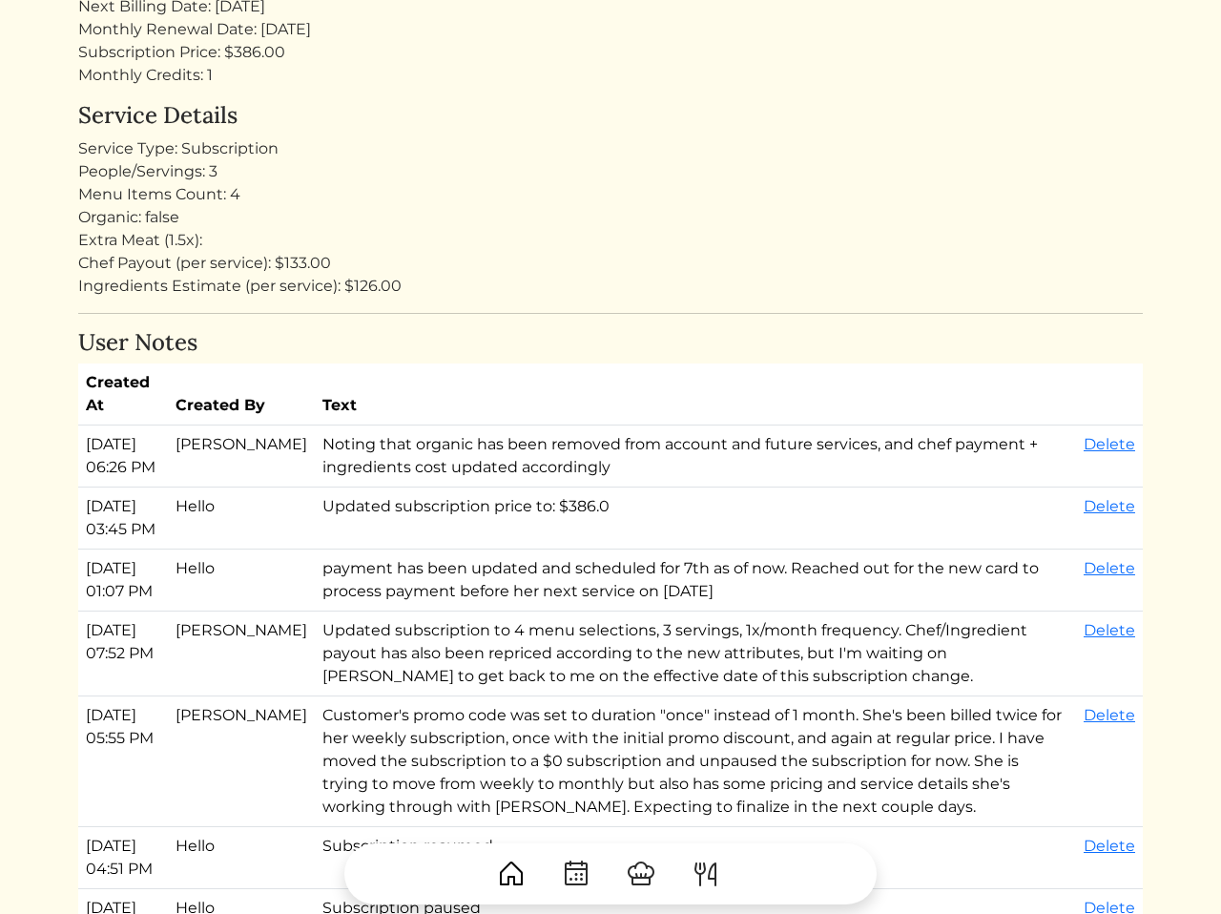
scroll to position [0, 0]
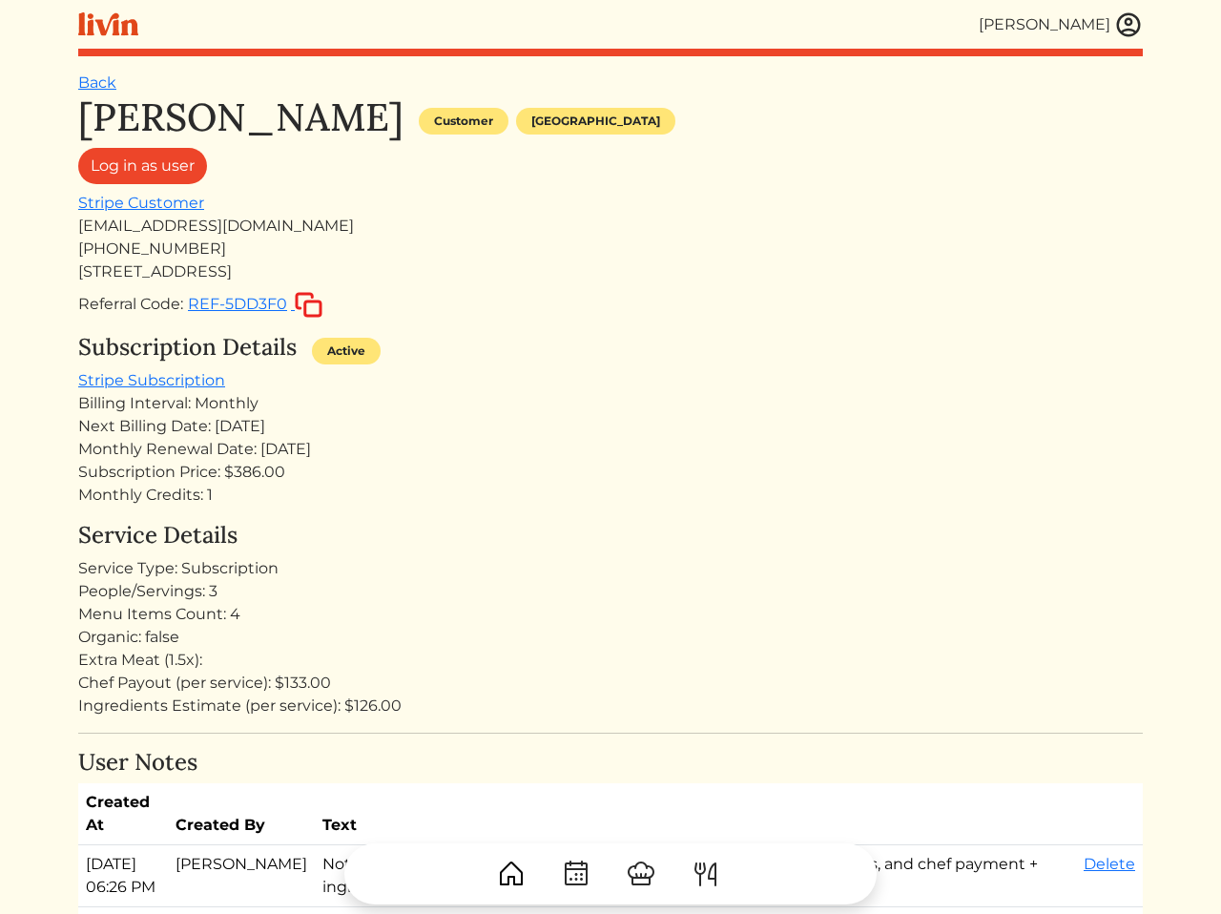
click at [341, 477] on div "Subscription Price: $386.00" at bounding box center [610, 472] width 1065 height 23
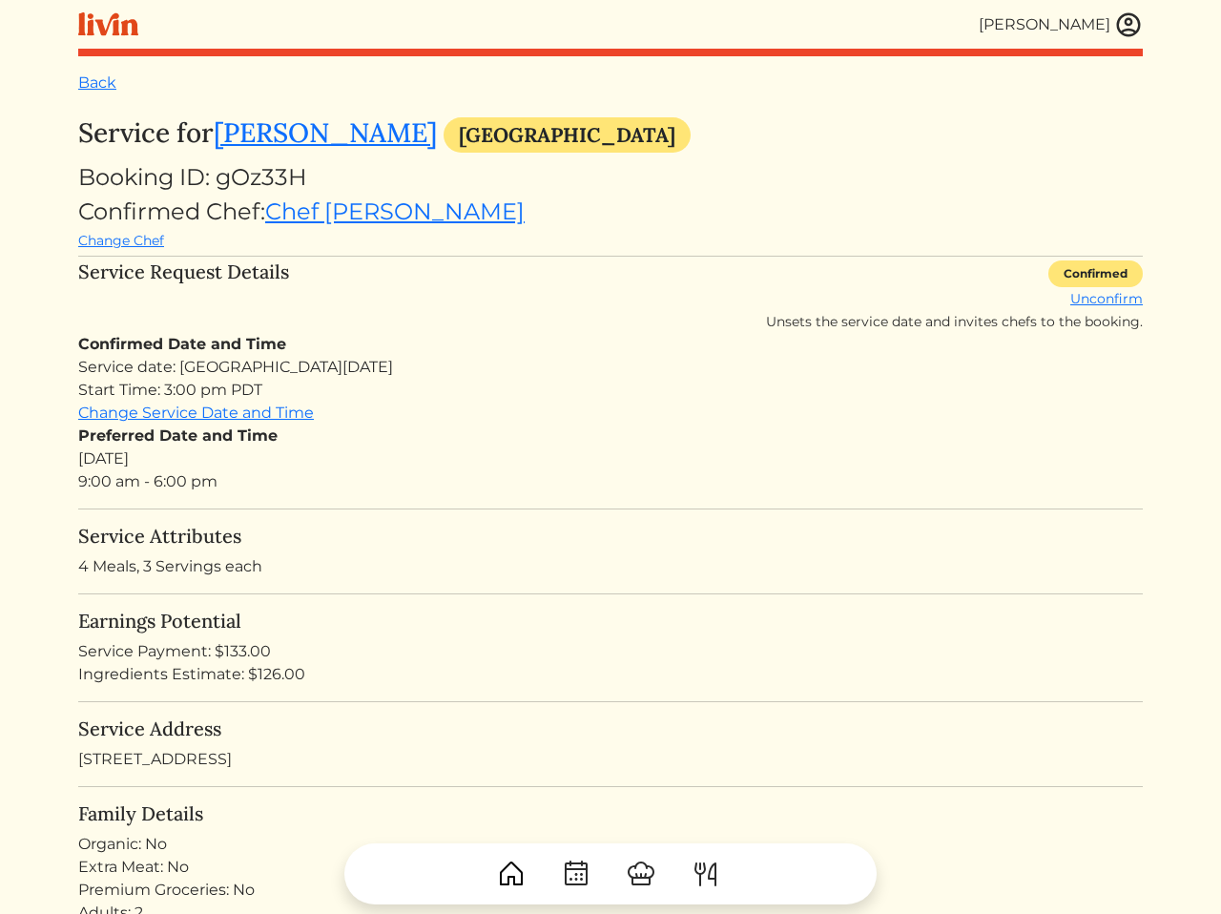
scroll to position [273, 0]
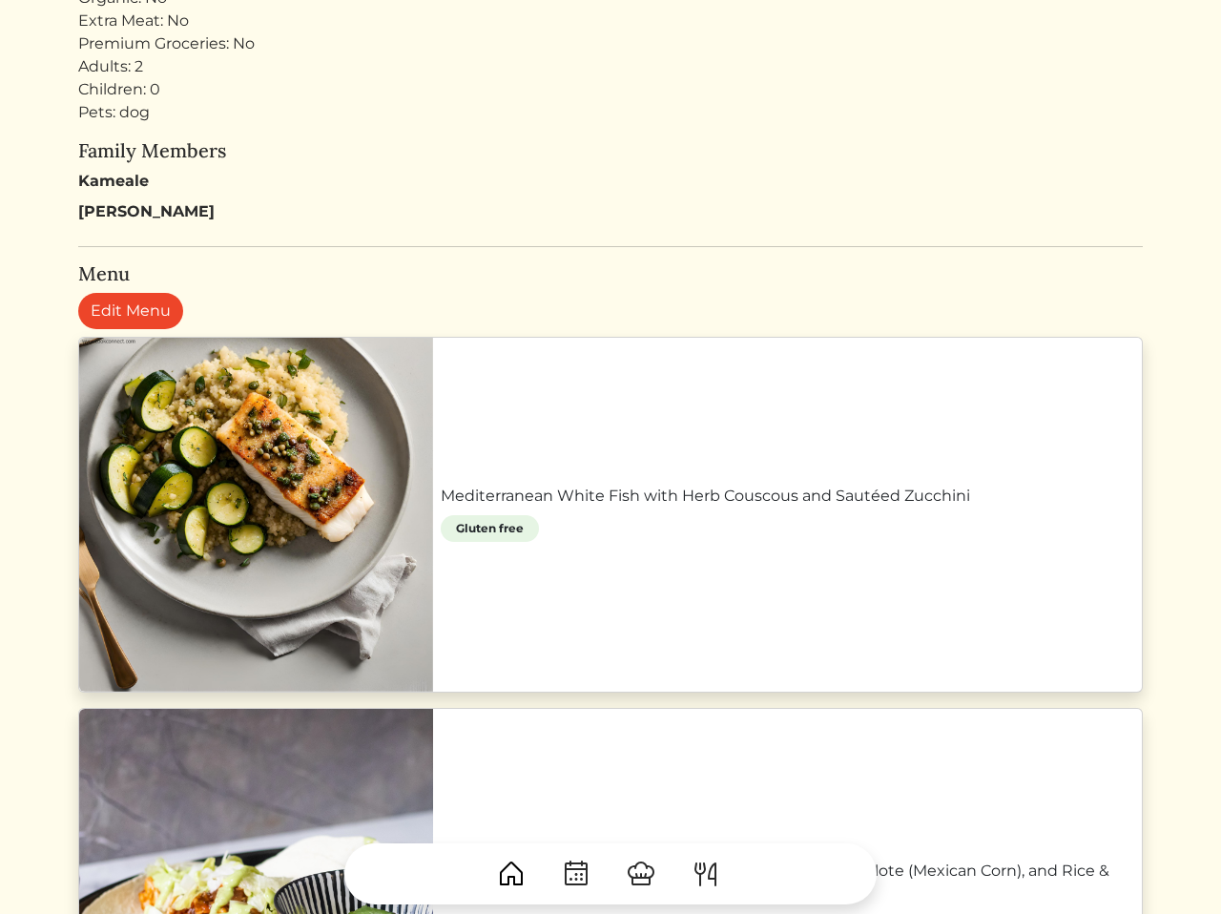
click at [463, 508] on link "Mediterranean White Fish with Herb Couscous and Sautéed Zucchini" at bounding box center [788, 496] width 694 height 23
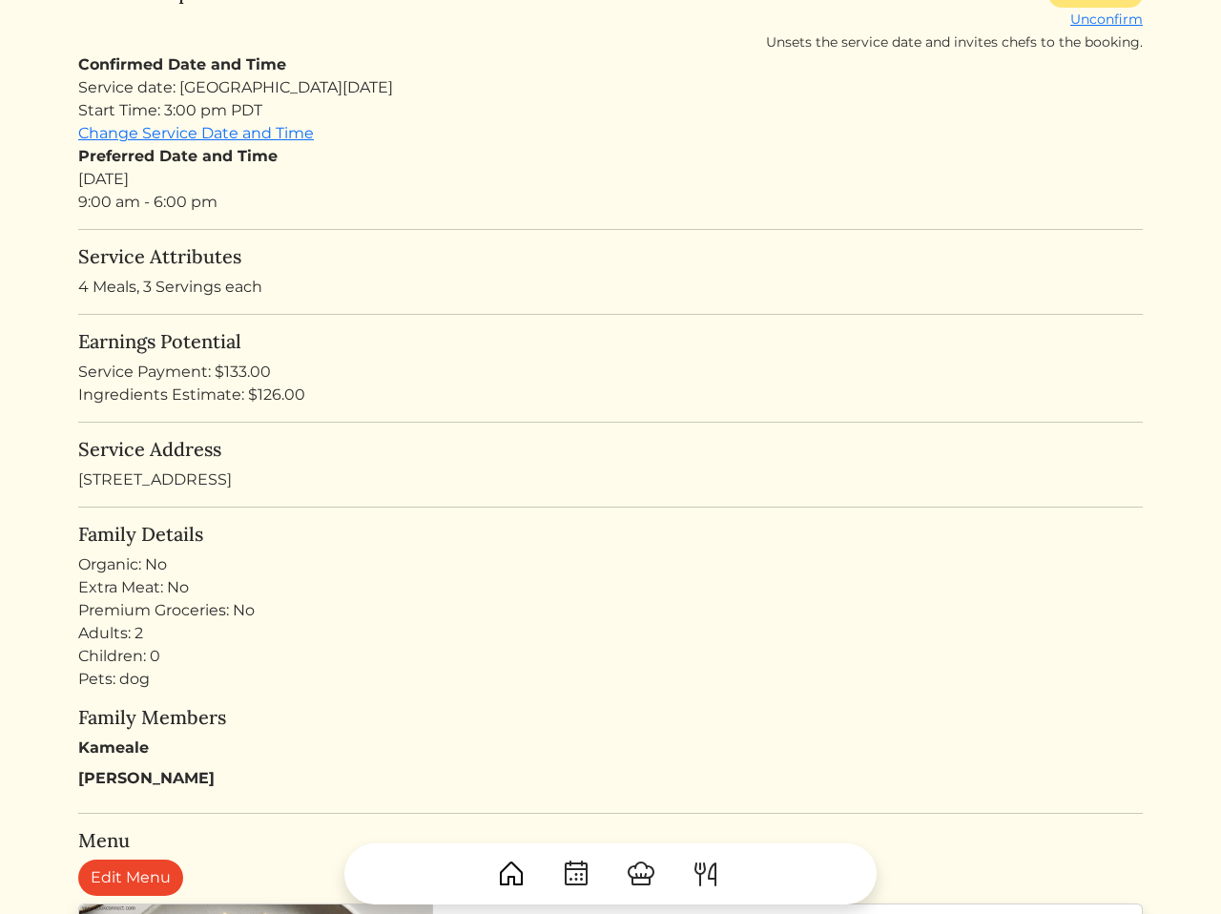
scroll to position [0, 0]
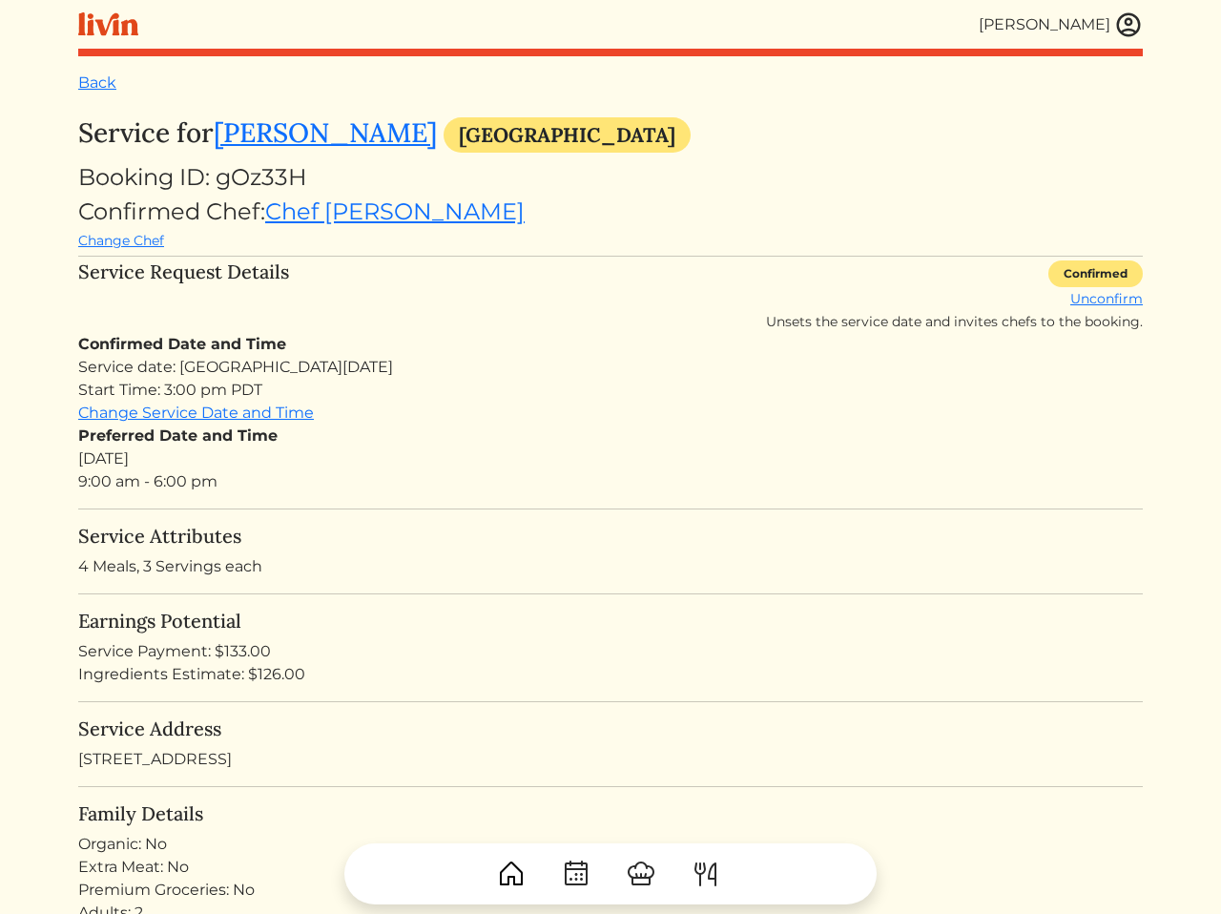
click at [664, 459] on div "Preferred Date and Time [DATE] 9:00 am - 6:00 pm" at bounding box center [610, 459] width 1065 height 69
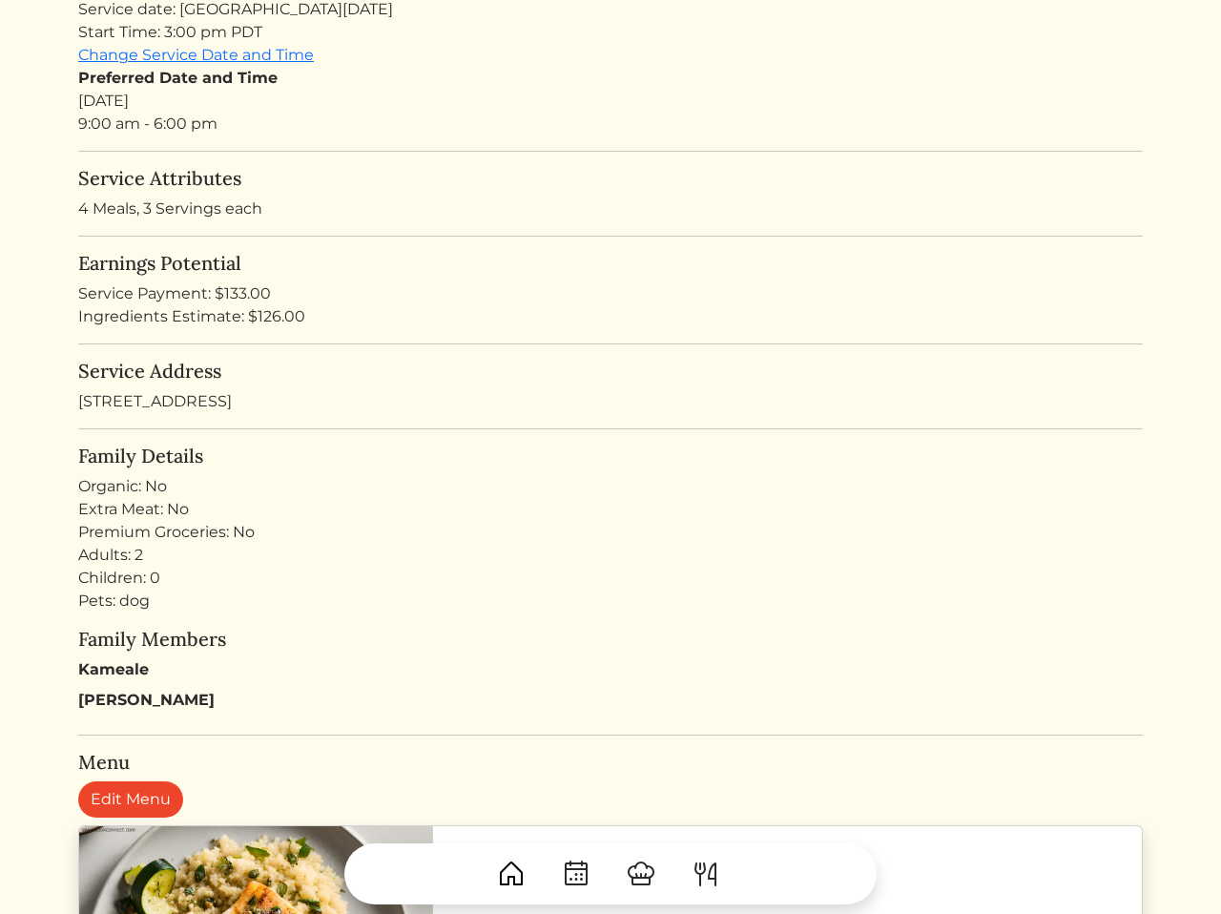
scroll to position [628, 0]
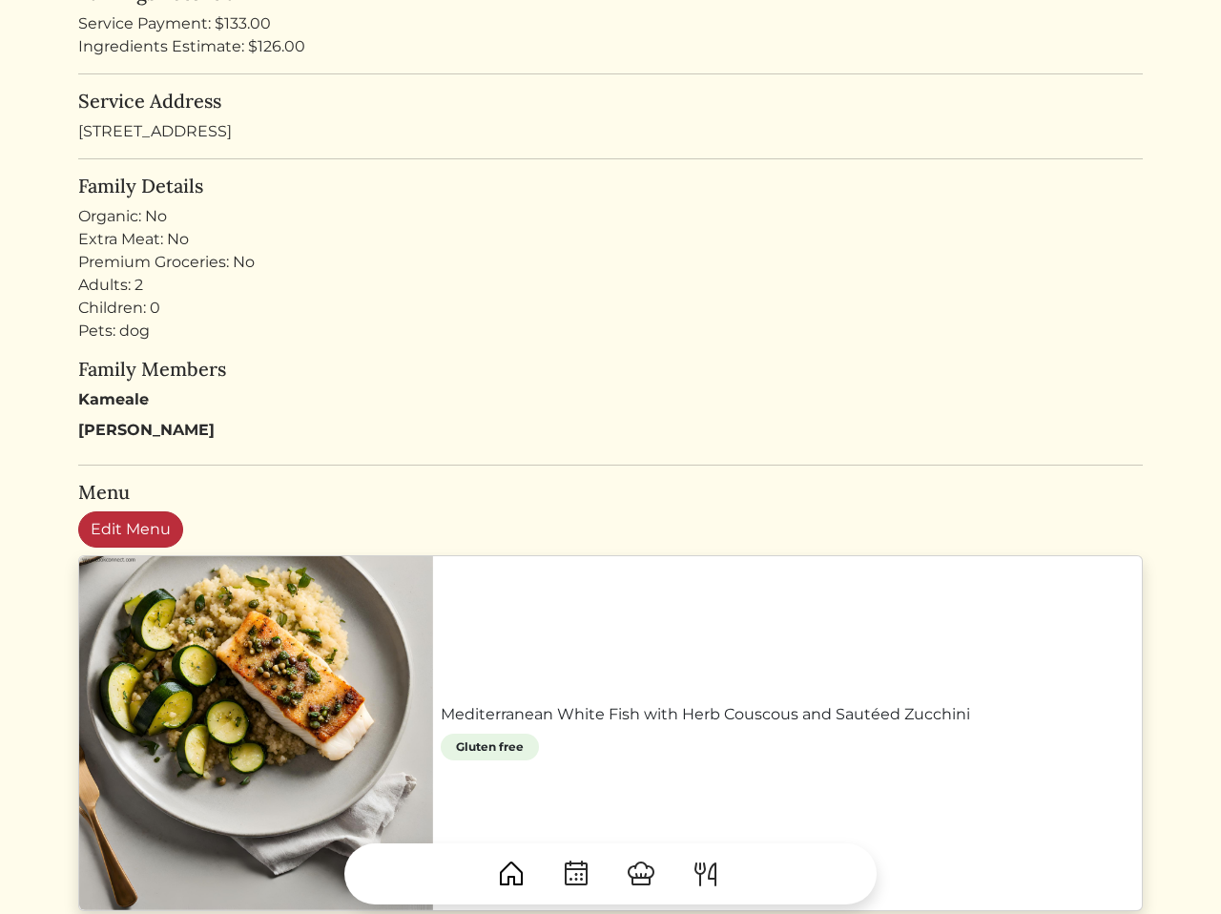
click at [140, 537] on link "Edit Menu" at bounding box center [130, 529] width 105 height 36
click at [468, 384] on div "Family Members [GEOGRAPHIC_DATA] [GEOGRAPHIC_DATA]" at bounding box center [610, 400] width 1065 height 84
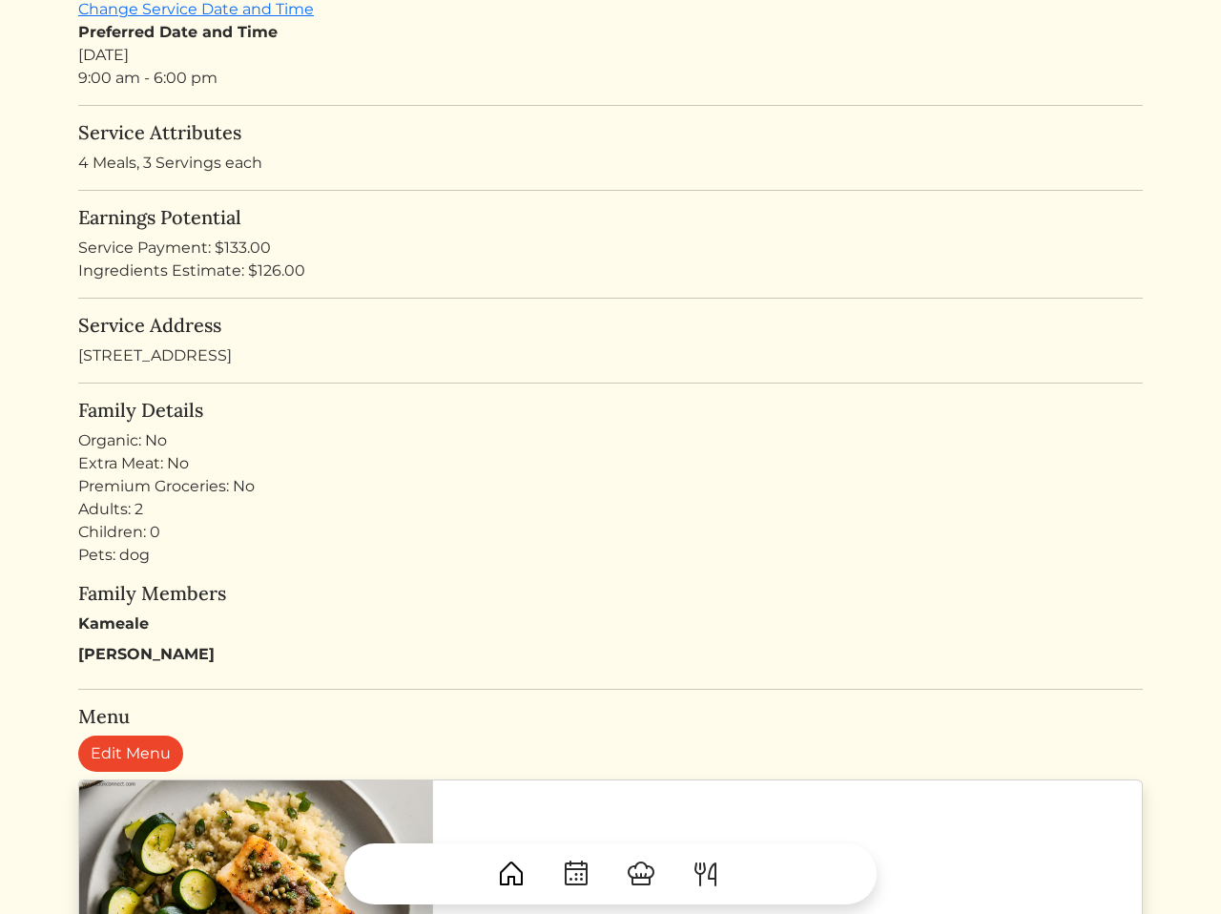
scroll to position [362, 0]
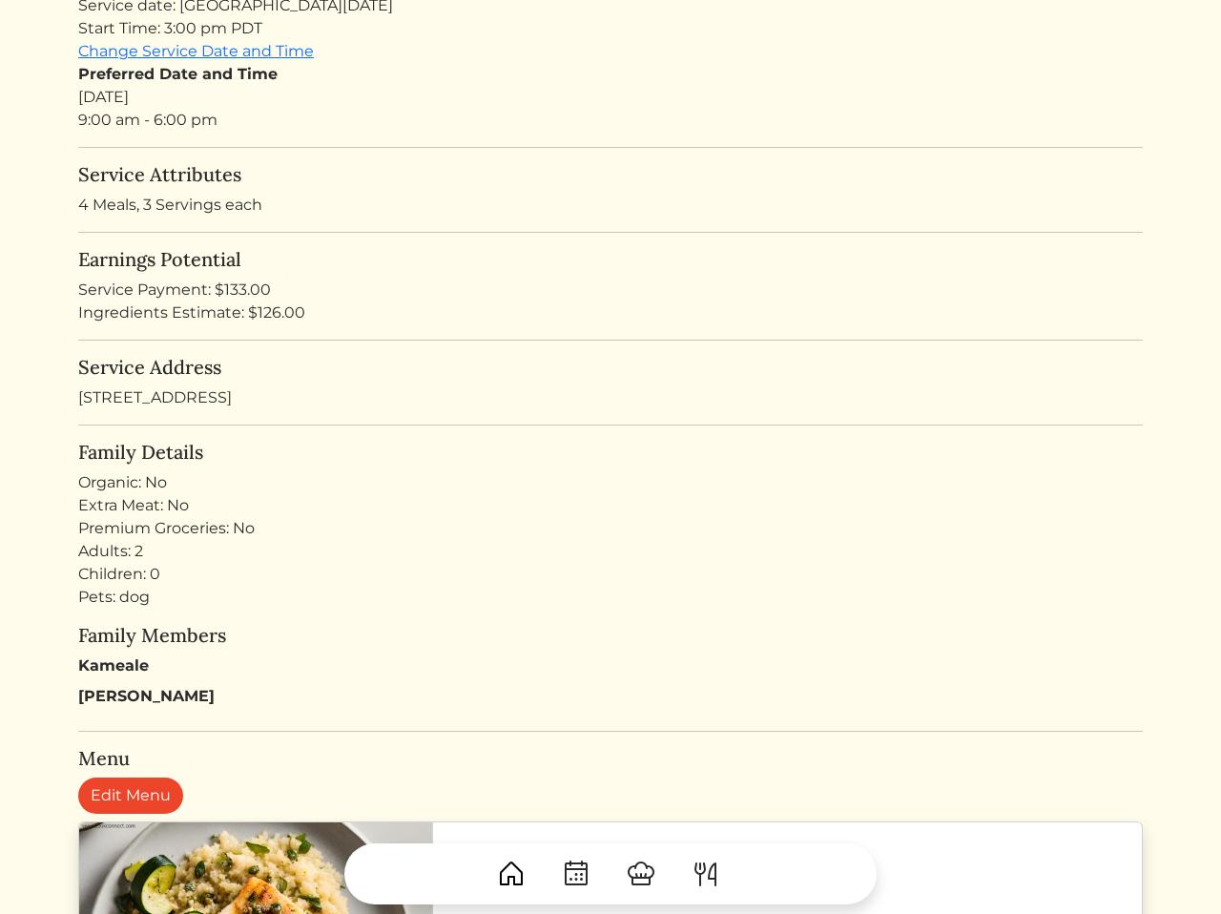
click at [468, 384] on div "Service Address [STREET_ADDRESS]" at bounding box center [610, 382] width 1065 height 53
click at [622, 373] on h5 "Service Address" at bounding box center [610, 367] width 1065 height 23
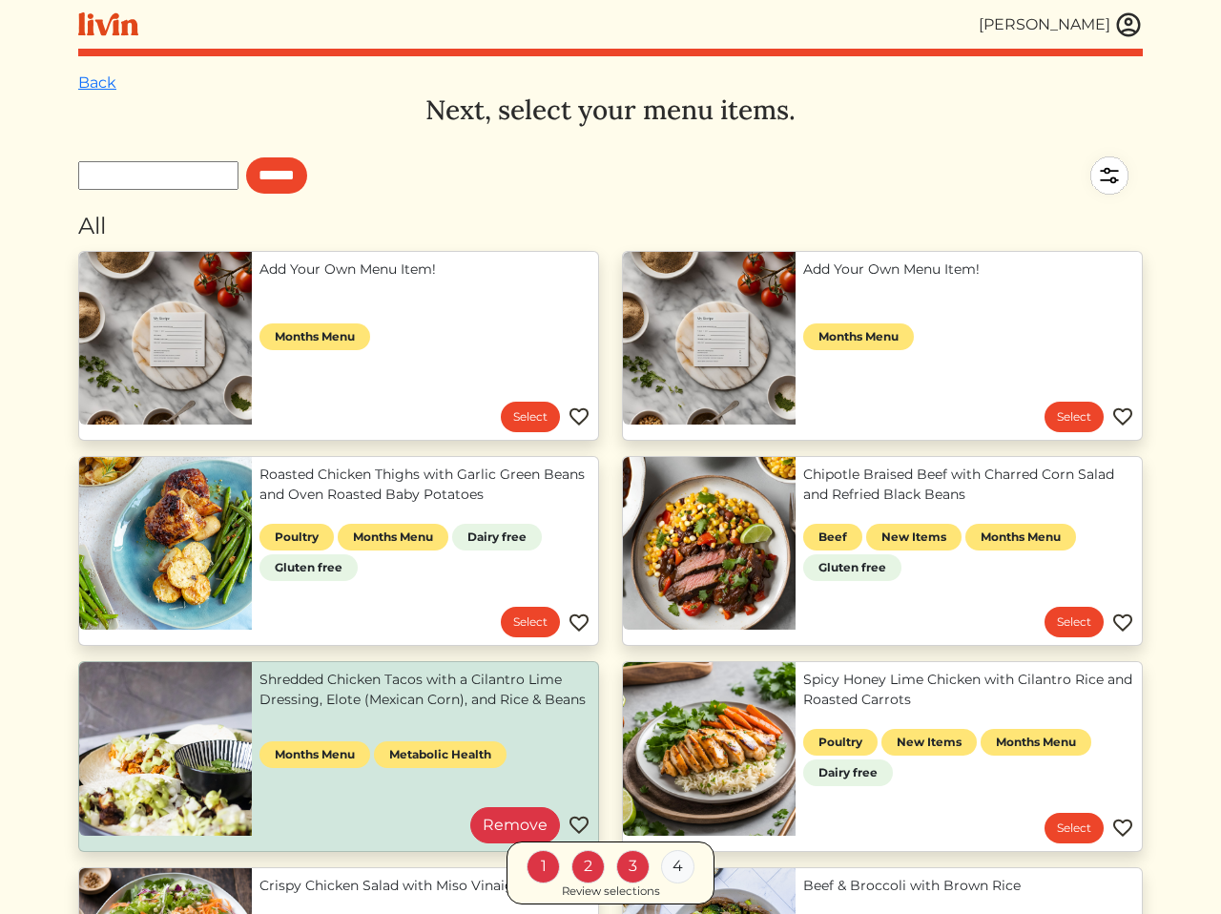
scroll to position [290, 0]
